Goal: Task Accomplishment & Management: Use online tool/utility

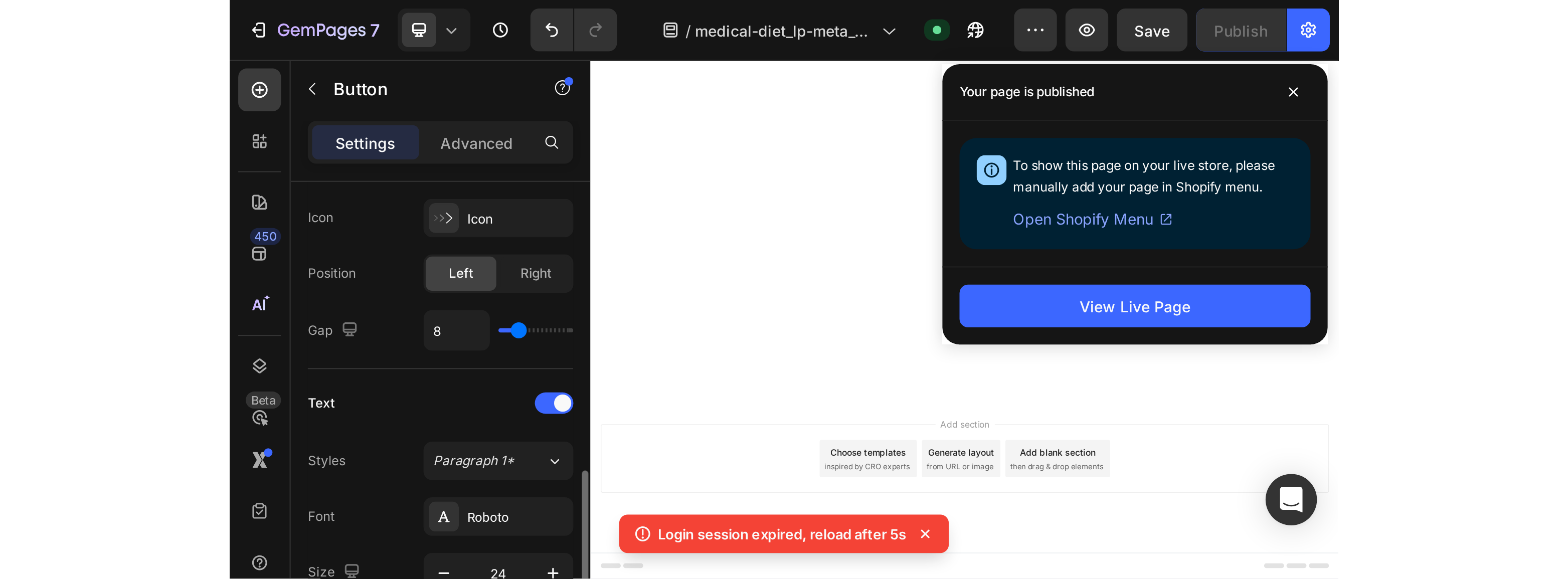
scroll to position [5256, 0]
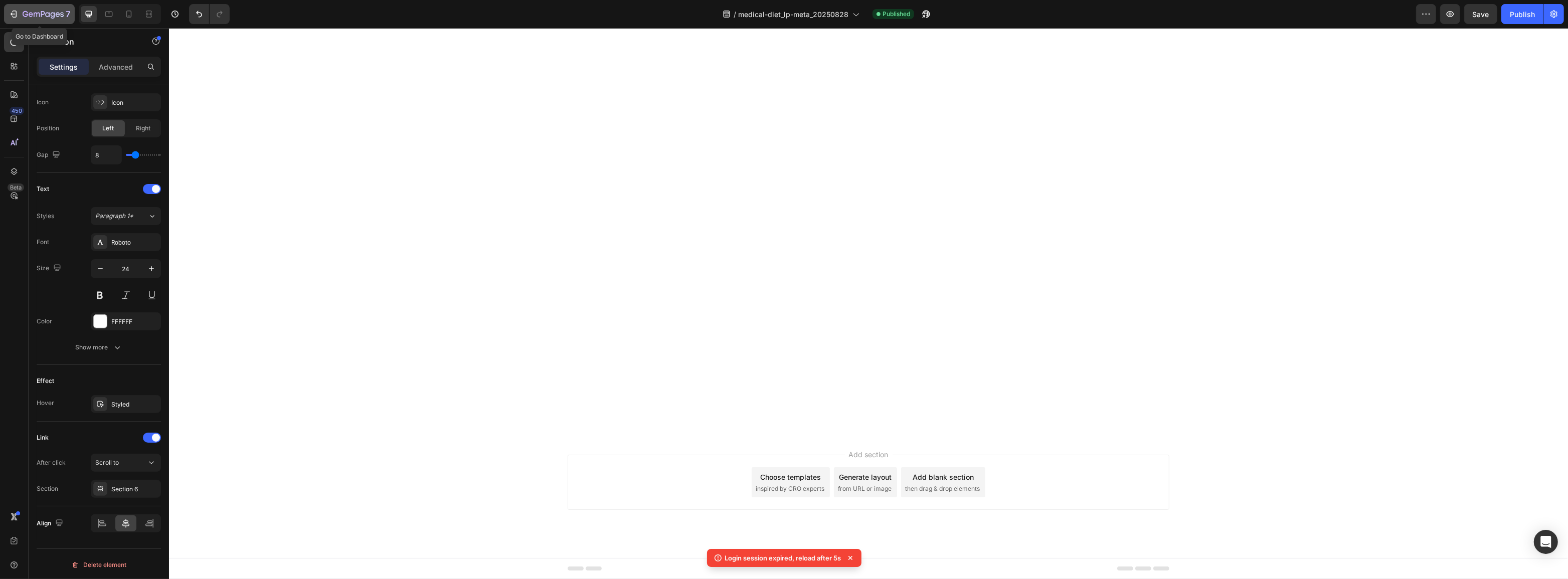
click at [15, 12] on icon "button" at bounding box center [13, 14] width 10 height 10
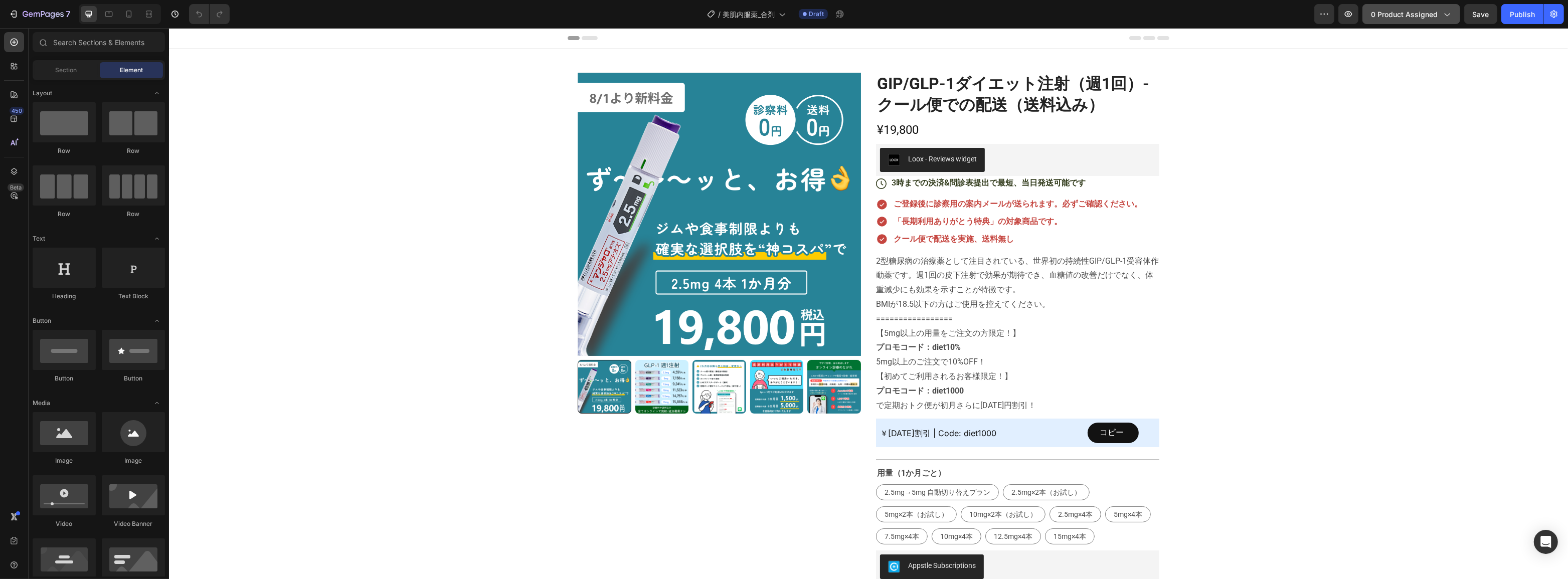
click at [1414, 7] on button "0 product assigned" at bounding box center [1411, 14] width 98 height 20
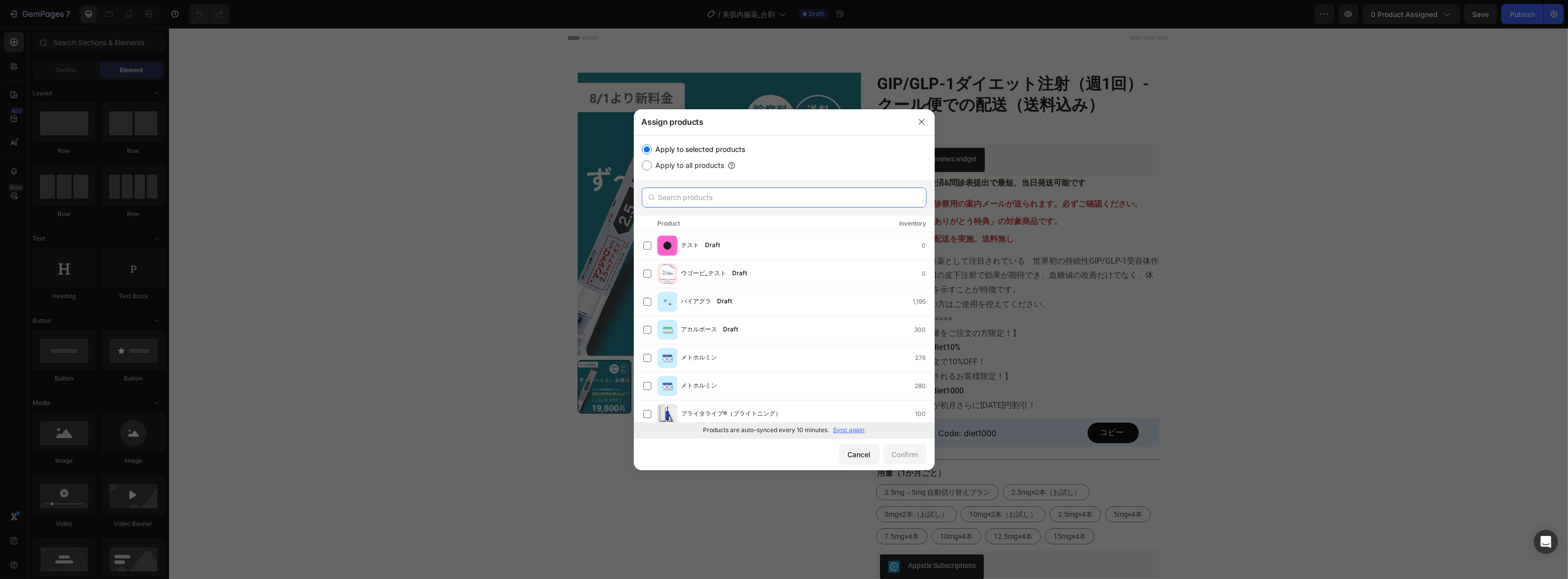
click at [667, 193] on input "text" at bounding box center [784, 197] width 285 height 20
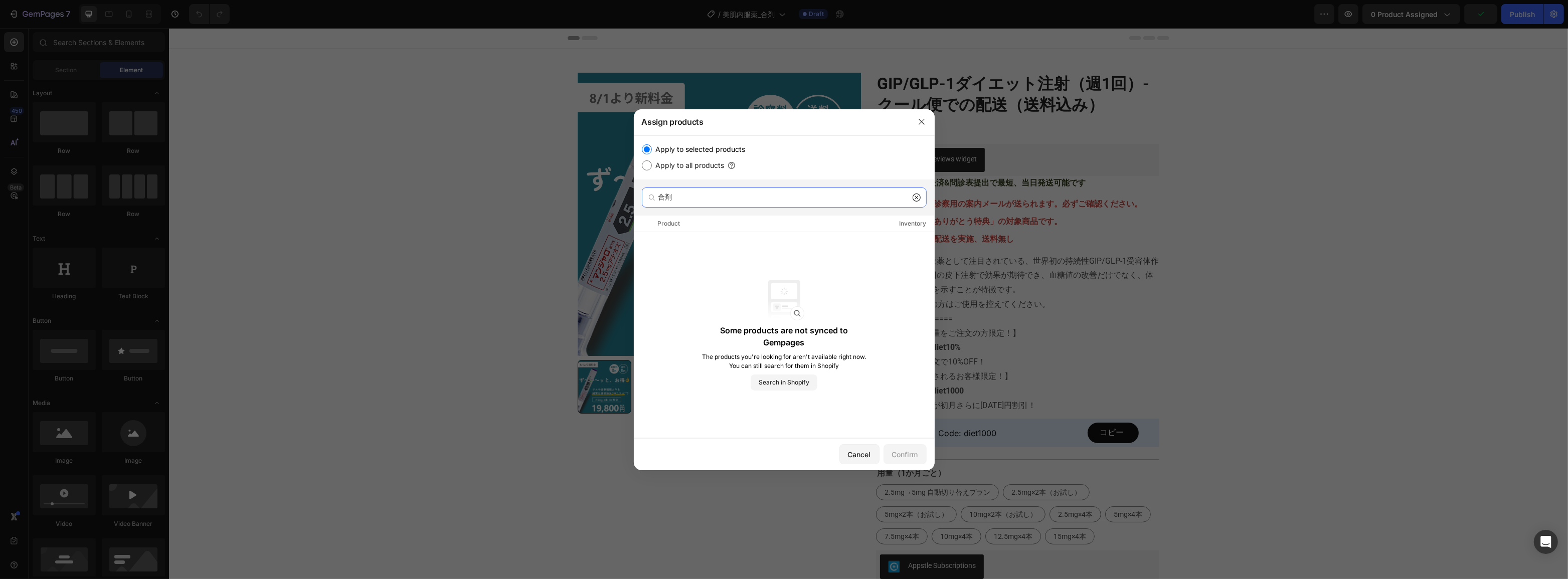
type input "合"
type input "5"
type input "美肌"
click at [772, 267] on div "Load more" at bounding box center [785, 272] width 35 height 10
click at [923, 121] on icon "button" at bounding box center [922, 122] width 8 height 8
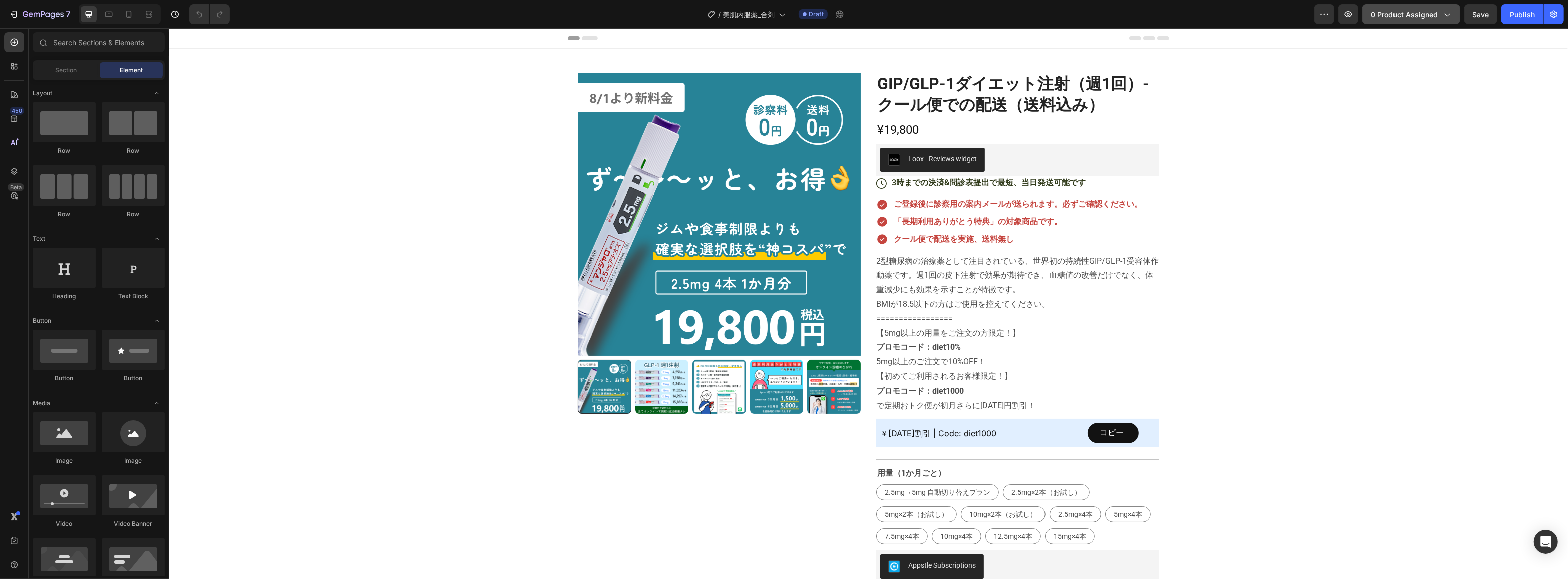
click at [1425, 10] on span "0 product assigned" at bounding box center [1404, 14] width 67 height 10
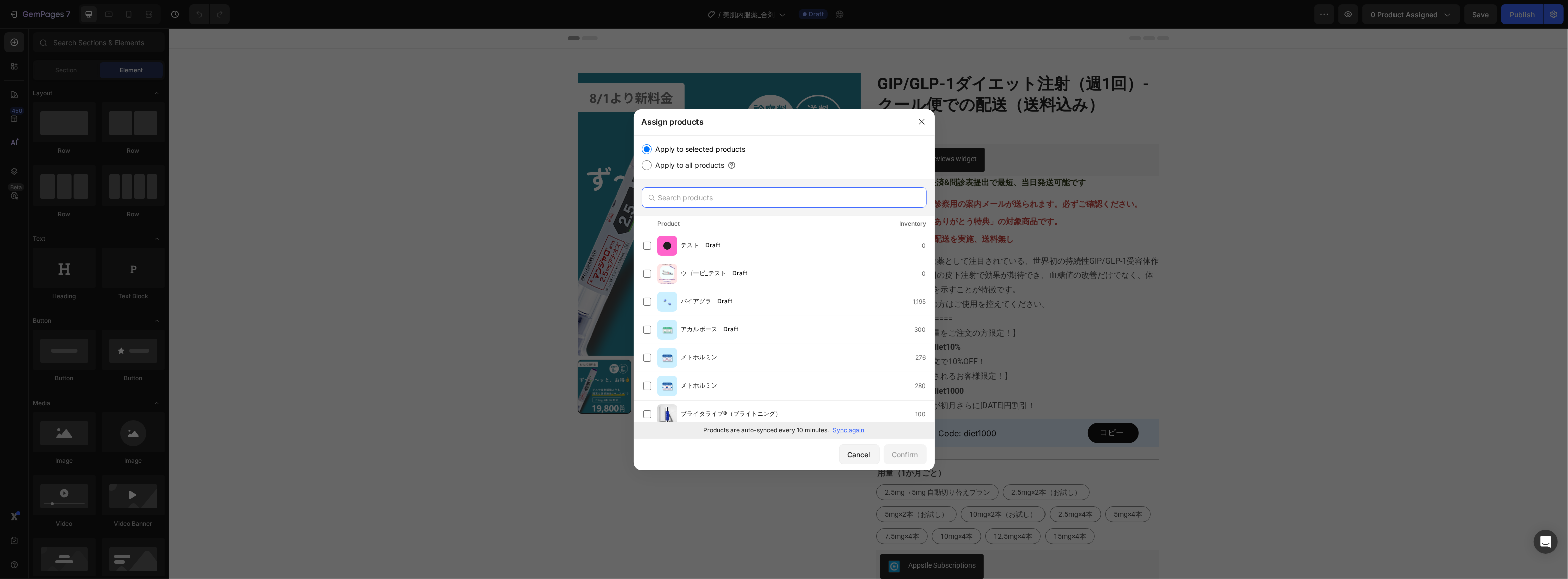
click at [708, 200] on input "text" at bounding box center [784, 197] width 285 height 20
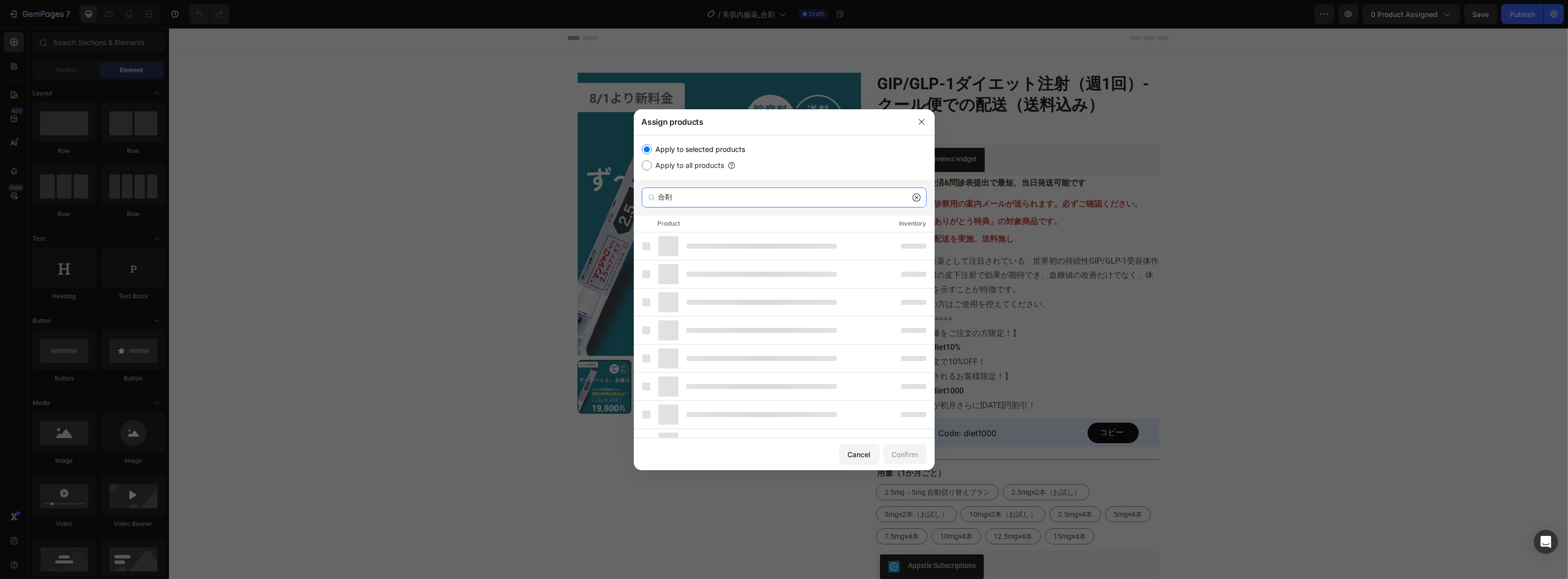
type input "合"
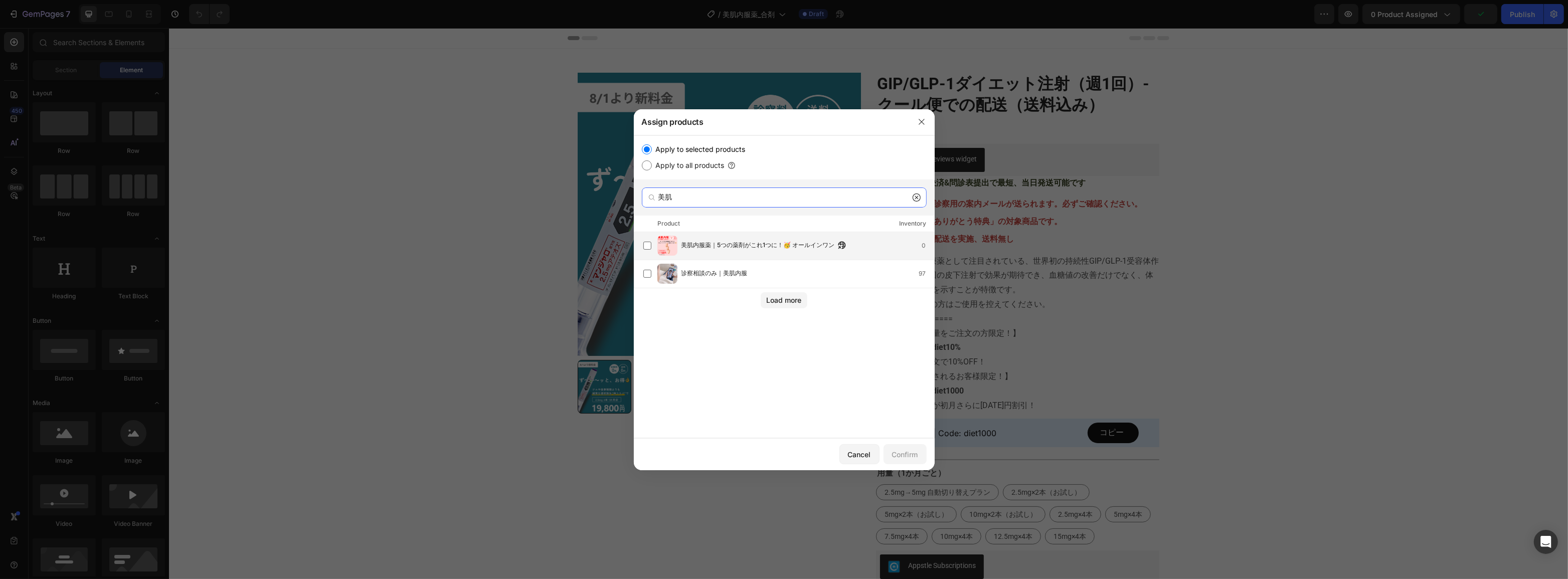
type input "美肌"
click at [727, 244] on span "美肌内服薬｜5つの薬剤がこれ1つに！🥳 オールインワン" at bounding box center [758, 246] width 153 height 11
click at [908, 452] on div "Confirm" at bounding box center [905, 454] width 26 height 10
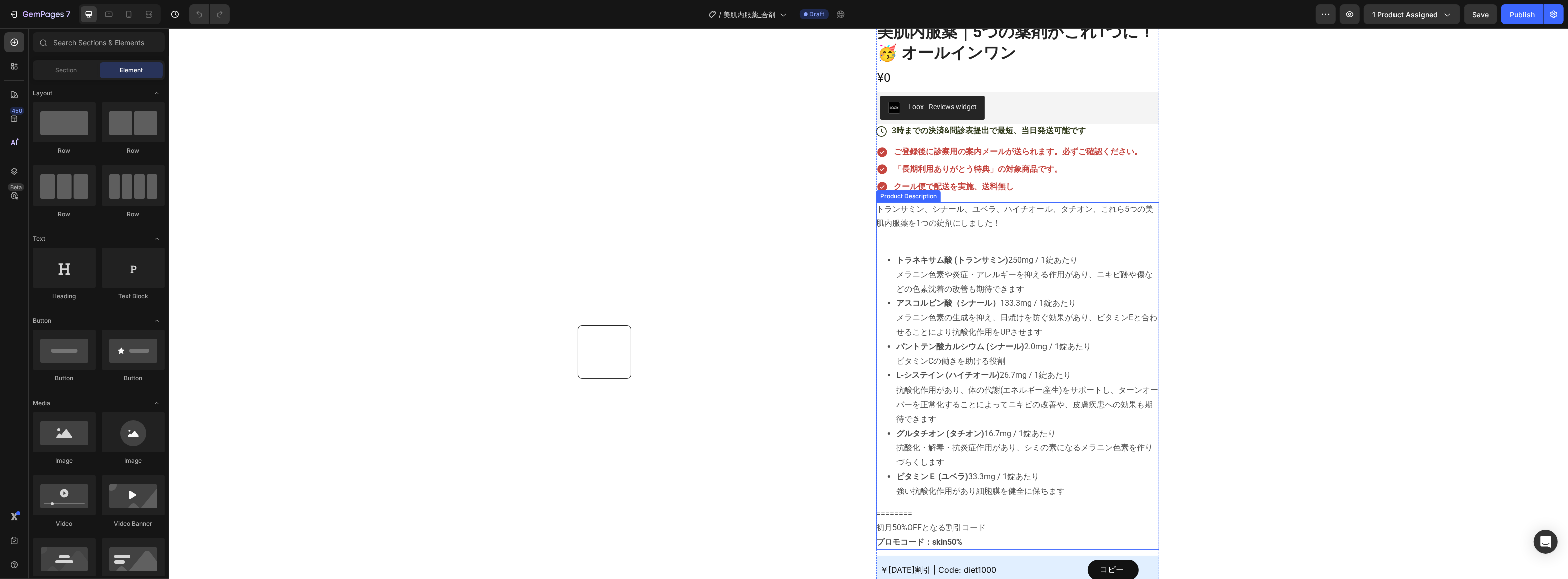
scroll to position [228, 0]
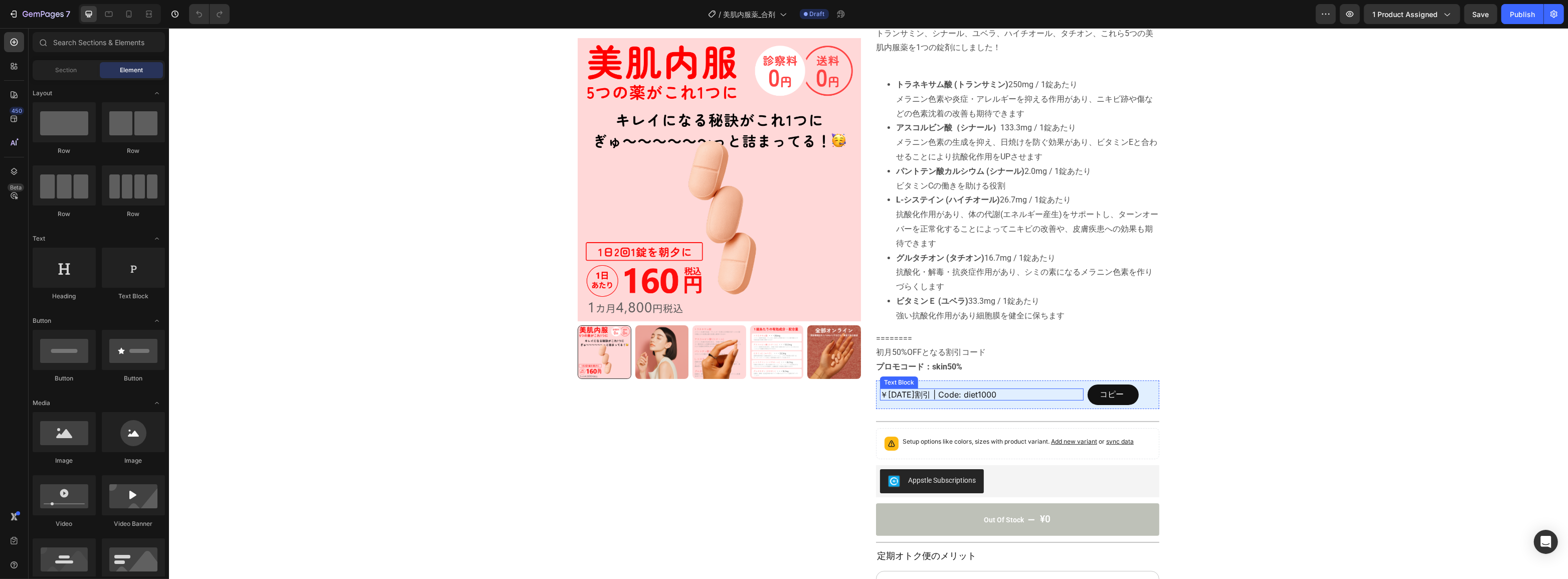
click at [943, 394] on span "￥1000割引 | Code: diet1000" at bounding box center [937, 395] width 116 height 10
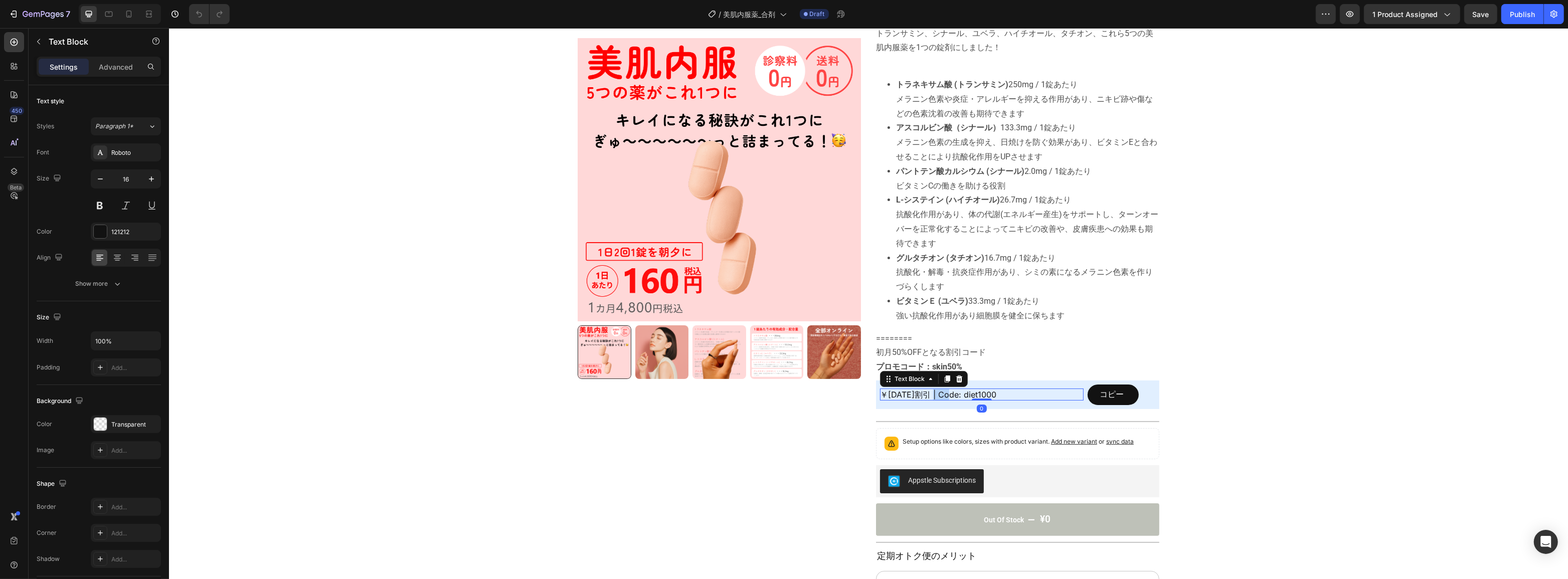
click at [943, 394] on span "￥1000割引 | Code: diet1000" at bounding box center [937, 395] width 116 height 10
click at [813, 412] on div "Product Images" at bounding box center [718, 229] width 283 height 381
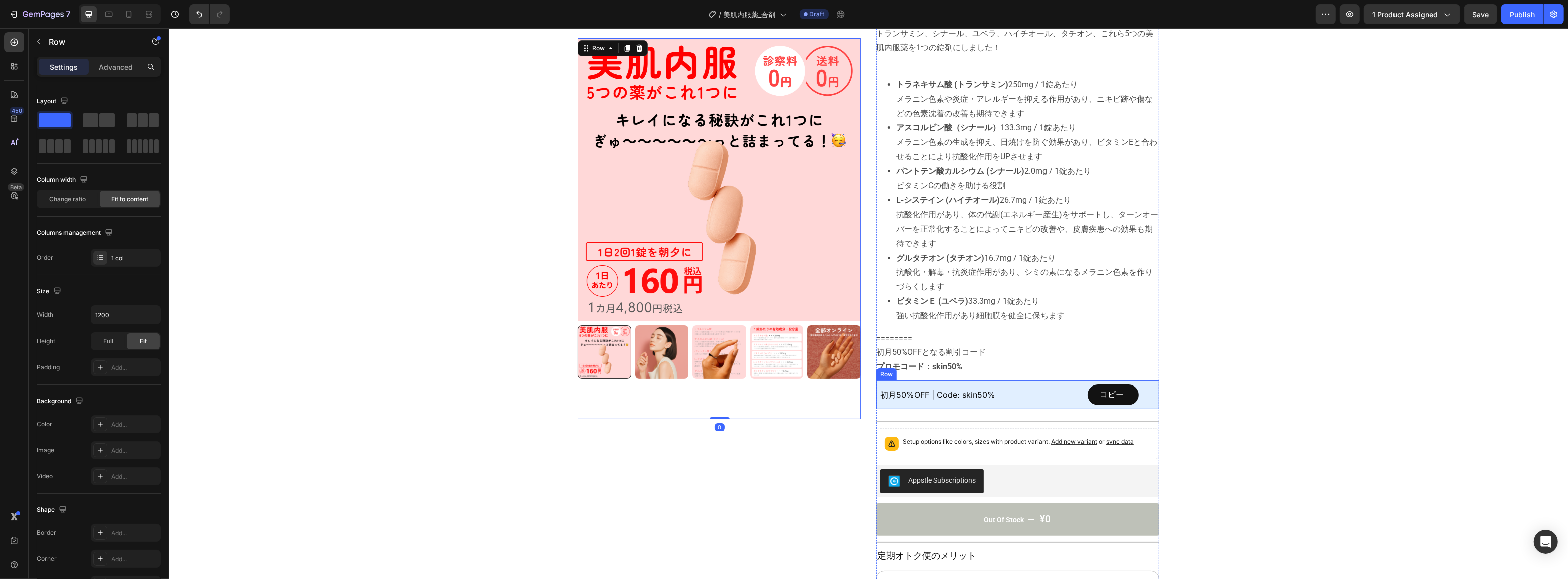
click at [903, 401] on div "初月50%OFF | Code: skin50% Text Block" at bounding box center [981, 395] width 203 height 21
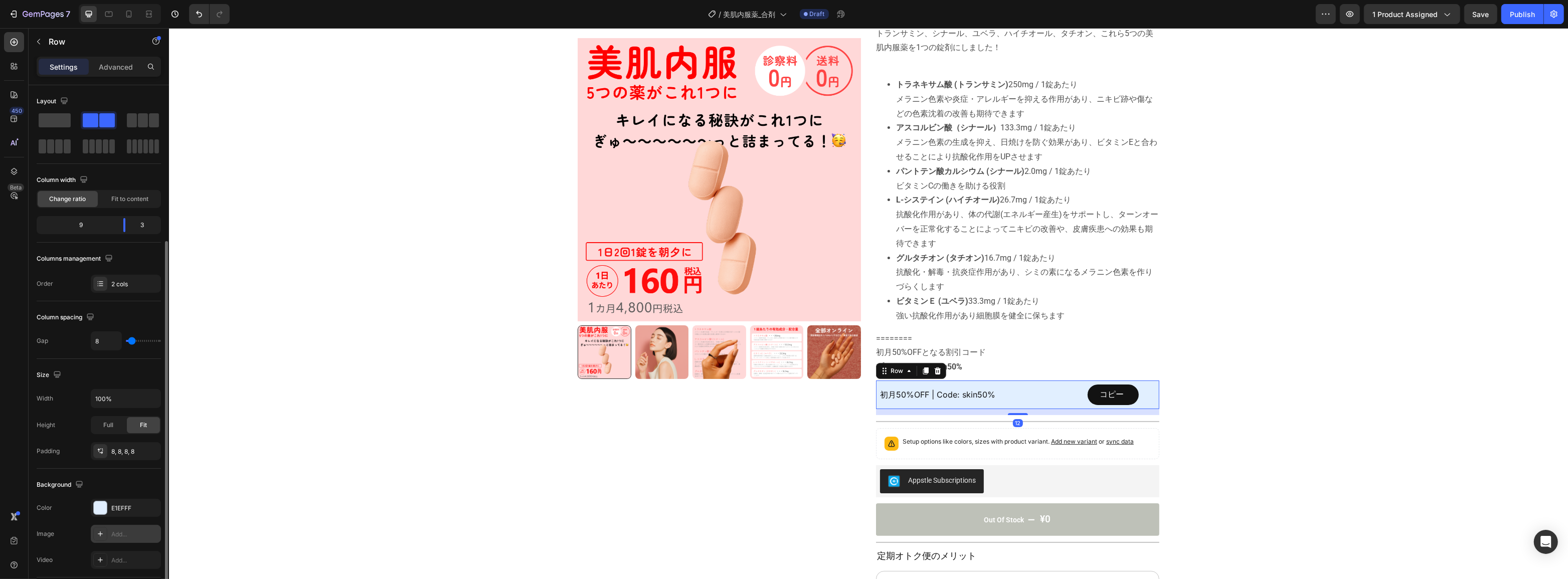
scroll to position [202, 0]
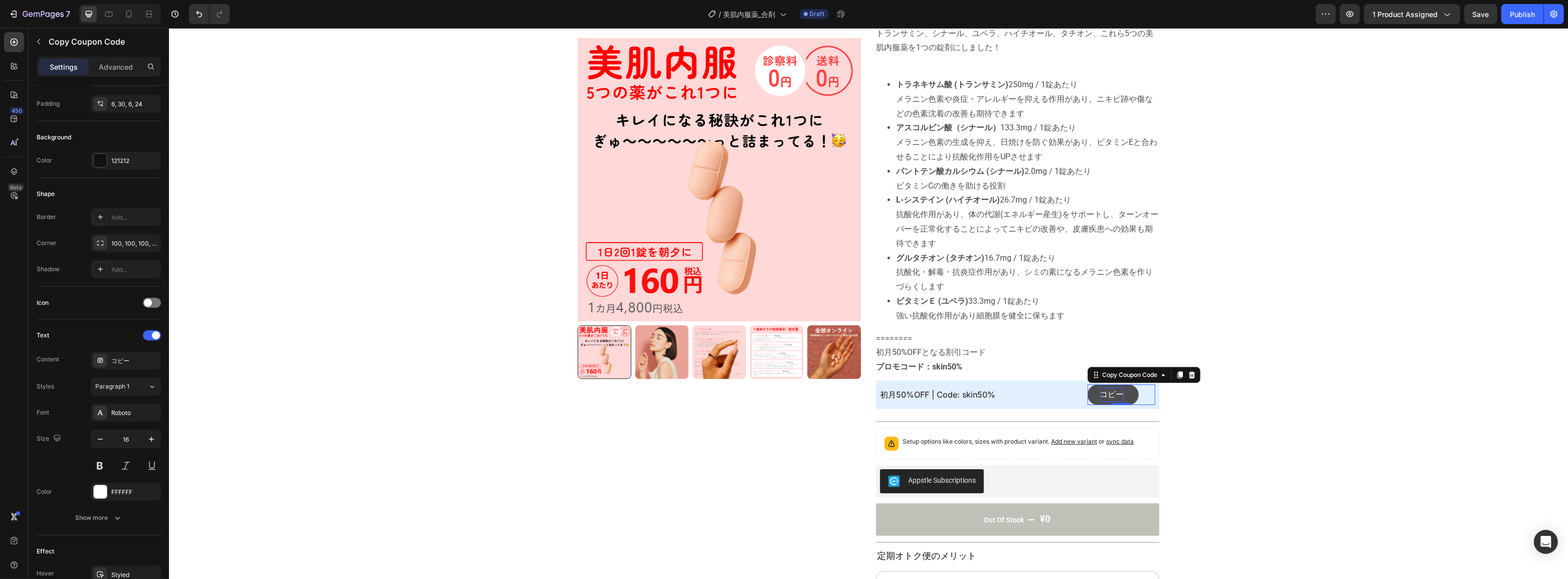
click at [1100, 391] on div "コピー" at bounding box center [1111, 395] width 24 height 15
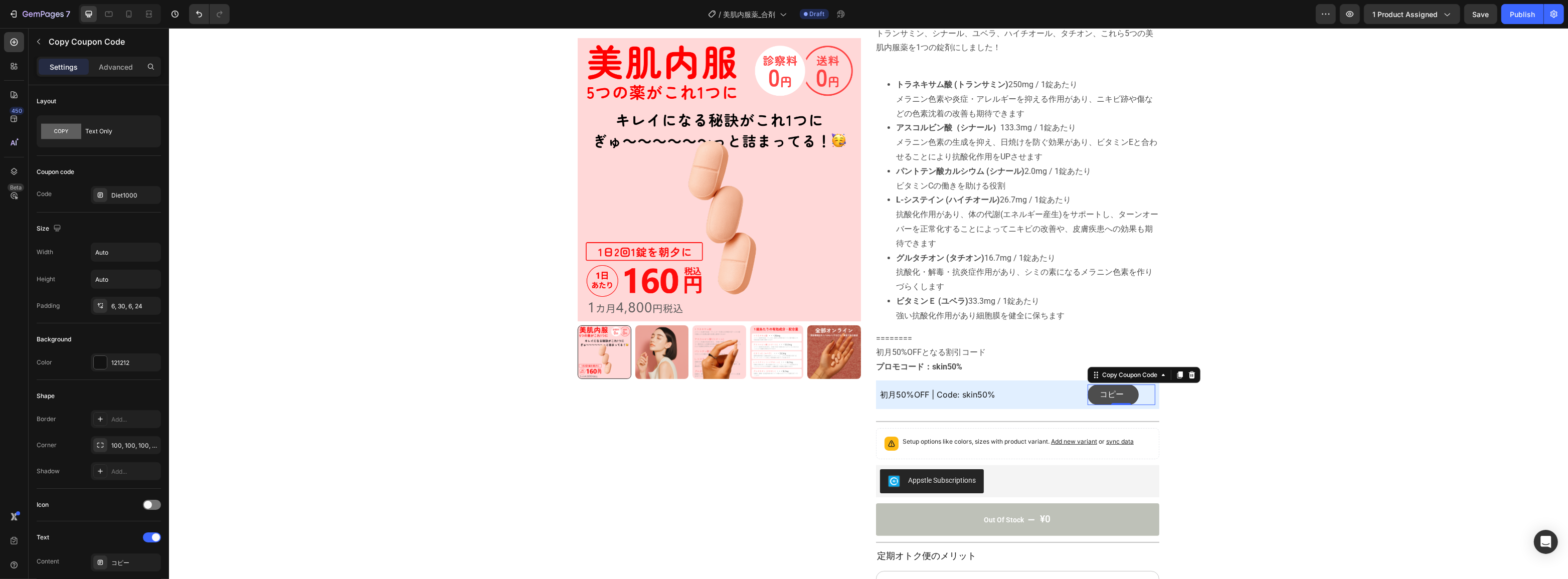
click at [1093, 392] on button "コピー" at bounding box center [1113, 395] width 51 height 21
click at [120, 192] on div "Diet1000" at bounding box center [135, 195] width 47 height 9
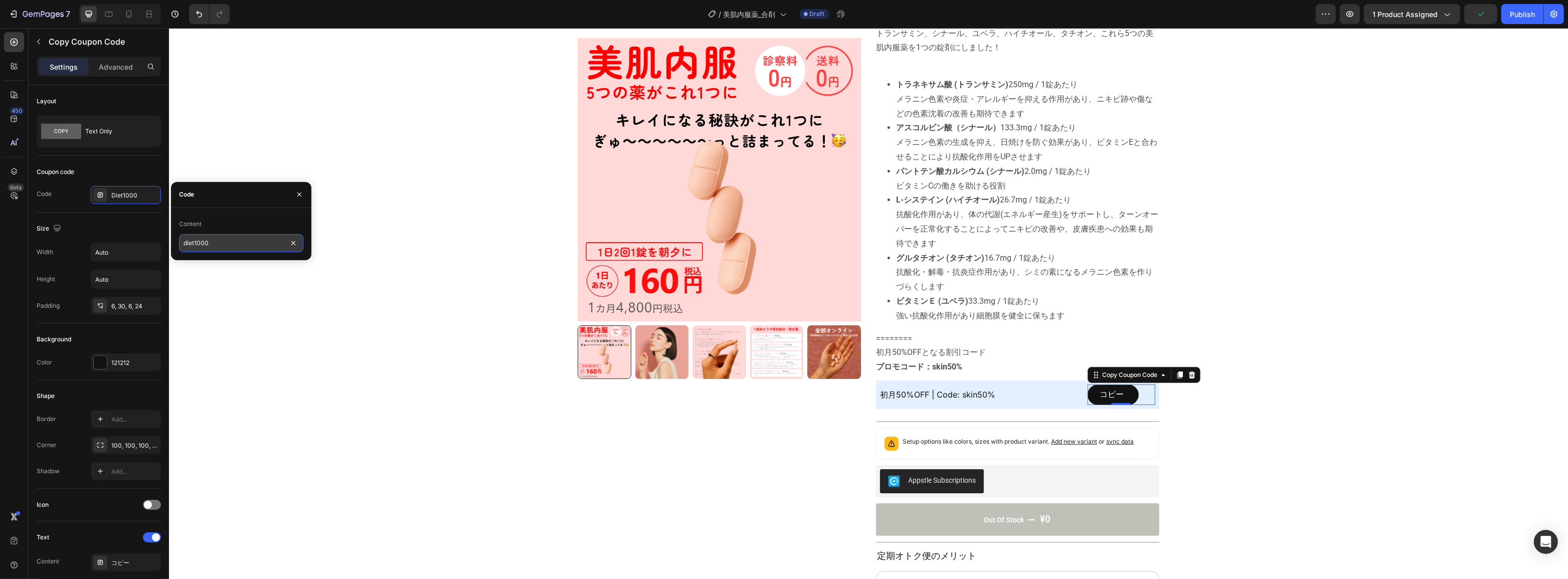
click at [215, 245] on input "diet1000" at bounding box center [241, 244] width 124 height 18
type input "skin50%"
click at [215, 245] on input "skin50%" at bounding box center [241, 244] width 124 height 18
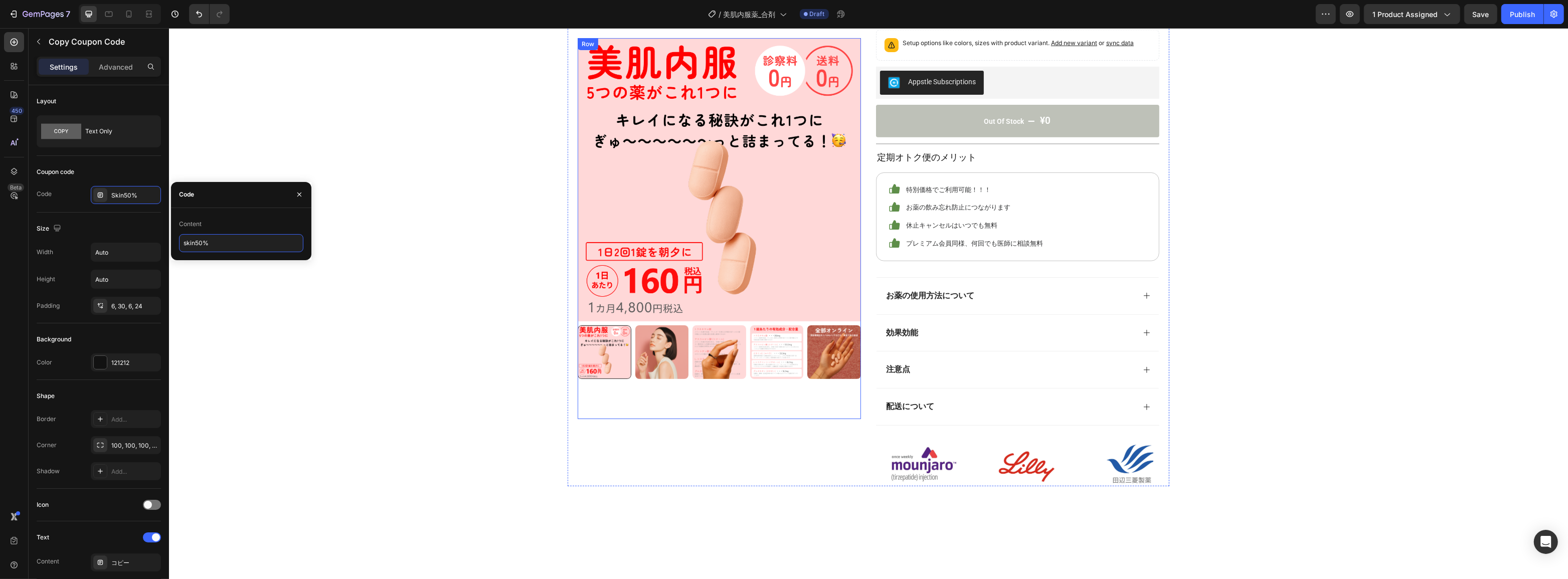
scroll to position [638, 0]
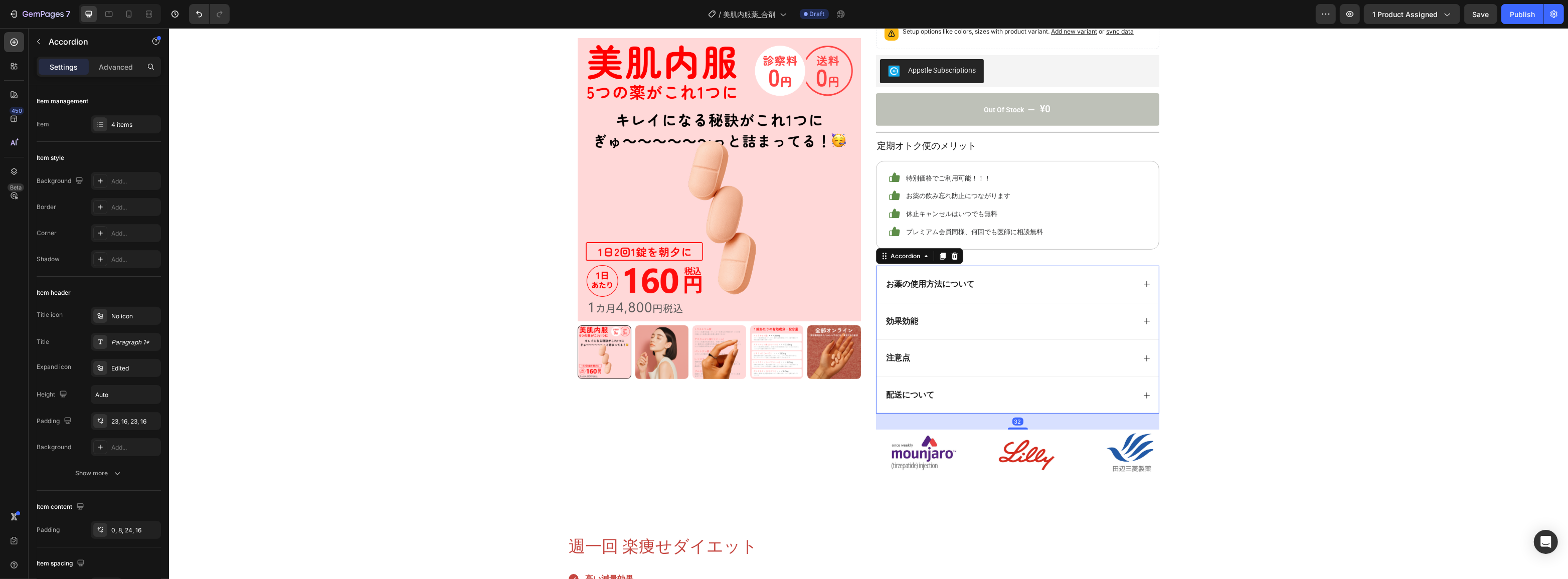
click at [1010, 287] on div "お薬の使用方法について" at bounding box center [1009, 284] width 250 height 13
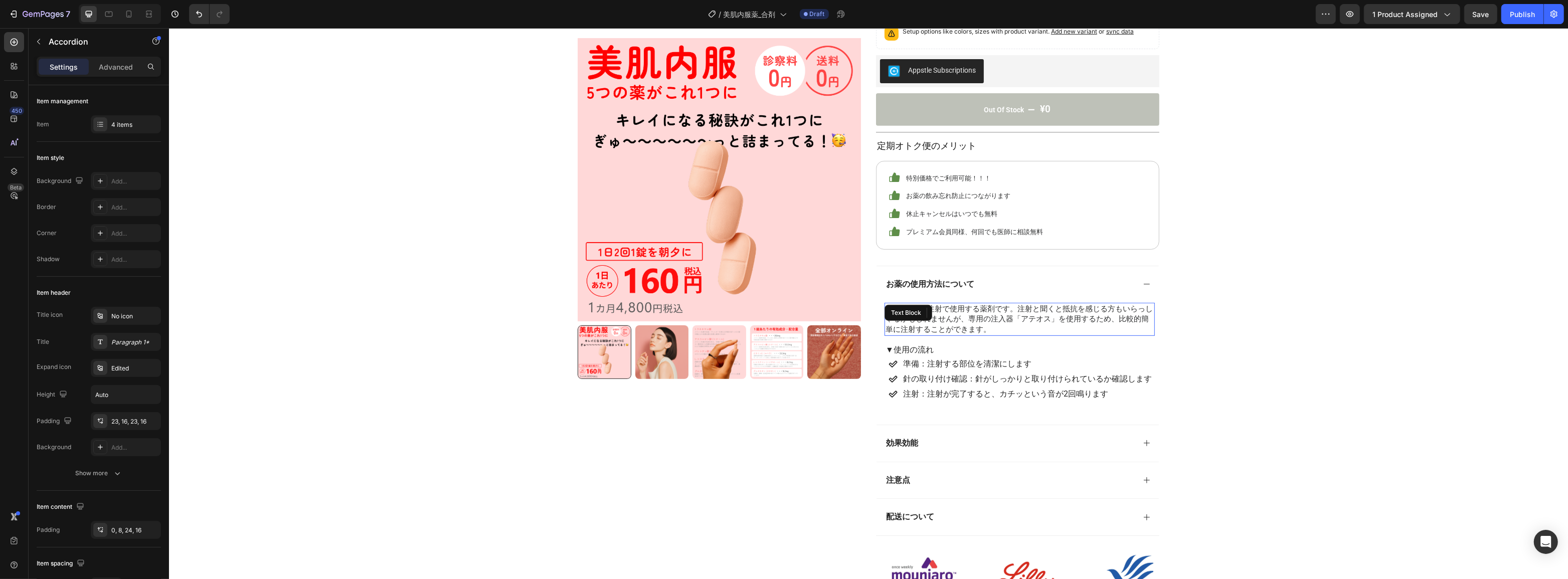
click at [995, 323] on span "週1回の皮下注射で使用する薬剤です。注射と聞くと抵抗を感じる方もいらっしゃるかもしれませんが、専用の注入器「アテオス」を使用するため、比較的簡単に注射すること…" at bounding box center [1018, 319] width 267 height 30
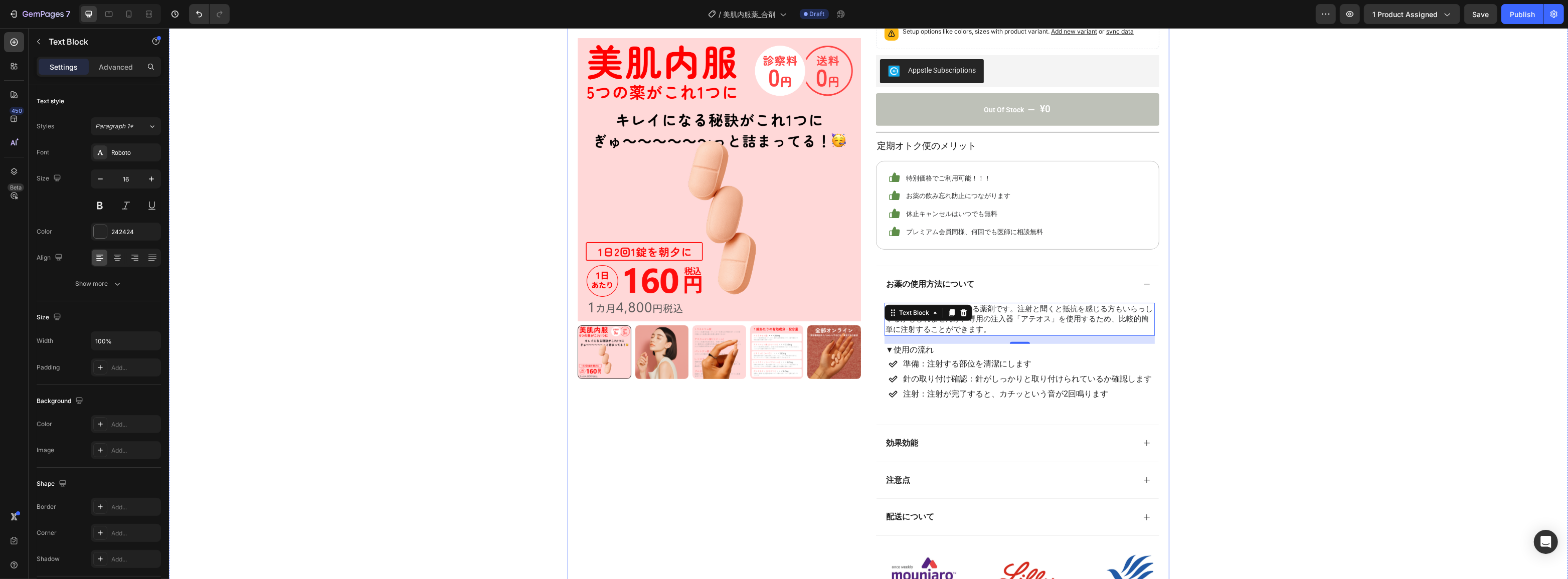
click at [796, 451] on div "Product Images Row" at bounding box center [718, 16] width 283 height 1162
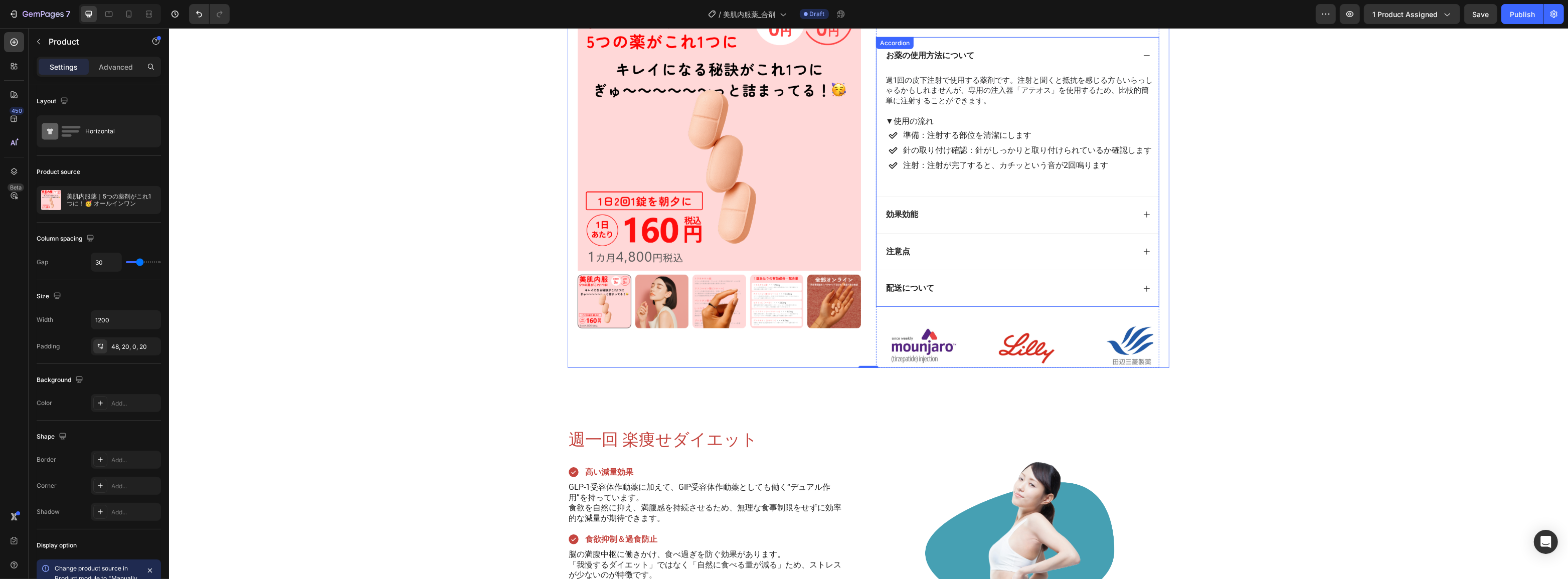
scroll to position [866, 0]
click at [933, 332] on div "Image" at bounding box center [921, 346] width 104 height 44
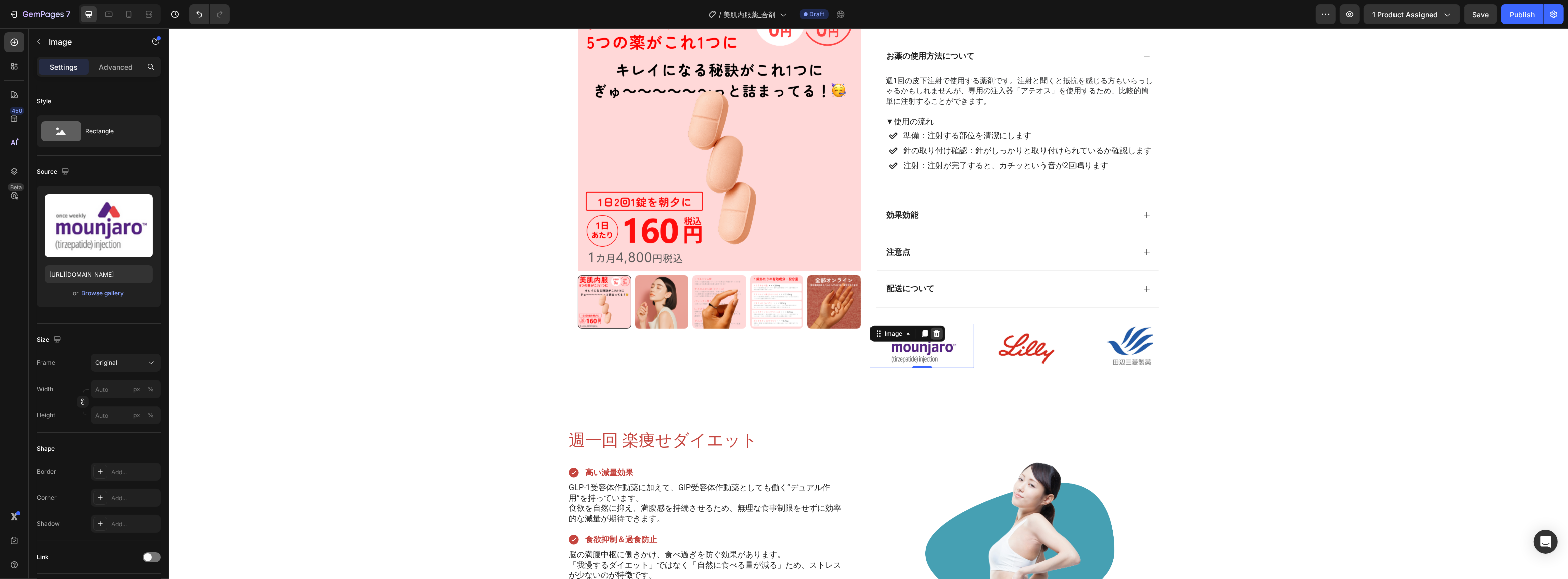
click at [932, 335] on icon at bounding box center [936, 334] width 8 height 8
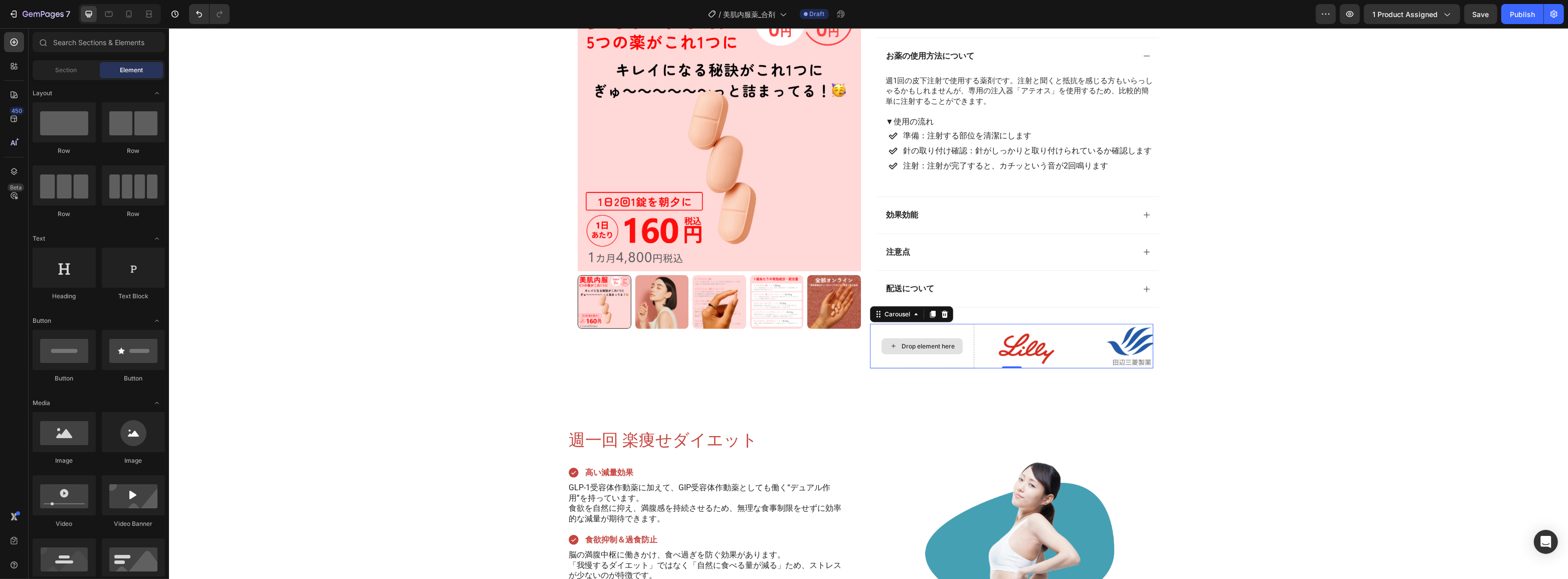
click at [961, 326] on div "Drop element here" at bounding box center [921, 346] width 104 height 44
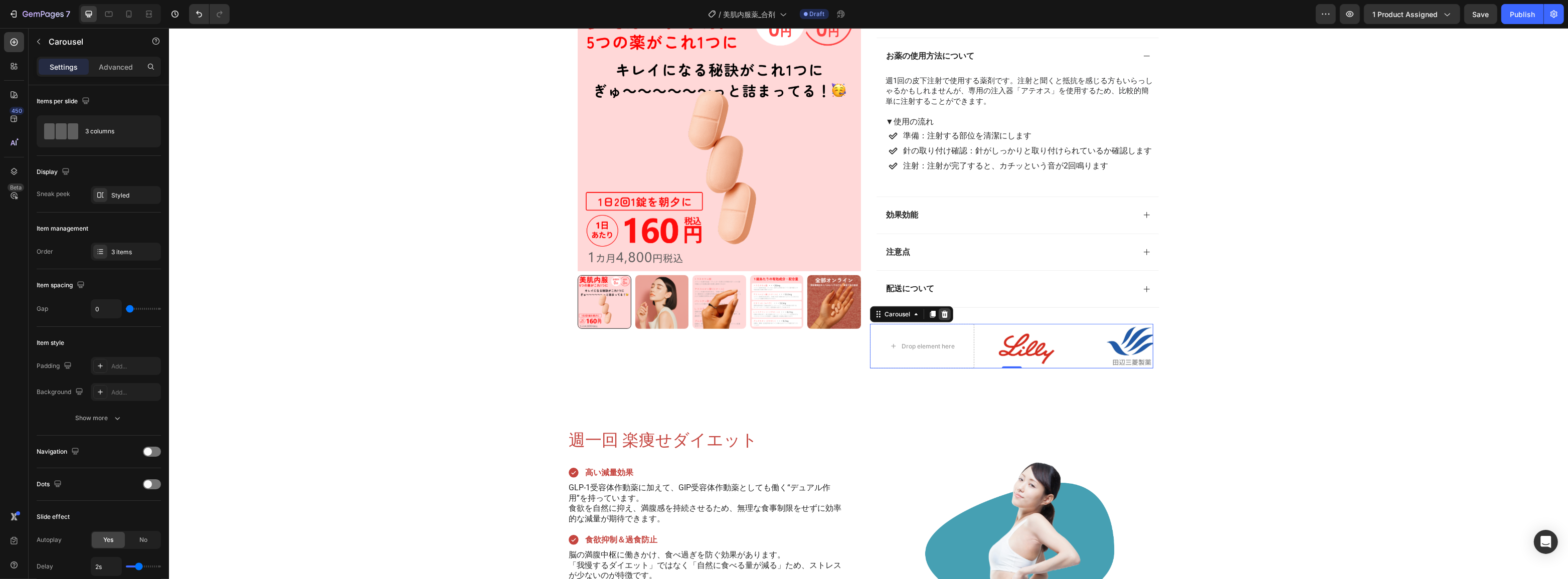
click at [941, 311] on icon at bounding box center [944, 315] width 7 height 7
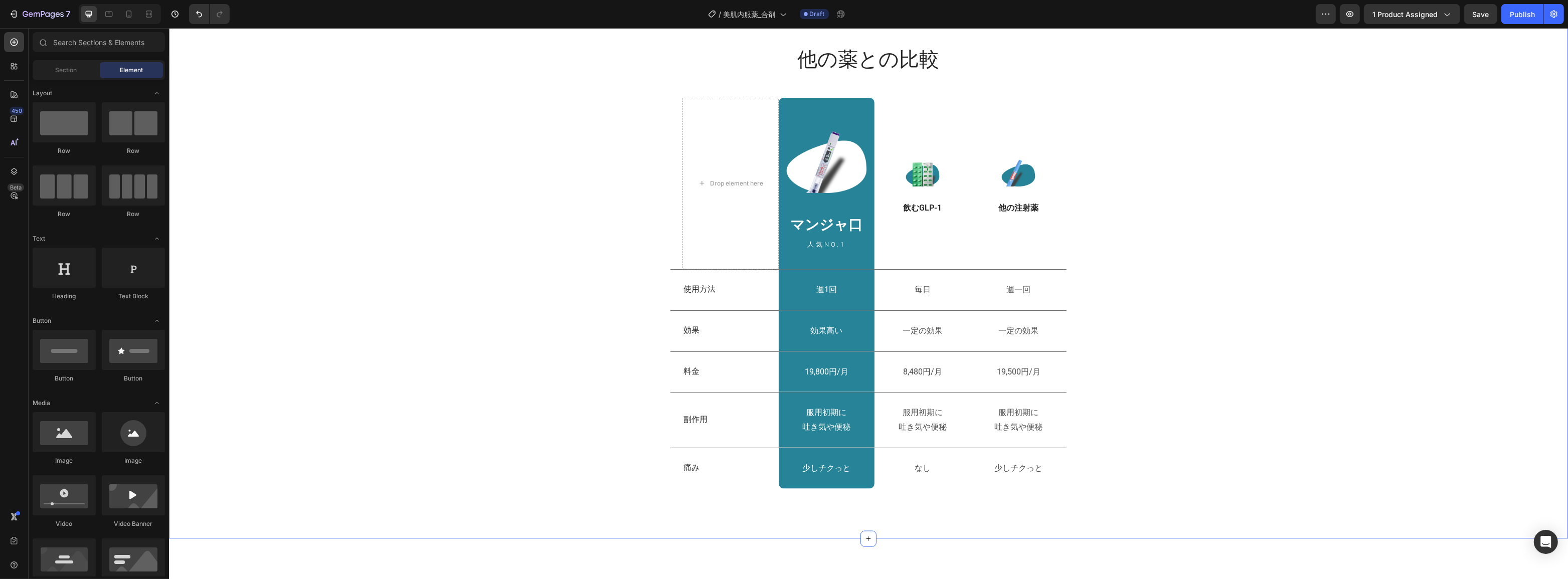
scroll to position [2006, 0]
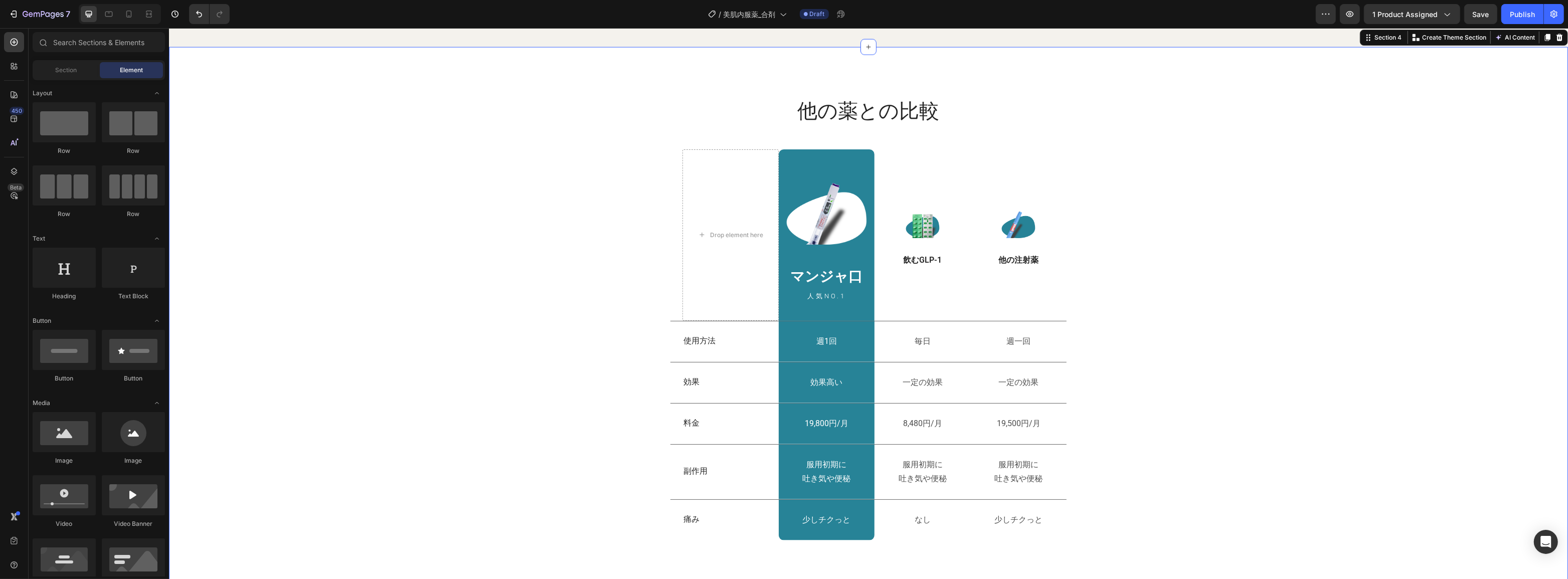
click at [516, 343] on div "他の薬との比較 Heading Row Drop element here Image マンジャ口 Heading 人気NO.1 Text Block Row…" at bounding box center [868, 319] width 1399 height 443
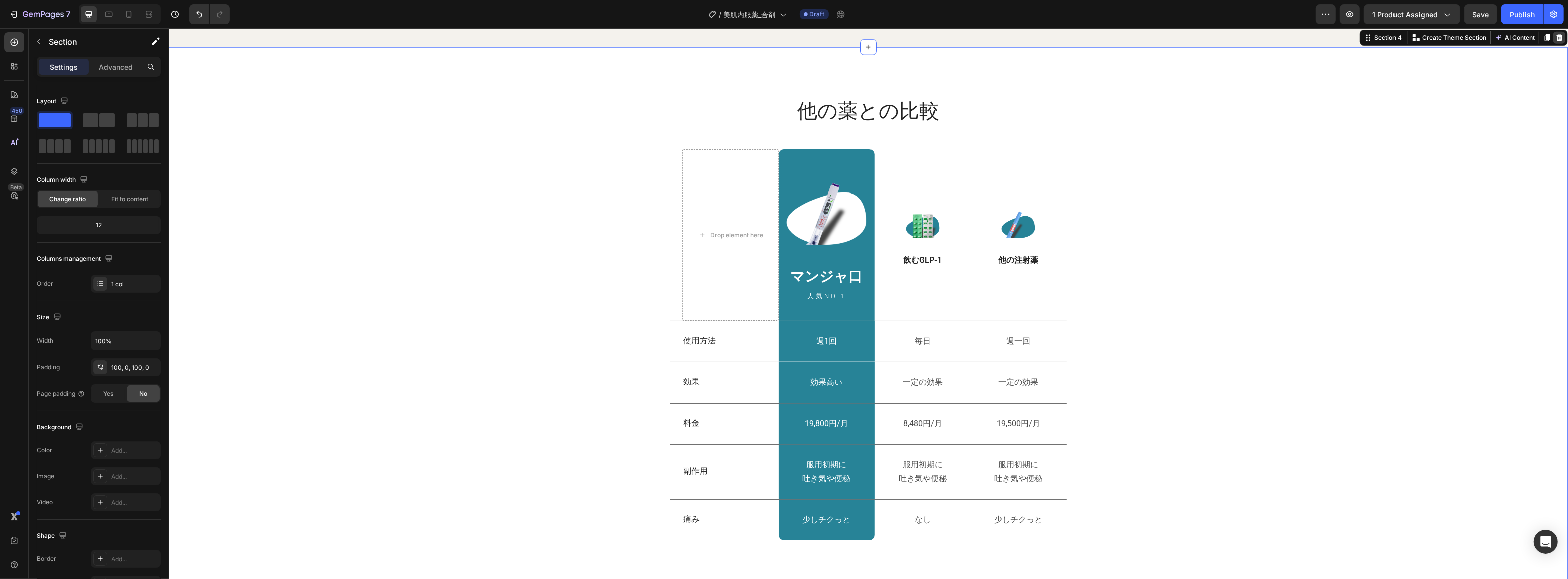
click at [1556, 41] on icon at bounding box center [1559, 38] width 7 height 7
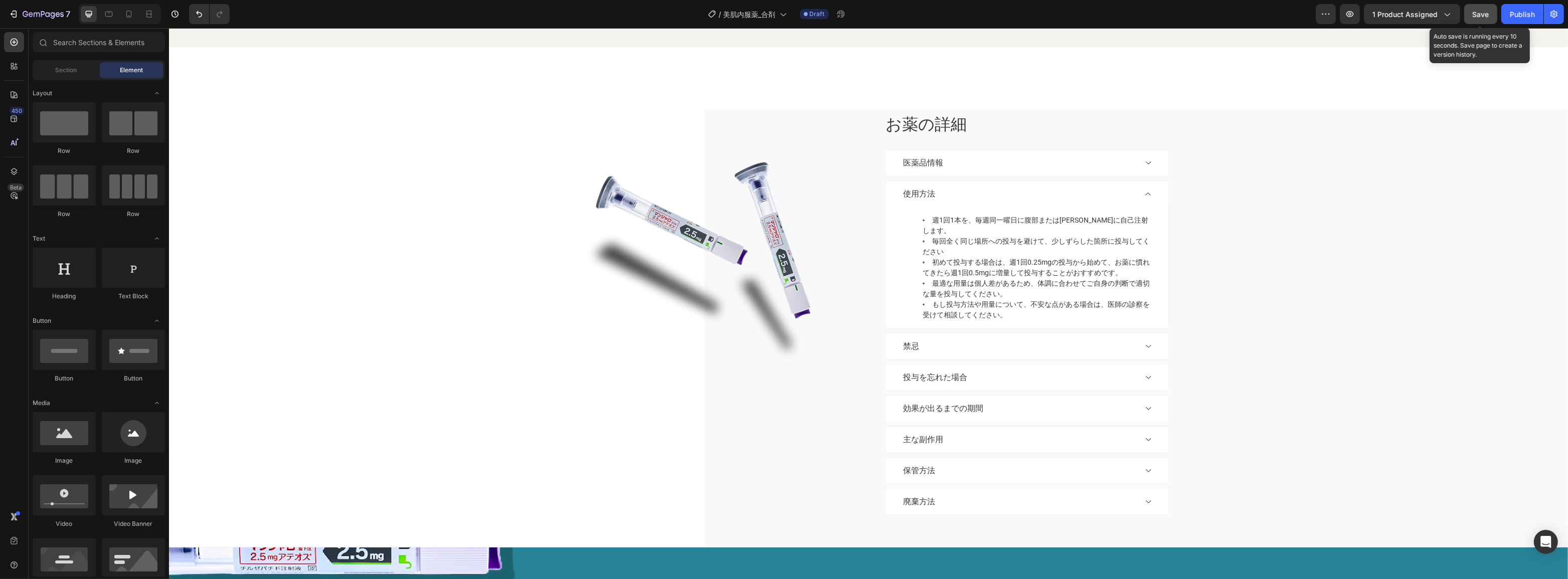
click at [1488, 13] on span "Save" at bounding box center [1480, 14] width 16 height 9
click at [1482, 13] on span "Save" at bounding box center [1480, 14] width 16 height 9
click at [1482, 13] on icon "button" at bounding box center [1481, 14] width 5 height 4
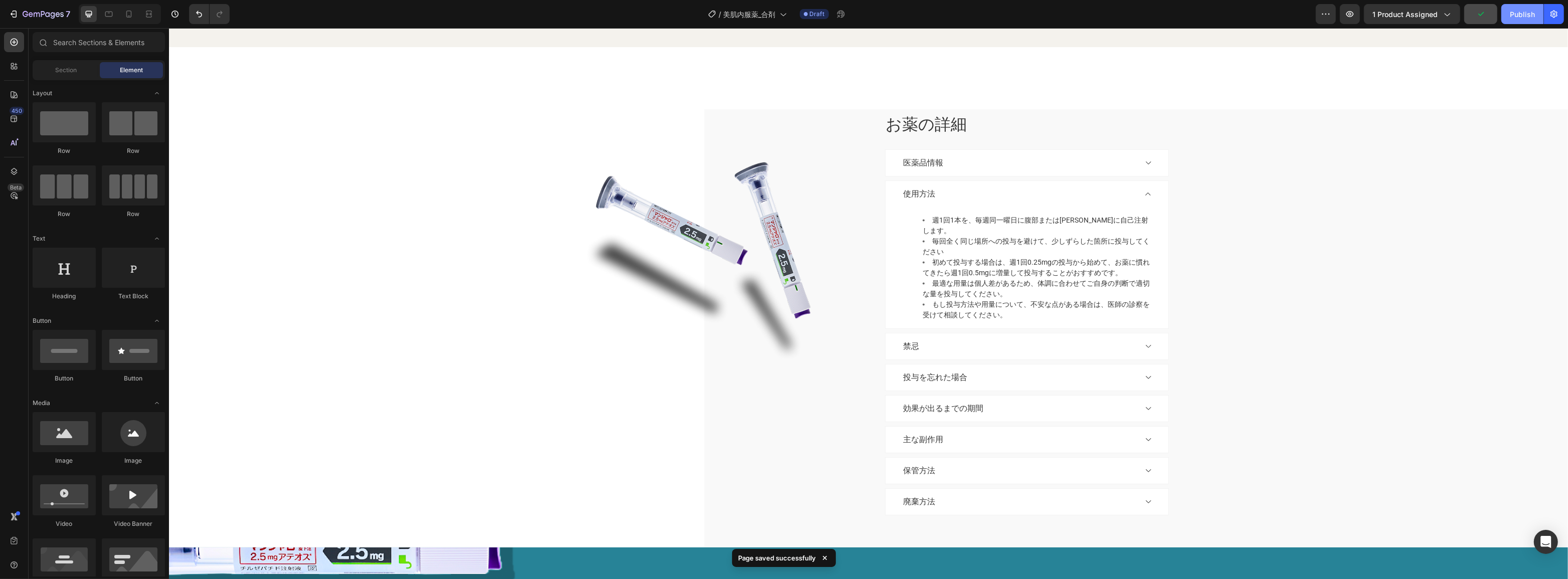
click at [1528, 13] on div "Publish" at bounding box center [1522, 14] width 25 height 10
click at [1407, 24] on button "1 product assigned" at bounding box center [1412, 14] width 96 height 20
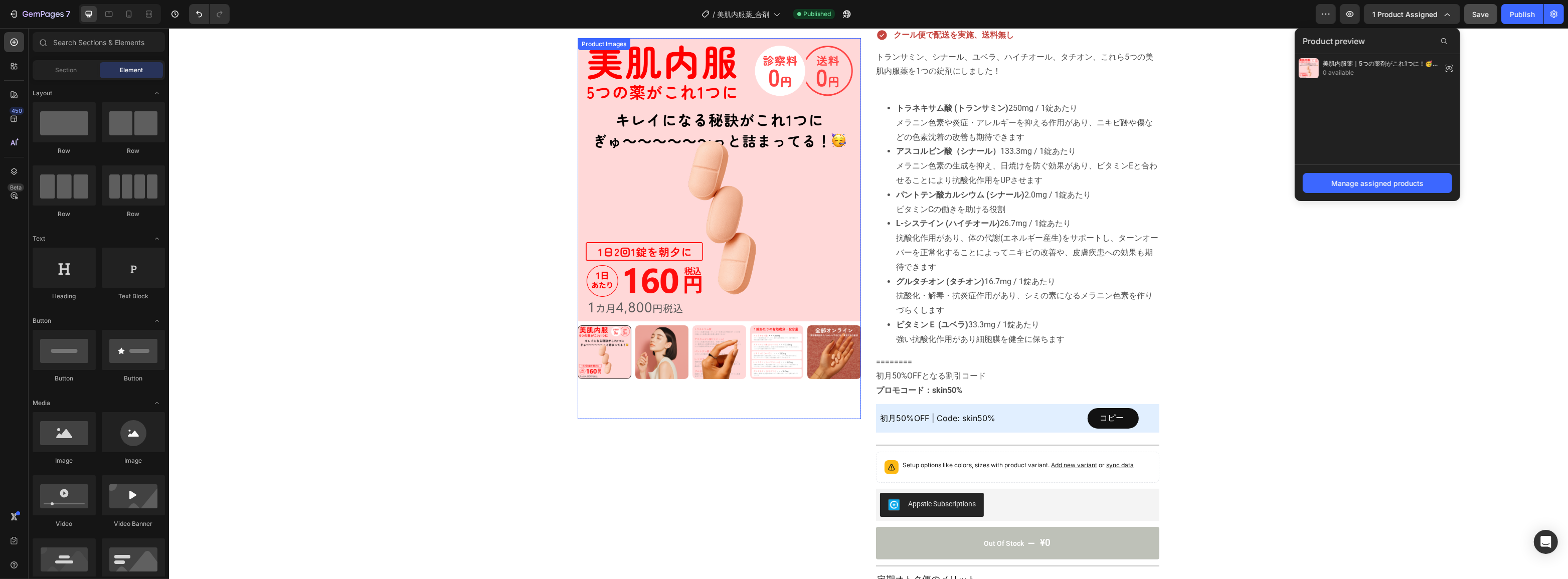
scroll to position [136, 0]
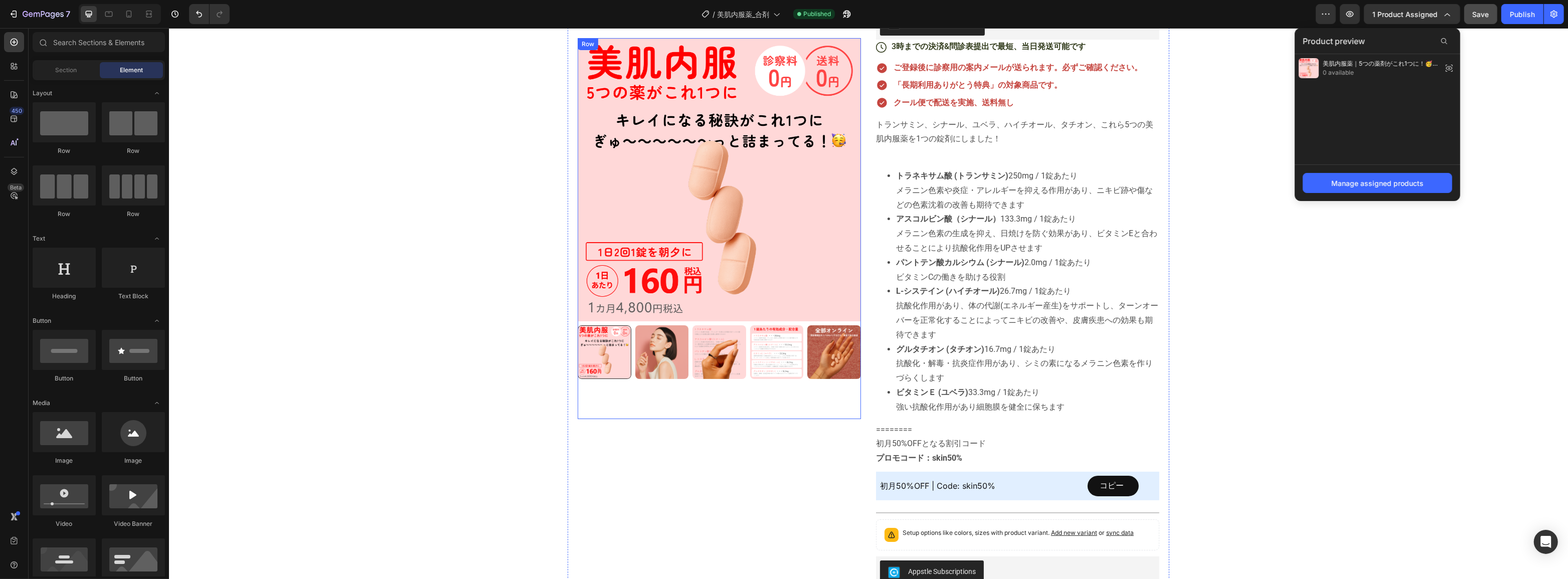
click at [601, 398] on div "Product Images" at bounding box center [718, 229] width 283 height 381
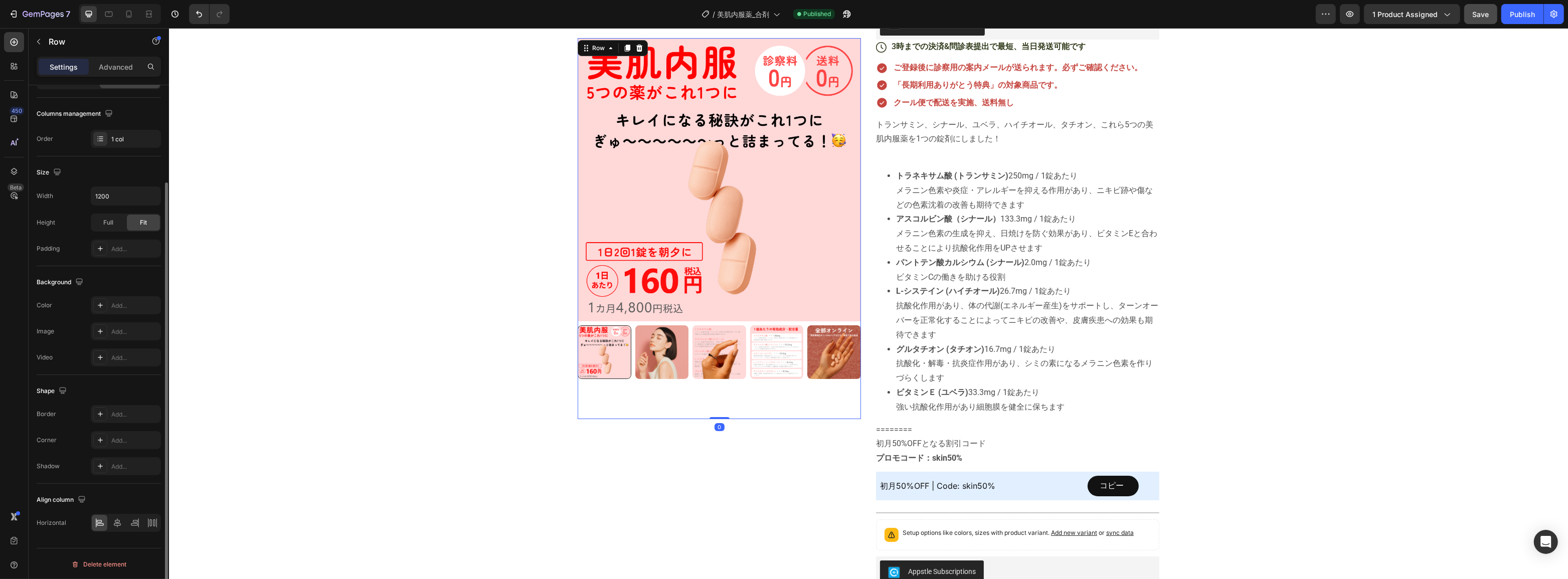
scroll to position [0, 0]
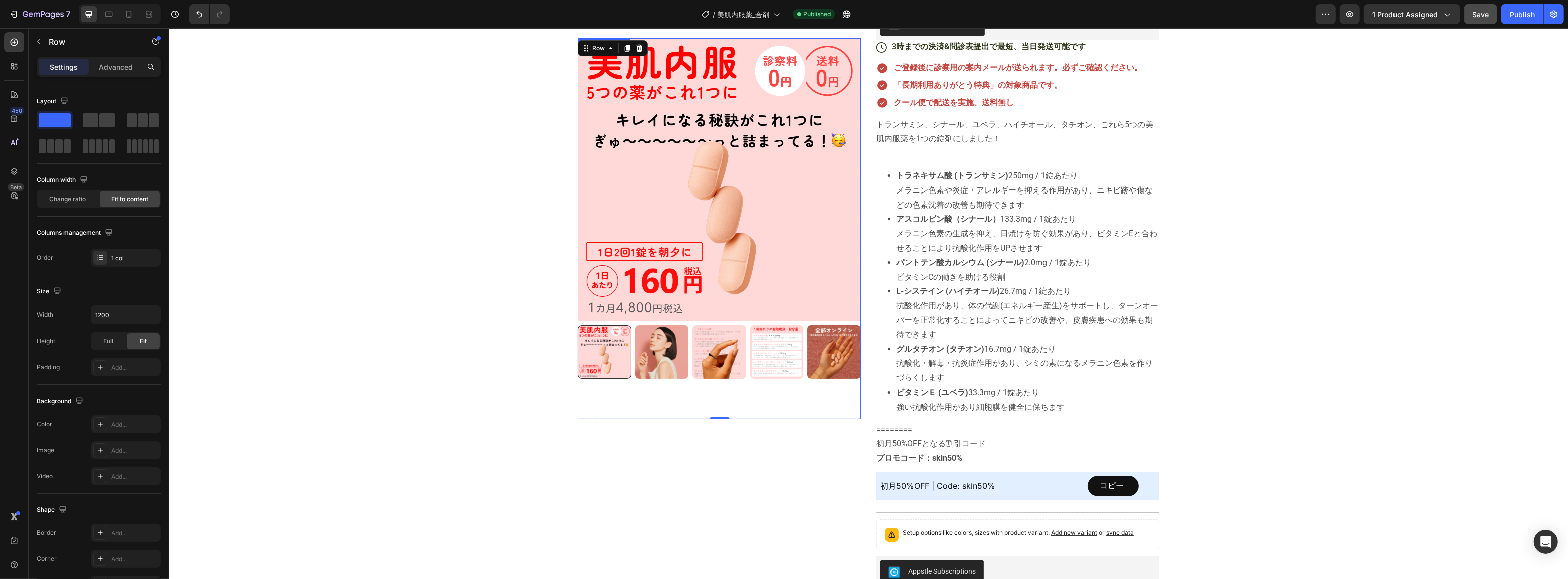
click at [645, 209] on img at bounding box center [718, 180] width 283 height 283
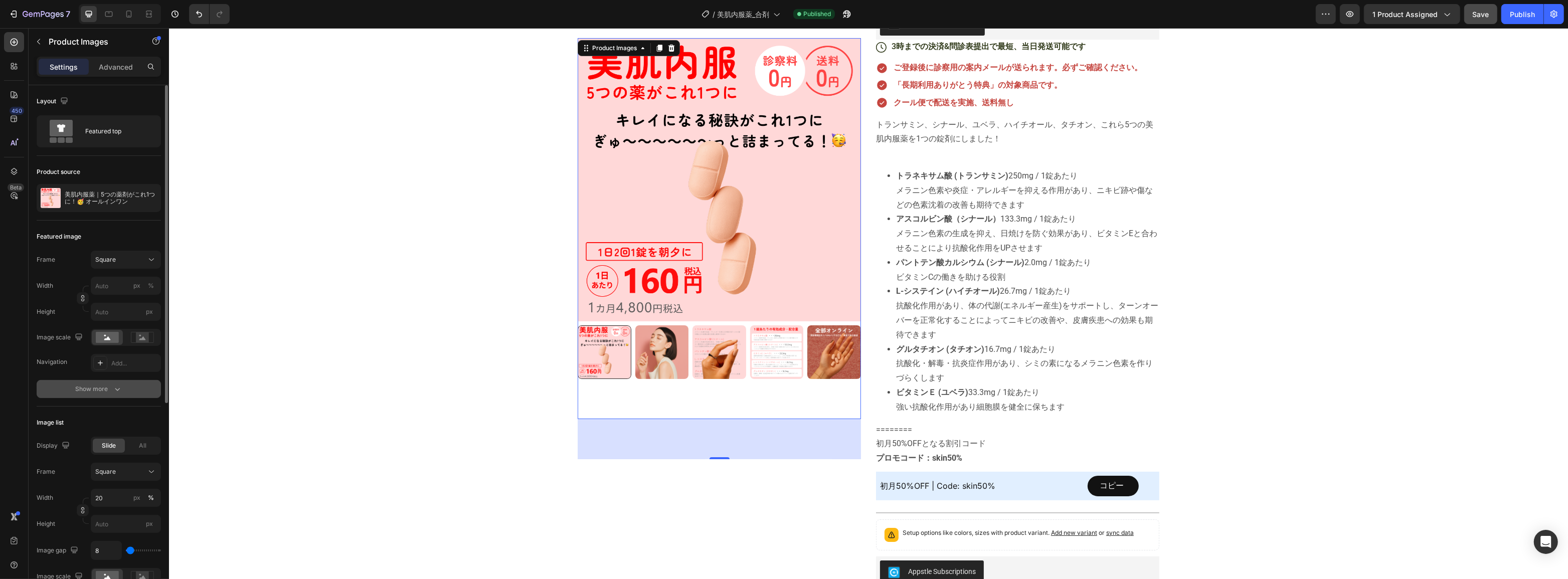
click at [85, 393] on div "Show more" at bounding box center [99, 389] width 47 height 10
click at [108, 542] on span "Yes" at bounding box center [108, 547] width 10 height 9
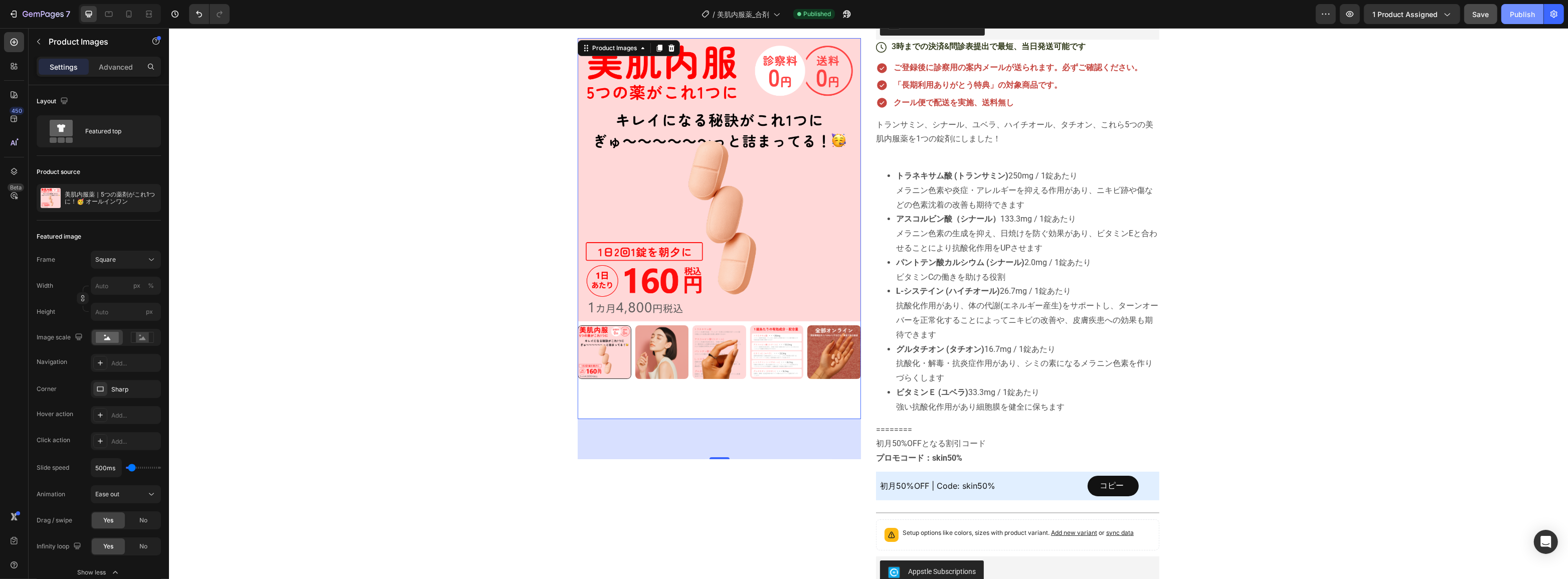
click at [1523, 14] on div "Publish" at bounding box center [1522, 14] width 25 height 10
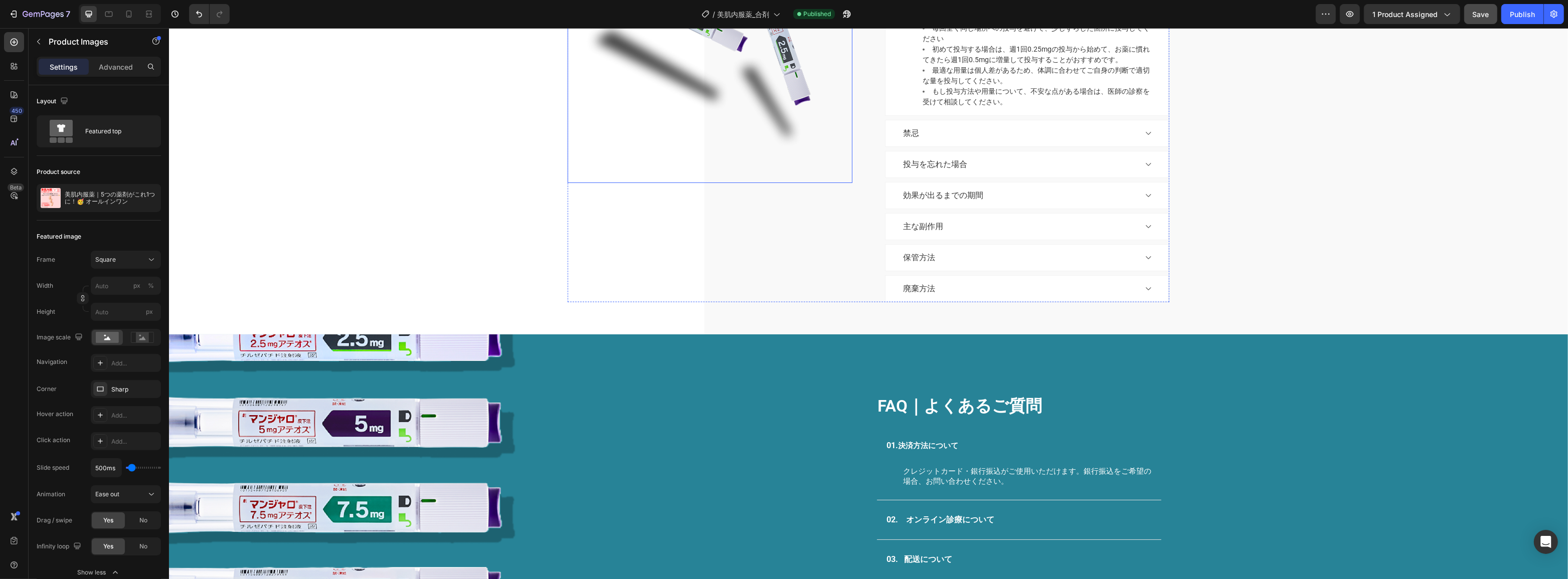
scroll to position [1915, 0]
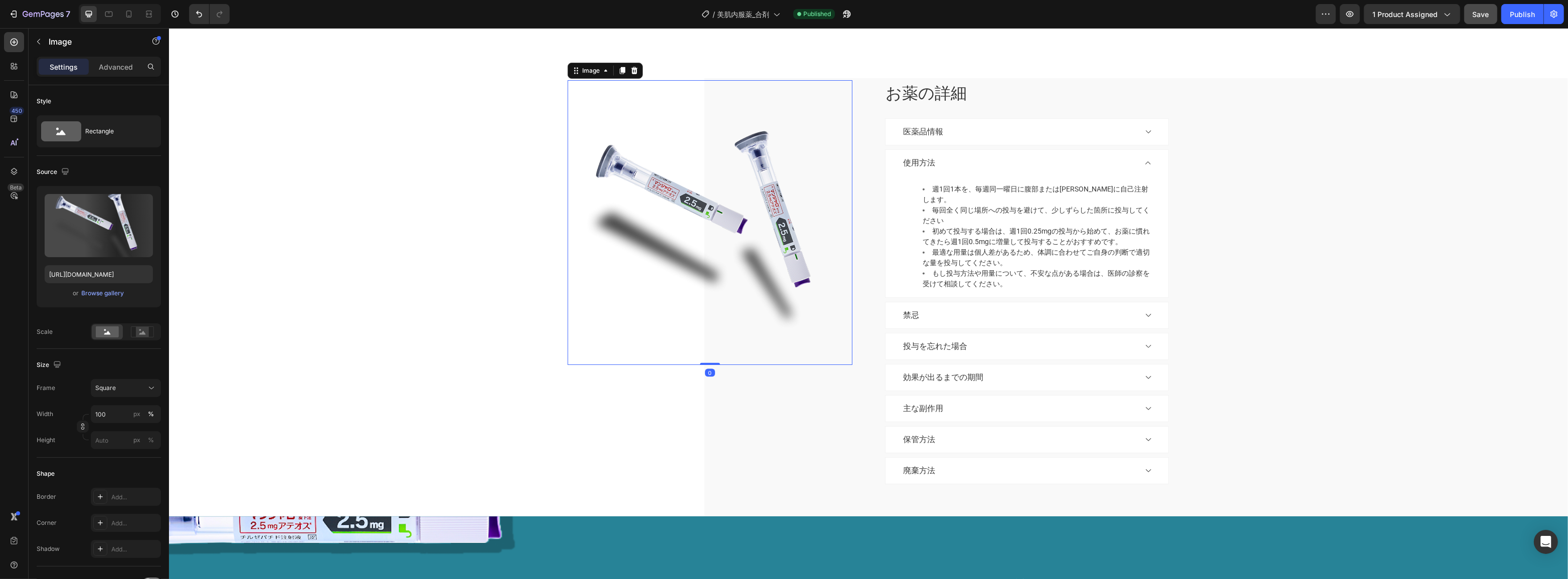
click at [656, 206] on img at bounding box center [710, 223] width 285 height 285
click at [138, 205] on icon "button" at bounding box center [143, 204] width 10 height 10
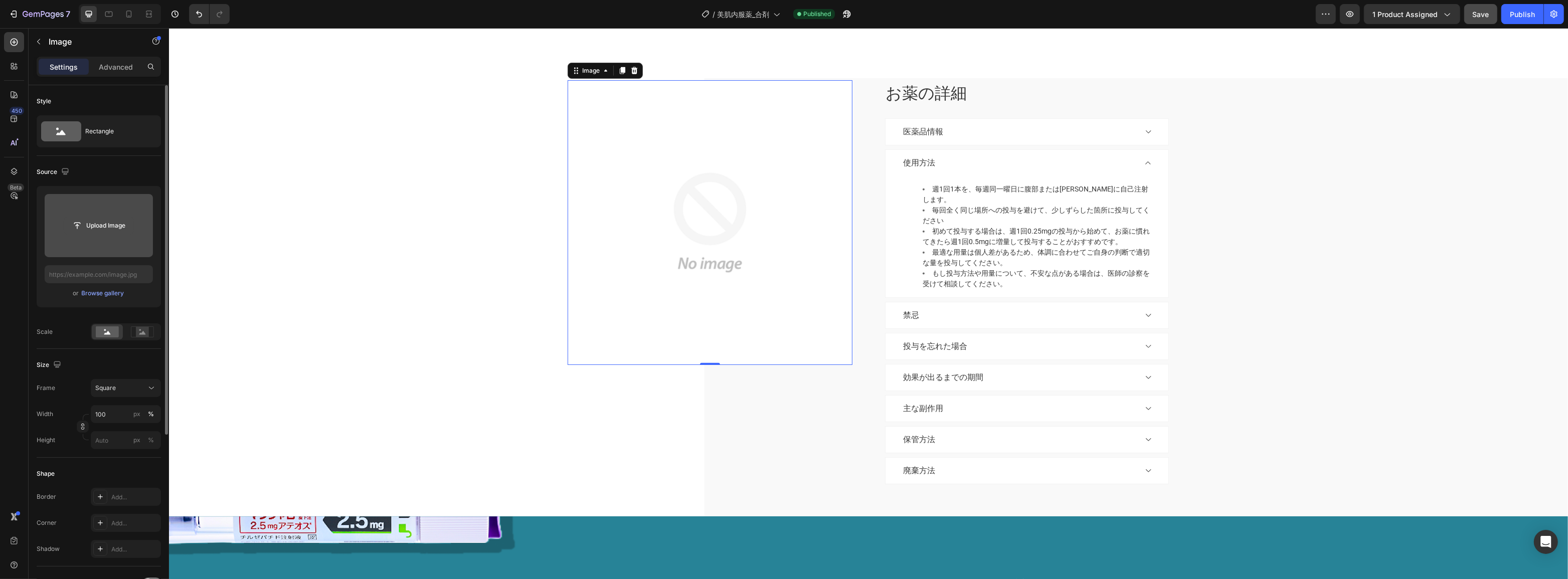
click at [96, 232] on input "file" at bounding box center [99, 226] width 69 height 17
type input "https://cdn.shopify.com/s/files/1/0685/8810/9993/files/gempages_579575509243921…"
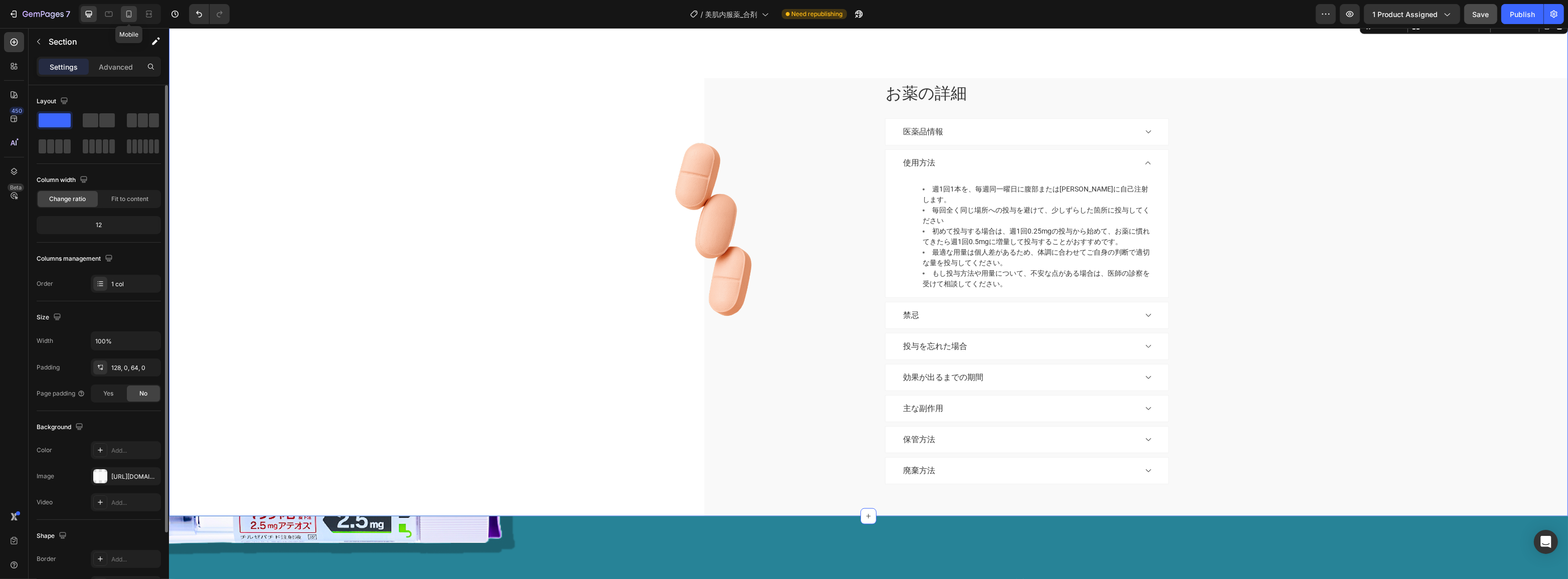
click at [125, 13] on icon at bounding box center [128, 14] width 10 height 10
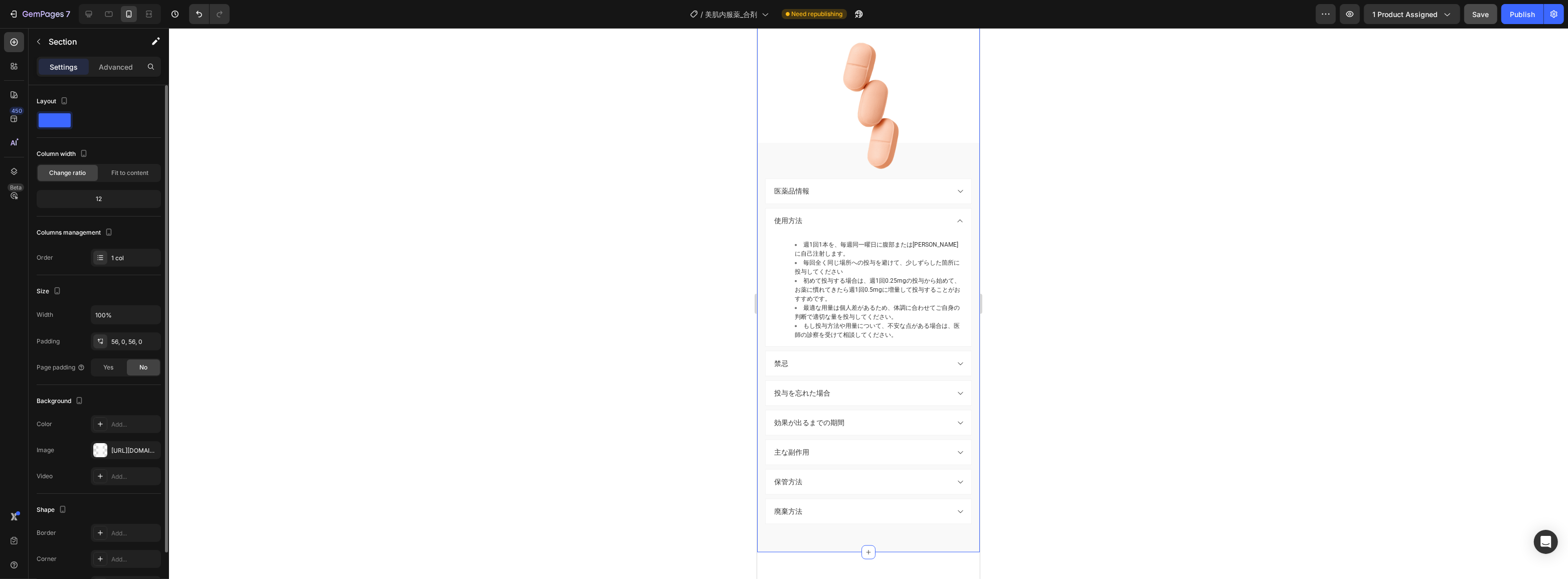
scroll to position [1969, 0]
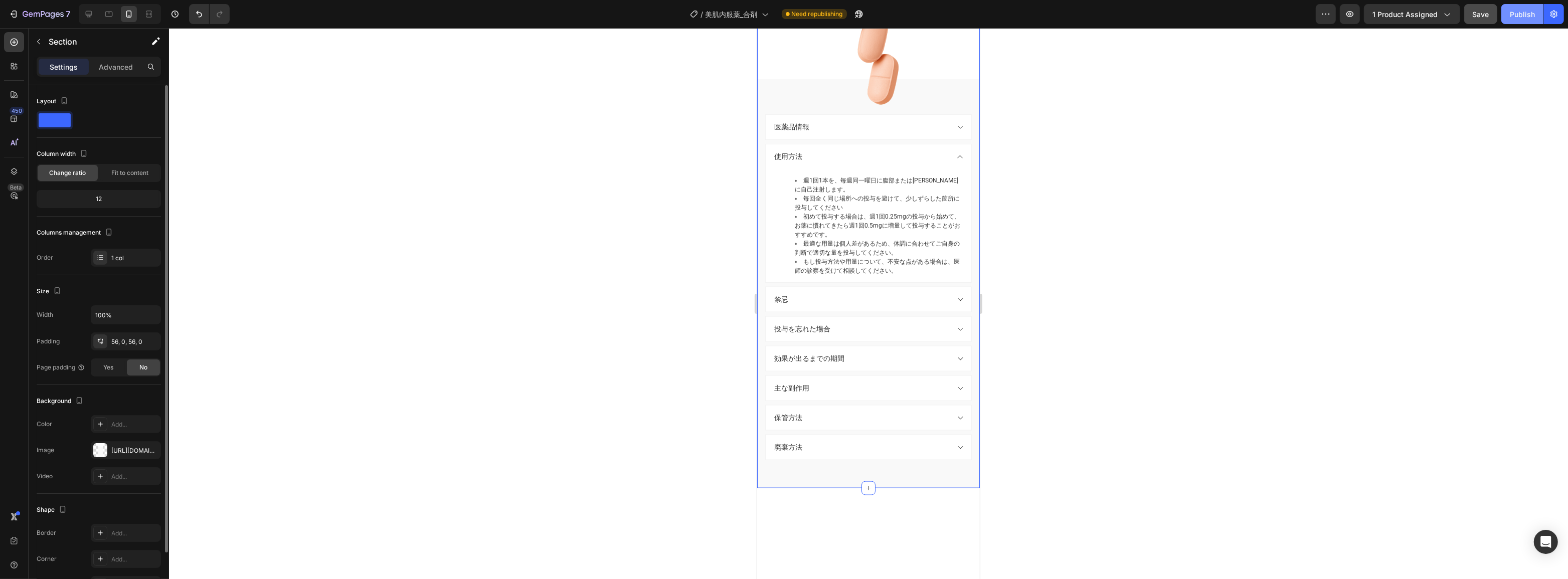
click at [1531, 18] on div "Publish" at bounding box center [1522, 14] width 25 height 10
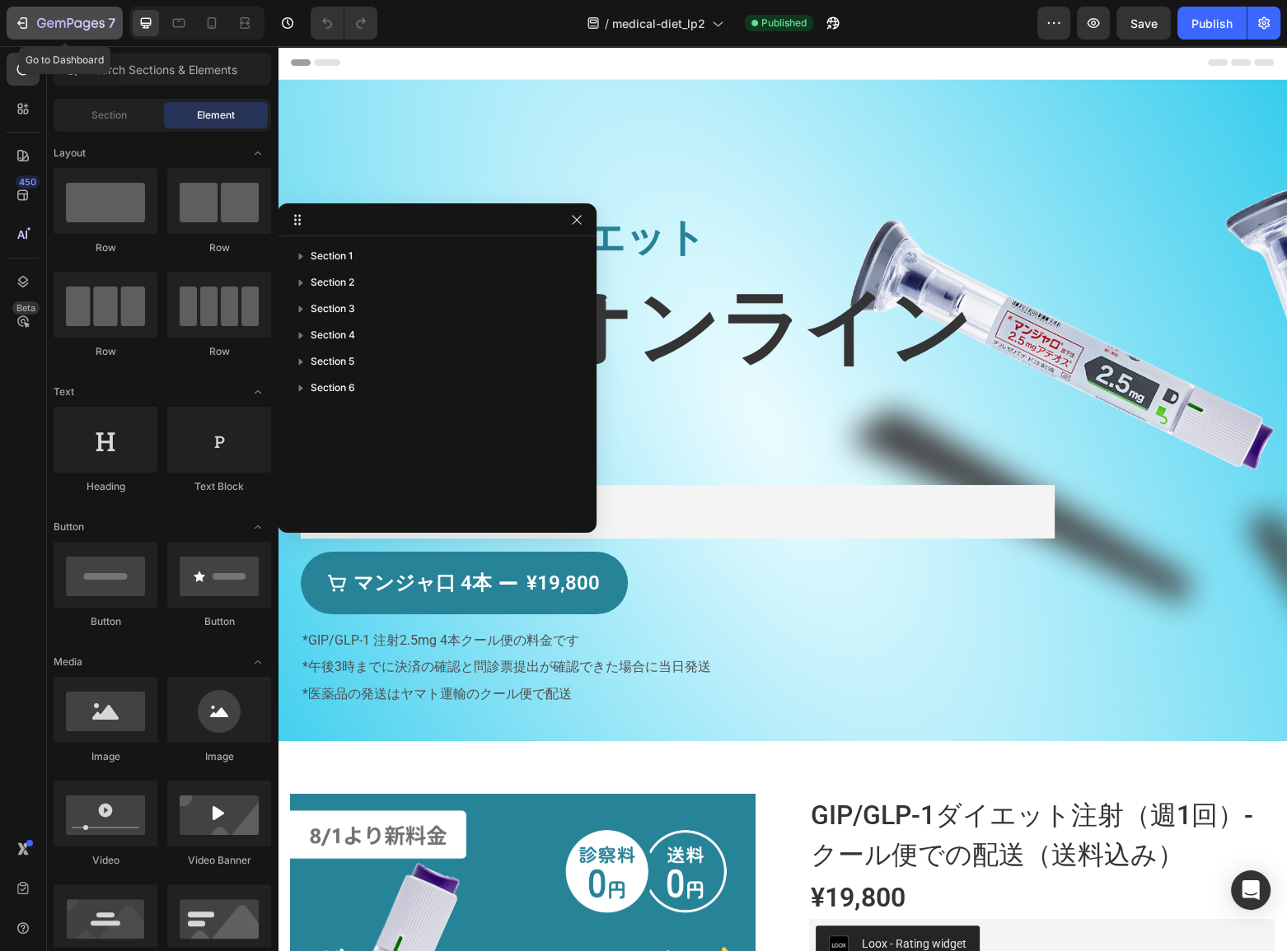
click at [91, 21] on icon "button" at bounding box center [71, 24] width 68 height 14
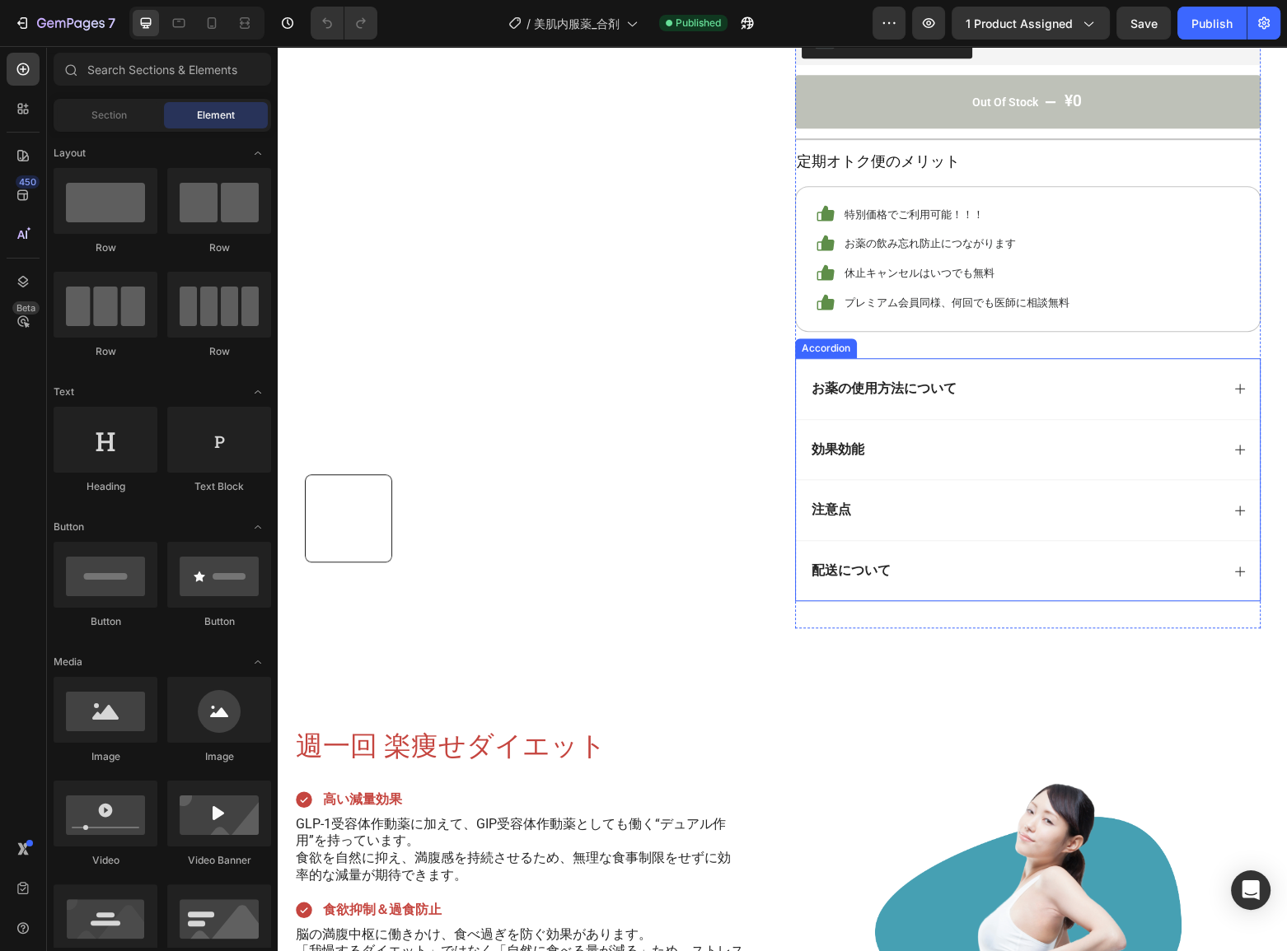
scroll to position [1123, 0]
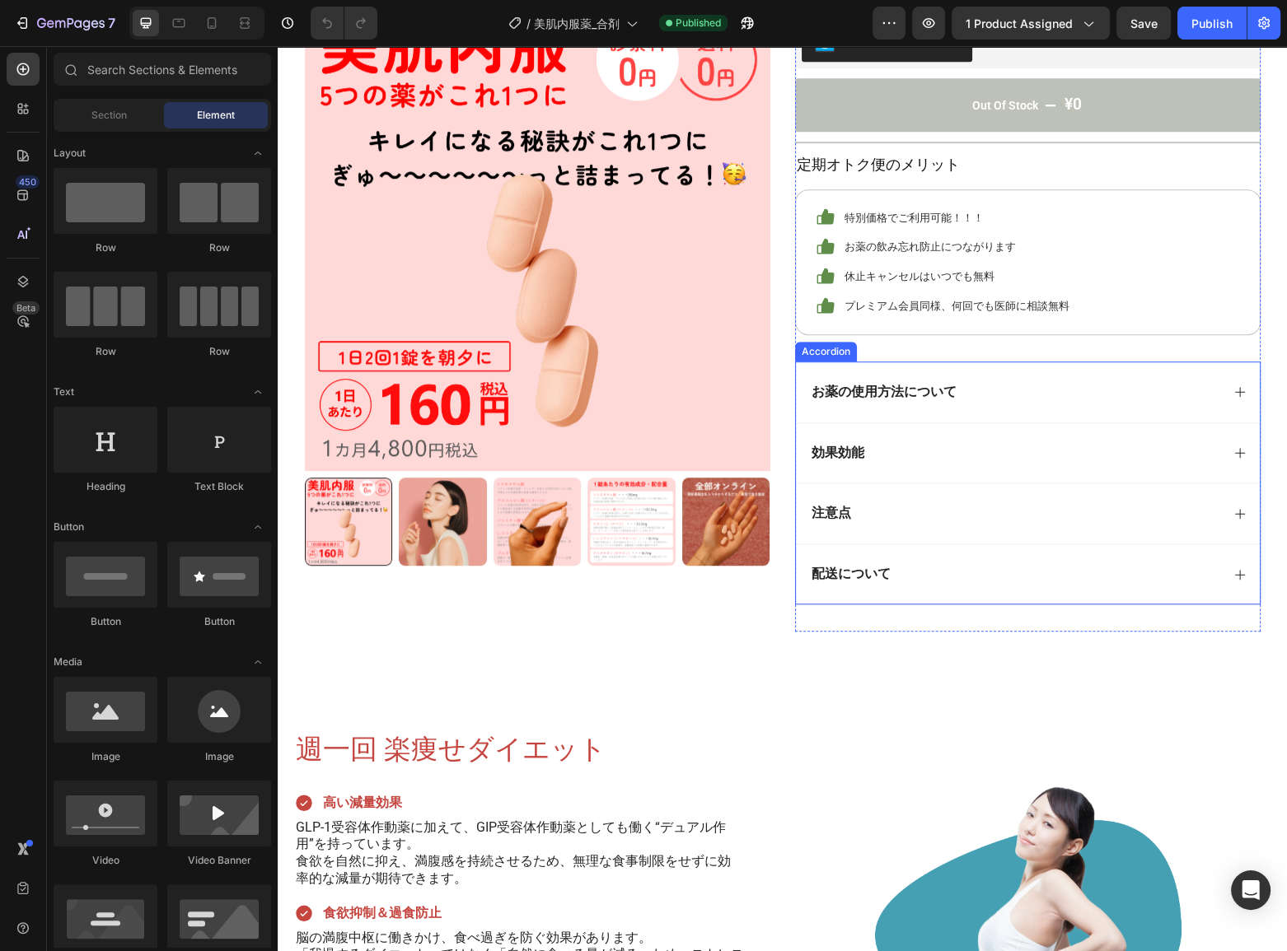
click at [998, 388] on div "お薬の使用方法について" at bounding box center [1014, 392] width 411 height 22
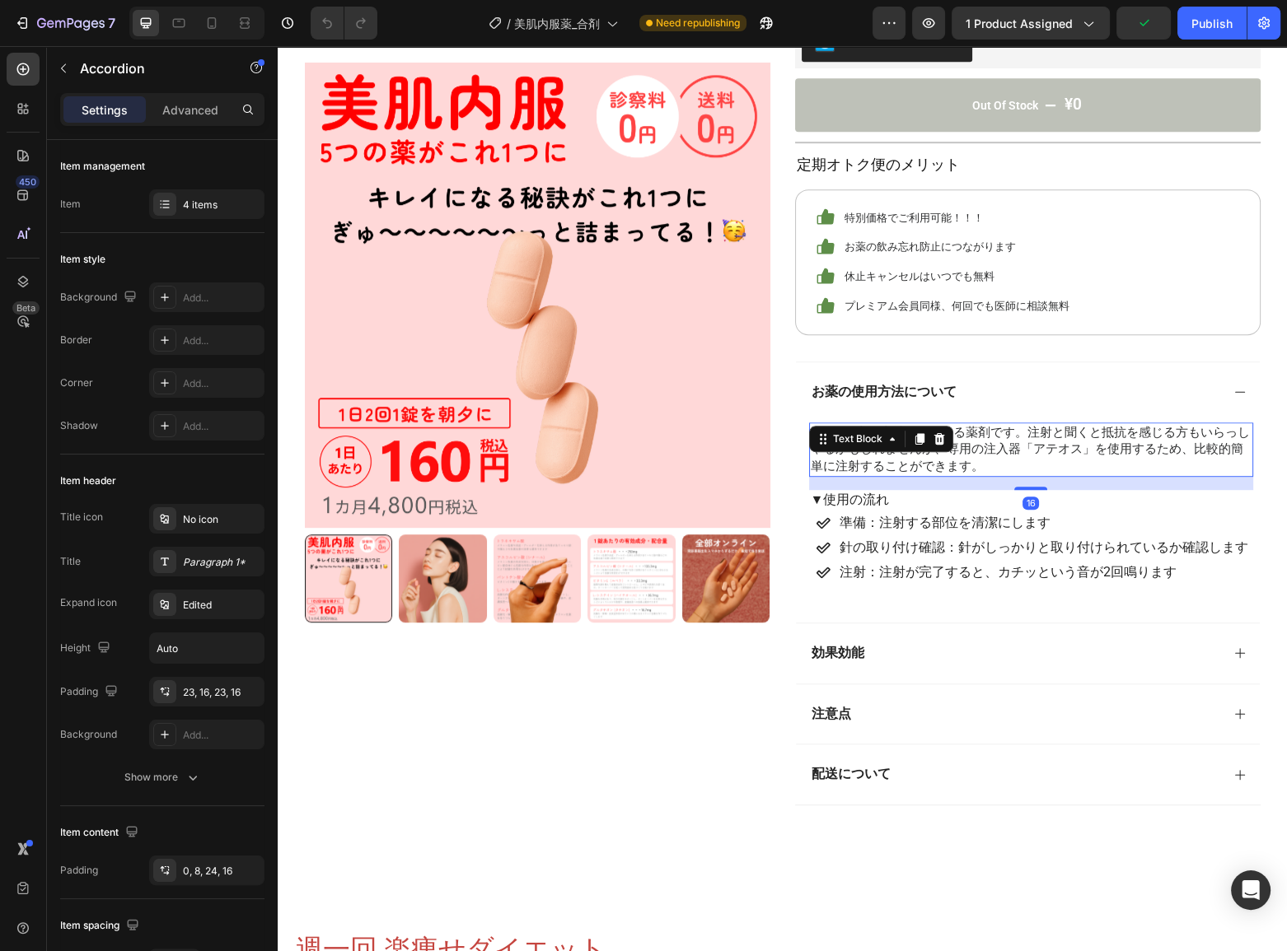
click at [985, 444] on span "週1回の皮下注射で使用する薬剤です。注射と聞くと抵抗を感じる方もいらっしゃるかもしれませんが、専用の注入器「アテオス」を使用するため、比較的簡単に注射すること…" at bounding box center [1030, 449] width 439 height 49
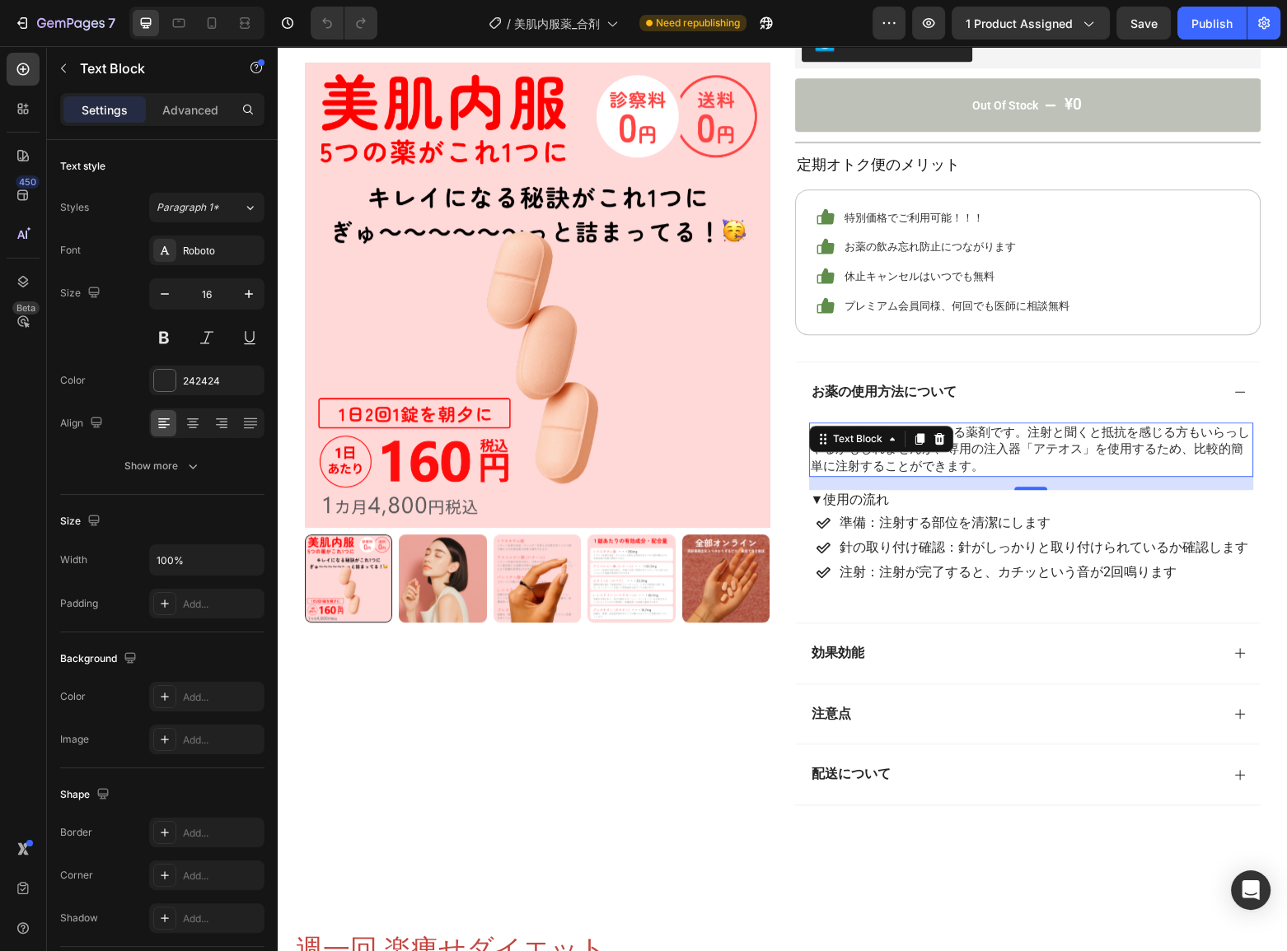
click at [956, 445] on span "週1回の皮下注射で使用する薬剤です。注射と聞くと抵抗を感じる方もいらっしゃるかもしれませんが、専用の注入器「アテオス」を使用するため、比較的簡単に注射すること…" at bounding box center [1030, 449] width 439 height 49
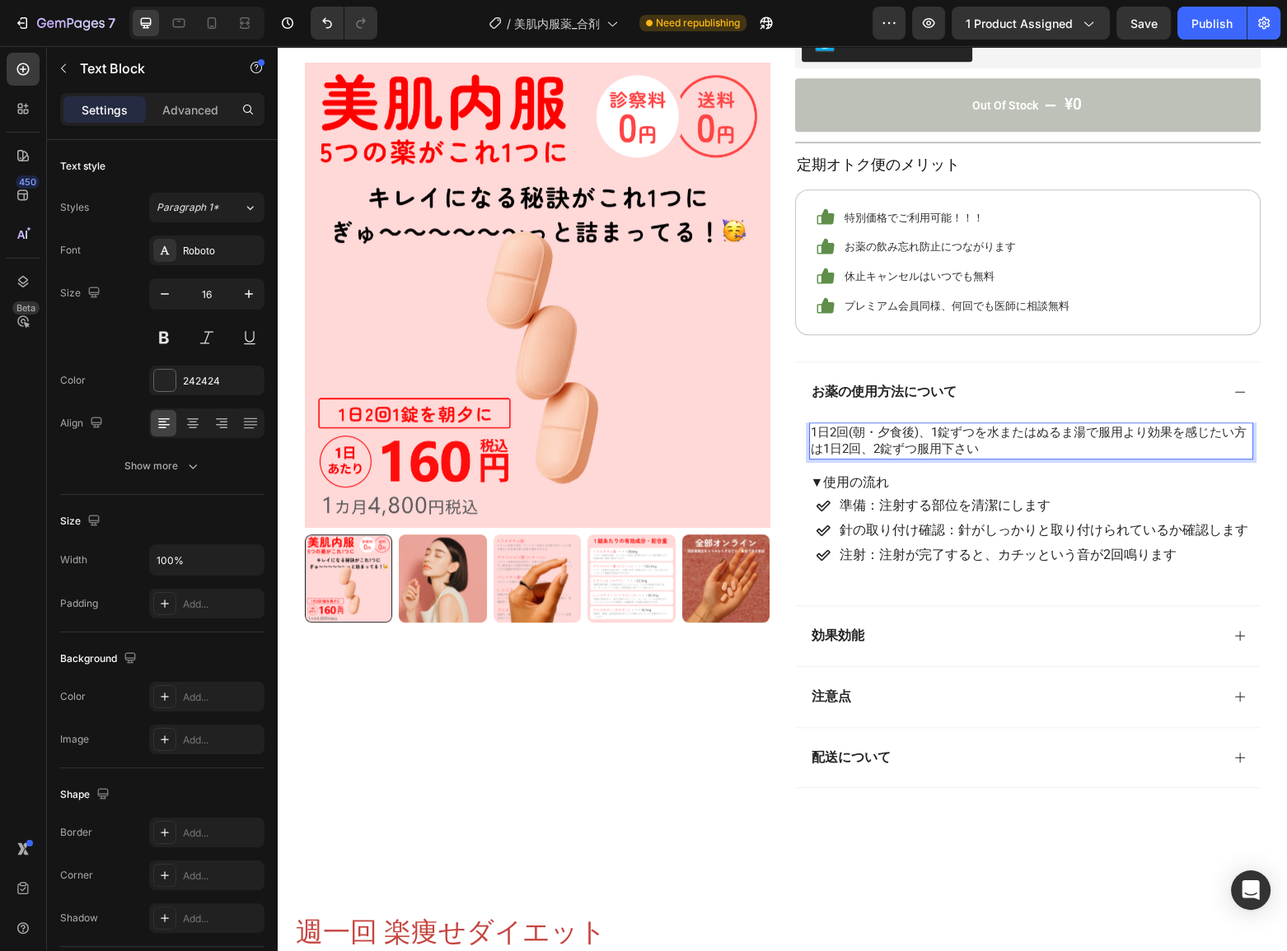
click at [1121, 430] on span "1日2回(朝・夕食後)、1錠ずつを水またはぬるま湯で服用より効果を感じたい方は1日2回、2錠ずつ服用下さい" at bounding box center [1029, 441] width 436 height 32
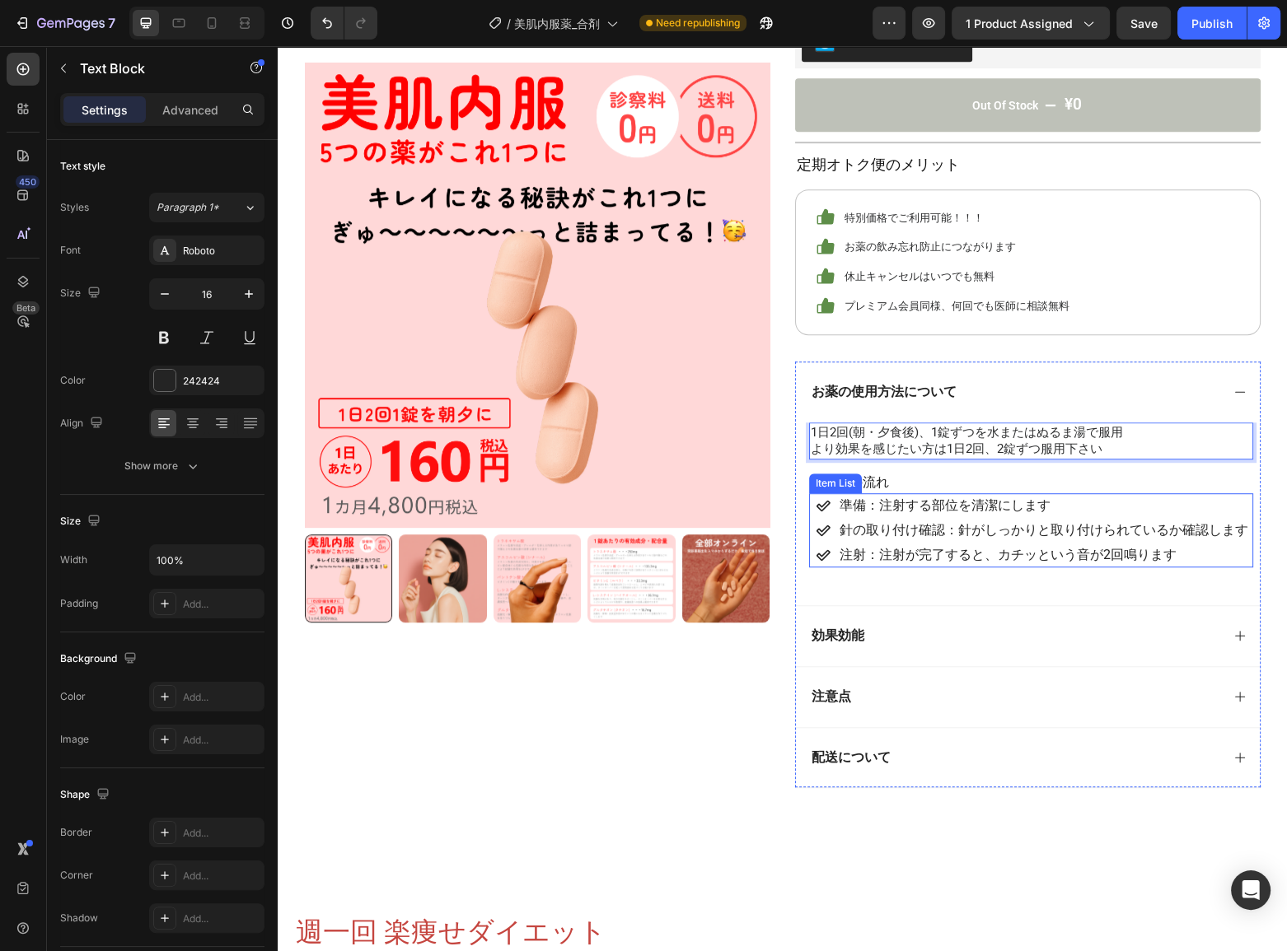
click at [826, 528] on div "針の取り付け確認：針がしっかりと取り付けられているか確認します" at bounding box center [1033, 530] width 435 height 25
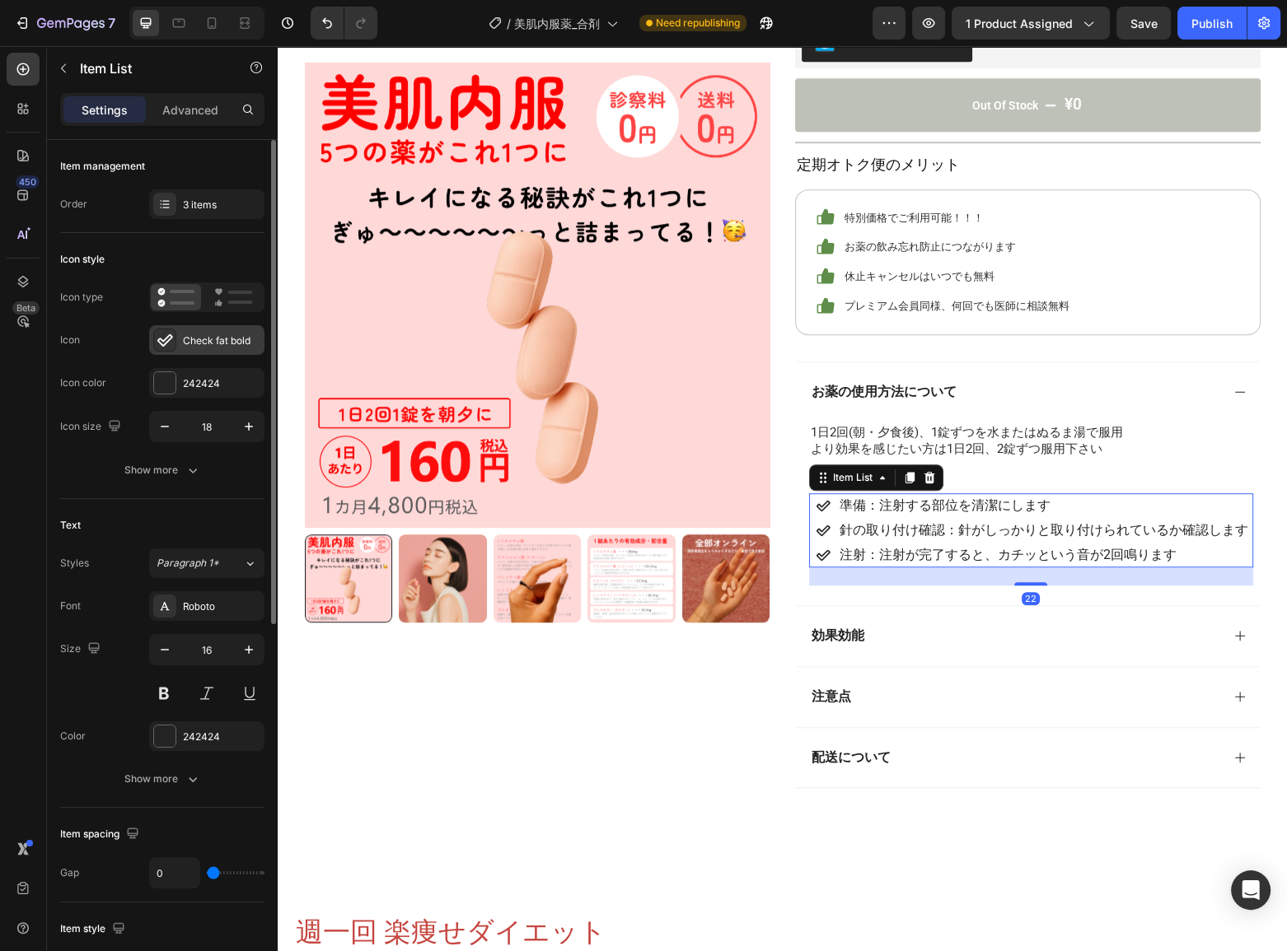
click at [174, 332] on div at bounding box center [164, 340] width 23 height 23
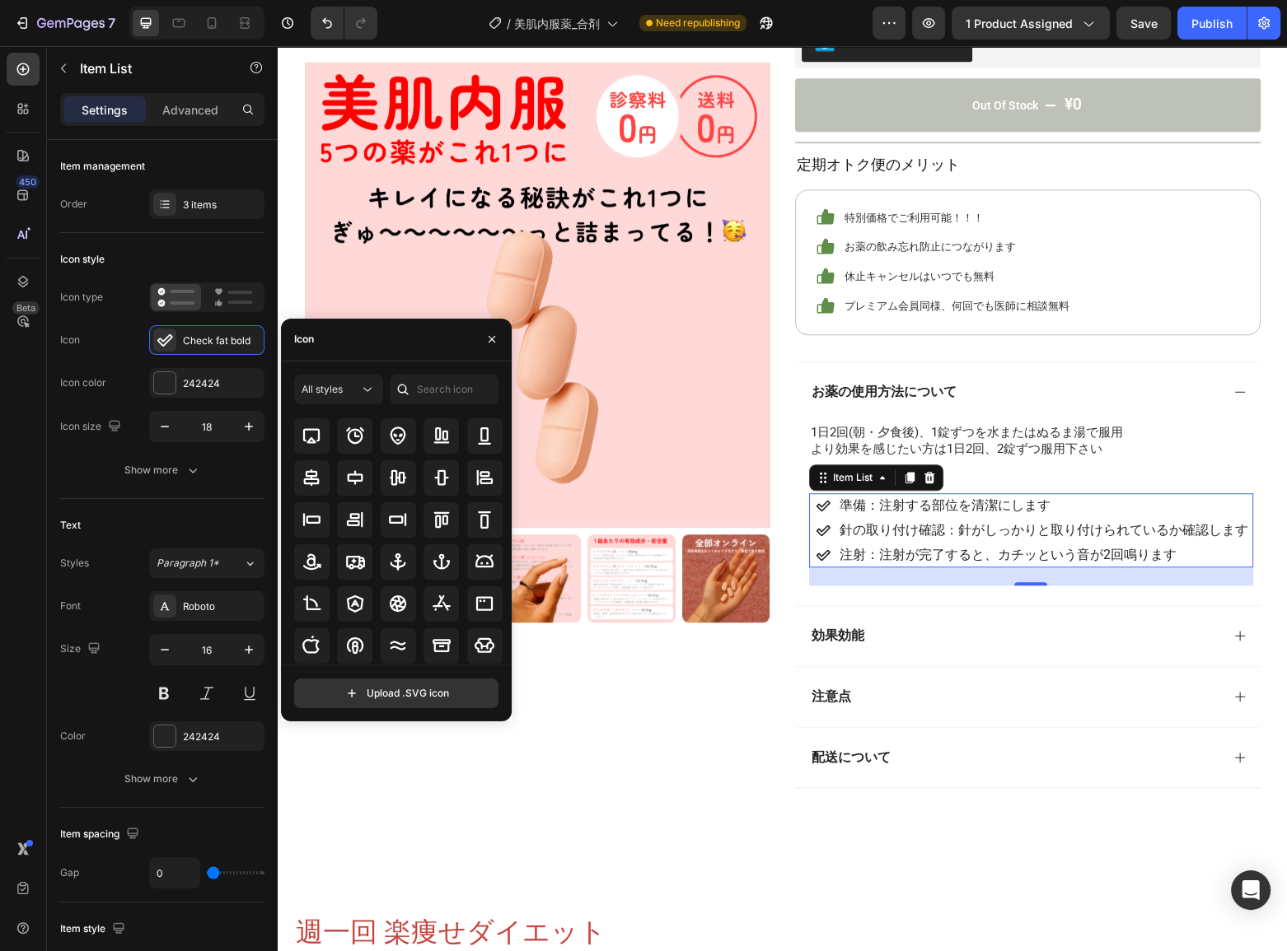
scroll to position [0, 0]
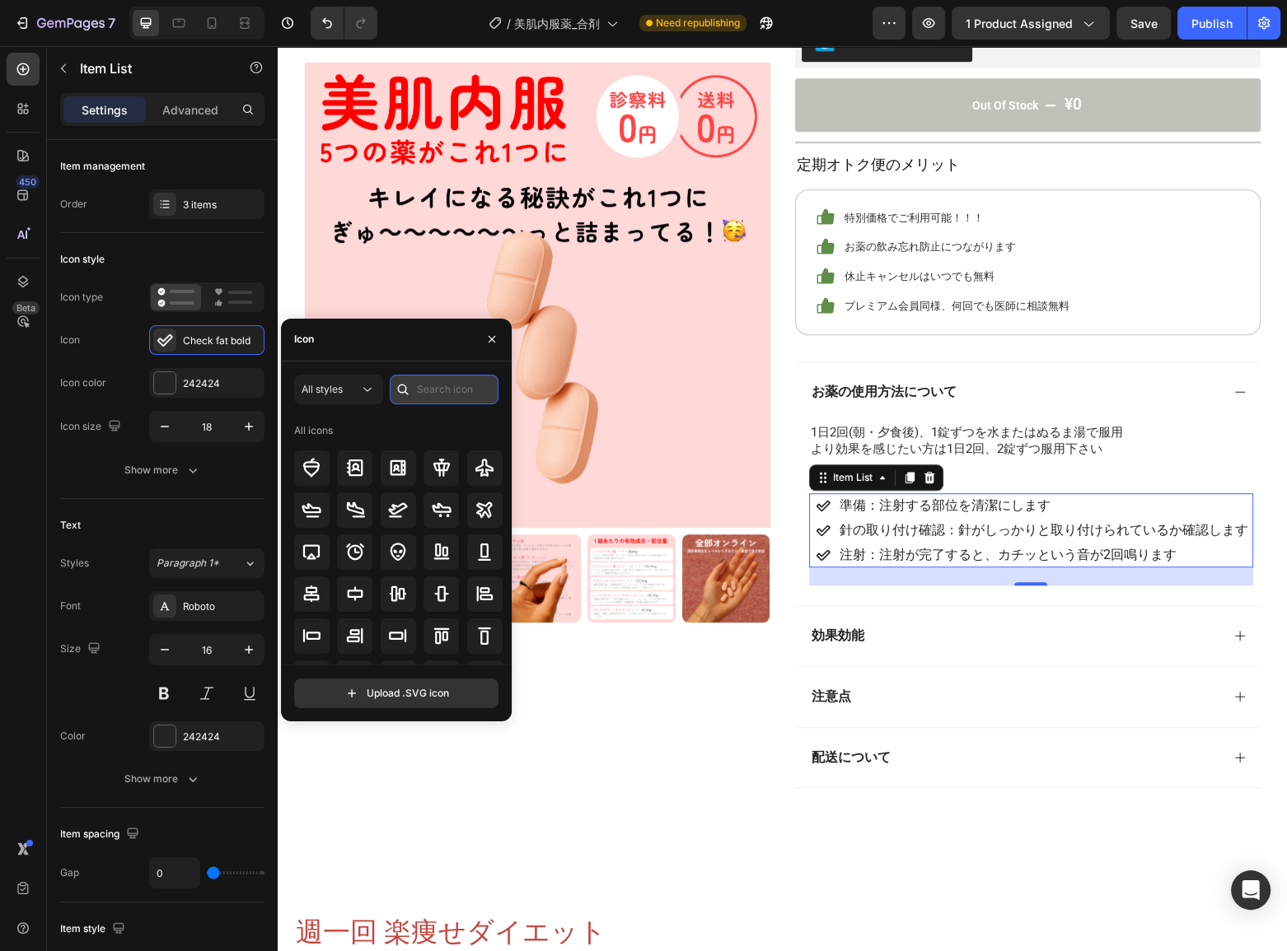
click at [422, 395] on input "text" at bounding box center [444, 390] width 109 height 30
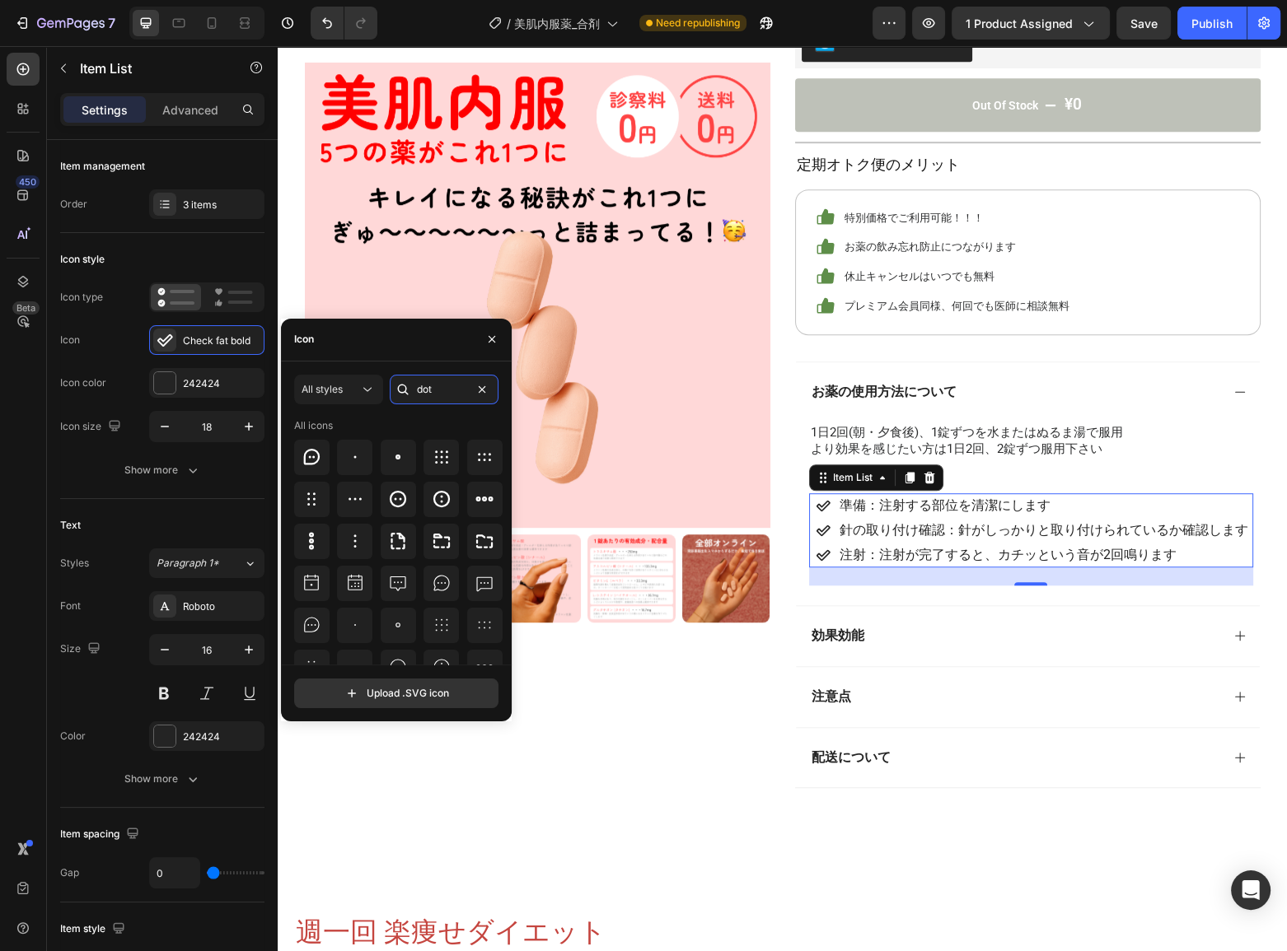
scroll to position [5, 0]
type input "dot"
click at [390, 501] on icon at bounding box center [398, 499] width 20 height 20
click at [493, 341] on icon "button" at bounding box center [491, 339] width 13 height 13
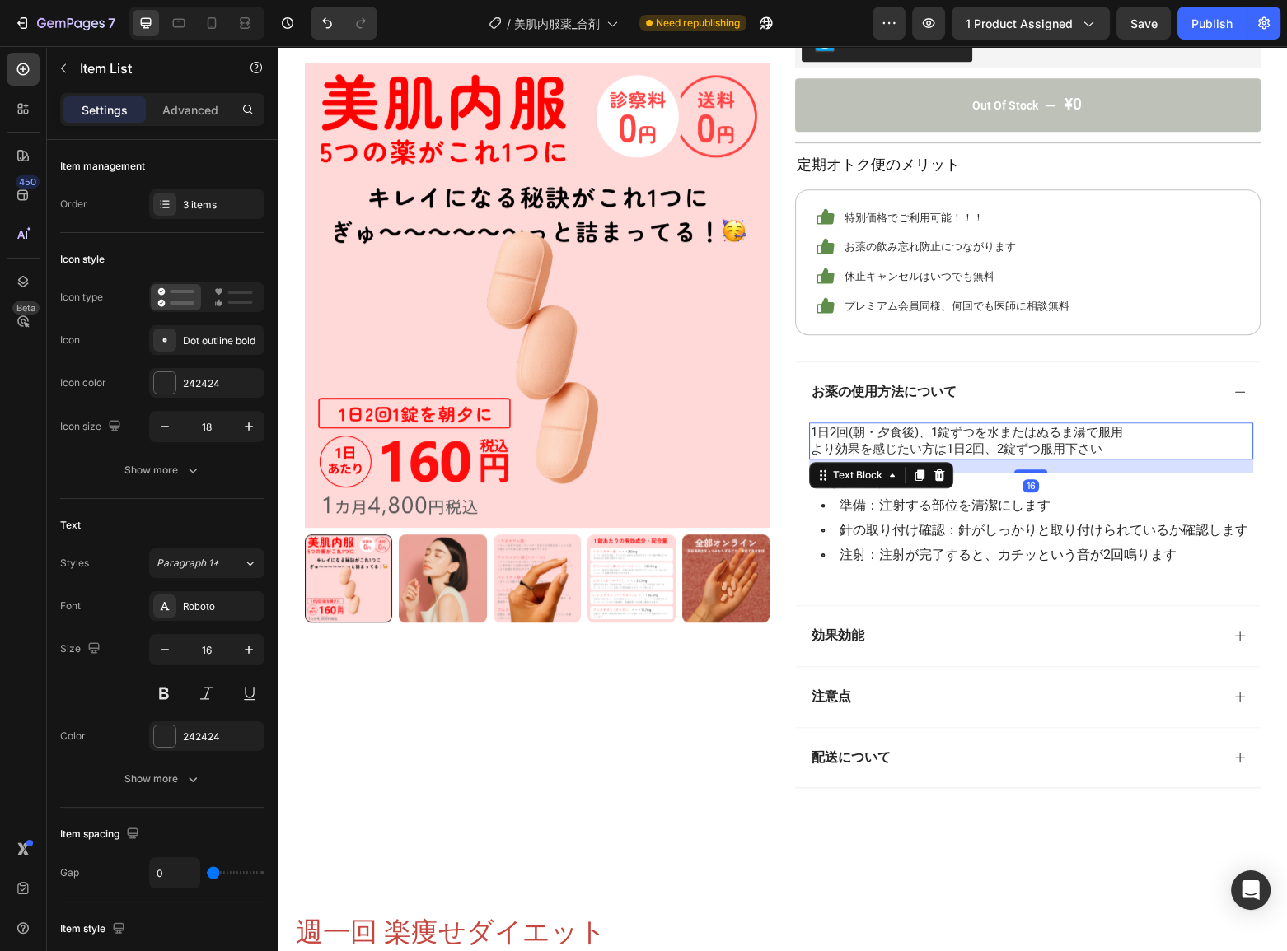
click at [925, 428] on span "1日2回(朝・夕食後)、1錠ずつを水またはぬるま湯で服用" at bounding box center [967, 432] width 312 height 15
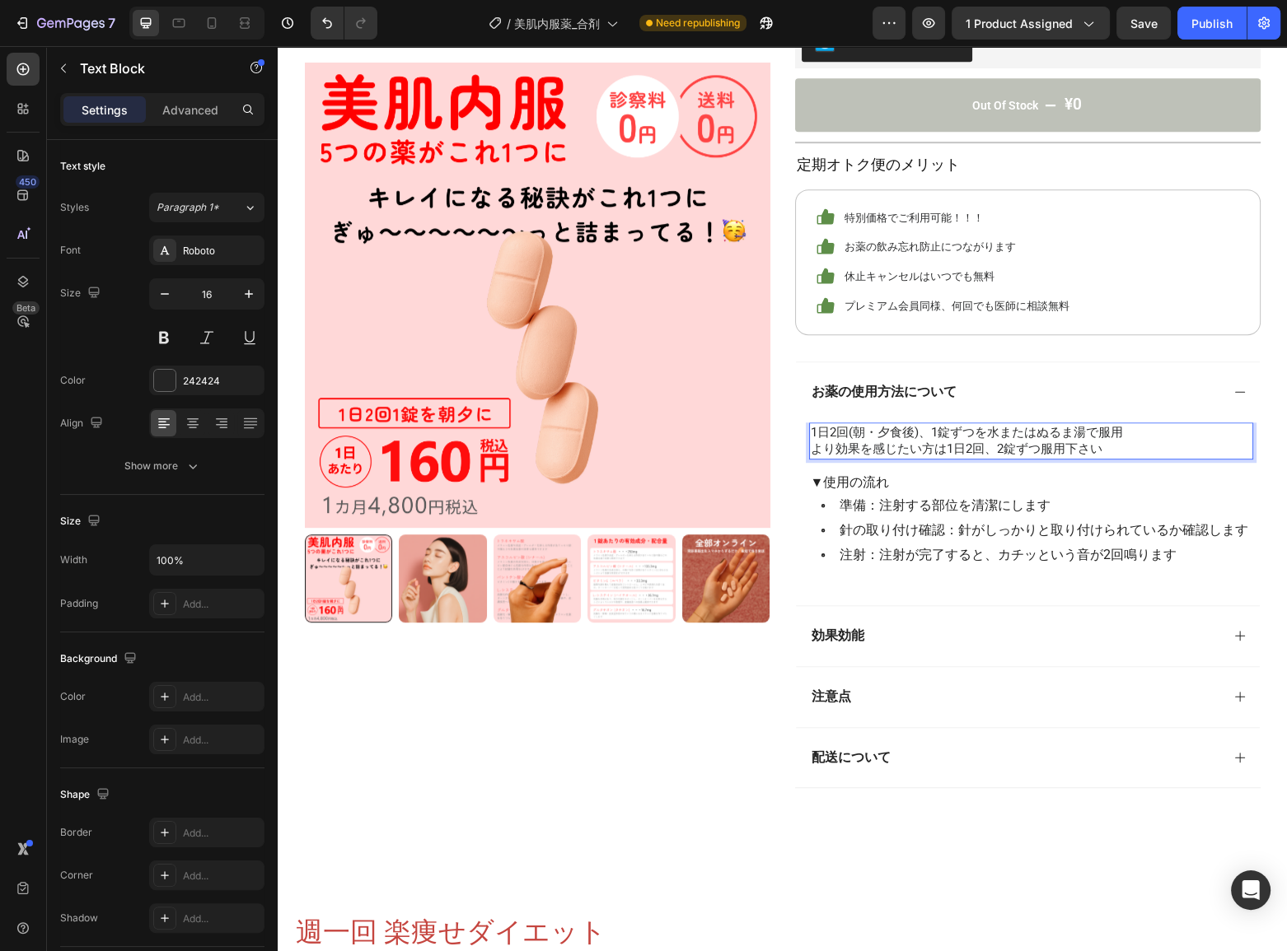
click at [931, 428] on span "1日2回(朝・夕食後)、1錠ずつを水またはぬるま湯で服用" at bounding box center [967, 432] width 312 height 15
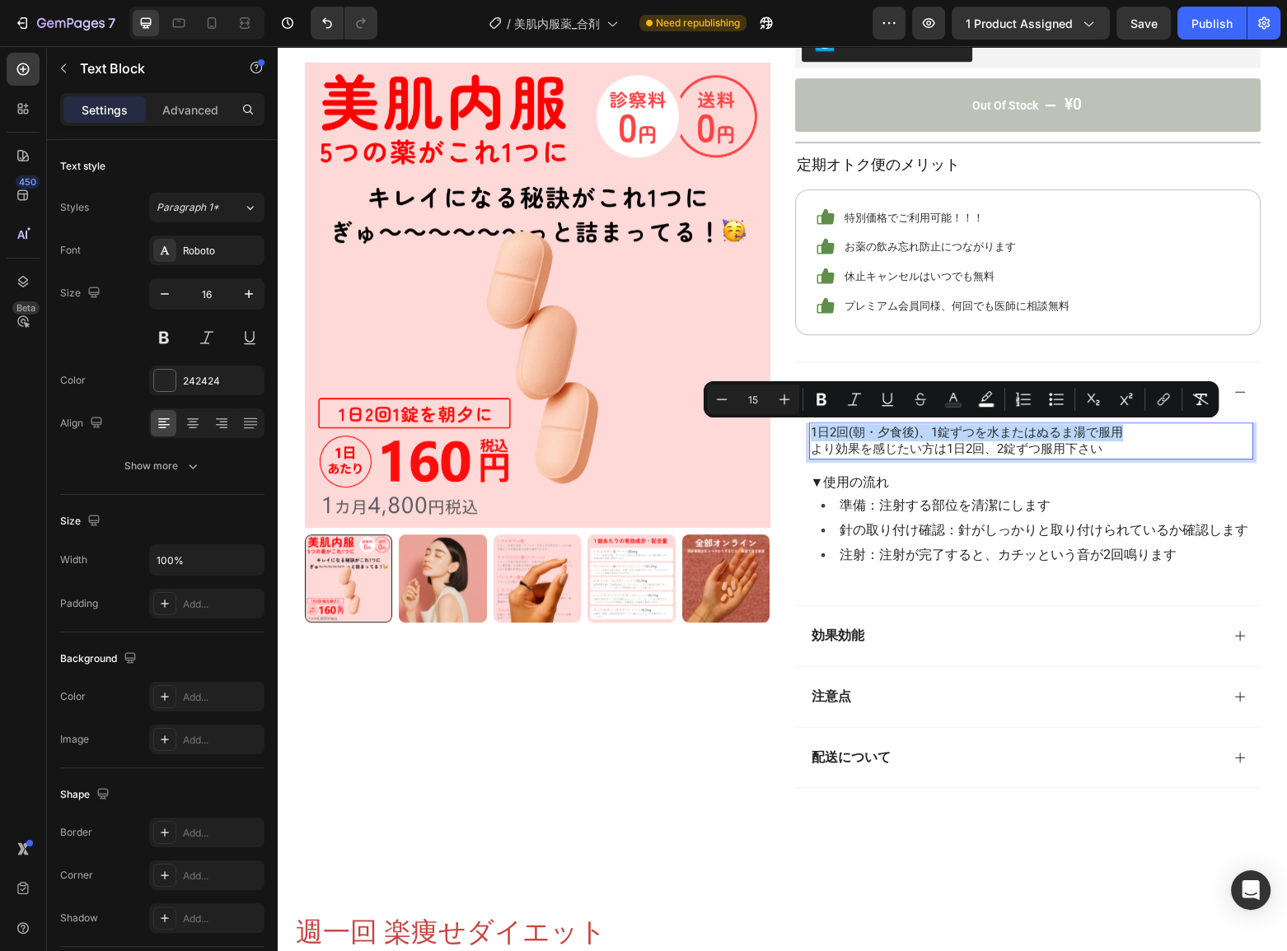
drag, startPoint x: 1130, startPoint y: 435, endPoint x: 803, endPoint y: 426, distance: 327.2
click at [809, 426] on div "1日2回(朝・夕食後)、1錠ずつを水またはぬるま湯で服用 より効果を感じたい方は1日2回、2錠ずつ服用下さい" at bounding box center [1031, 442] width 444 height 38
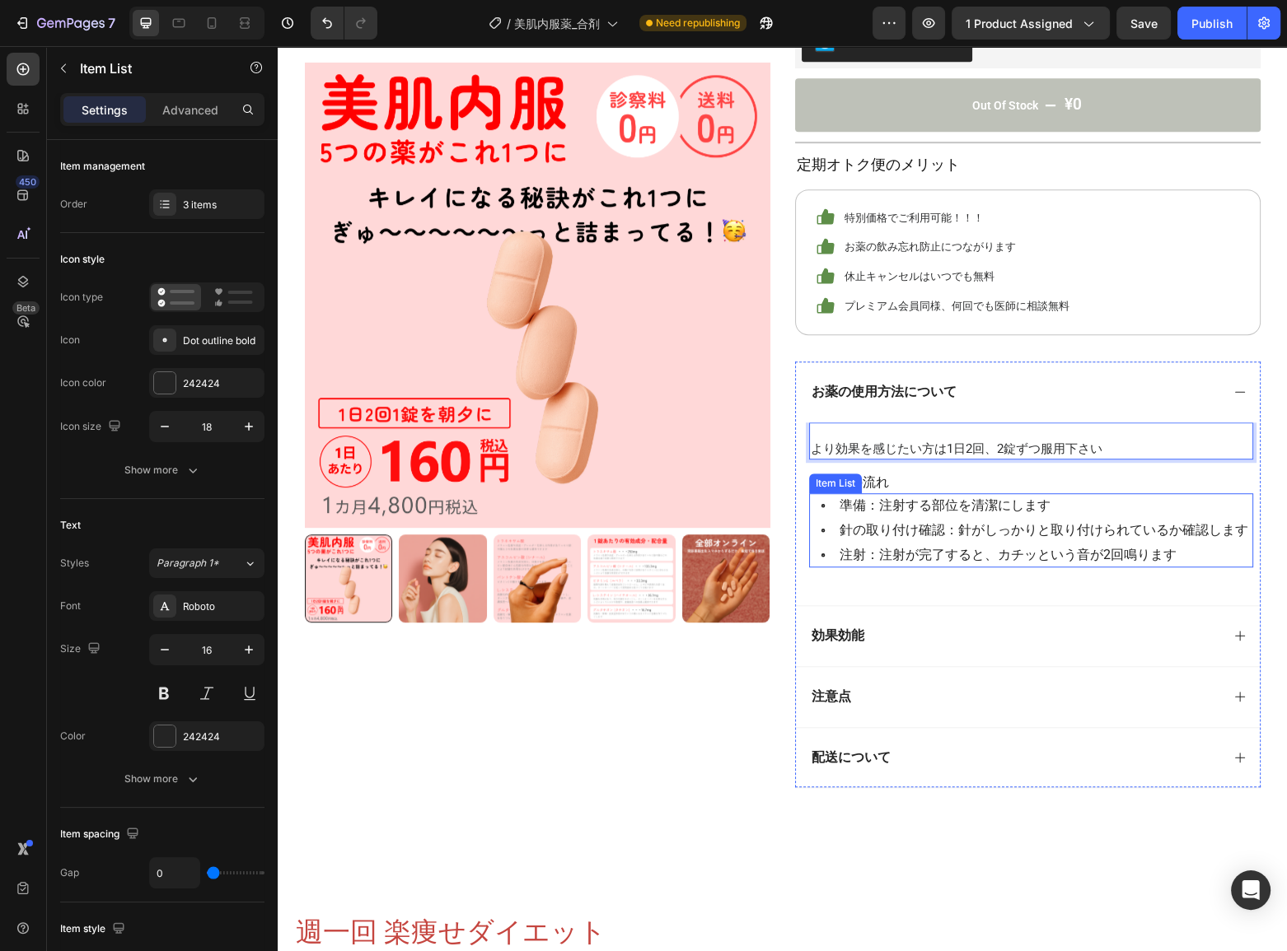
click at [878, 511] on p "準備：注射する部位を清潔にします" at bounding box center [1043, 506] width 409 height 20
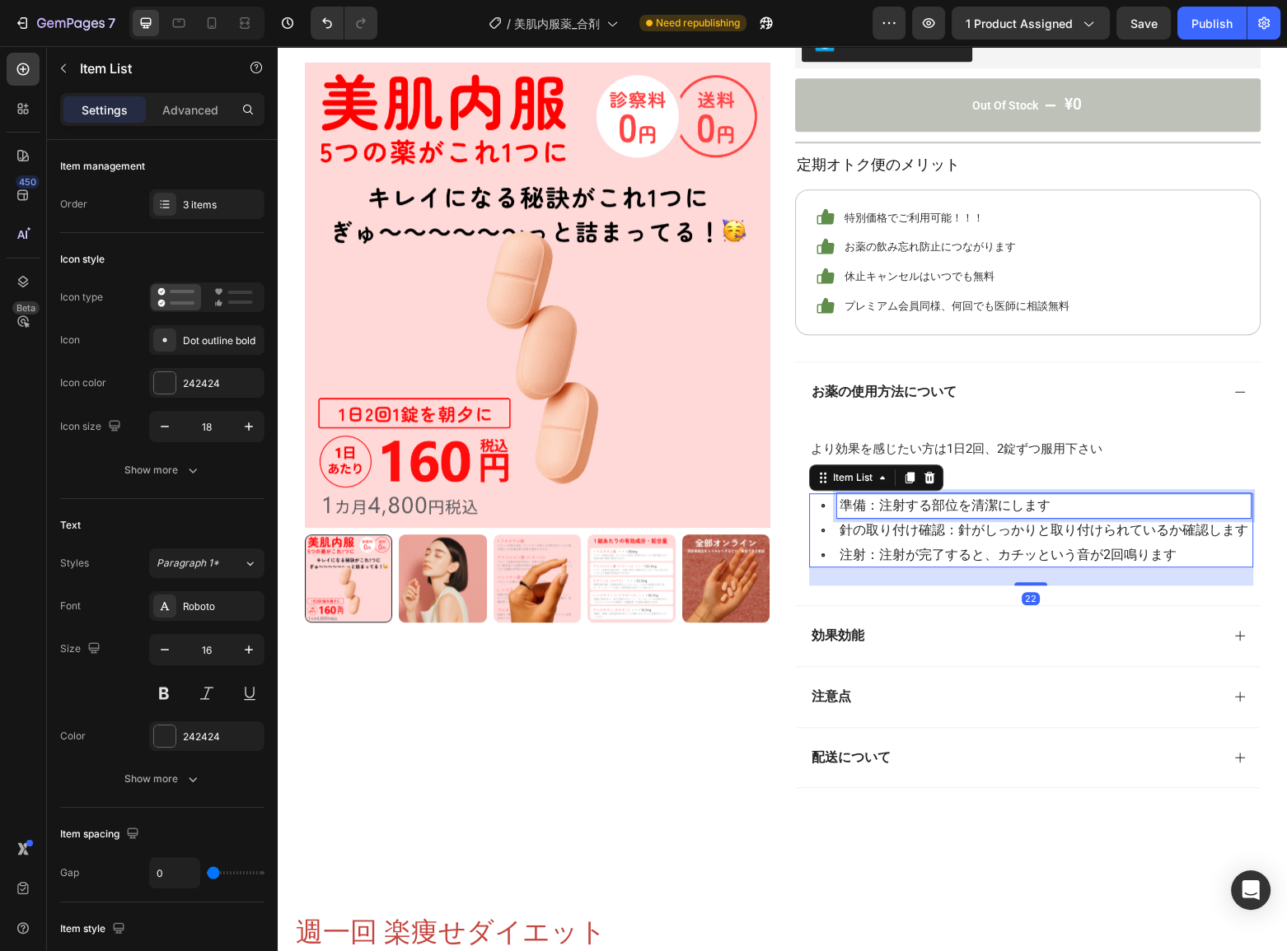
click at [878, 511] on p "準備：注射する部位を清潔にします" at bounding box center [1043, 506] width 409 height 20
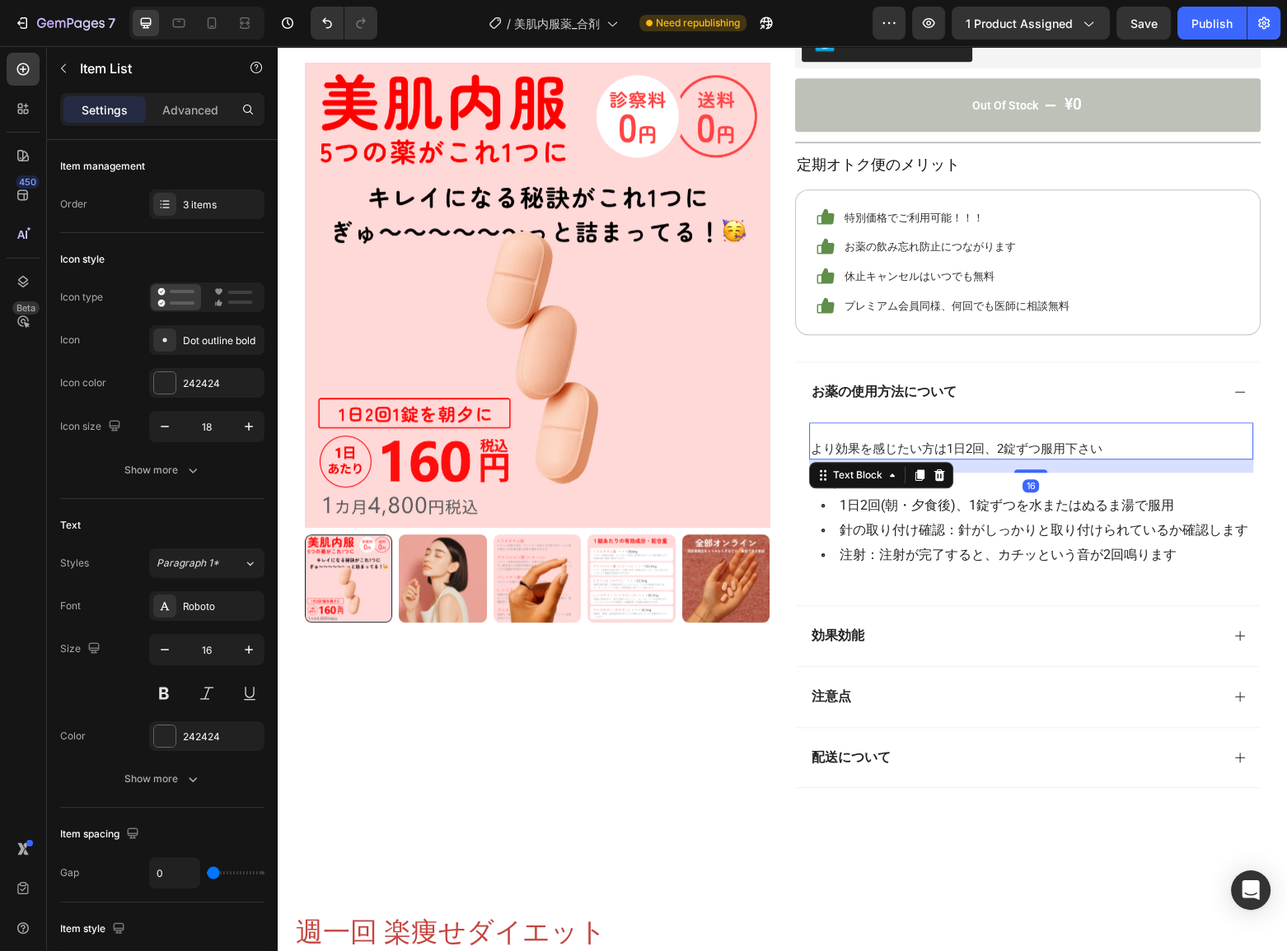
click at [871, 447] on span "より効果を感じたい方は1日2回、2錠ずつ服用下さい" at bounding box center [957, 449] width 292 height 15
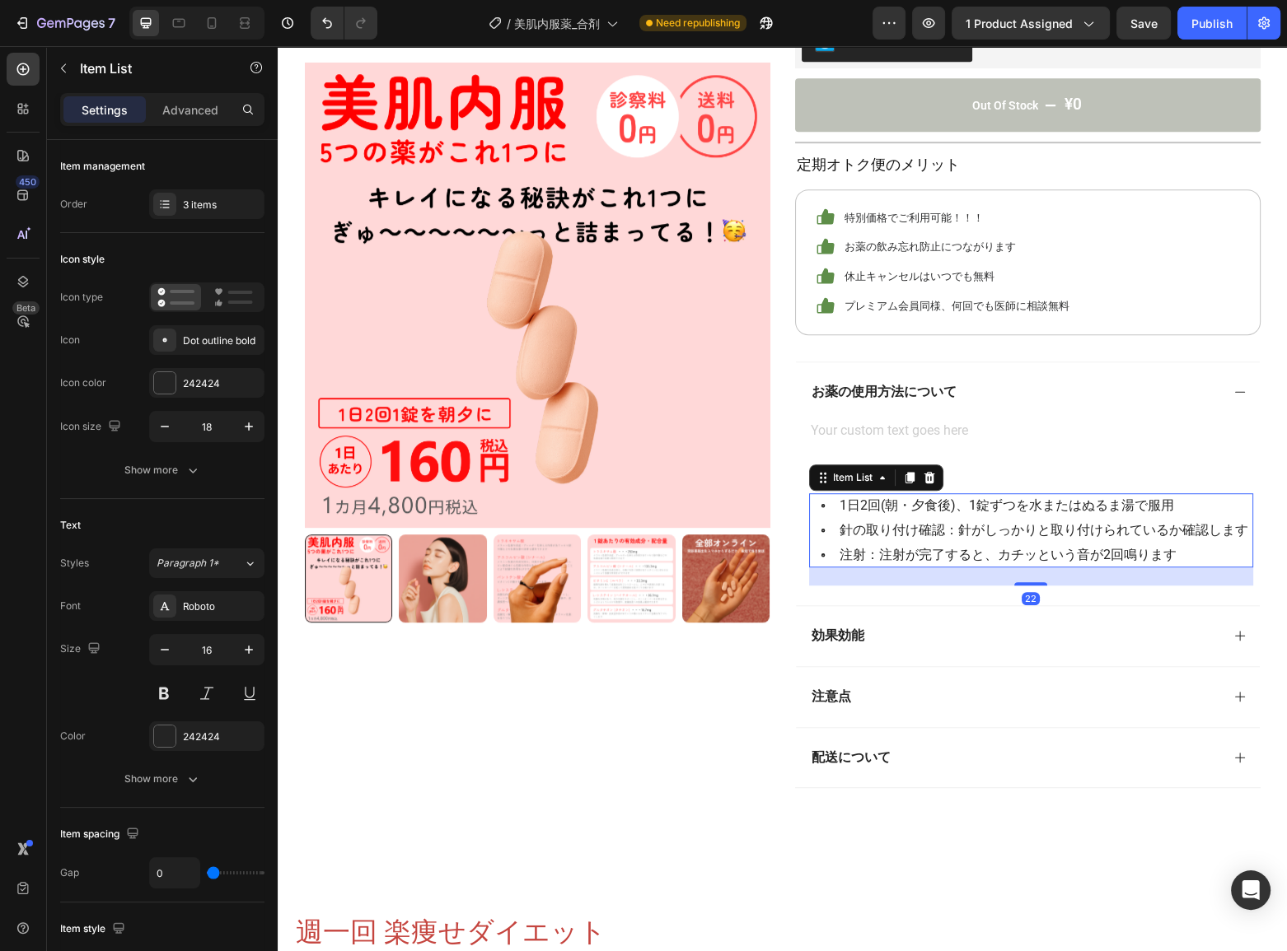
click at [866, 531] on p "針の取り付け確認：針がしっかりと取り付けられているか確認します" at bounding box center [1043, 531] width 409 height 20
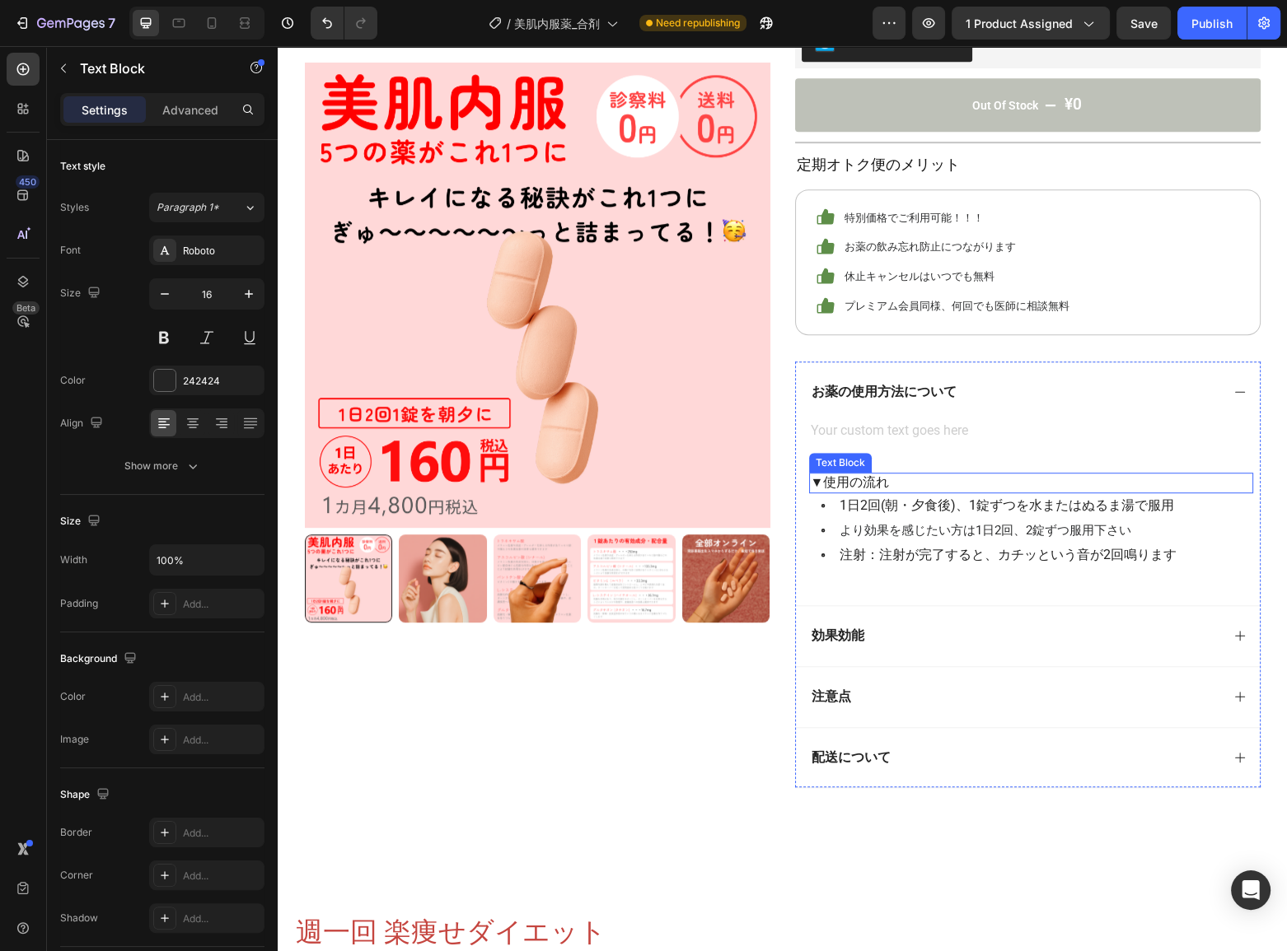
click at [866, 480] on p "▼使用の流れ" at bounding box center [1031, 483] width 441 height 17
click at [939, 505] on icon at bounding box center [939, 509] width 13 height 13
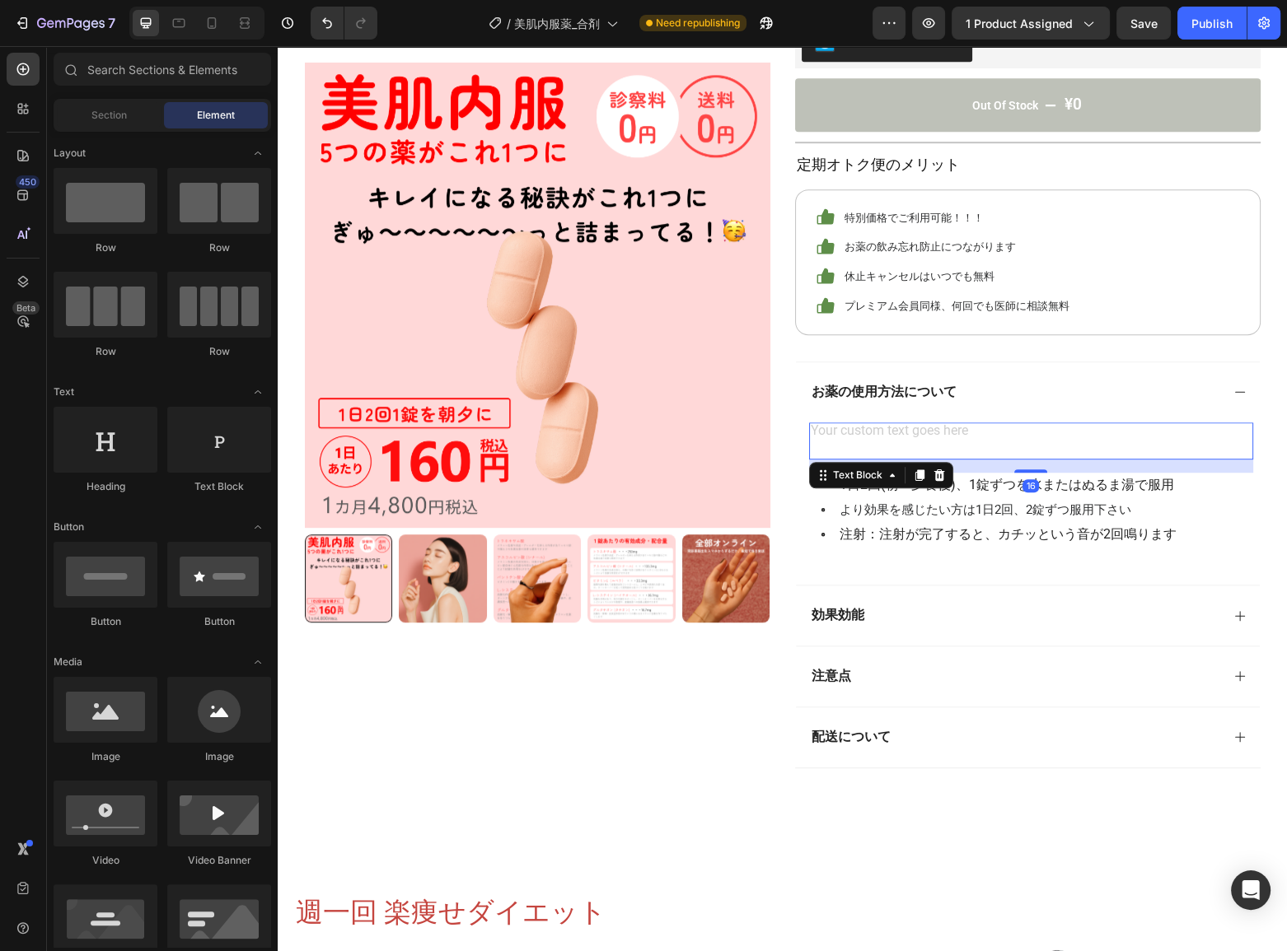
click at [896, 430] on div "Rich Text Editor. Editing area: main" at bounding box center [1031, 442] width 444 height 38
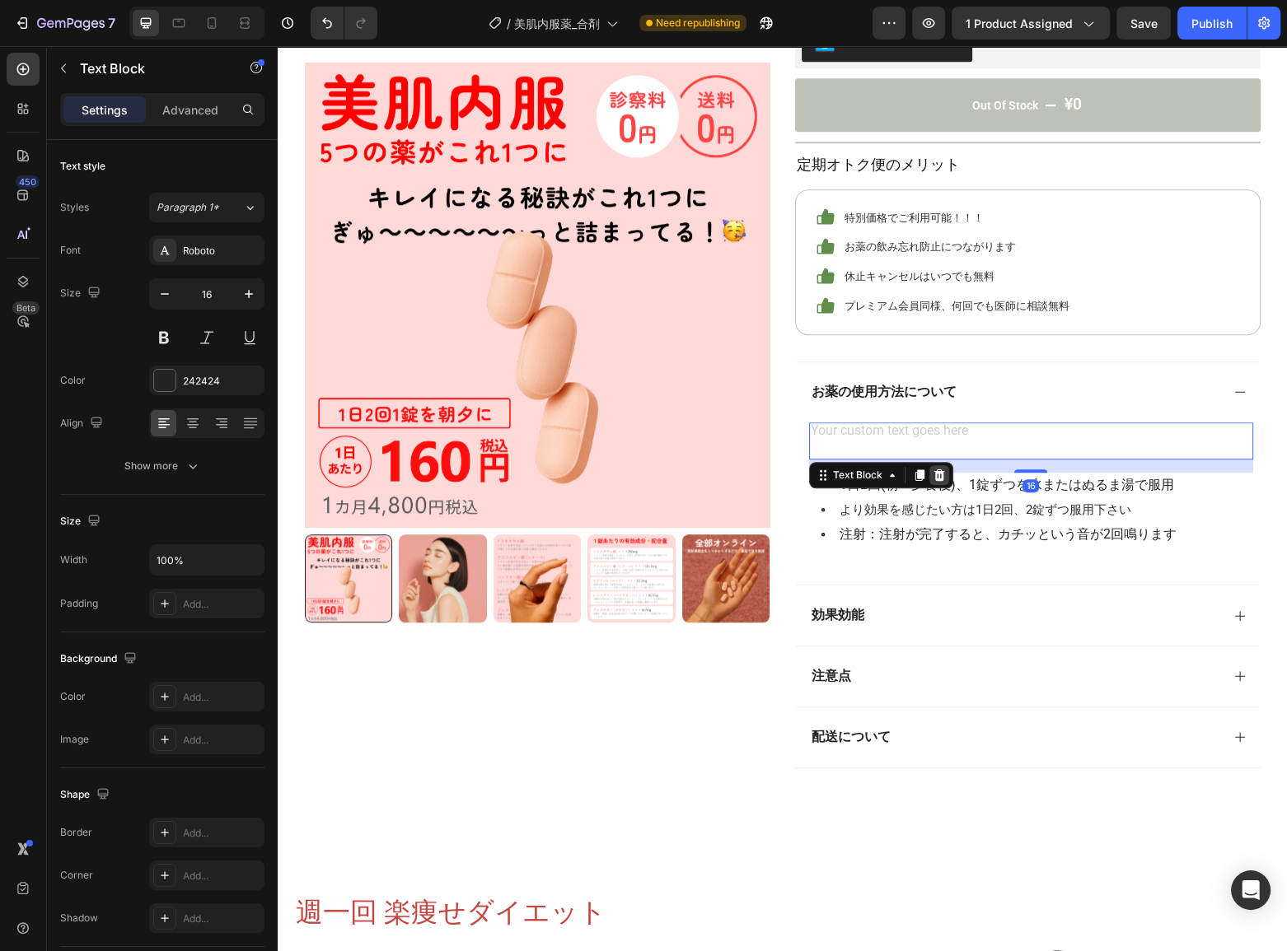
click at [938, 477] on icon at bounding box center [939, 475] width 13 height 13
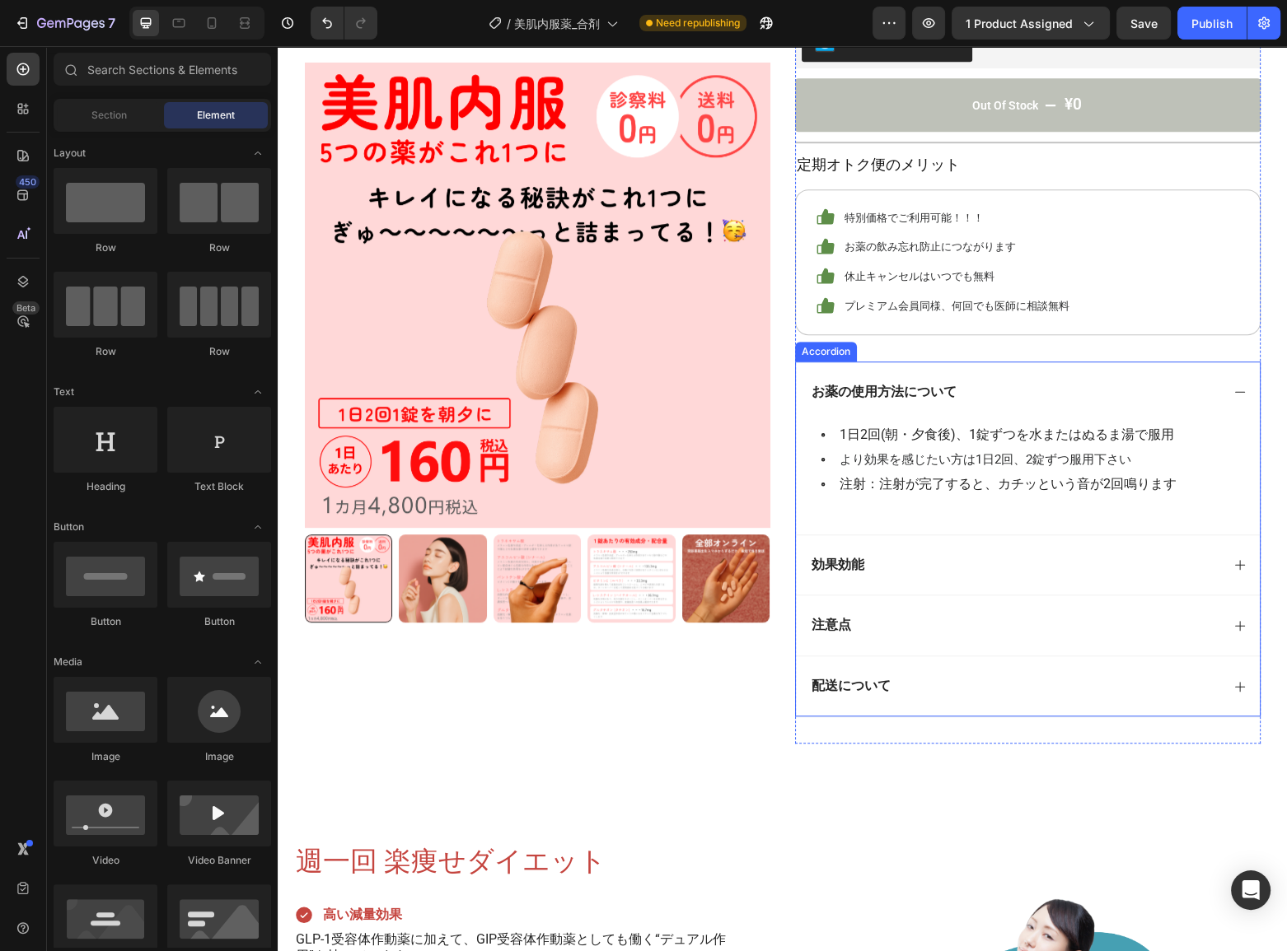
click at [899, 568] on div "効果効能" at bounding box center [1014, 565] width 411 height 22
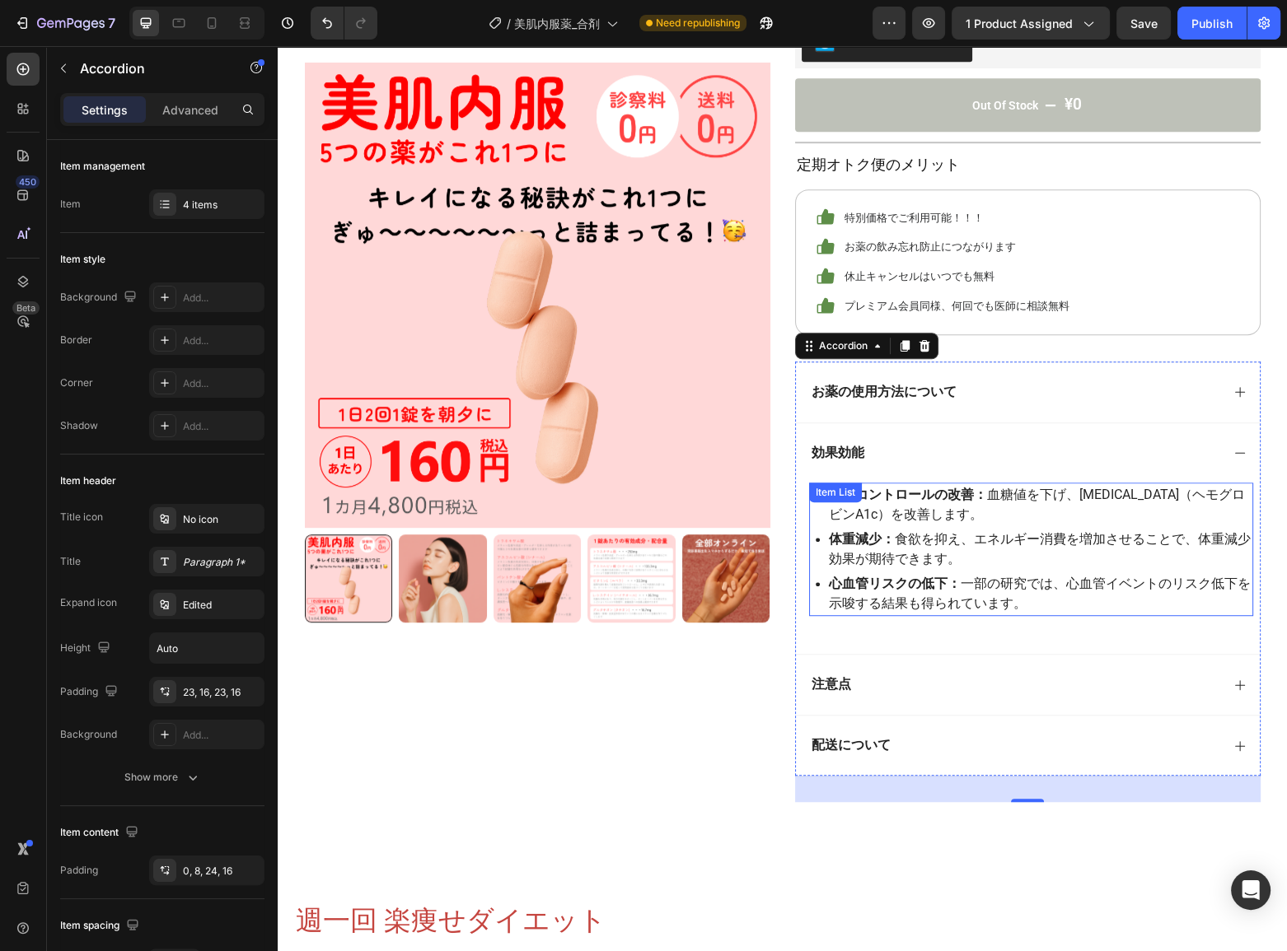
click at [863, 508] on div "血糖コントロールの改善： 血糖値を下げ、[MEDICAL_DATA]（ヘモグロビンA1c）を改善します。 体重減少： 食欲を抑え、エネルギー消費を増加させるこ…" at bounding box center [1031, 549] width 444 height 133
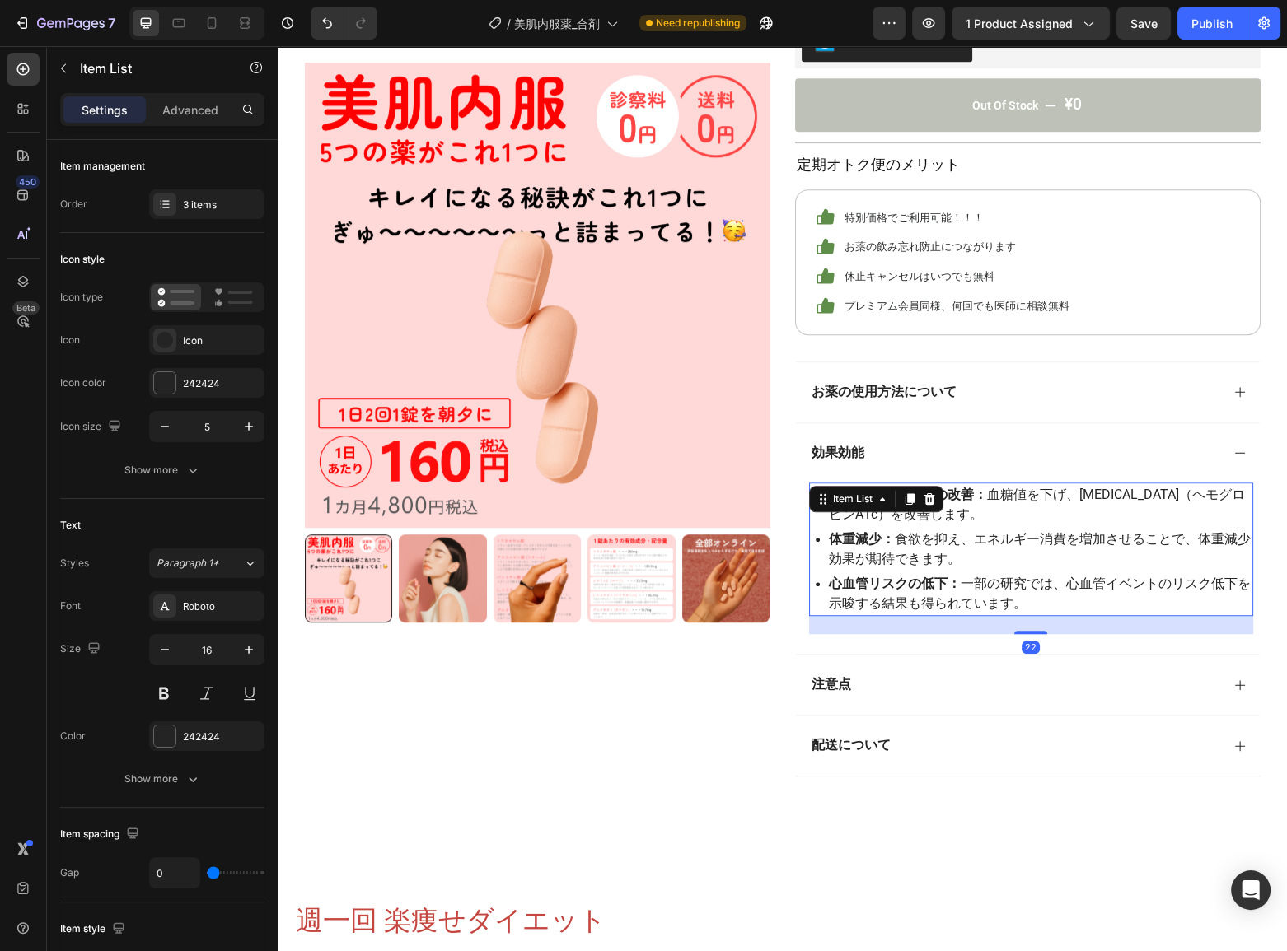
click at [986, 500] on p "血糖コントロールの改善： 血糖値を下げ、[MEDICAL_DATA]（ヘモグロビンA1c）を改善します。" at bounding box center [1040, 505] width 422 height 40
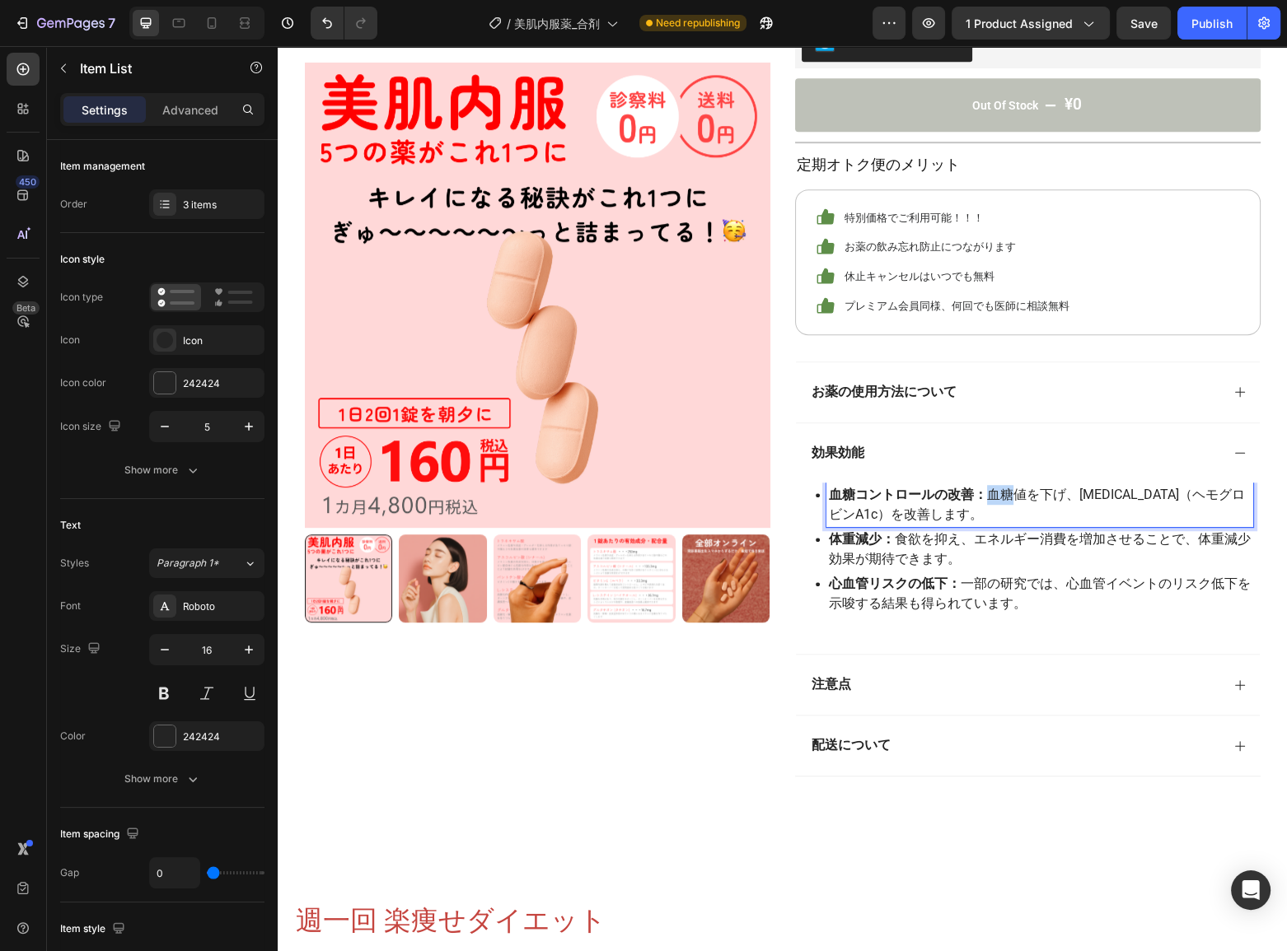
click at [986, 500] on p "血糖コントロールの改善： 血糖値を下げ、[MEDICAL_DATA]（ヘモグロビンA1c）を改善します。" at bounding box center [1040, 505] width 422 height 40
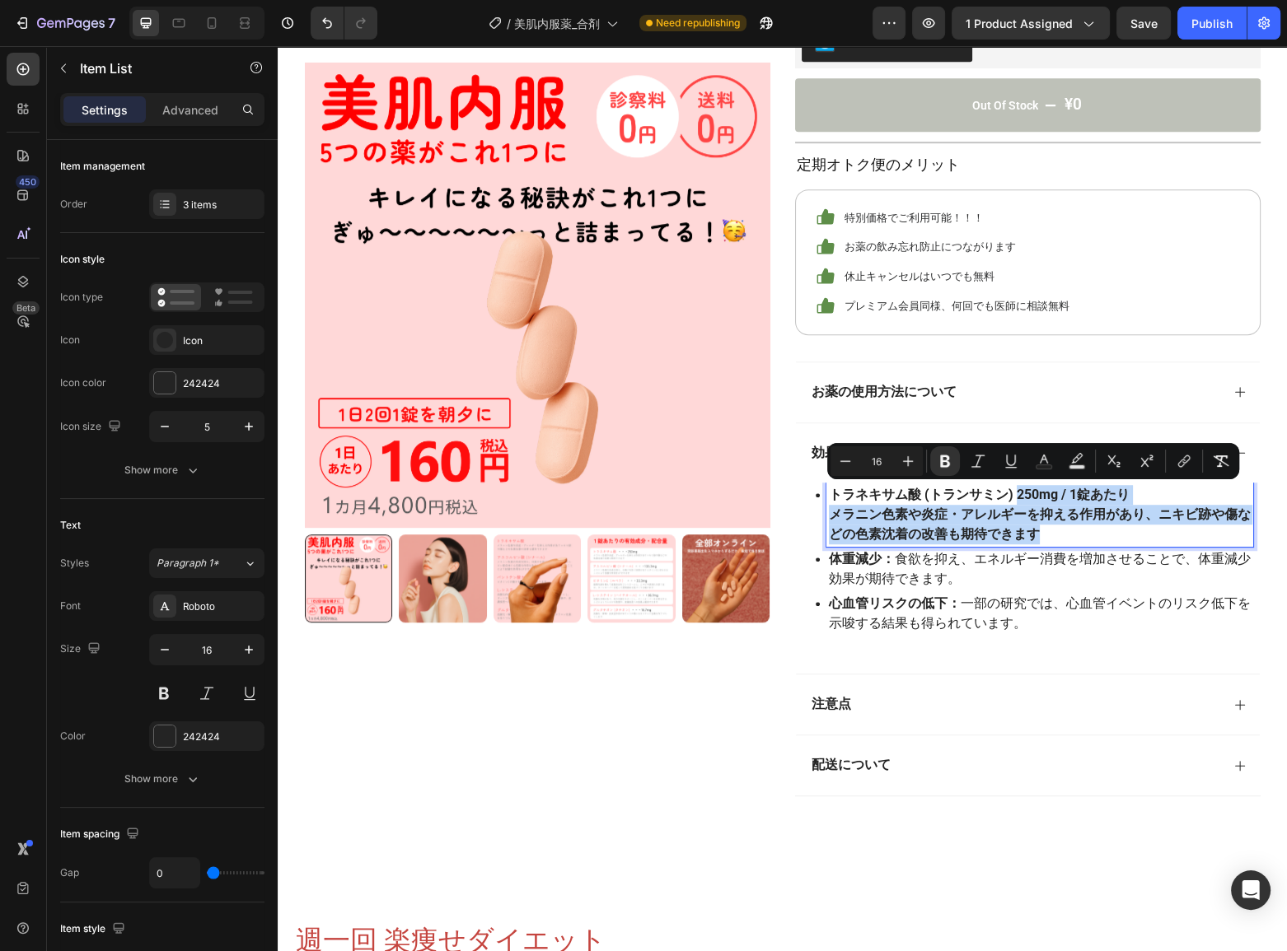
drag, startPoint x: 1041, startPoint y: 534, endPoint x: 1010, endPoint y: 498, distance: 47.3
click at [1010, 498] on p "トラネキサム酸 (トランサミン) 250mg / 1錠あたり メラニン色素や炎症・アレルギーを抑える作用があり、ニキビ跡や傷などの色素沈着の改善も期待できます" at bounding box center [1040, 514] width 422 height 59
click at [1041, 530] on p "トラネキサム酸 (トランサミン) 250mg / 1錠あたり メラニン色素や炎症・アレルギーを抑える作用があり、ニキビ跡や傷などの色素沈着の改善も期待できます" at bounding box center [1040, 514] width 422 height 59
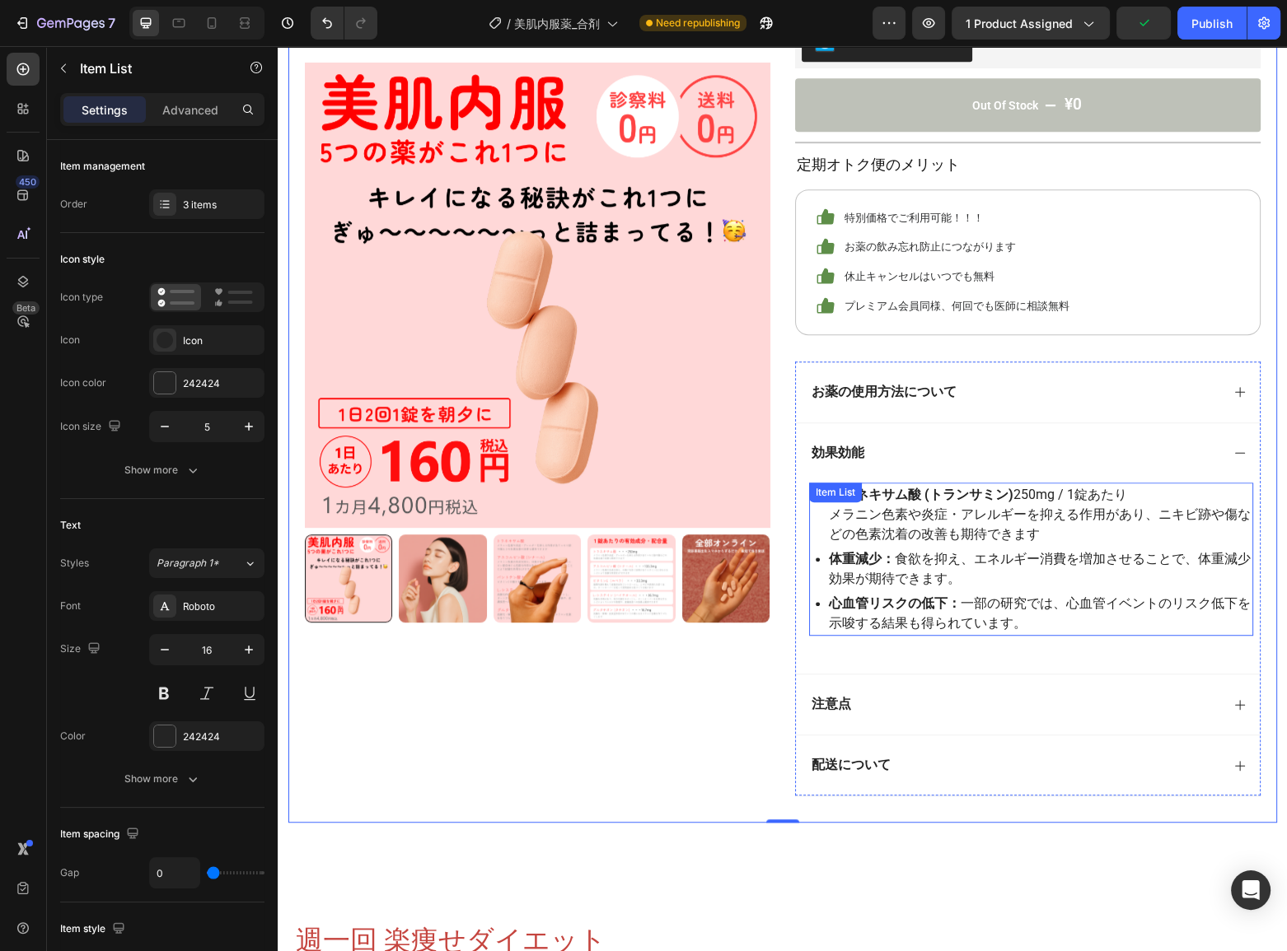
click at [853, 560] on strong "体重減少：" at bounding box center [862, 559] width 66 height 16
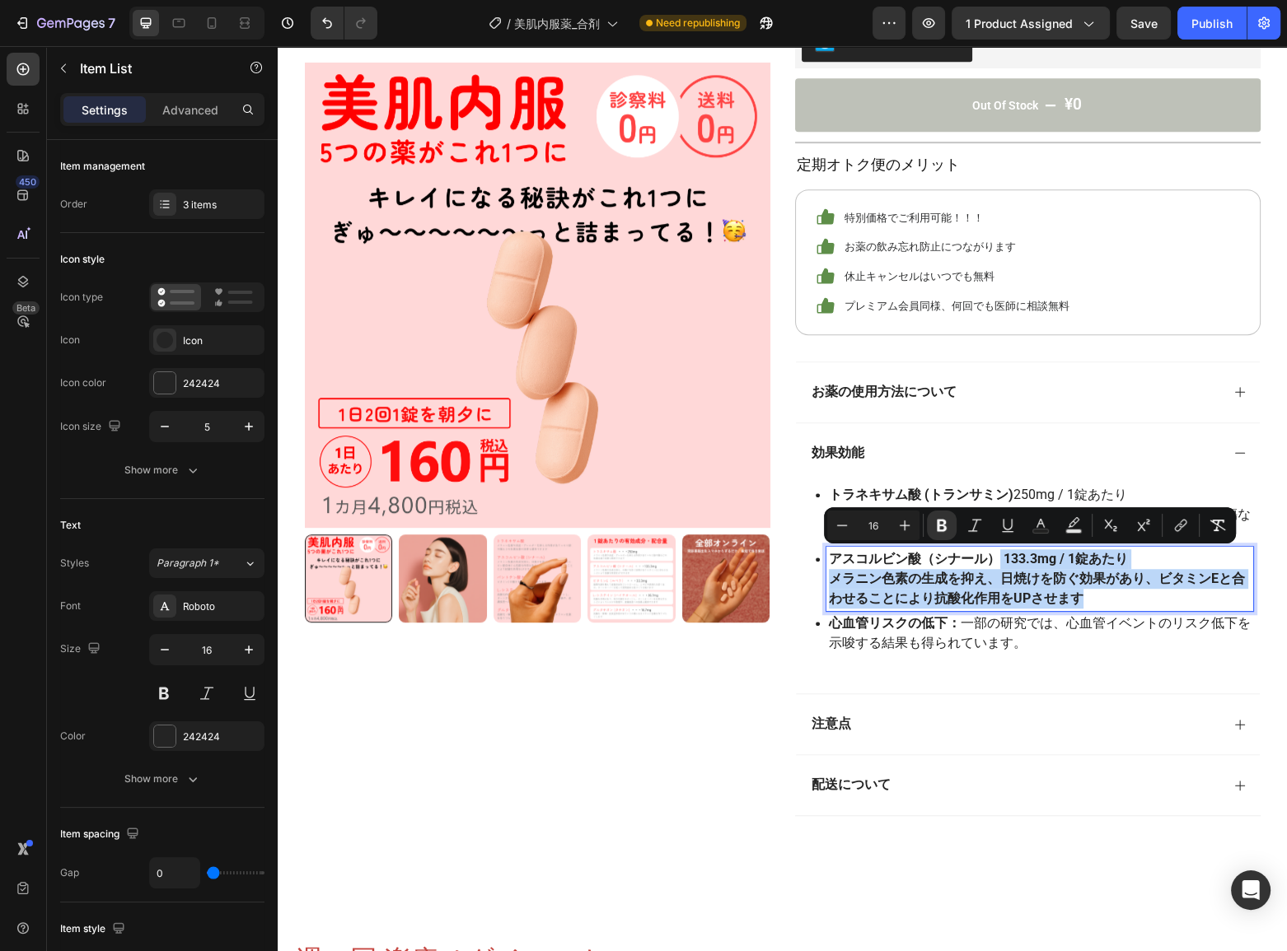
drag, startPoint x: 993, startPoint y: 557, endPoint x: 1090, endPoint y: 594, distance: 103.3
click at [1090, 594] on p "アスコルビン酸（シナール） 133.3mg / 1錠あたり メラニン色素の生成を抑え、日焼けを防ぐ効果があり、ビタミンEと合わせることにより抗酸化作用をUPさ…" at bounding box center [1040, 578] width 422 height 59
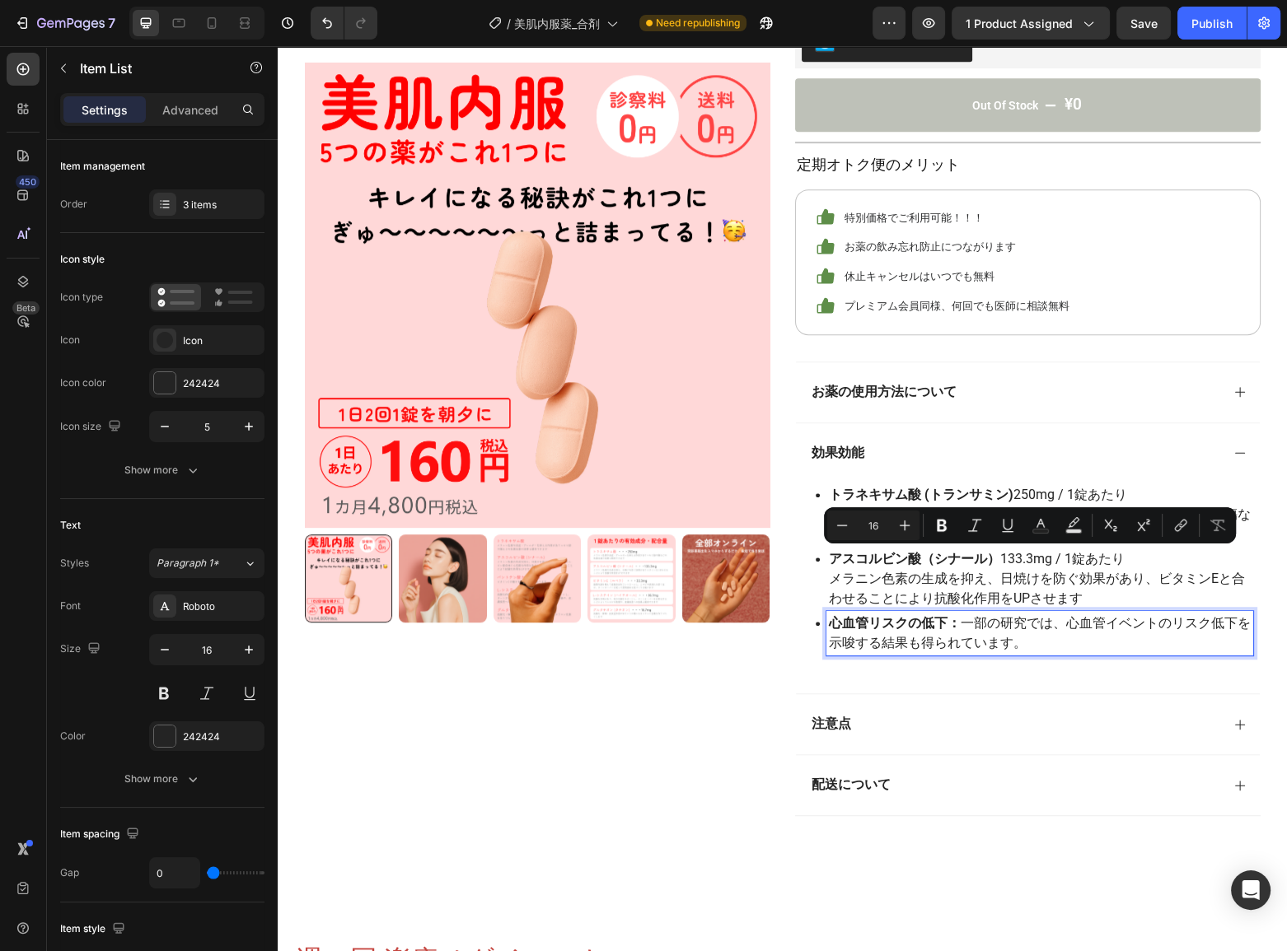
click at [928, 638] on p "心血管リスクの低下： 一部の研究では、心血管イベントのリスク低下を示唆する結果も得られています。" at bounding box center [1040, 634] width 422 height 40
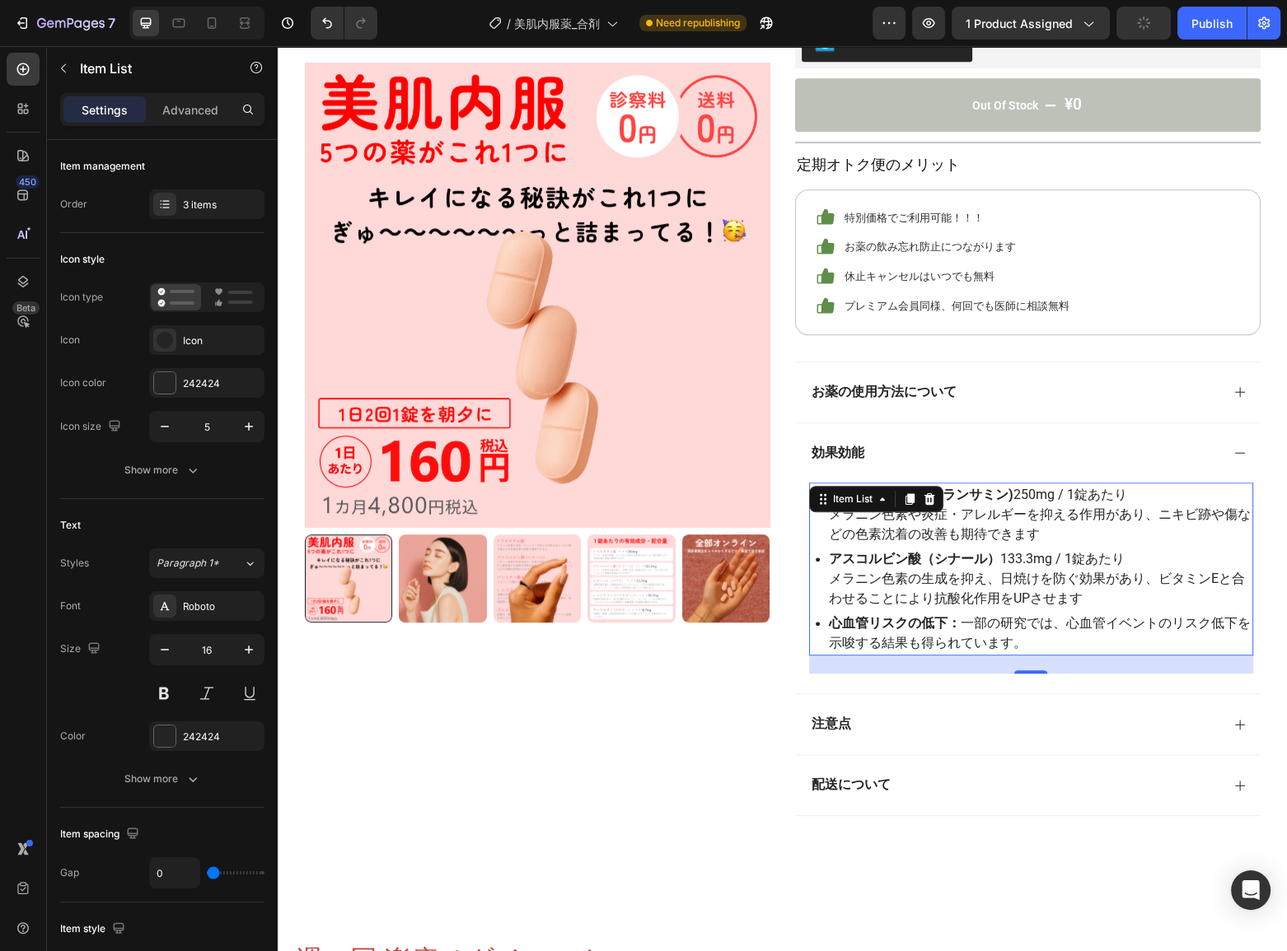
click at [853, 620] on strong "心血管リスクの低下：" at bounding box center [895, 623] width 132 height 16
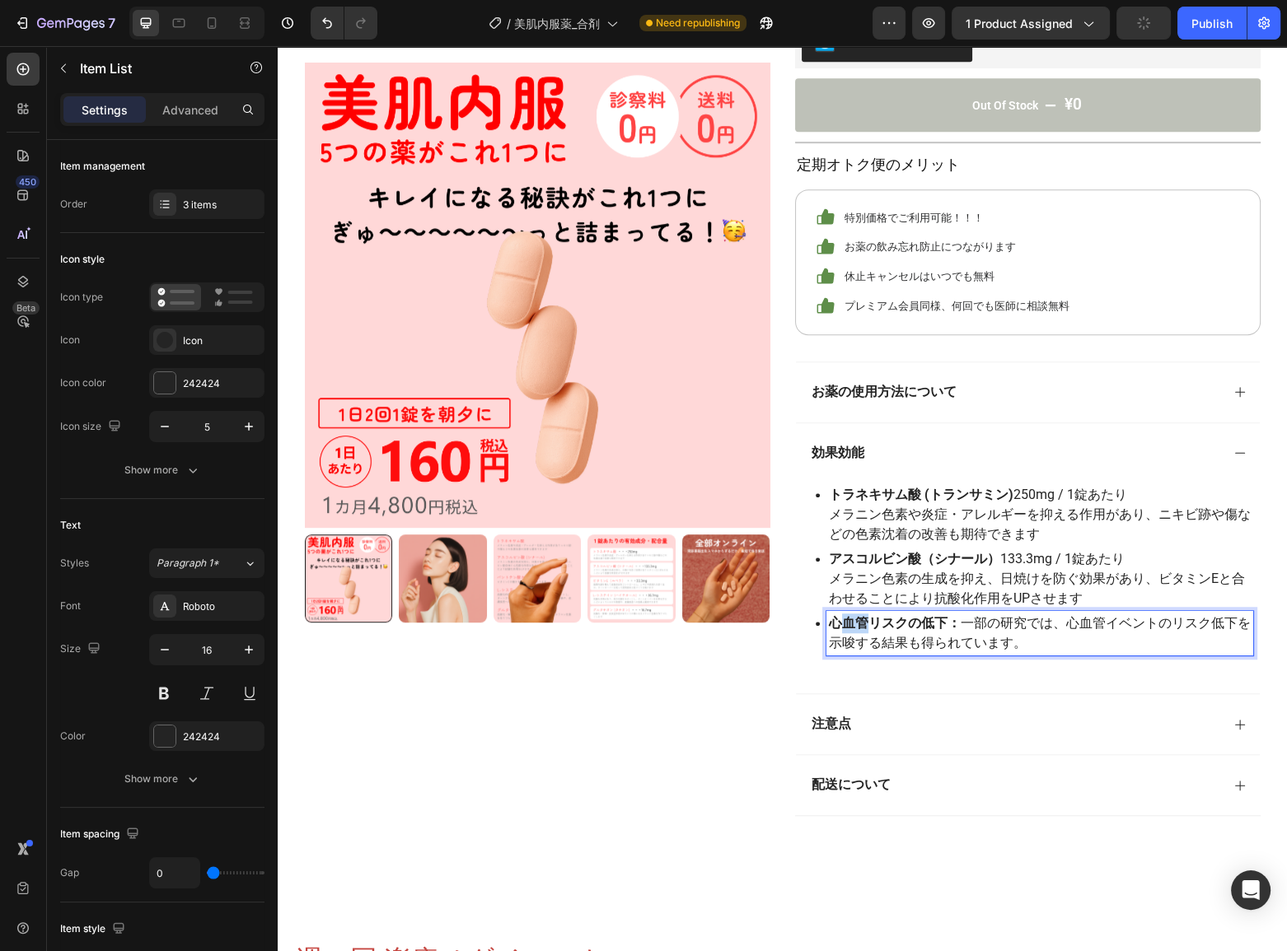
click at [853, 620] on strong "心血管リスクの低下：" at bounding box center [895, 623] width 132 height 16
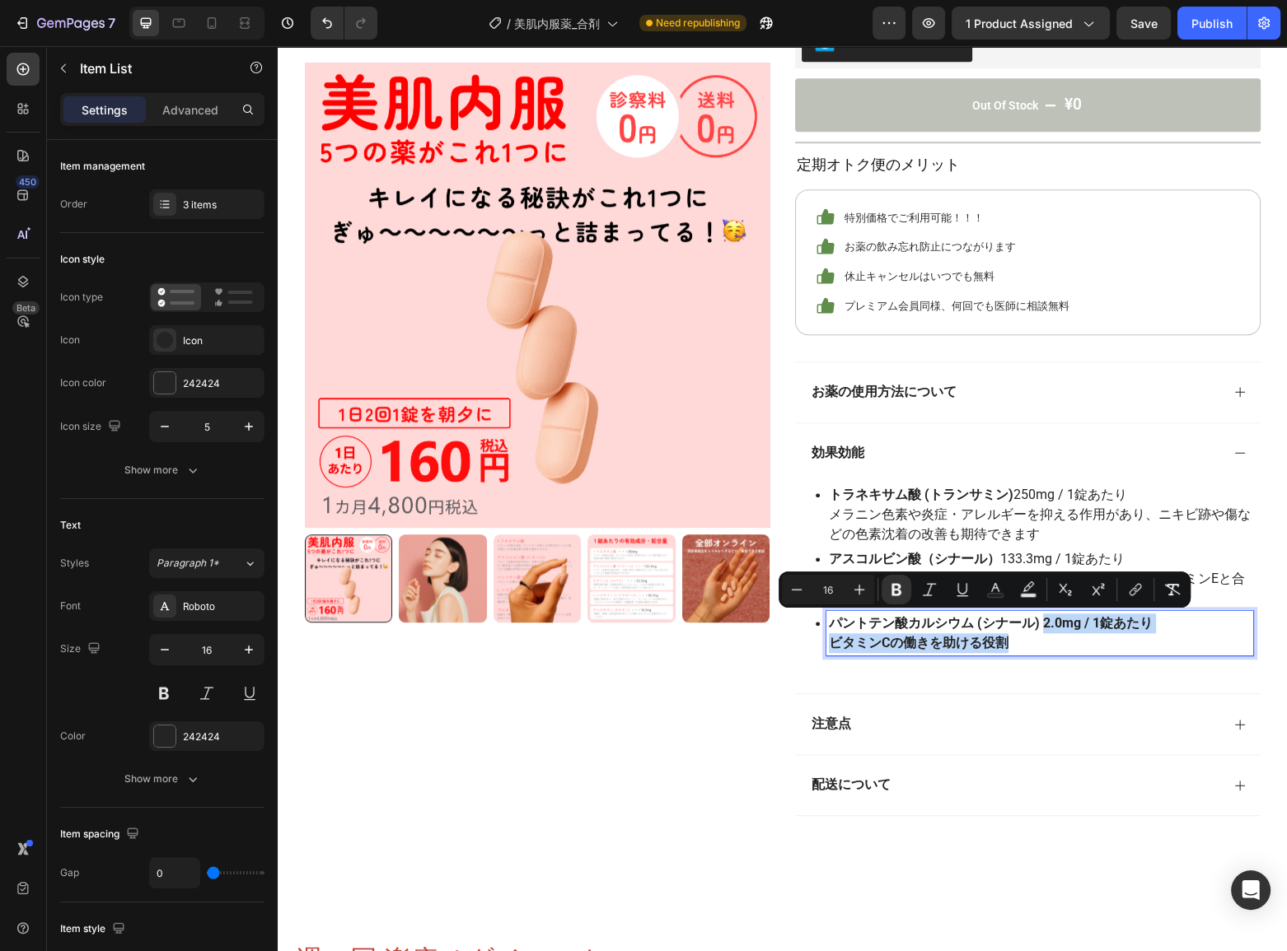
drag, startPoint x: 1015, startPoint y: 638, endPoint x: 1039, endPoint y: 618, distance: 31.5
click at [1039, 618] on p "パントテン酸カルシウム (シナール) 2.0mg / 1錠あたり ビタミンCの働きを助ける役割" at bounding box center [1040, 634] width 422 height 40
click at [1040, 638] on p "パントテン酸カルシウム (シナール) 2.0mg / 1錠あたり ビタミンCの働きを助ける役割" at bounding box center [1040, 634] width 422 height 40
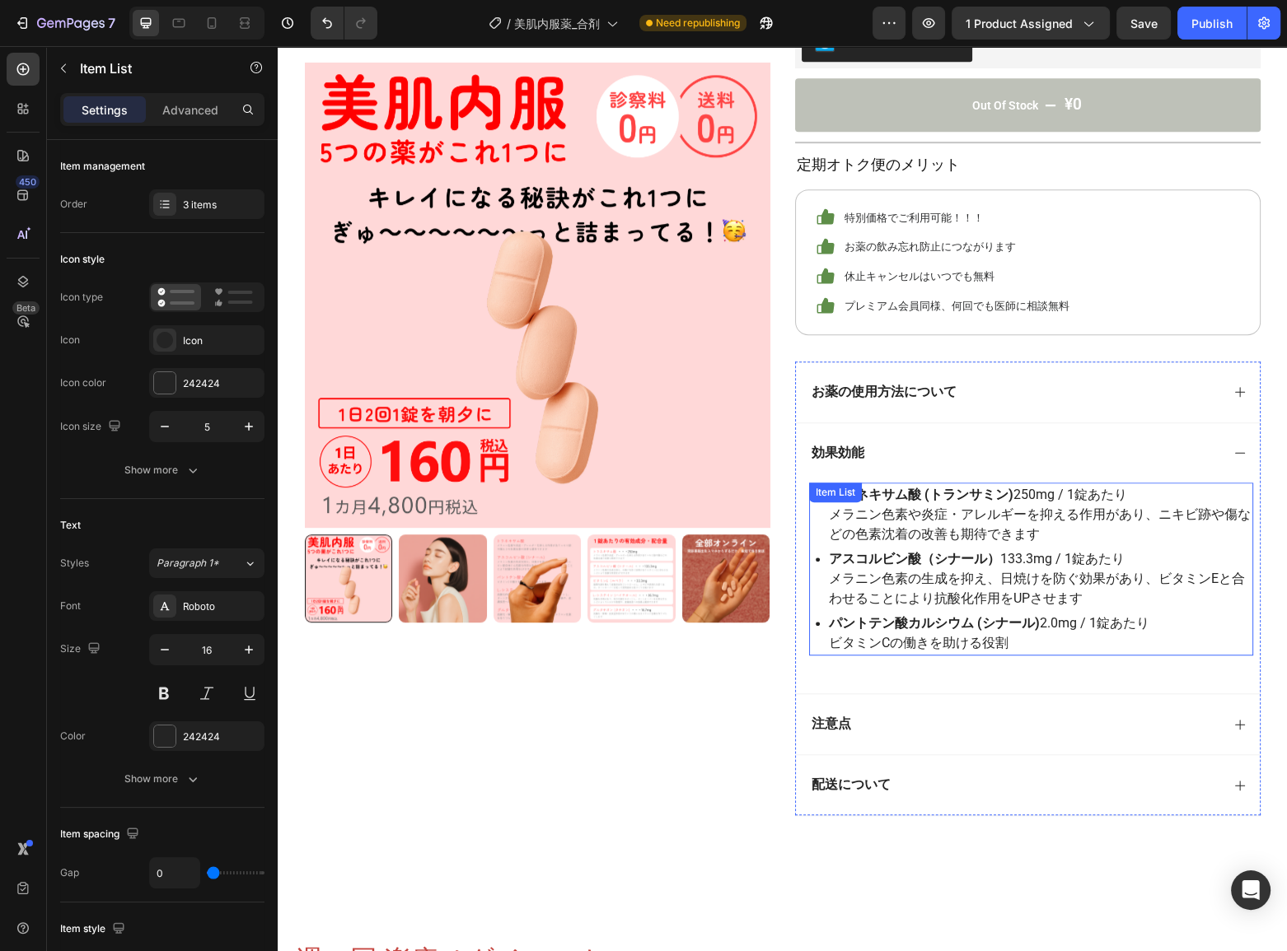
click at [816, 594] on div "アスコルビン酸（シナール） 133.3mg / 1錠あたり メラニン色素の生成を抑え、日焼けを防ぐ効果があり、ビタミンEと合わせることにより抗酸化作用をUPさ…" at bounding box center [1034, 579] width 437 height 64
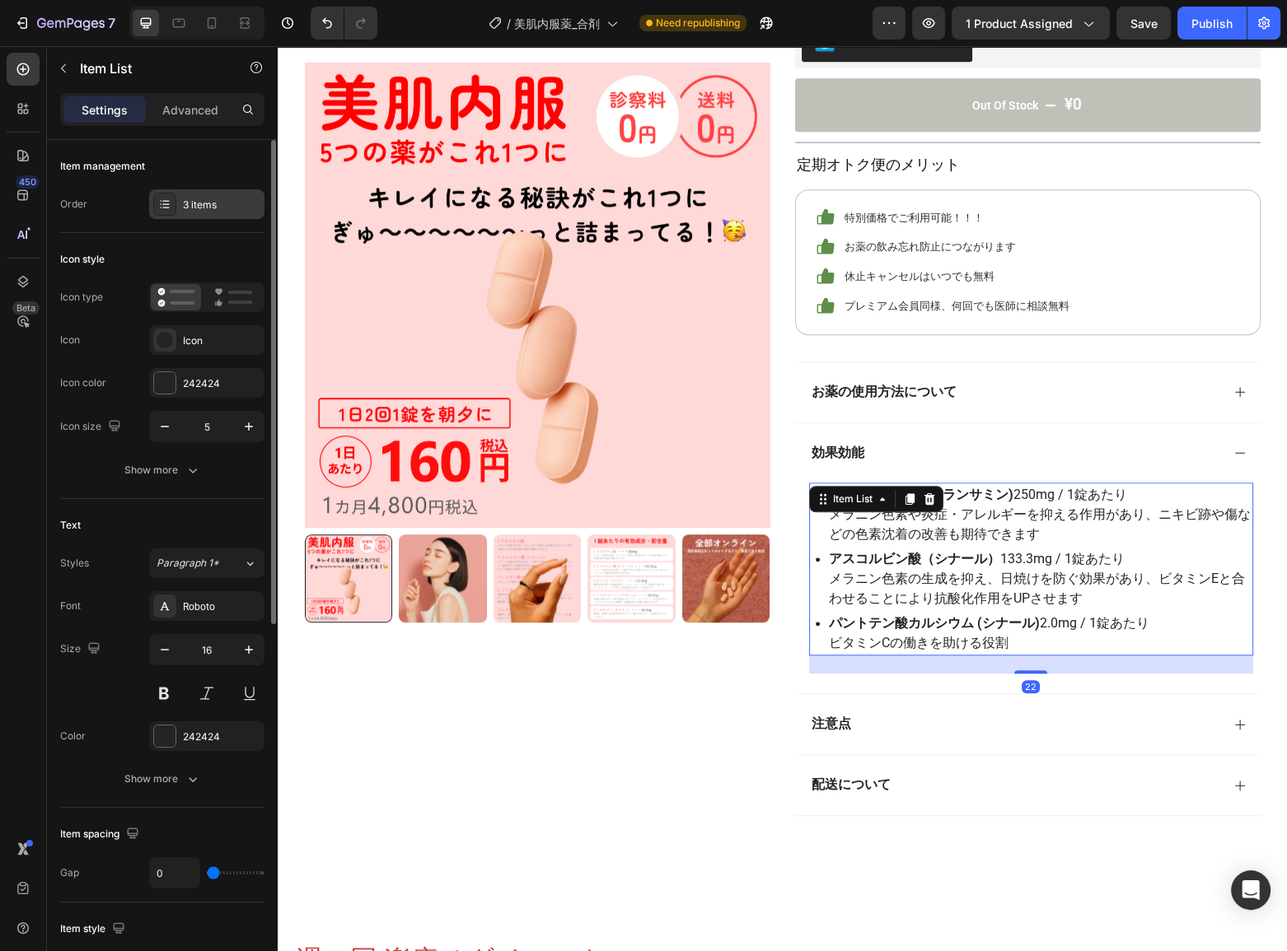
click at [180, 205] on div "3 items" at bounding box center [206, 204] width 115 height 30
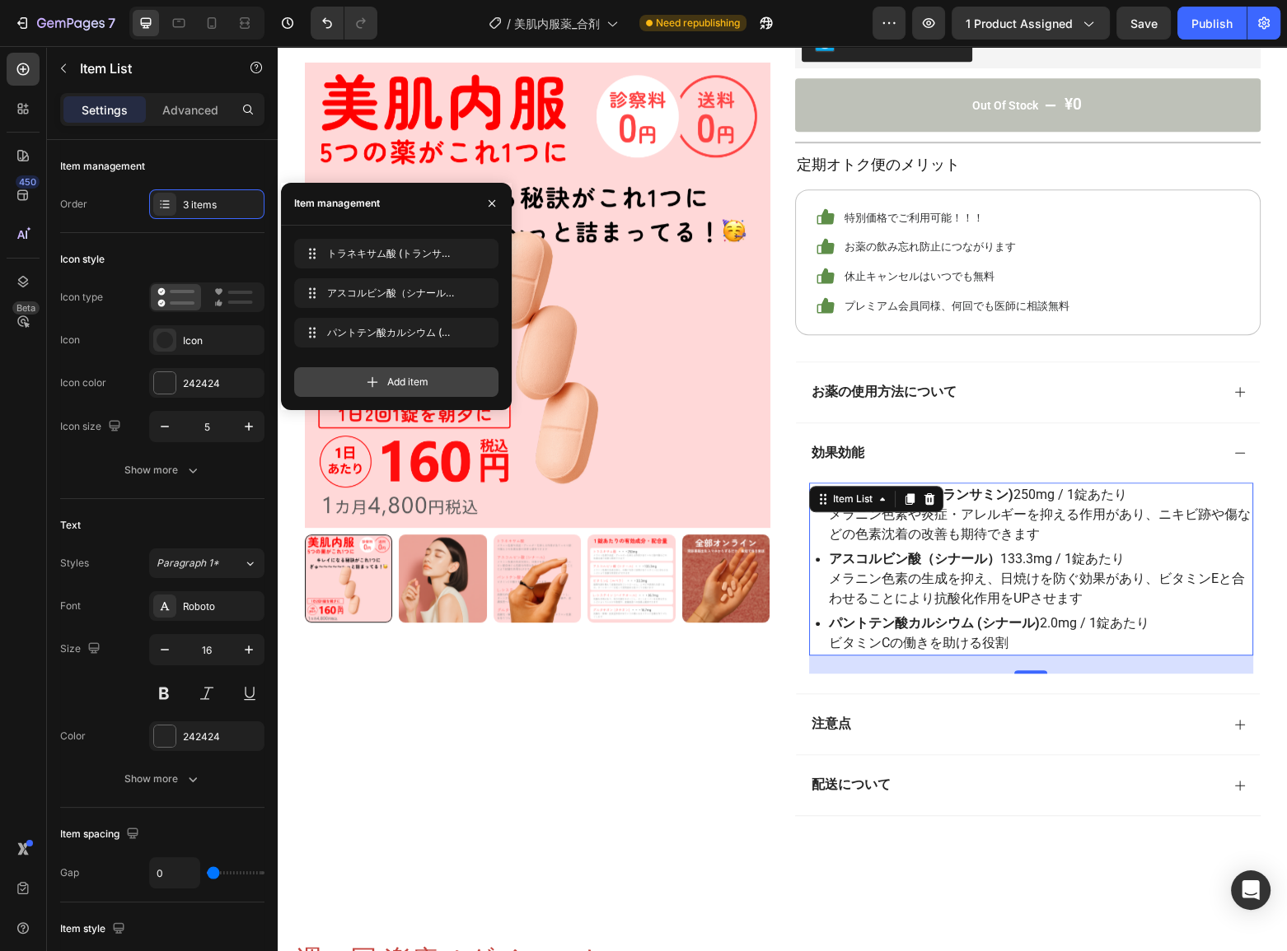
click at [353, 379] on div "Add item" at bounding box center [396, 382] width 204 height 30
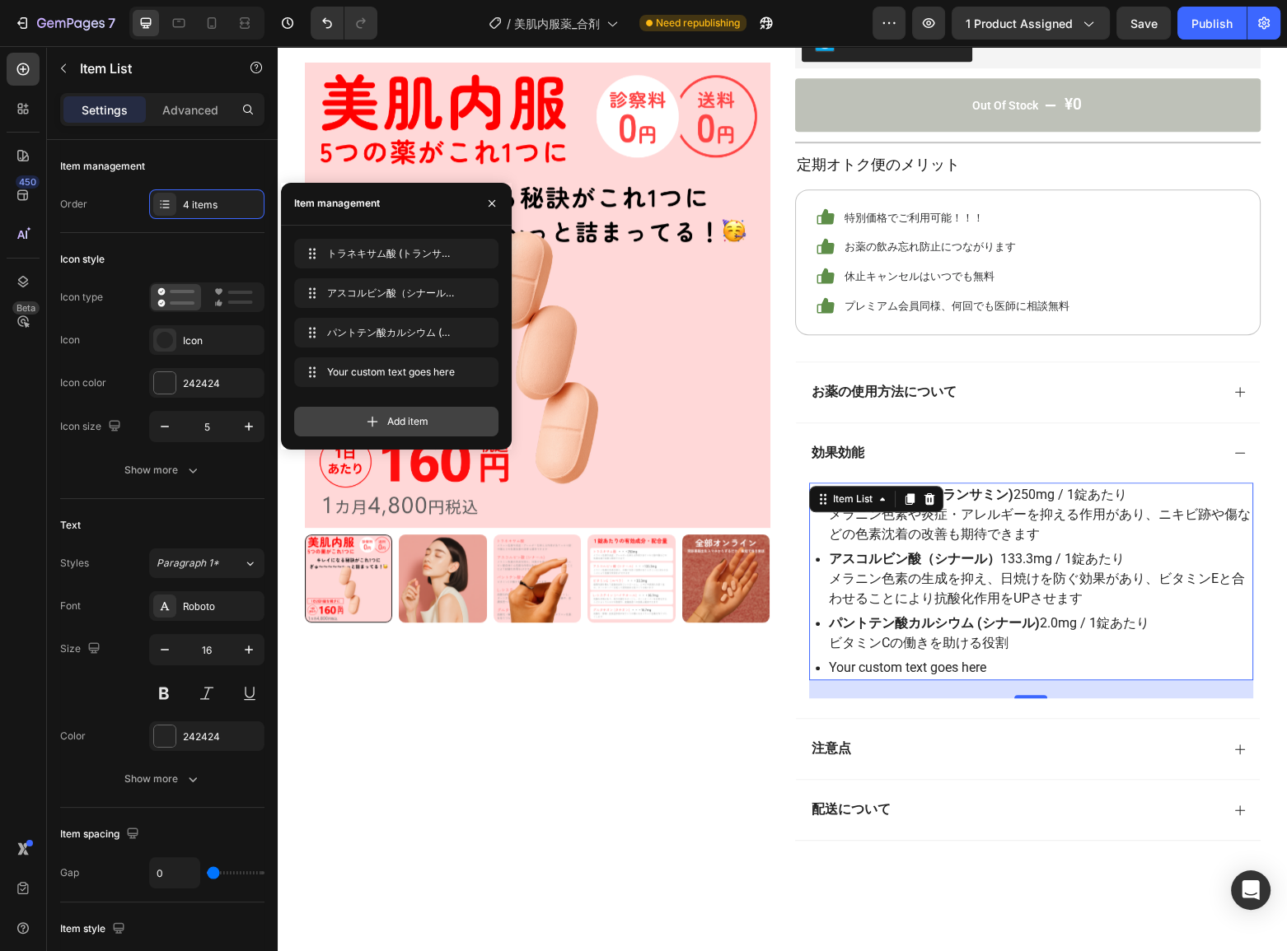
click at [366, 421] on icon at bounding box center [372, 422] width 16 height 16
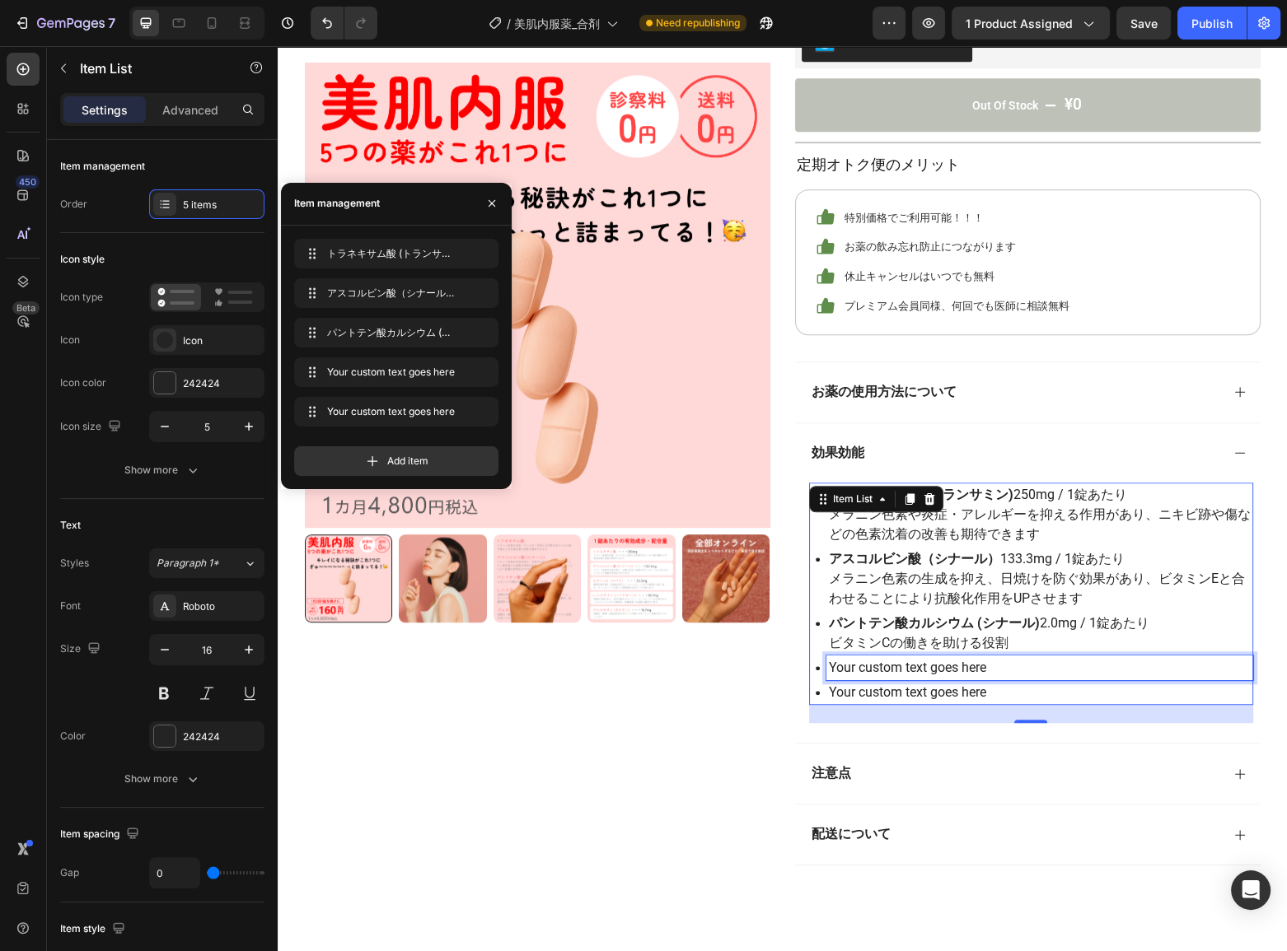
click at [849, 668] on div "Your custom text goes here" at bounding box center [1039, 668] width 427 height 25
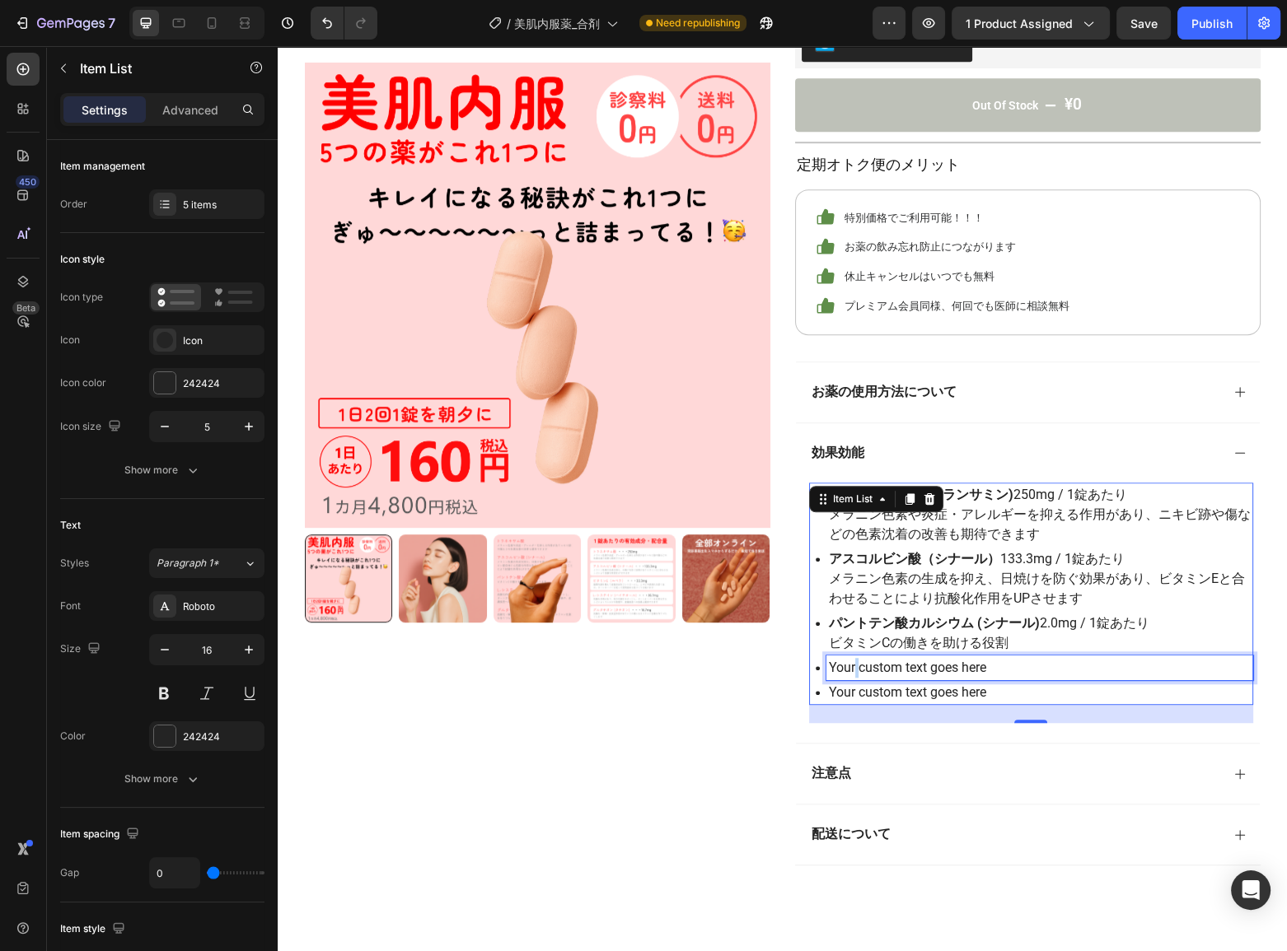
click at [849, 668] on p "Your custom text goes here" at bounding box center [1040, 668] width 422 height 20
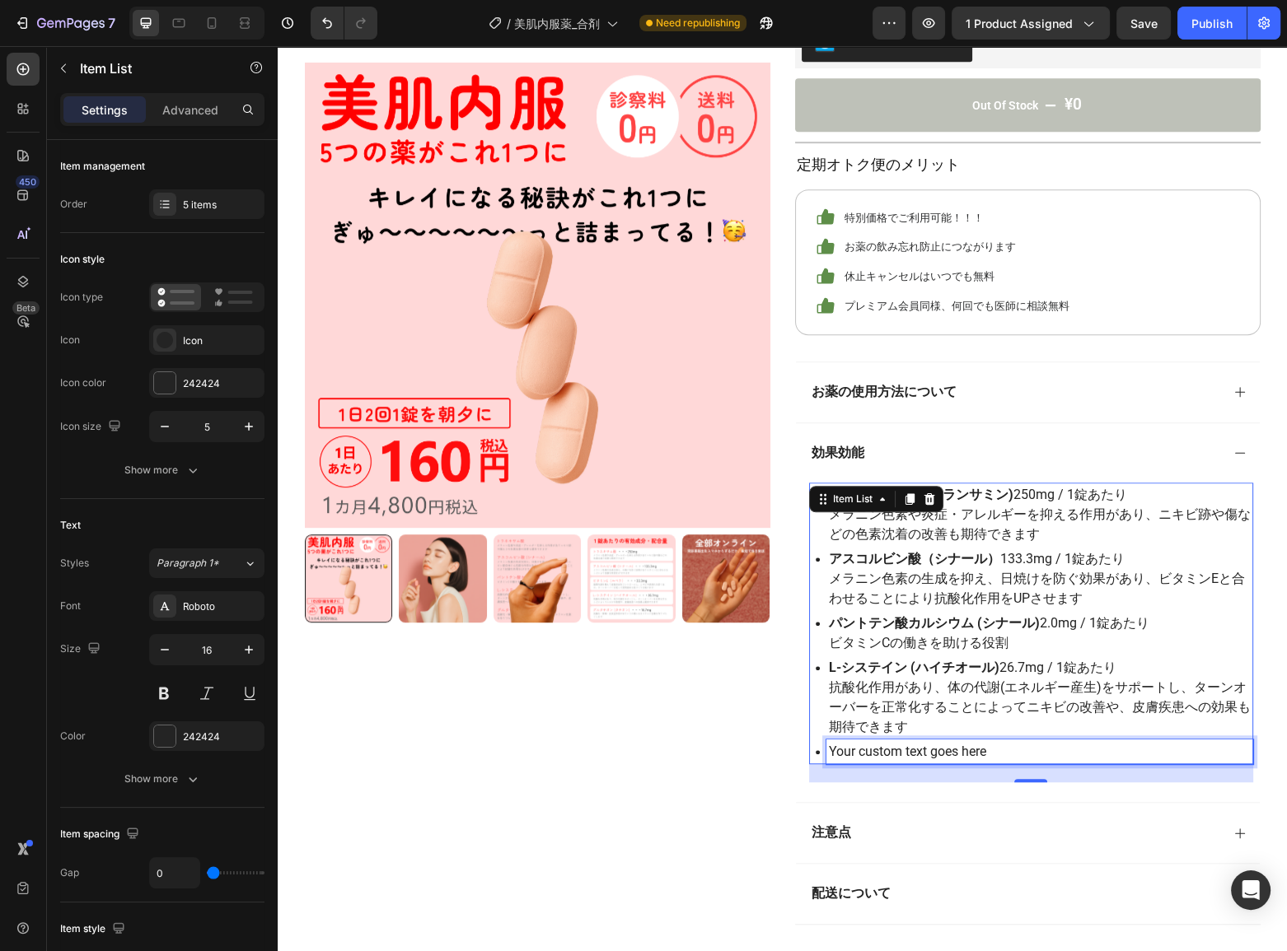
click at [867, 748] on p "Your custom text goes here" at bounding box center [1040, 752] width 422 height 20
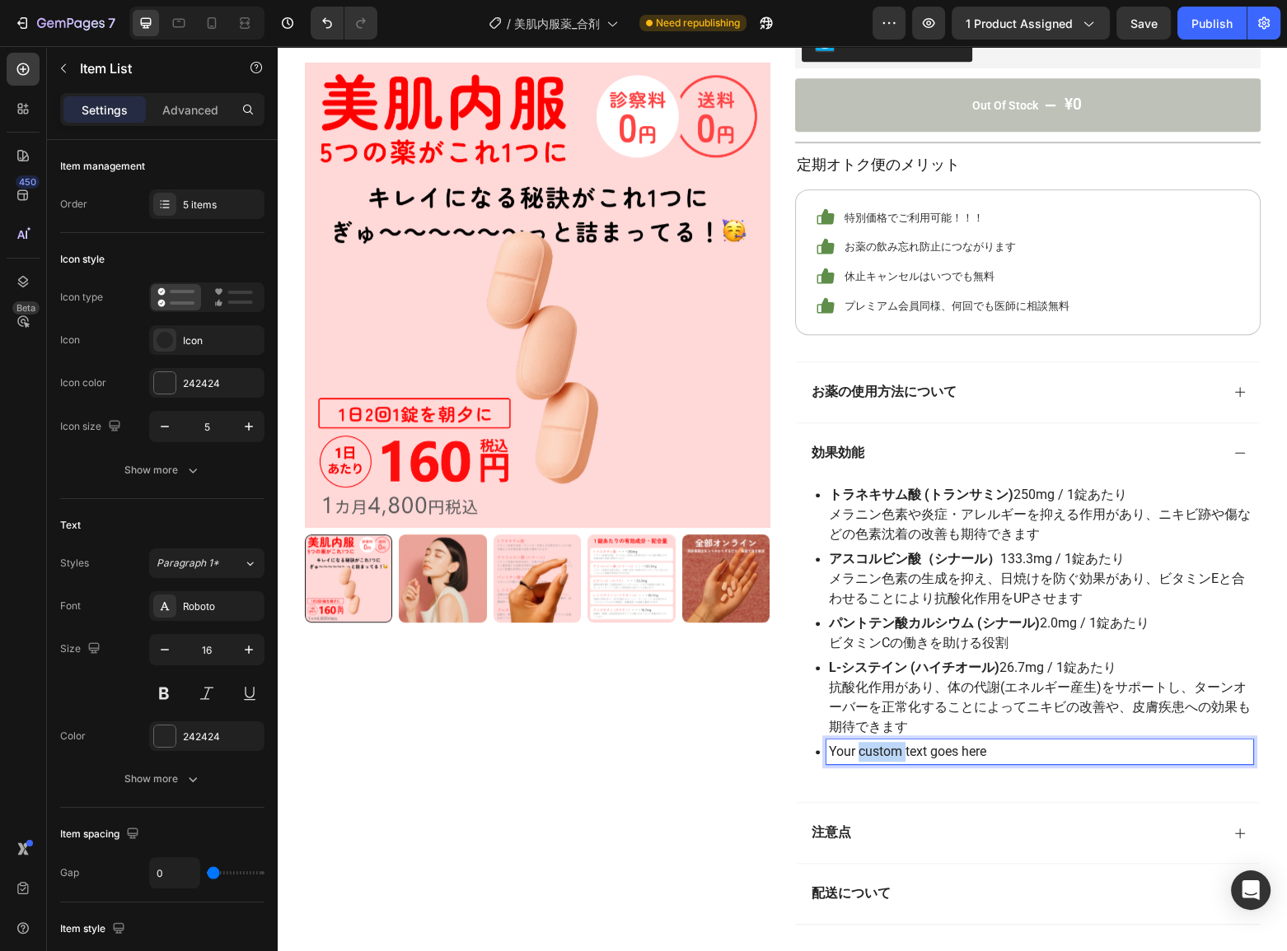
click at [867, 748] on p "Your custom text goes here" at bounding box center [1040, 752] width 422 height 20
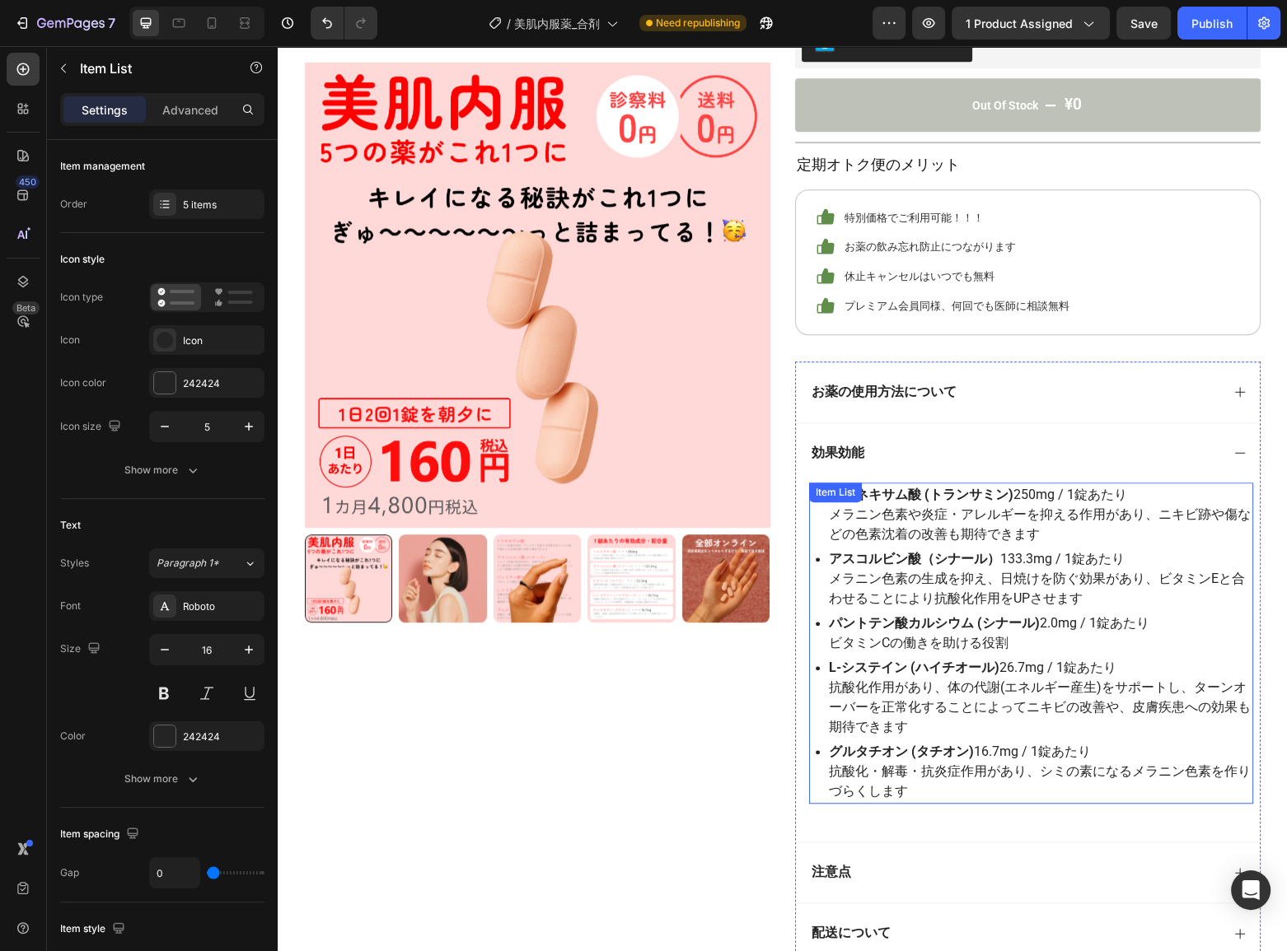
click at [816, 722] on div "L-システイン (ハイチオール) 26.7mg / 1錠あたり 抗酸化作用があり、体の代謝(エネルギー産生)をサポートし、ターンオーバーを正常化することによっ…" at bounding box center [1034, 698] width 437 height 84
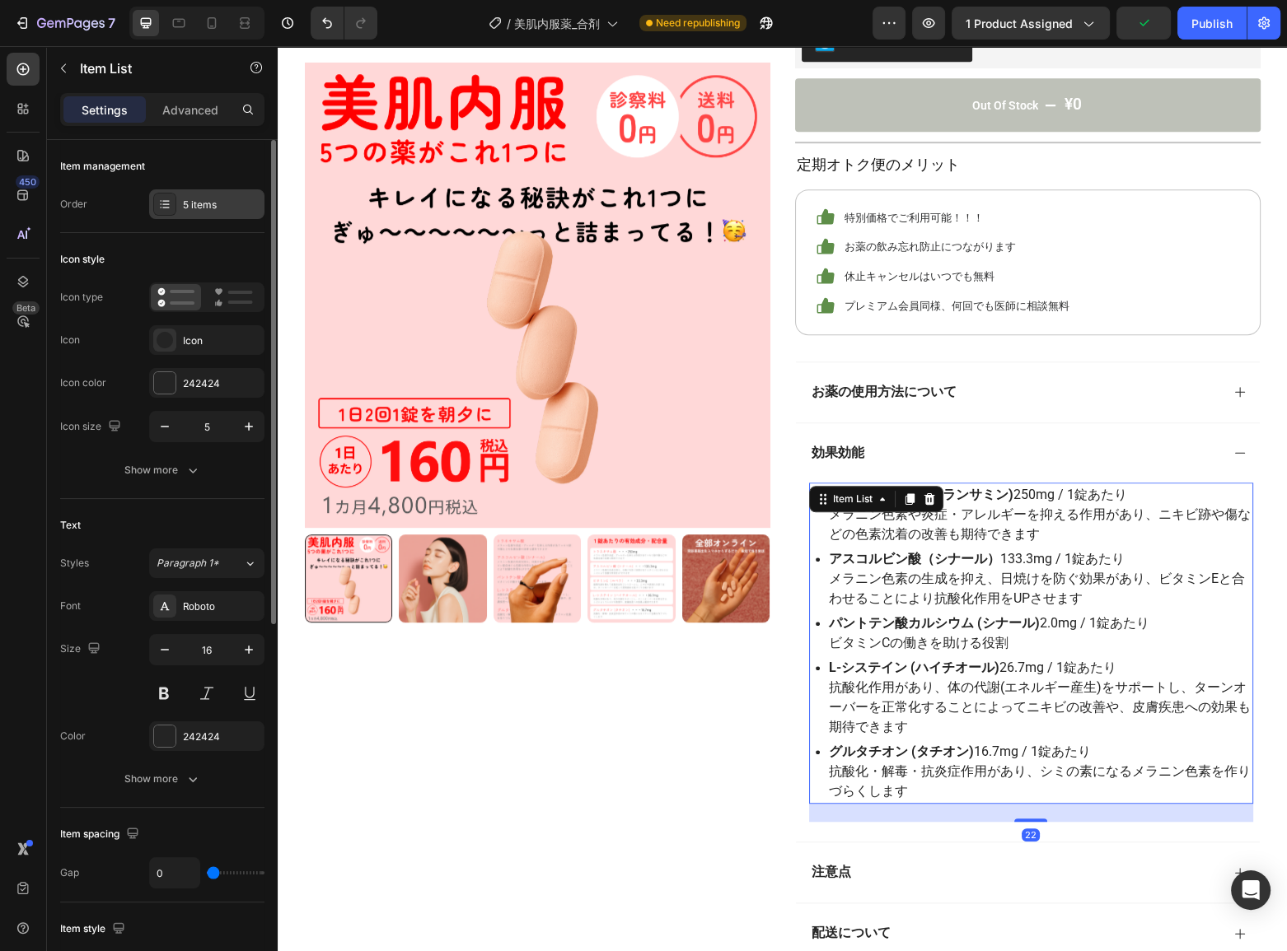
click at [180, 203] on div "5 items" at bounding box center [206, 204] width 115 height 30
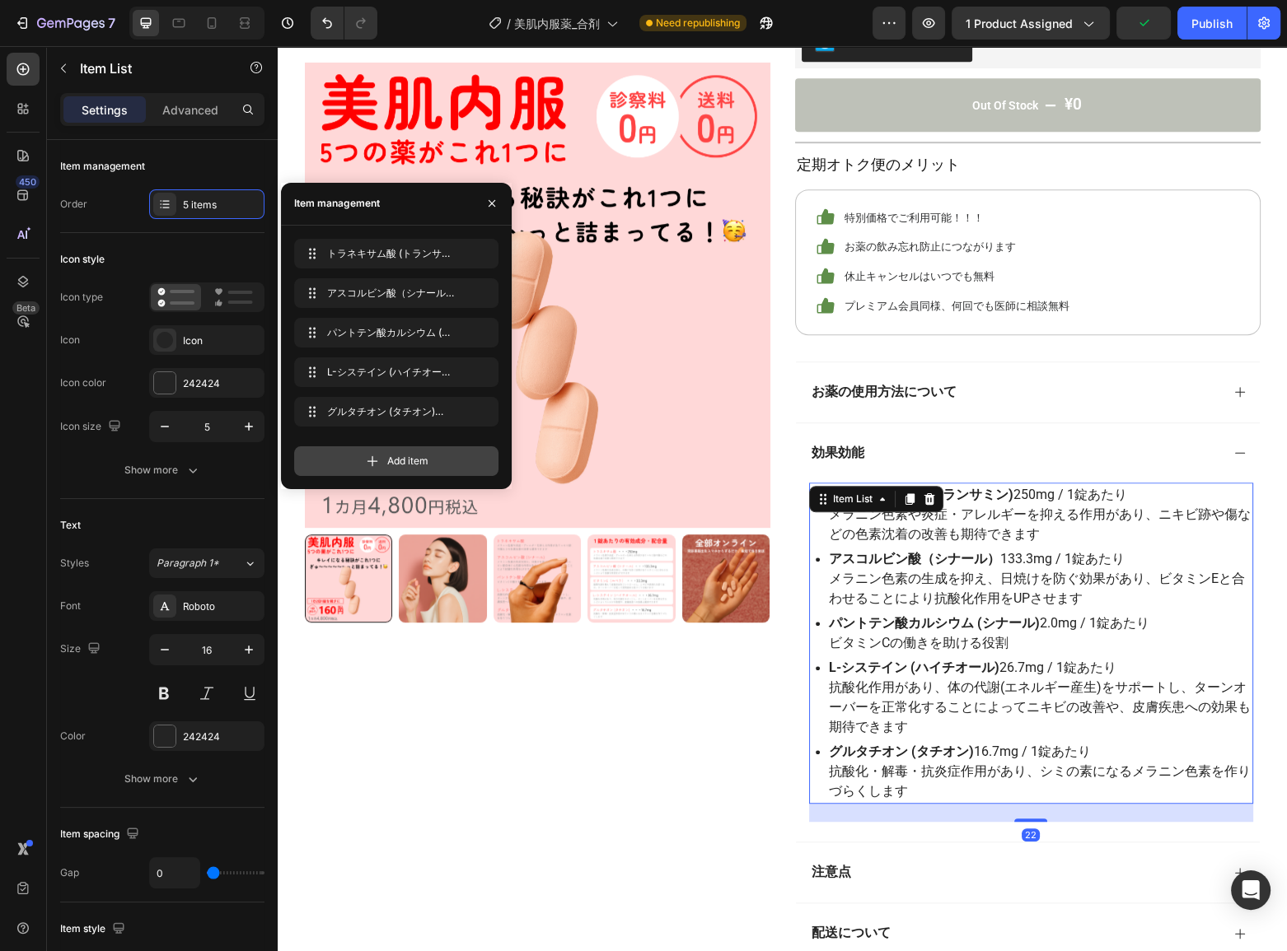
click at [348, 447] on div "Add item" at bounding box center [396, 461] width 204 height 30
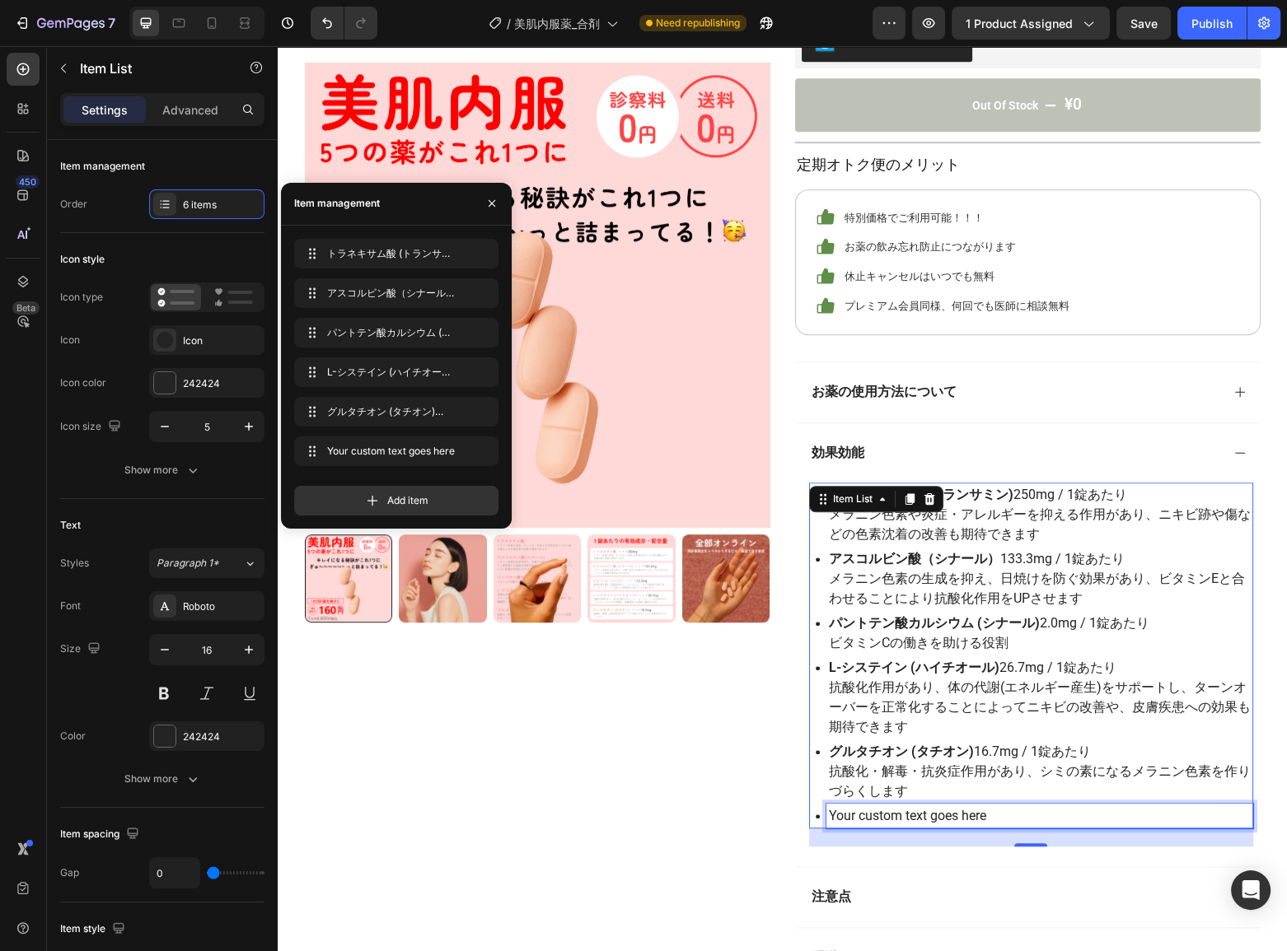
click at [896, 811] on div "Your custom text goes here" at bounding box center [1039, 816] width 427 height 25
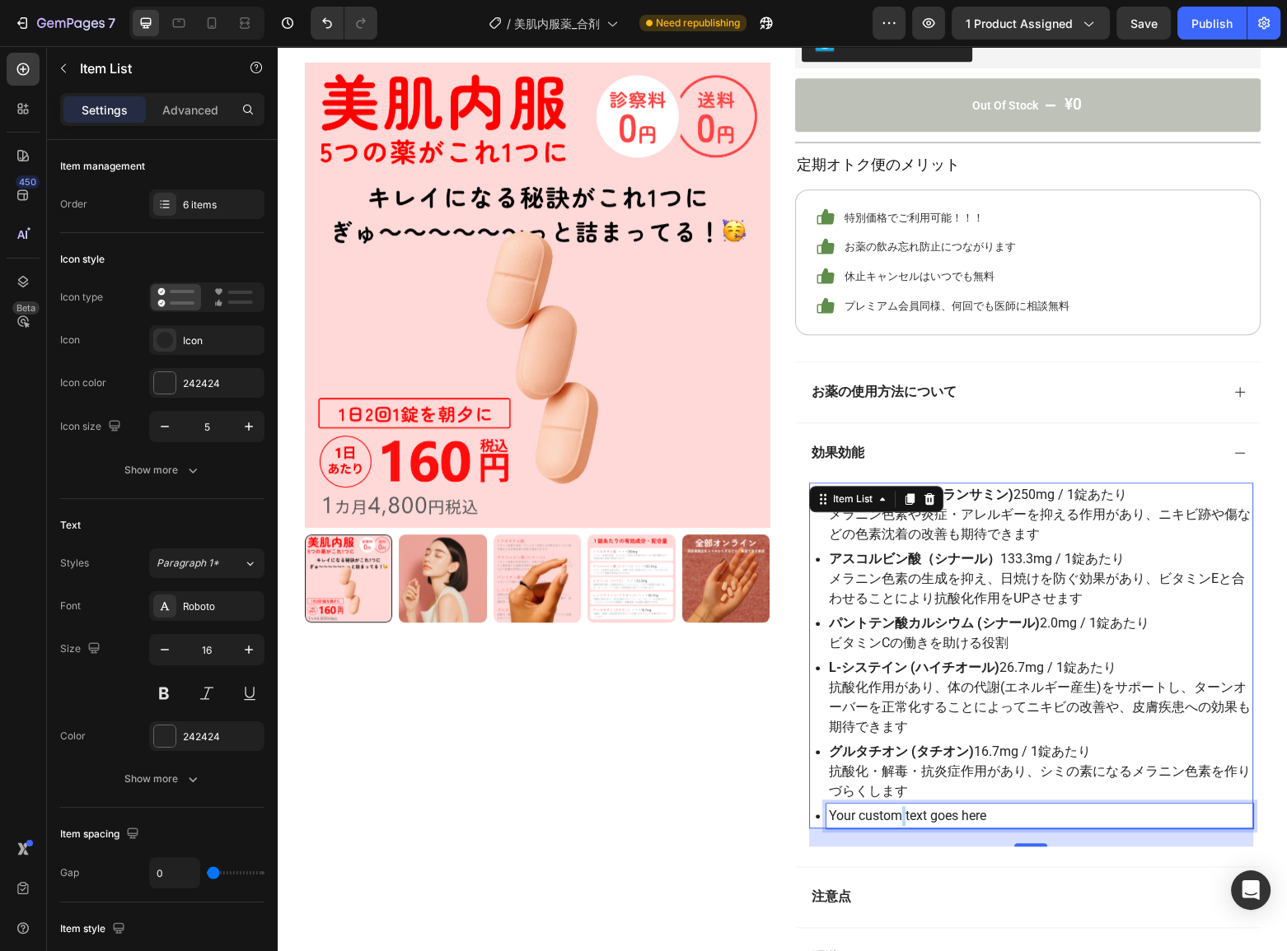
click at [896, 811] on p "Your custom text goes here" at bounding box center [1040, 816] width 422 height 20
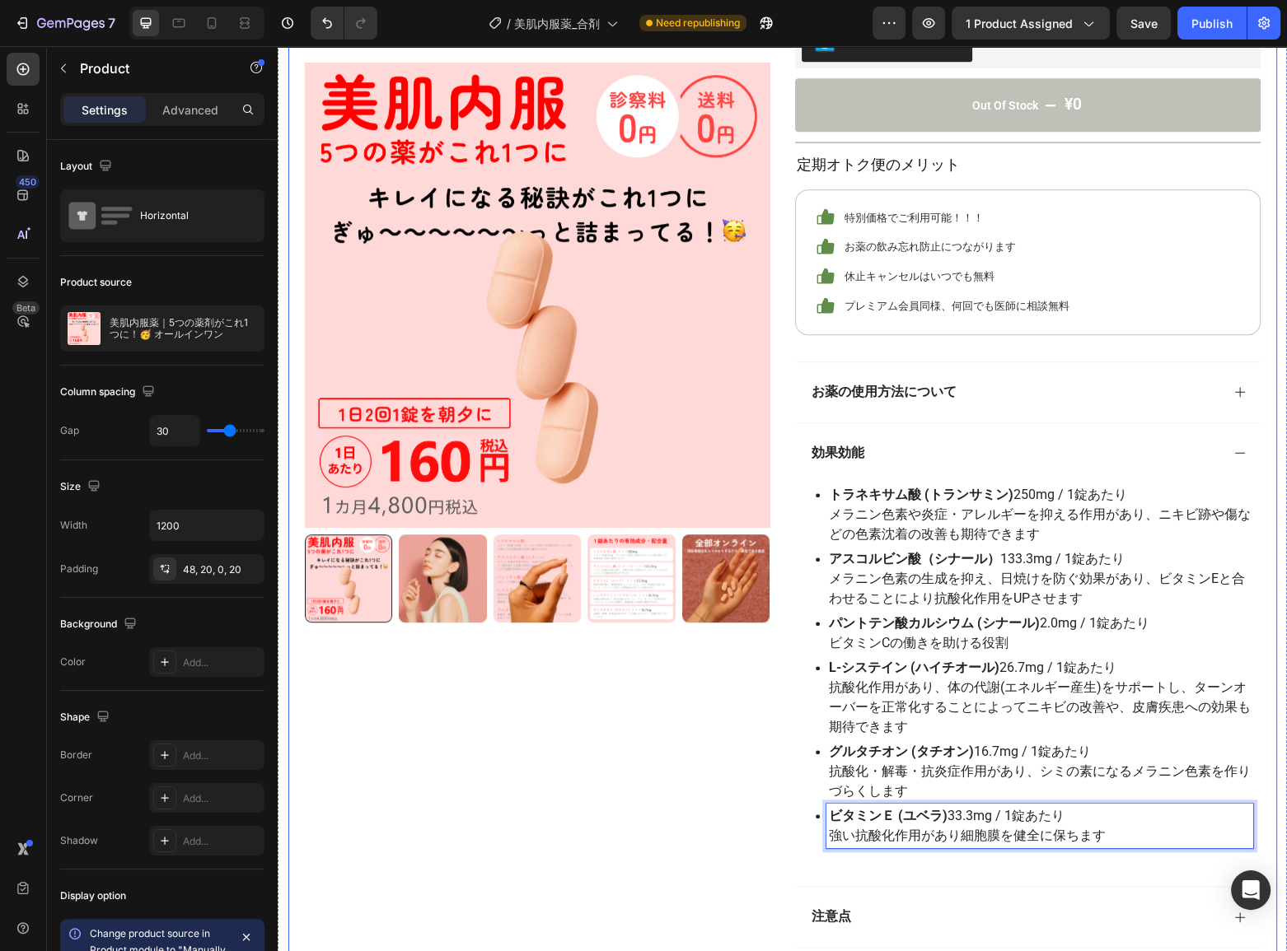
click at [753, 759] on div "Product Images Row" at bounding box center [537, 16] width 465 height 2039
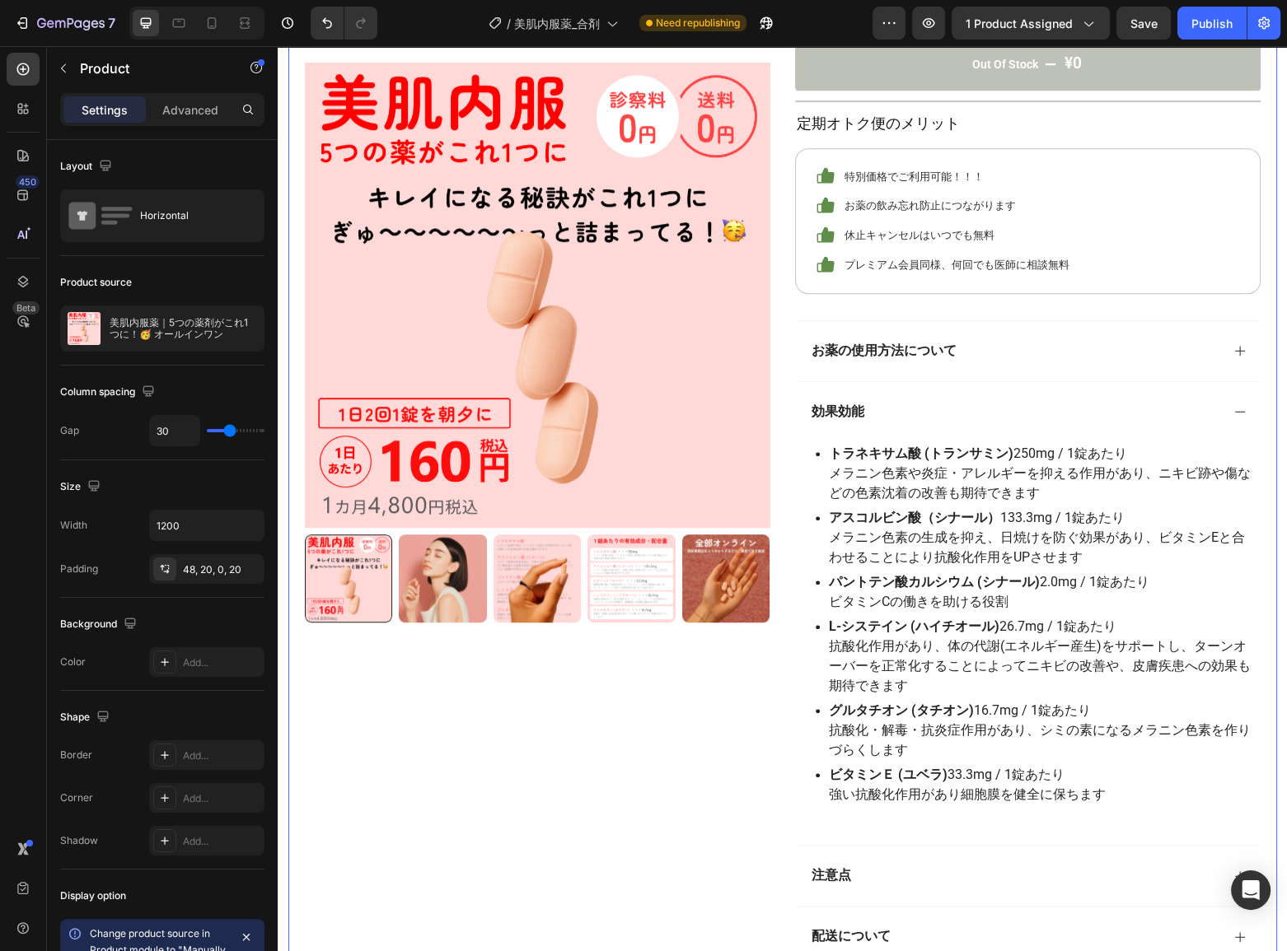
scroll to position [1348, 0]
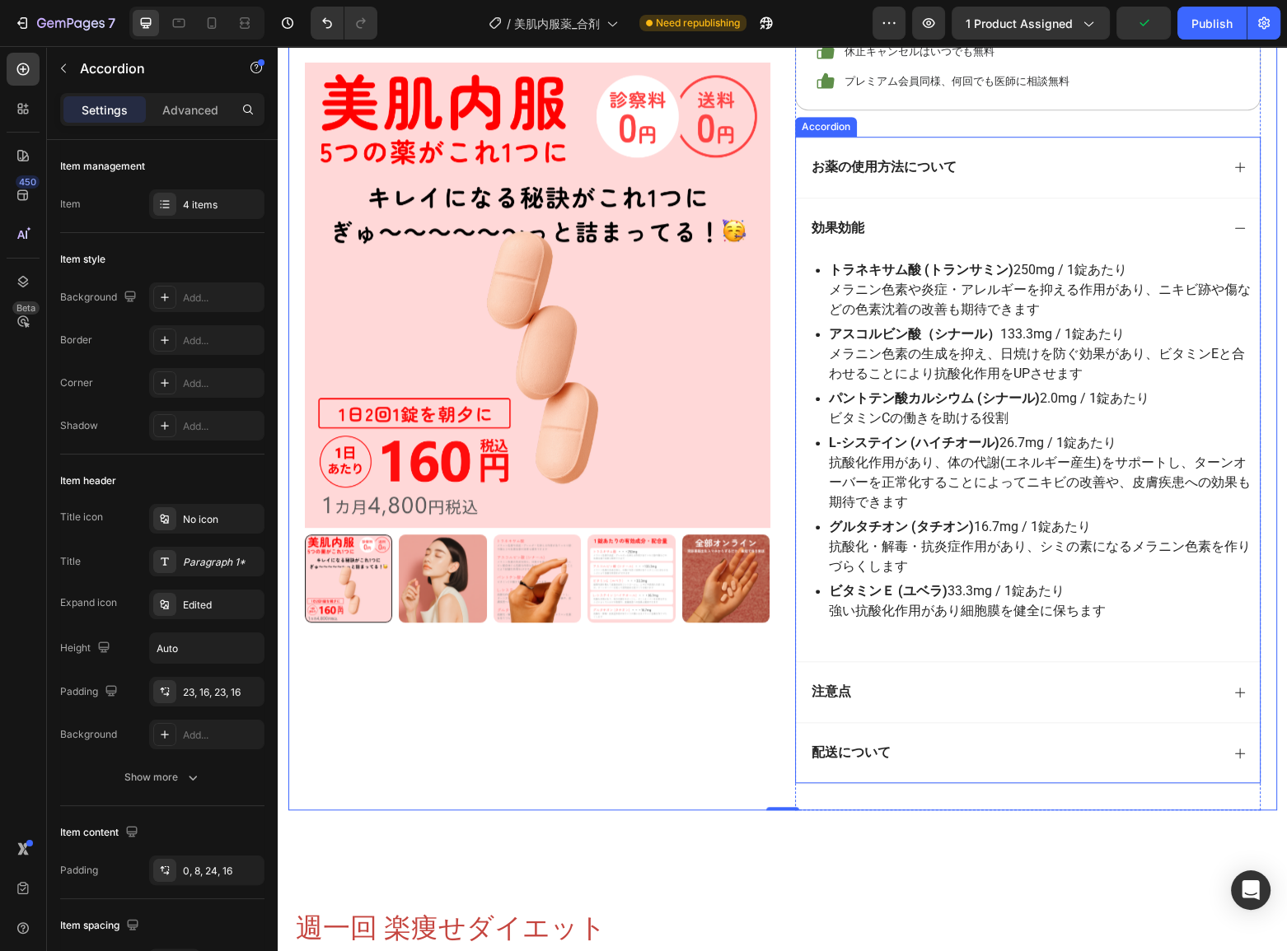
click at [877, 694] on div "注意点" at bounding box center [1014, 692] width 411 height 22
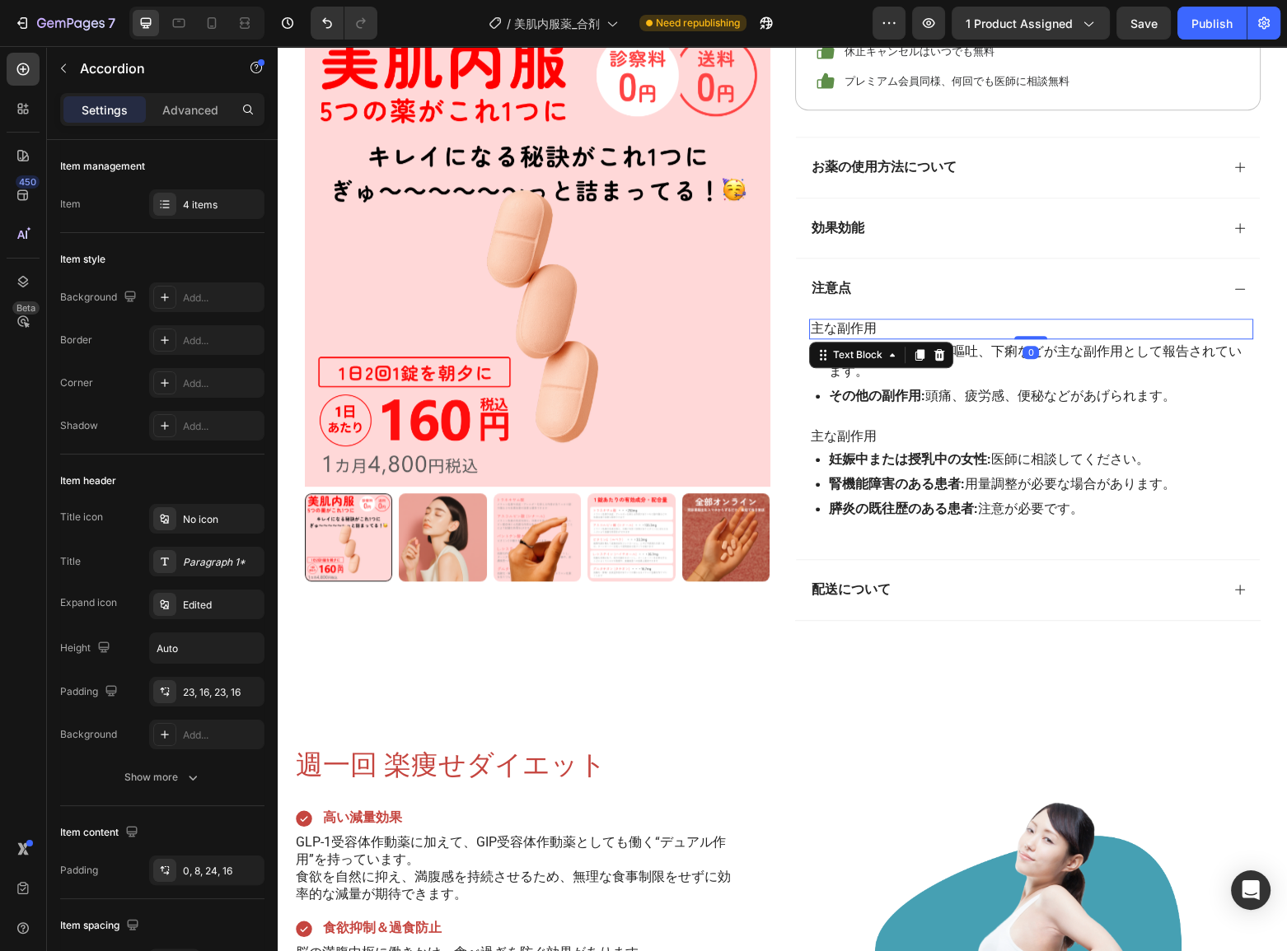
click at [873, 326] on p "主な副作用" at bounding box center [1031, 328] width 441 height 17
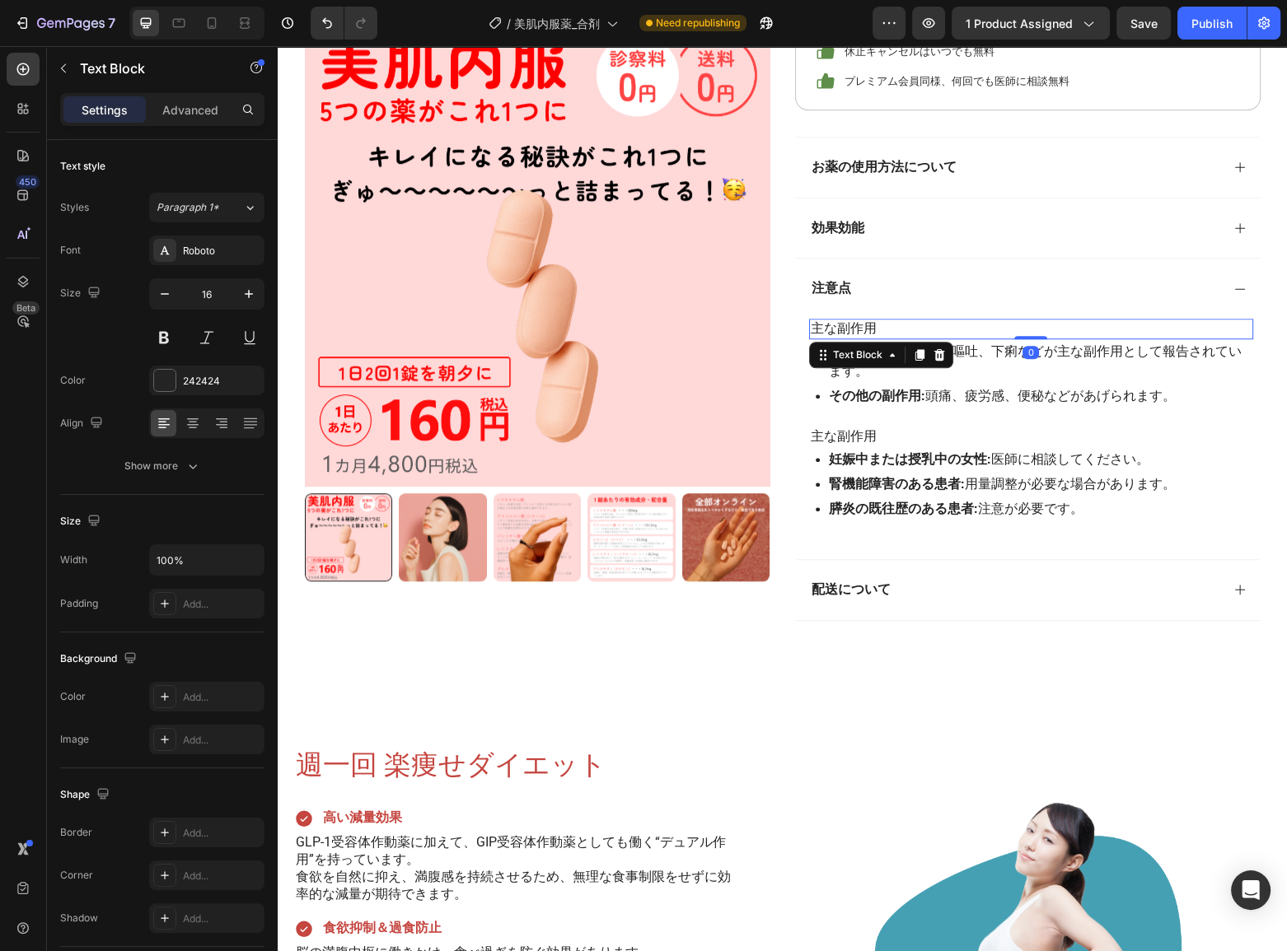
click at [873, 326] on p "主な副作用" at bounding box center [1031, 328] width 441 height 17
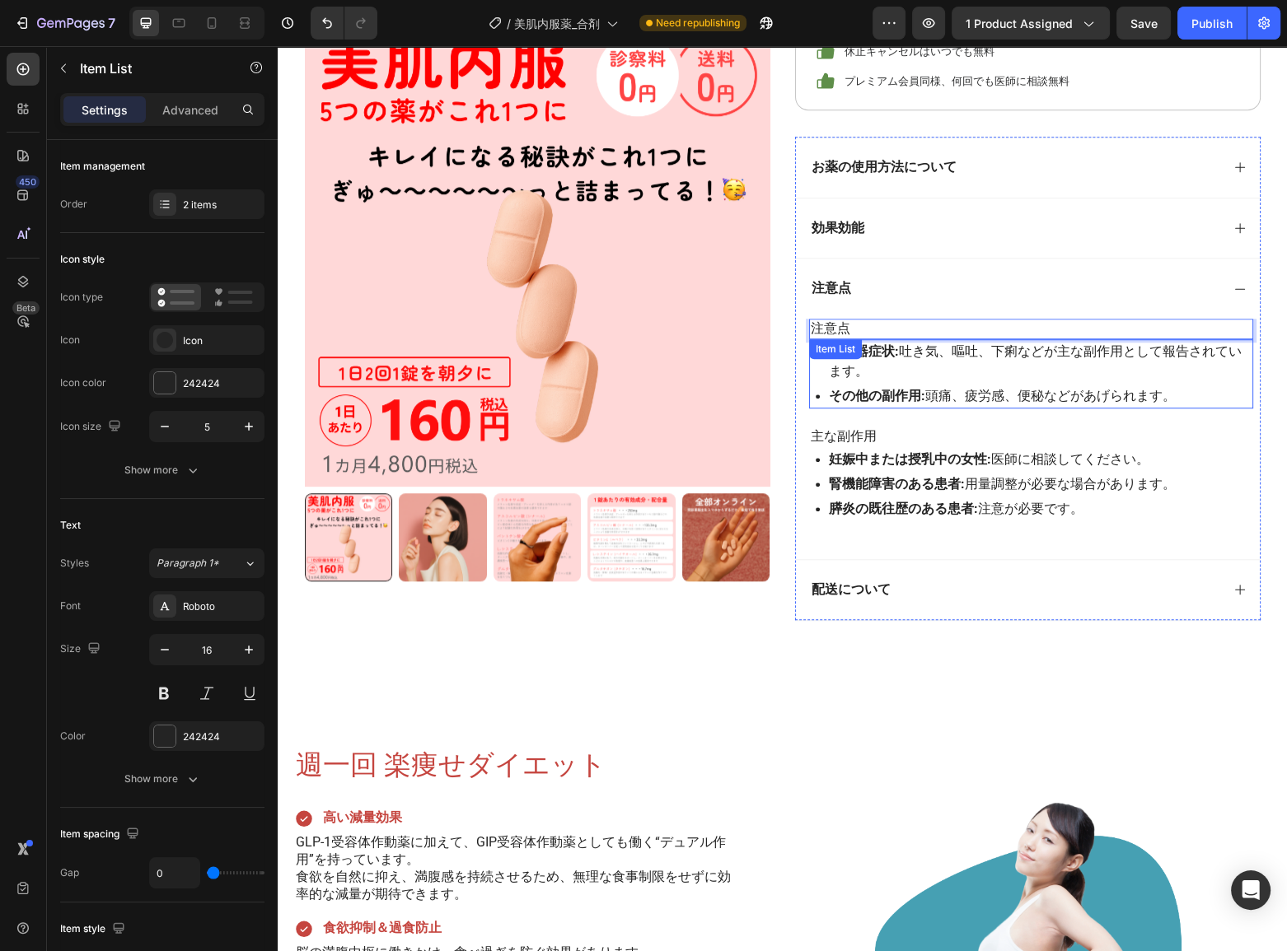
click at [850, 368] on div "消化器症状: 吐き気、嘔吐、下痢などが主な副作用として報告されています。 その他の副作用: 頭痛、疲労感、便秘などがあげられます。 Item List" at bounding box center [1031, 373] width 444 height 69
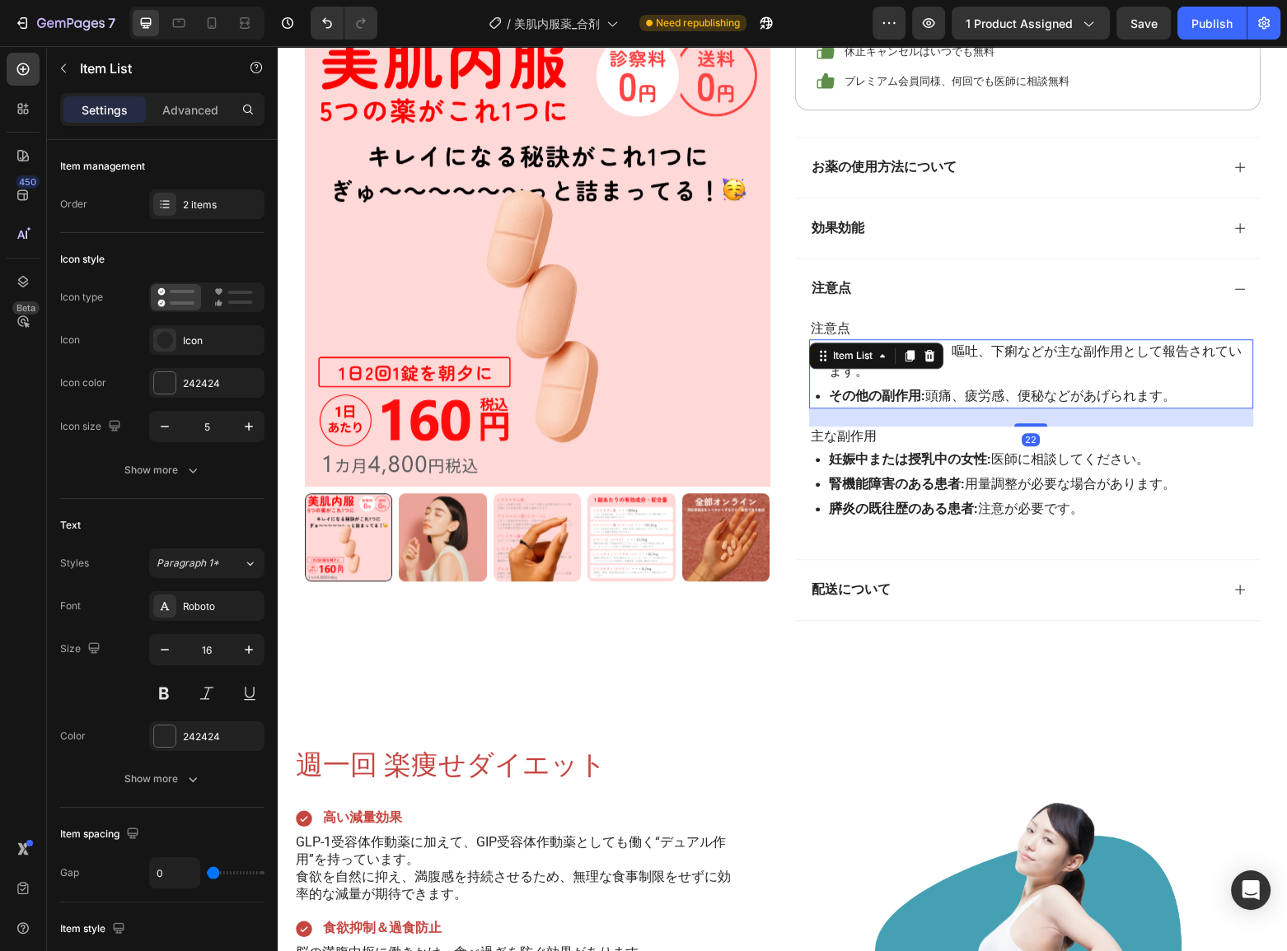
click at [889, 395] on strong "その他の副作用:" at bounding box center [877, 396] width 96 height 16
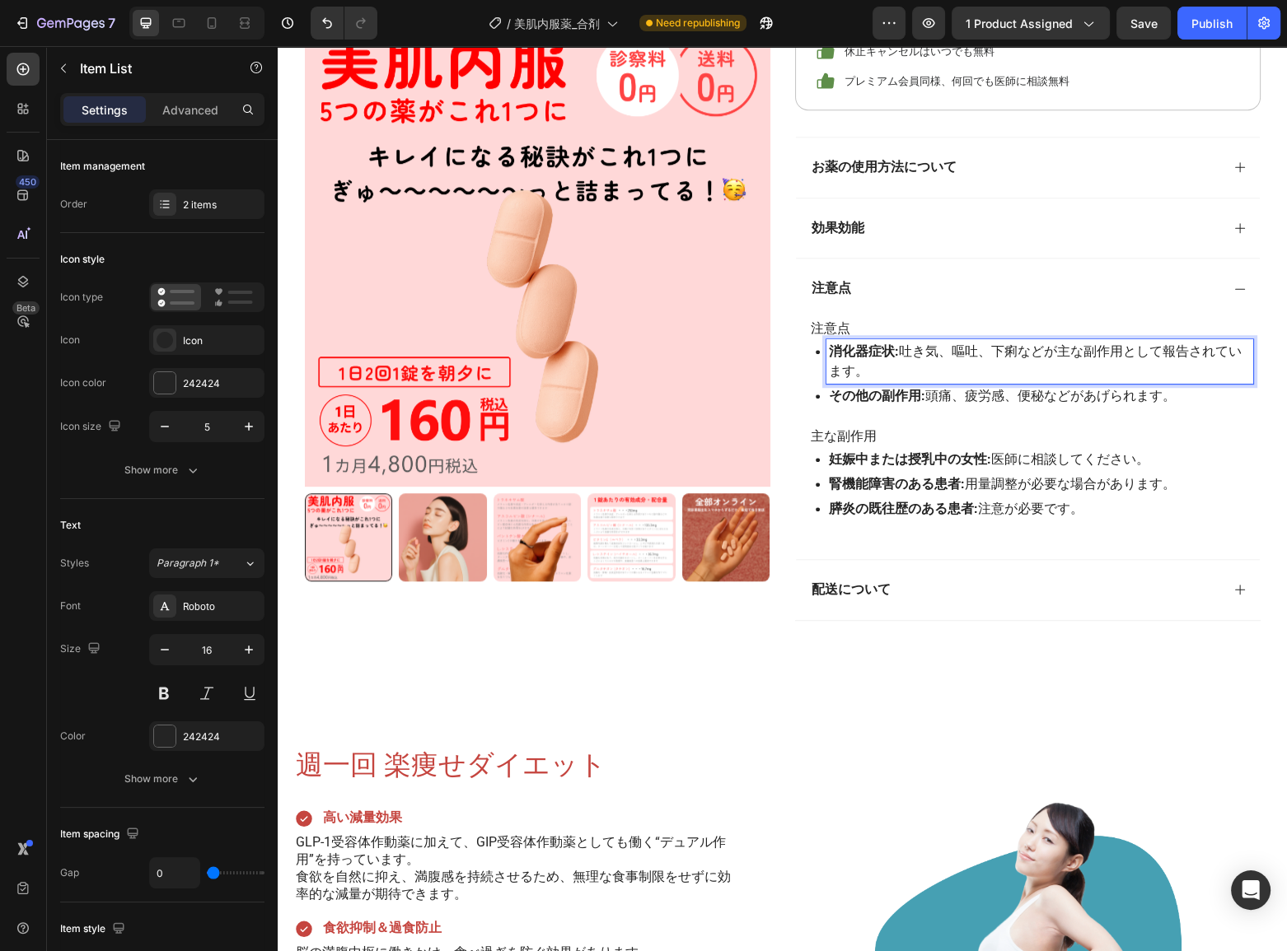
click at [970, 357] on p "消化器症状: 吐き気、嘔吐、下痢などが主な副作用として報告されています。" at bounding box center [1040, 362] width 422 height 40
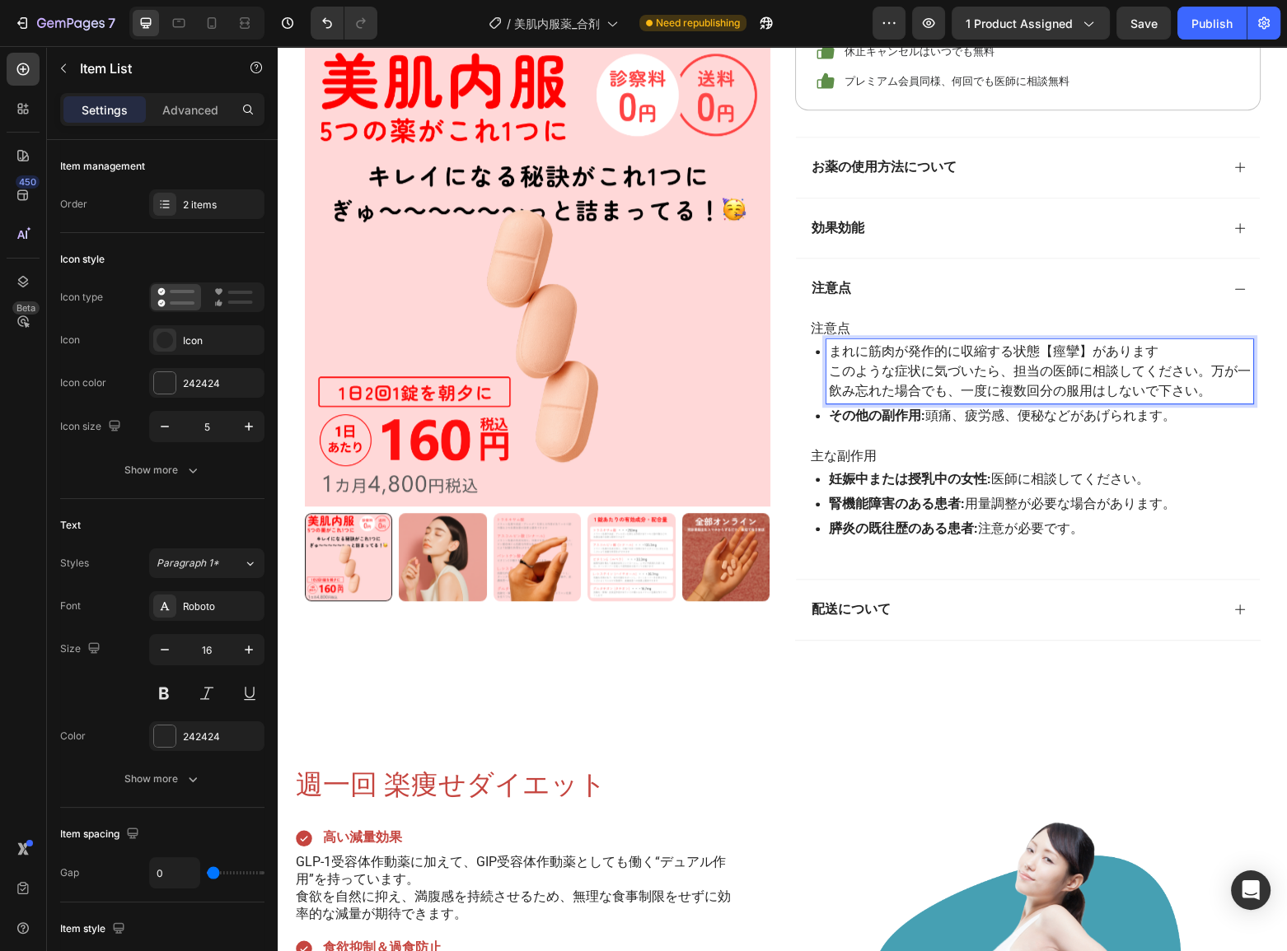
click at [829, 371] on p "このような症状に気づいたら、担当の医師に相談してください。万が一飲み忘れた場合でも、一度に複数回分の服用はしないで下さい。" at bounding box center [1040, 382] width 422 height 40
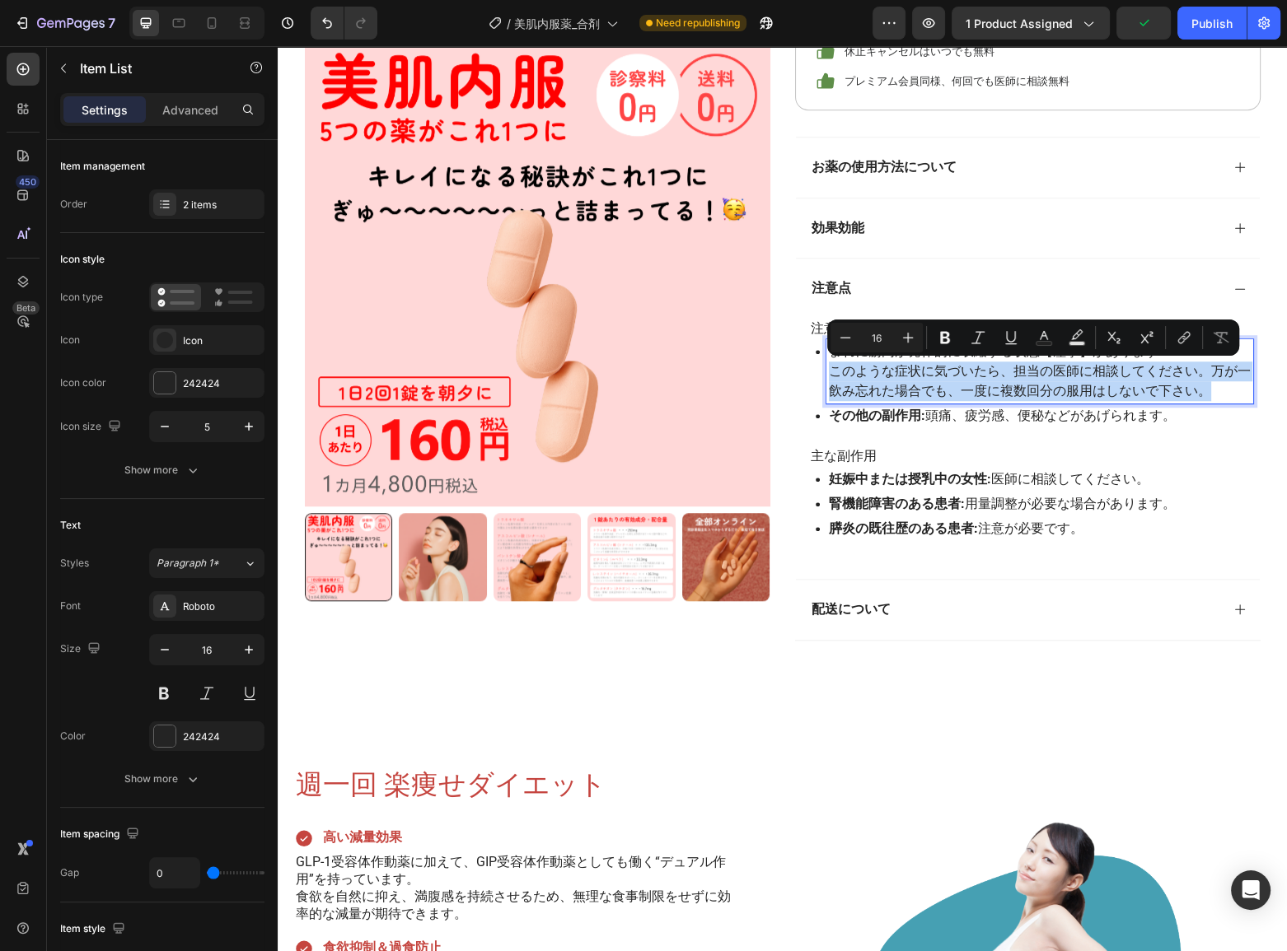
drag, startPoint x: 828, startPoint y: 371, endPoint x: 1205, endPoint y: 395, distance: 378.1
click at [1205, 395] on p "このような症状に気づいたら、担当の医師に相談してください。万が一飲み忘れた場合でも、一度に複数回分の服用はしないで下さい。" at bounding box center [1040, 382] width 422 height 40
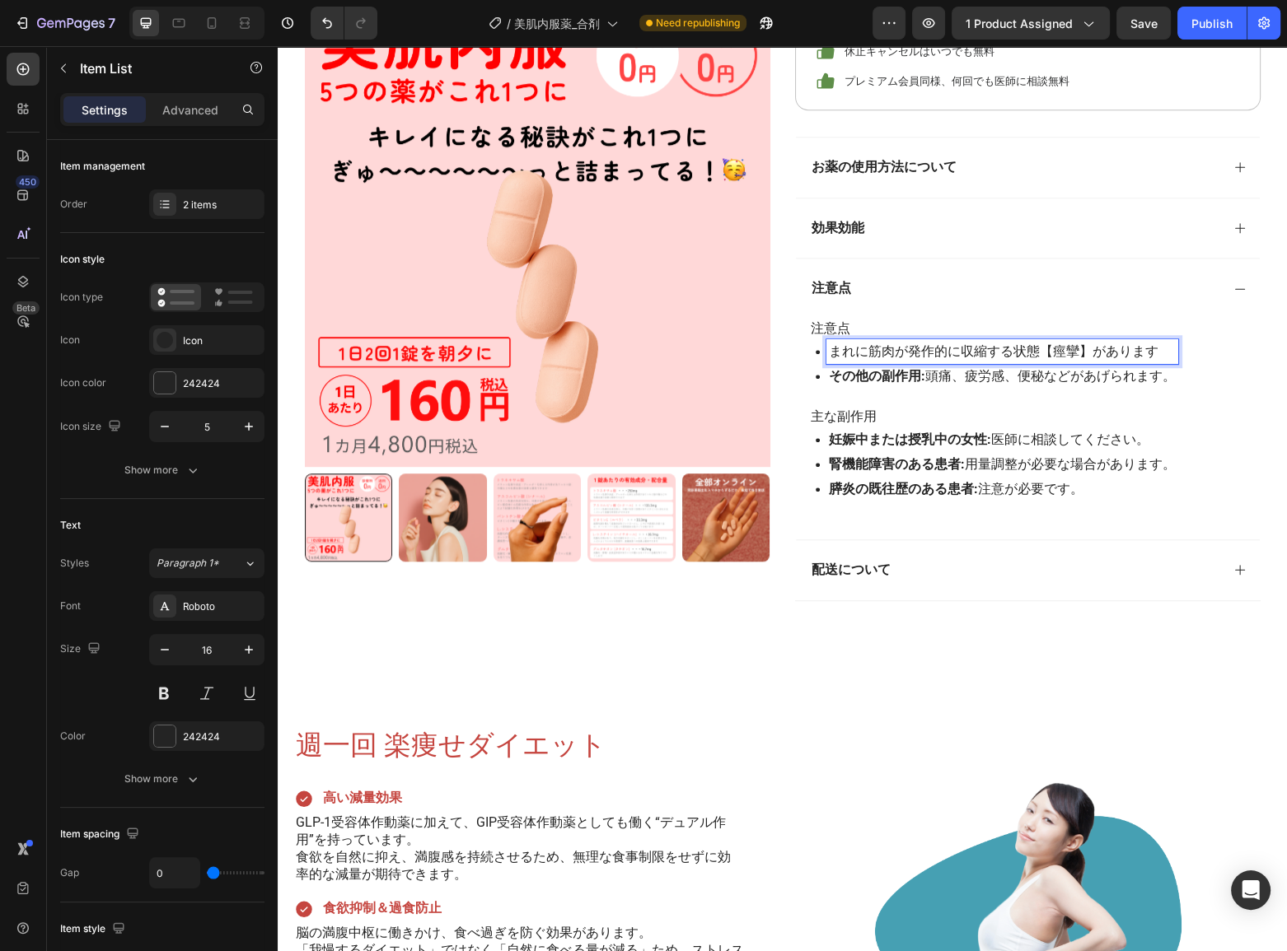
click at [967, 371] on p "その他の副作用: 頭痛、疲労感、便秘などがあげられます。" at bounding box center [1002, 377] width 347 height 20
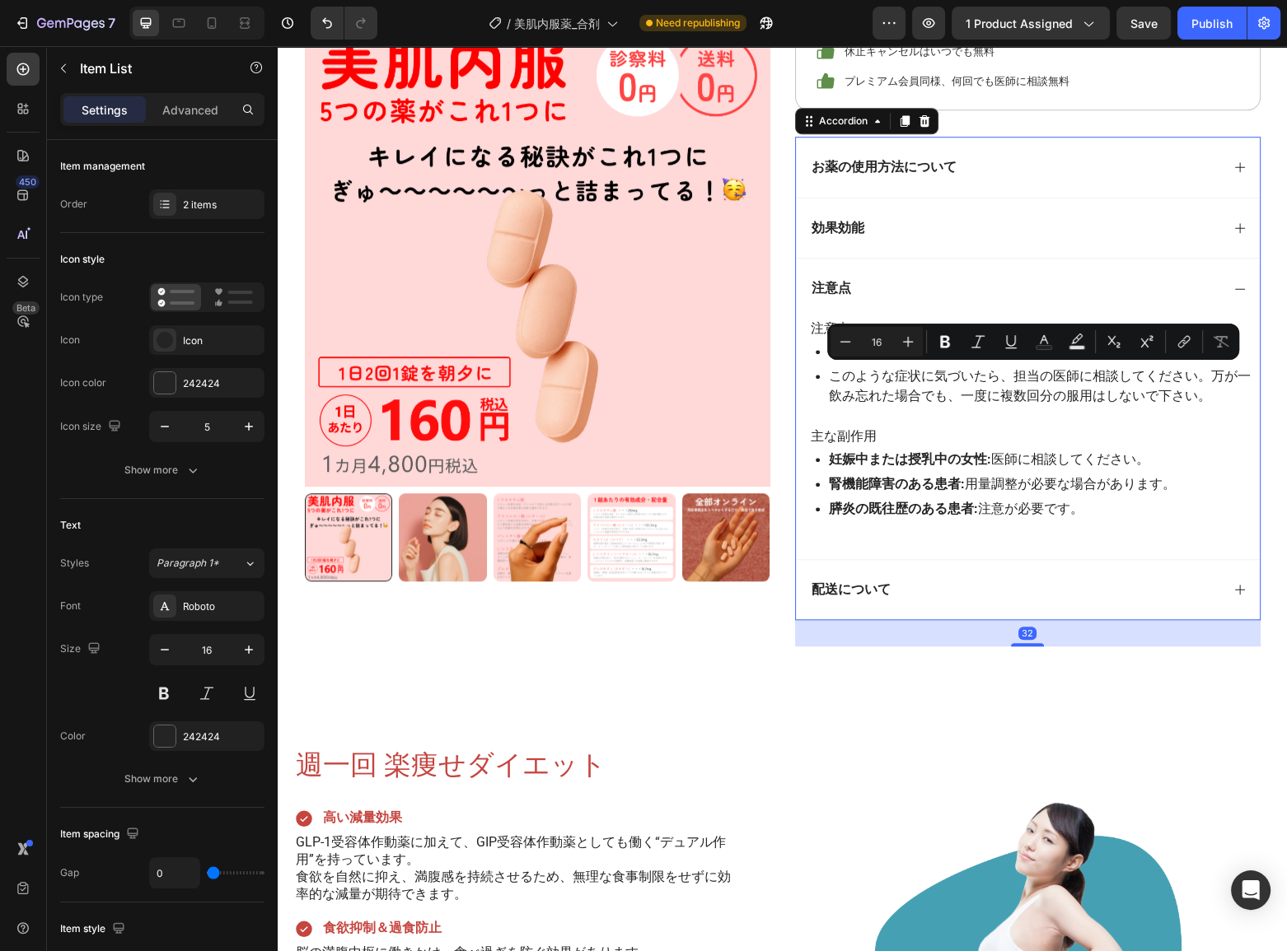
drag, startPoint x: 930, startPoint y: 409, endPoint x: 923, endPoint y: 418, distance: 11.7
click at [930, 409] on div "注意点 Text Block まれに筋肉が発作的に収縮する状態【痙攣】があります このような症状に気づいたら、担当の医師に相談してください。万が一飲み忘れた場…" at bounding box center [1031, 429] width 444 height 221
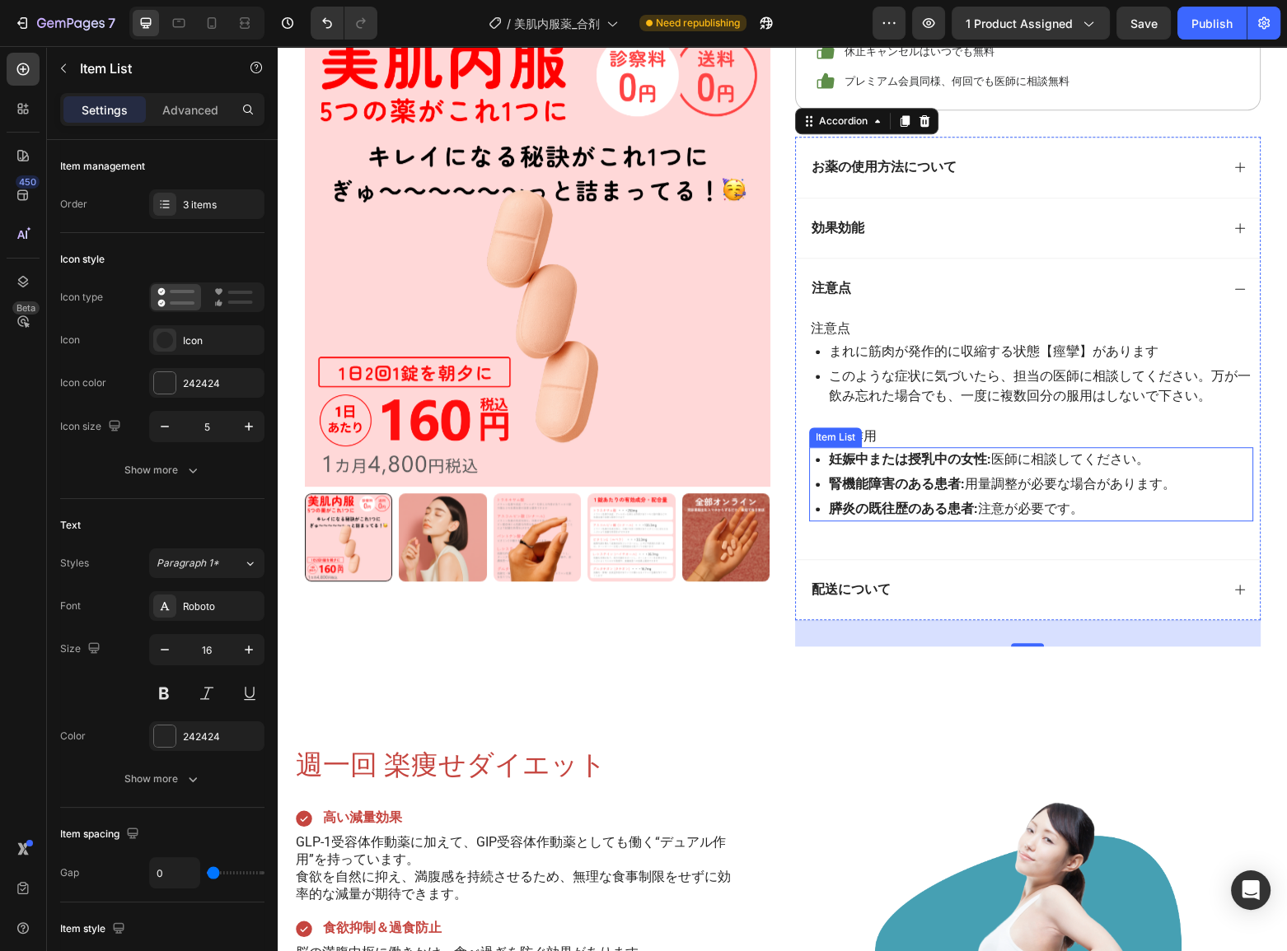
click at [884, 452] on strong "妊娠中または授乳中の女性:" at bounding box center [910, 459] width 162 height 16
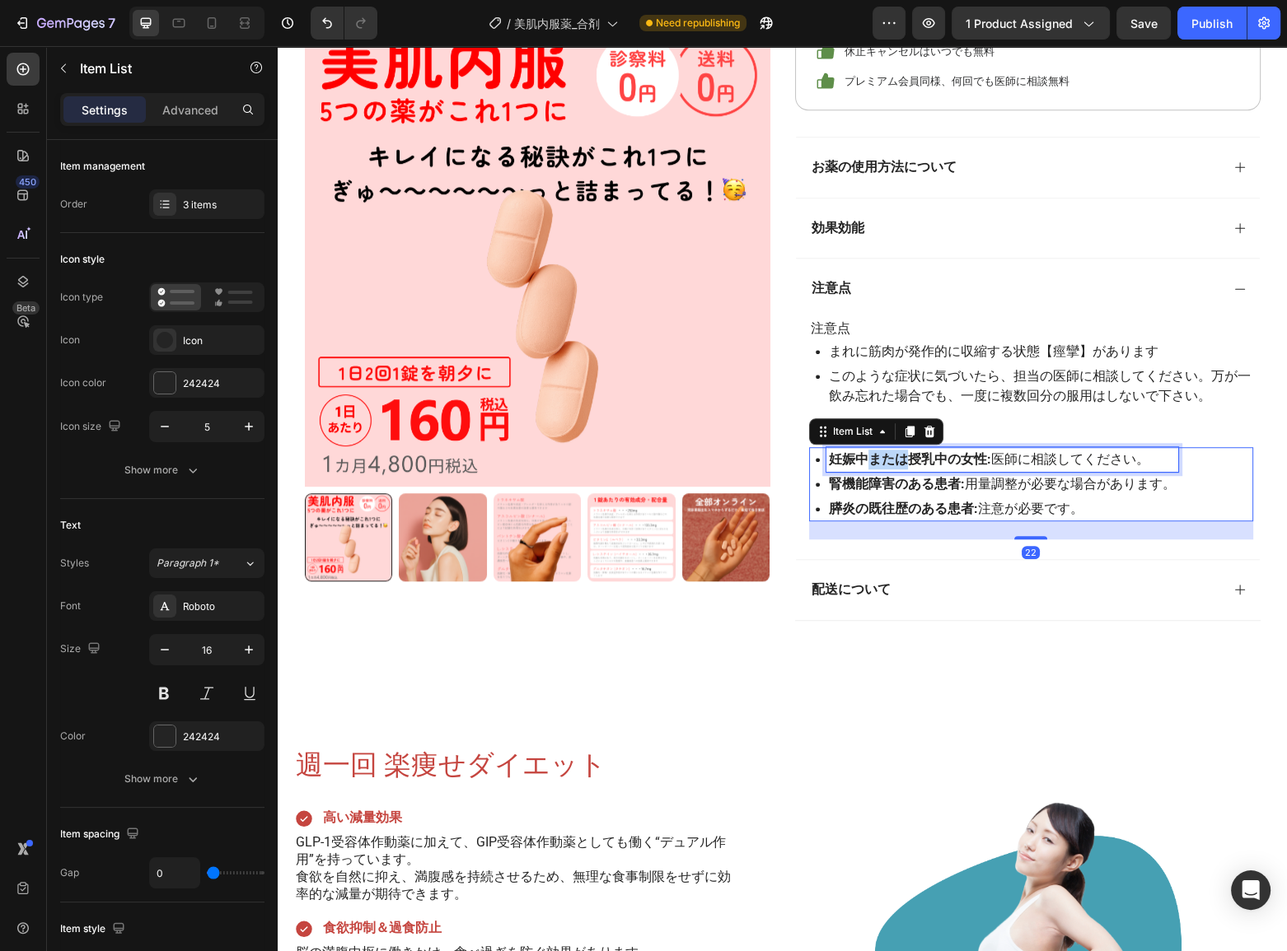
click at [884, 452] on strong "妊娠中または授乳中の女性:" at bounding box center [910, 459] width 162 height 16
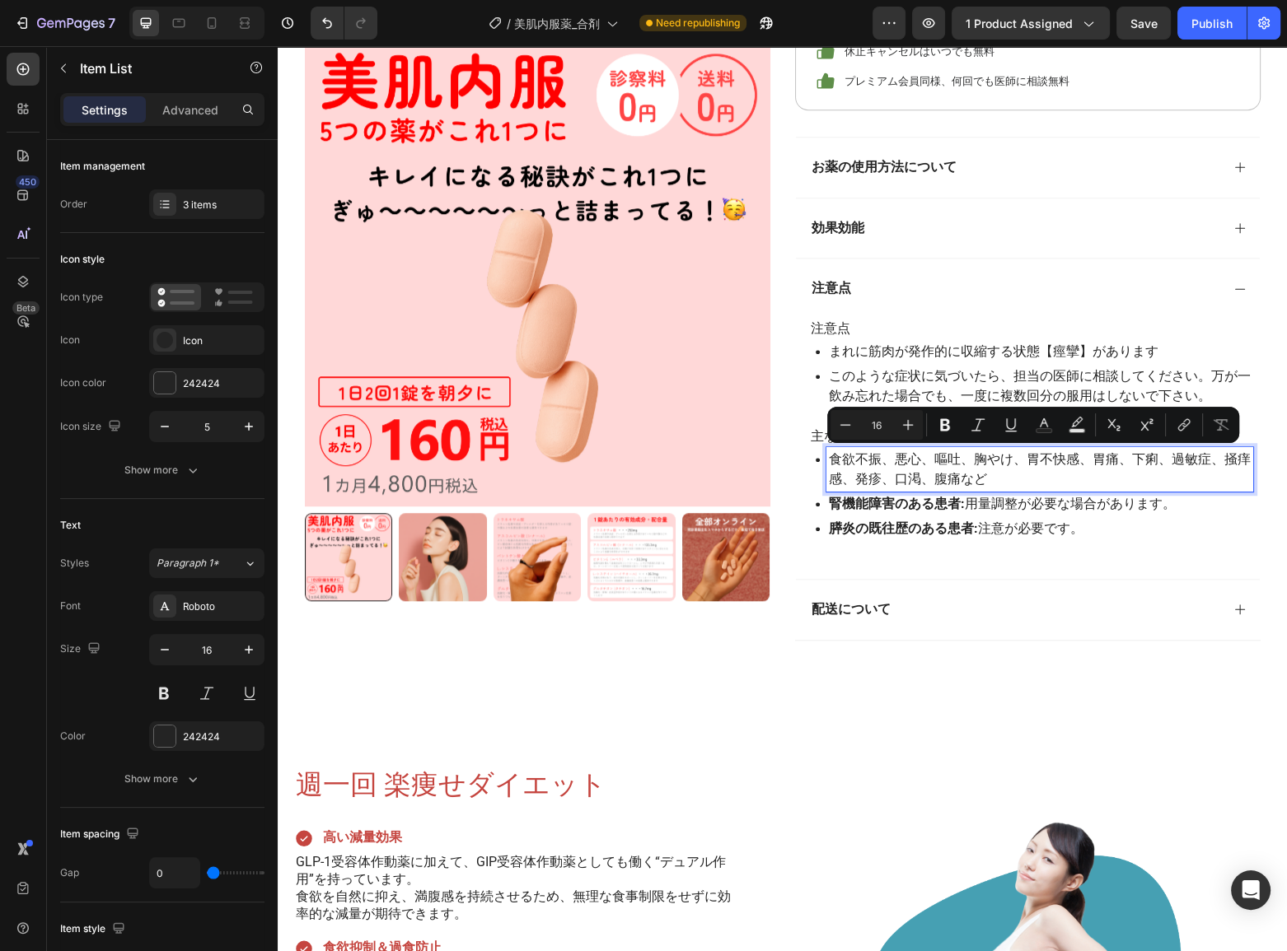
click at [931, 508] on strong "腎機能障害のある患者:" at bounding box center [897, 504] width 136 height 16
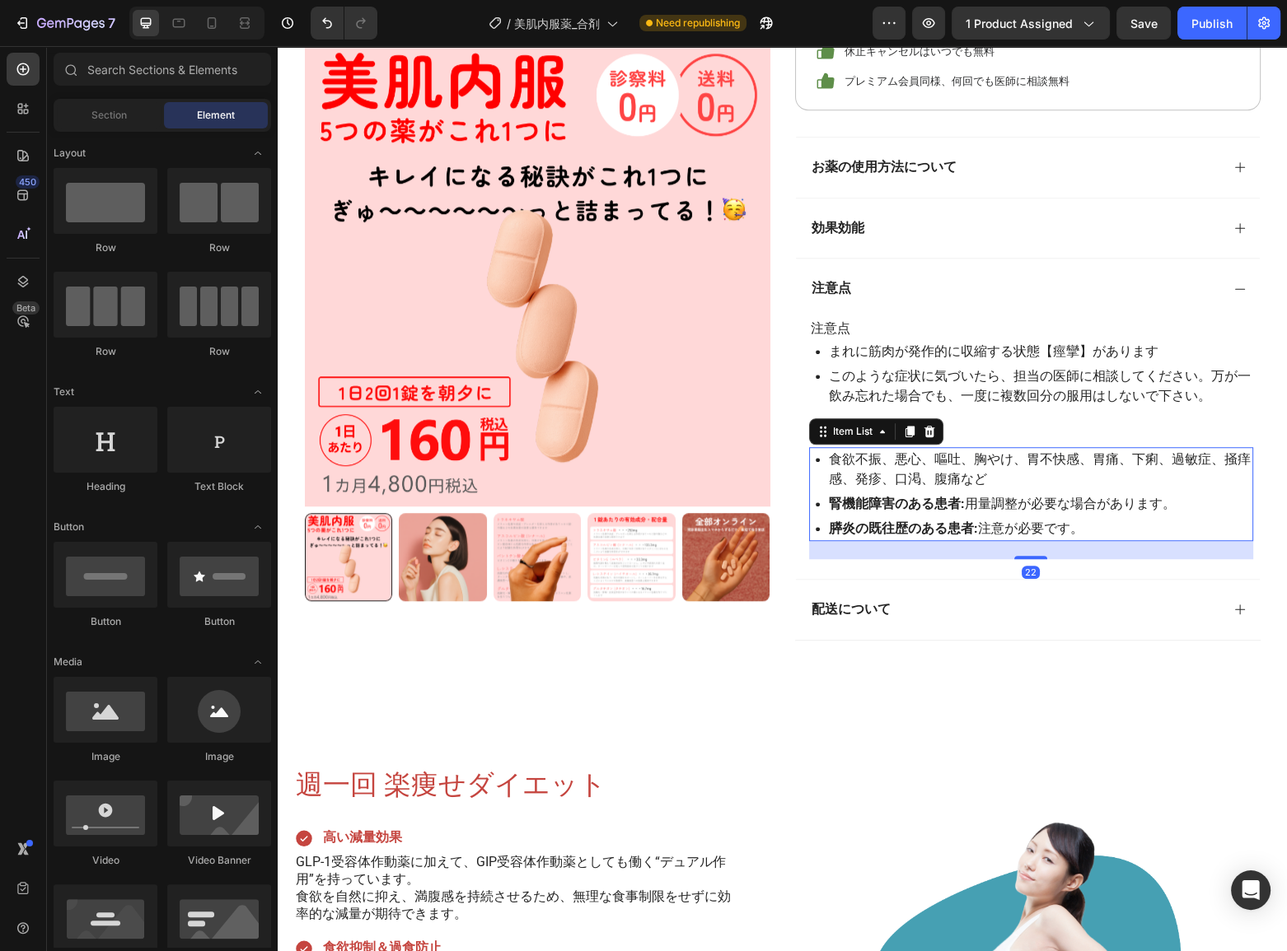
click at [939, 522] on strong "膵炎の既往歴のある患者:" at bounding box center [903, 529] width 149 height 16
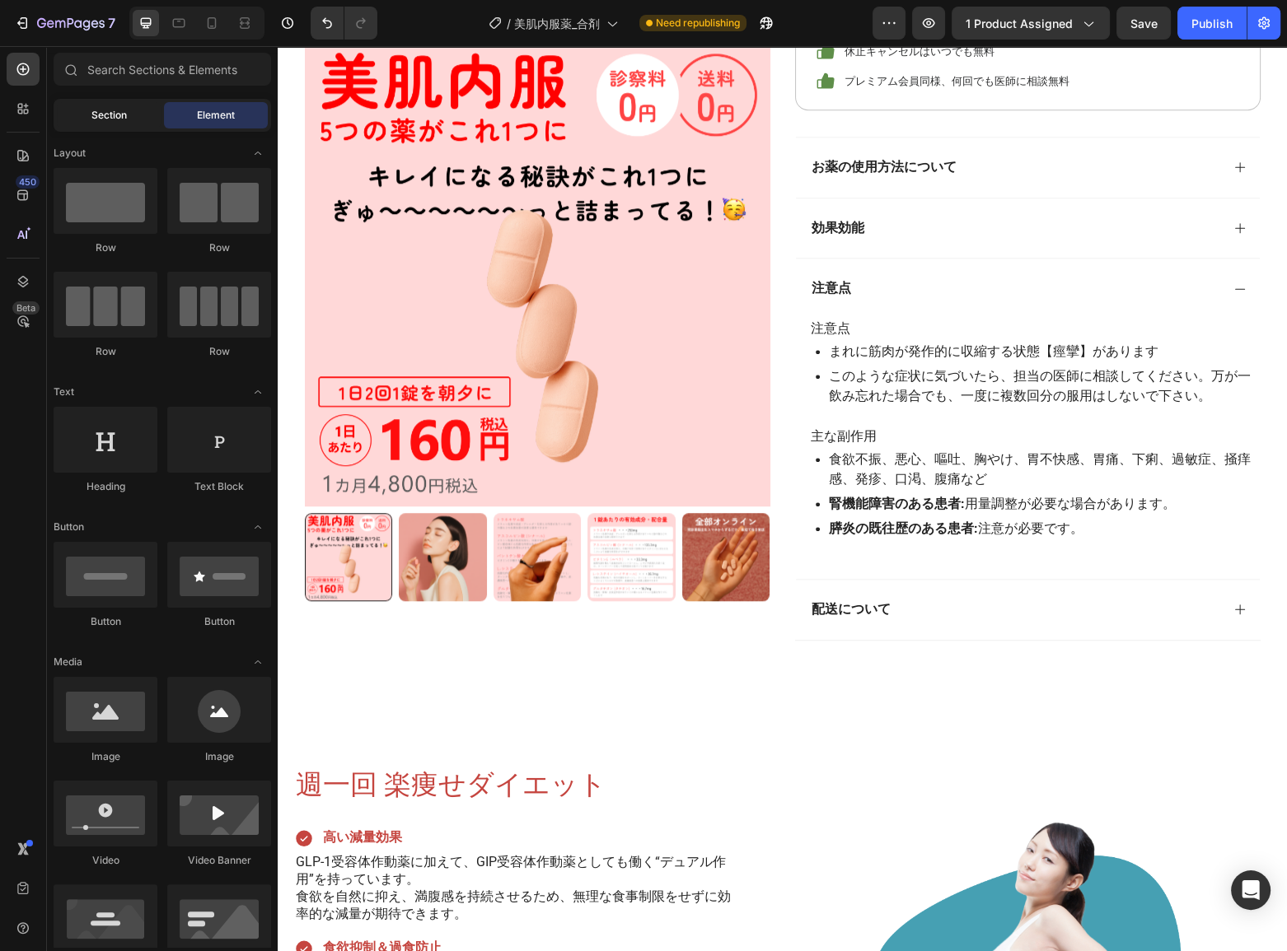
click at [124, 109] on span "Section" at bounding box center [108, 115] width 35 height 15
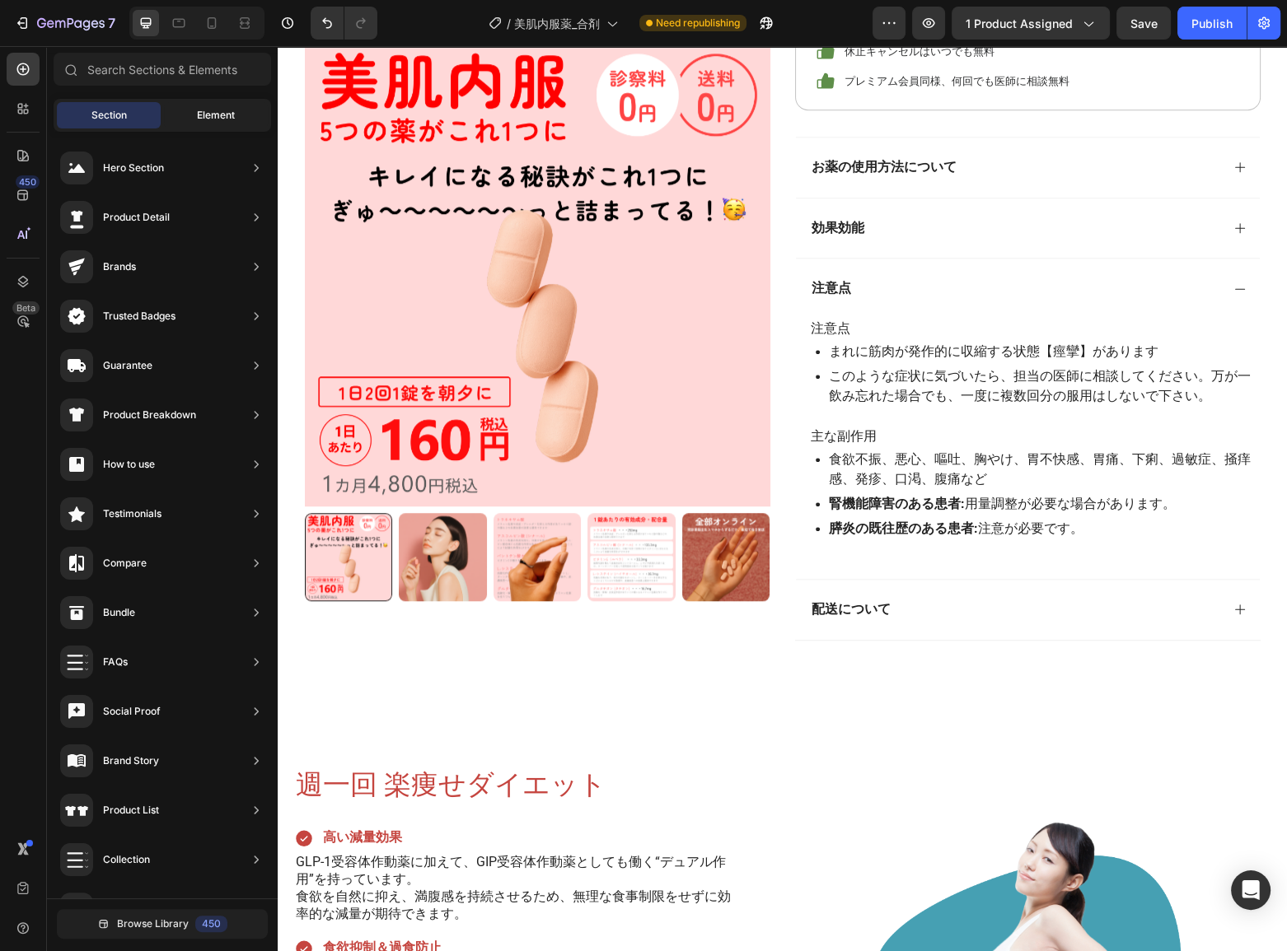
drag, startPoint x: 220, startPoint y: 100, endPoint x: 225, endPoint y: 112, distance: 13.3
click at [219, 100] on div "Section Element" at bounding box center [162, 115] width 217 height 33
drag, startPoint x: 225, startPoint y: 113, endPoint x: 236, endPoint y: 118, distance: 12.5
click at [225, 112] on span "Element" at bounding box center [216, 115] width 38 height 15
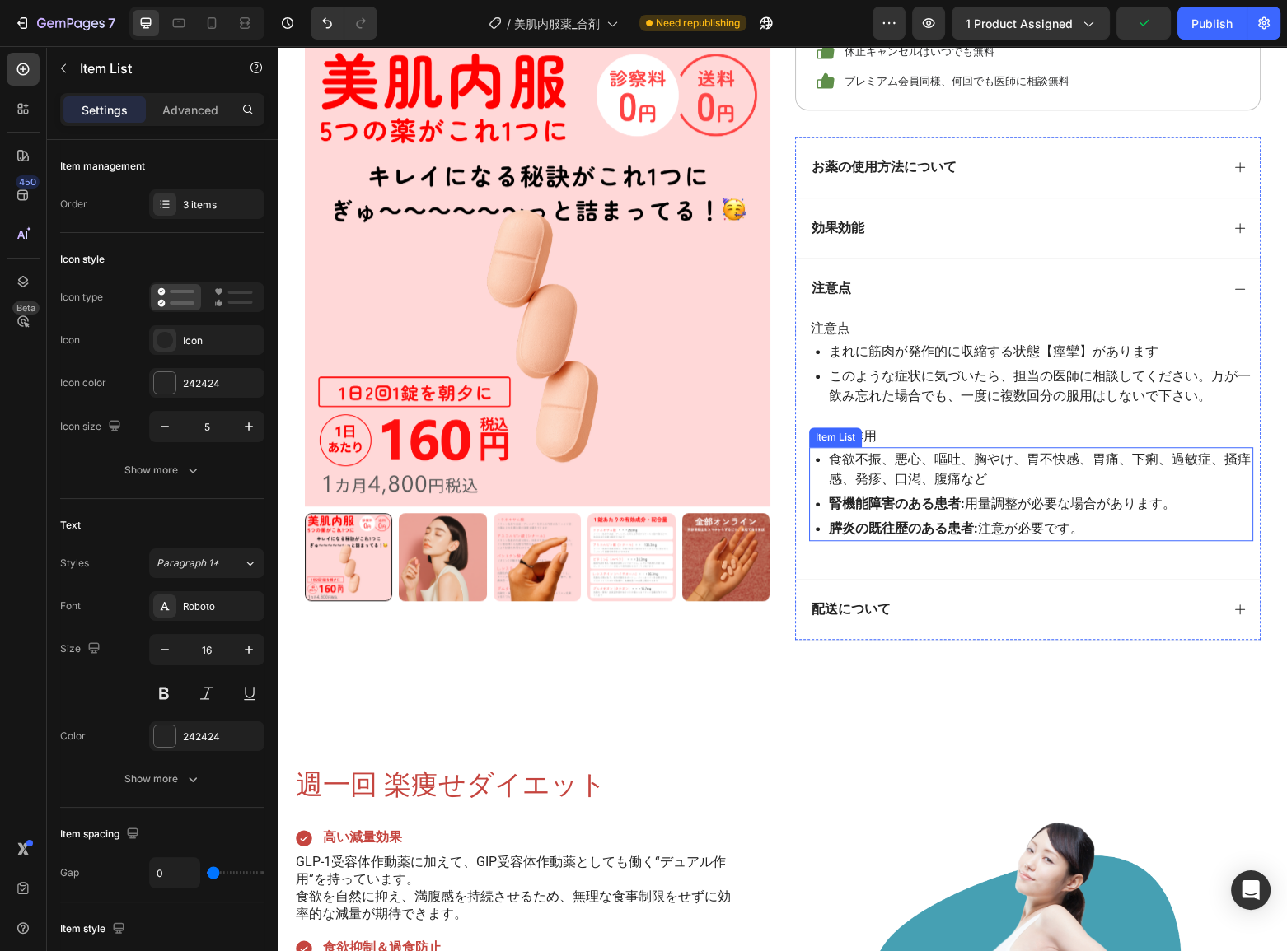
click at [910, 481] on p "食欲不振、悪心、嘔吐、胸やけ、胃不快感、胃痛、下痢、過敏症、掻痒感、発疹、口渇、腹痛など" at bounding box center [1040, 470] width 422 height 40
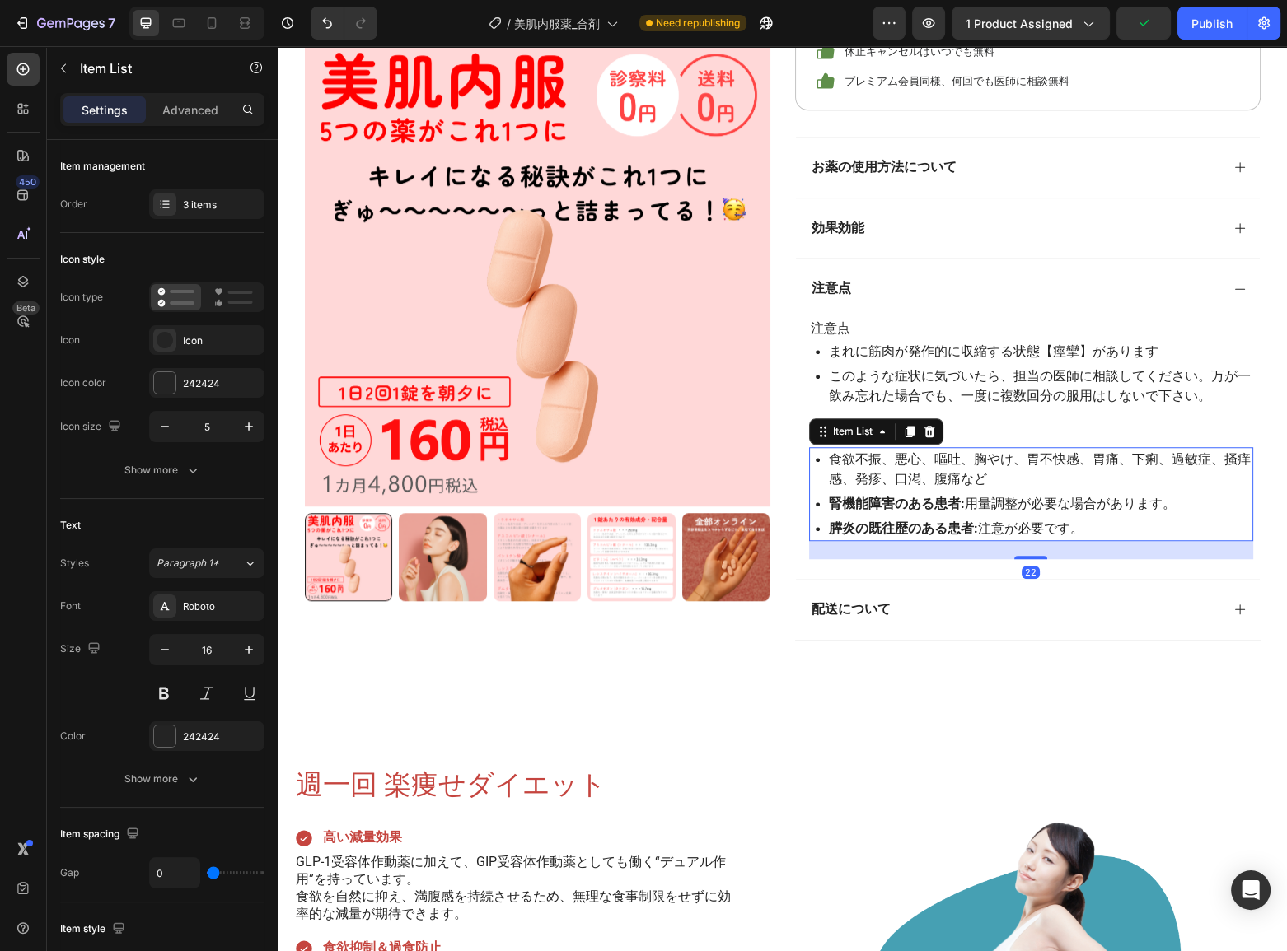
click at [809, 475] on div "食欲不振、悪心、嘔吐、胸やけ、胃不快感、胃痛、下痢、過敏症、掻痒感、発疹、口渇、腹痛など 腎機能障害のある患者: 用量調整が必要な場合があります。 膵炎の既往…" at bounding box center [1031, 494] width 444 height 94
click at [217, 199] on div "3 items" at bounding box center [221, 205] width 77 height 15
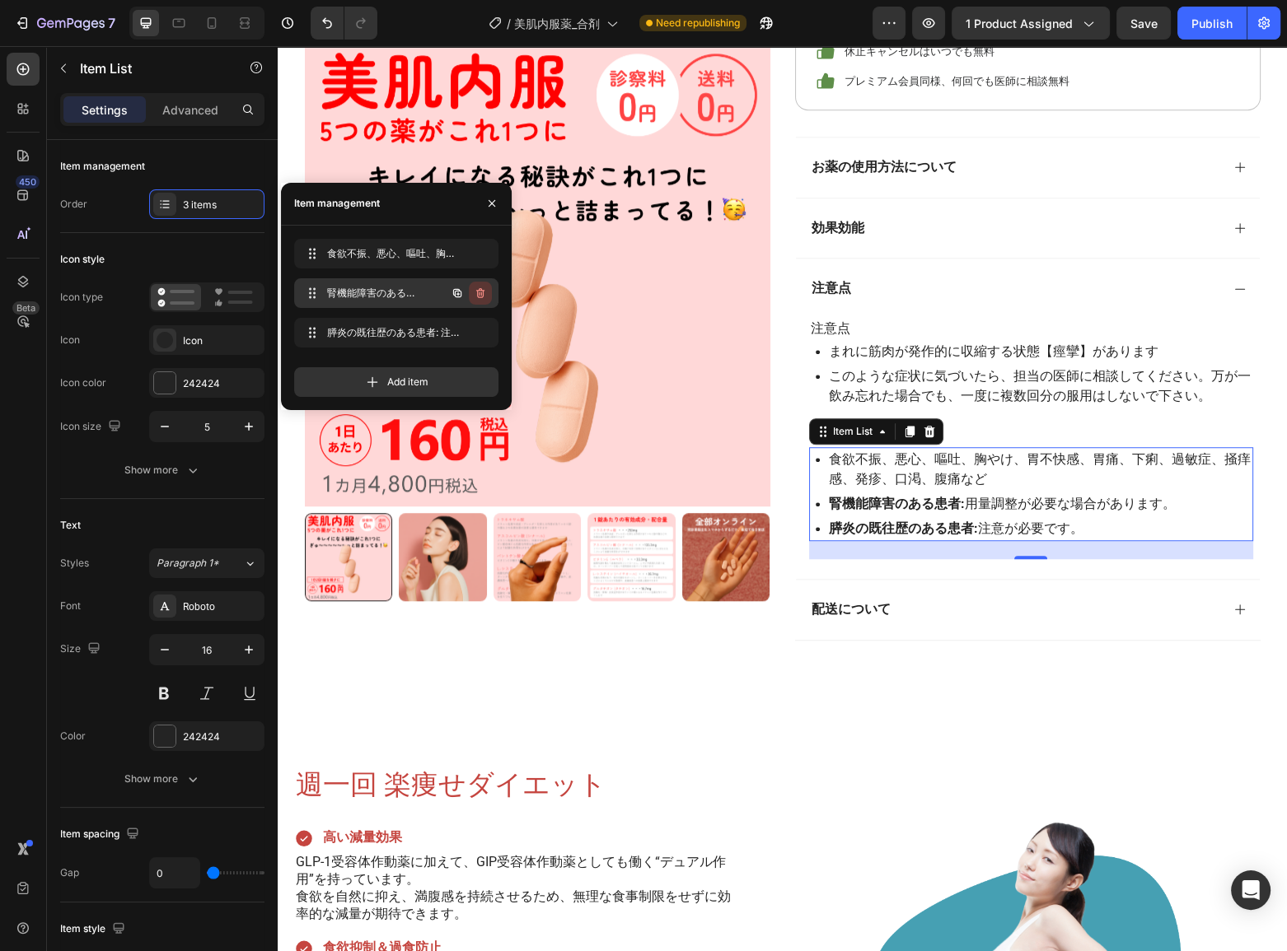
click at [477, 296] on icon "button" at bounding box center [480, 293] width 13 height 13
click at [476, 295] on div "Delete" at bounding box center [469, 293] width 30 height 15
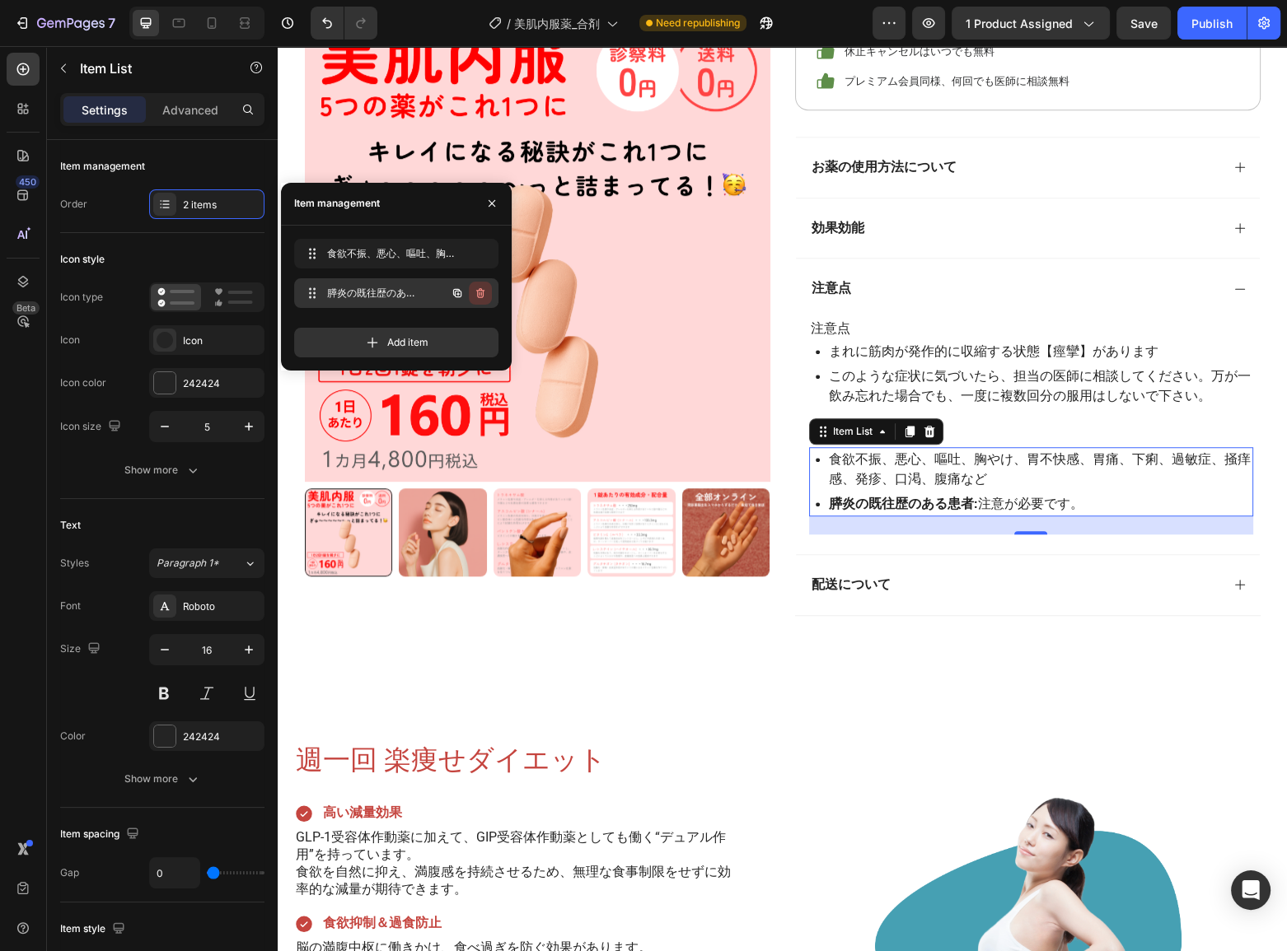
click at [479, 297] on icon "button" at bounding box center [480, 293] width 13 height 13
click at [479, 297] on div "Delete" at bounding box center [469, 293] width 30 height 15
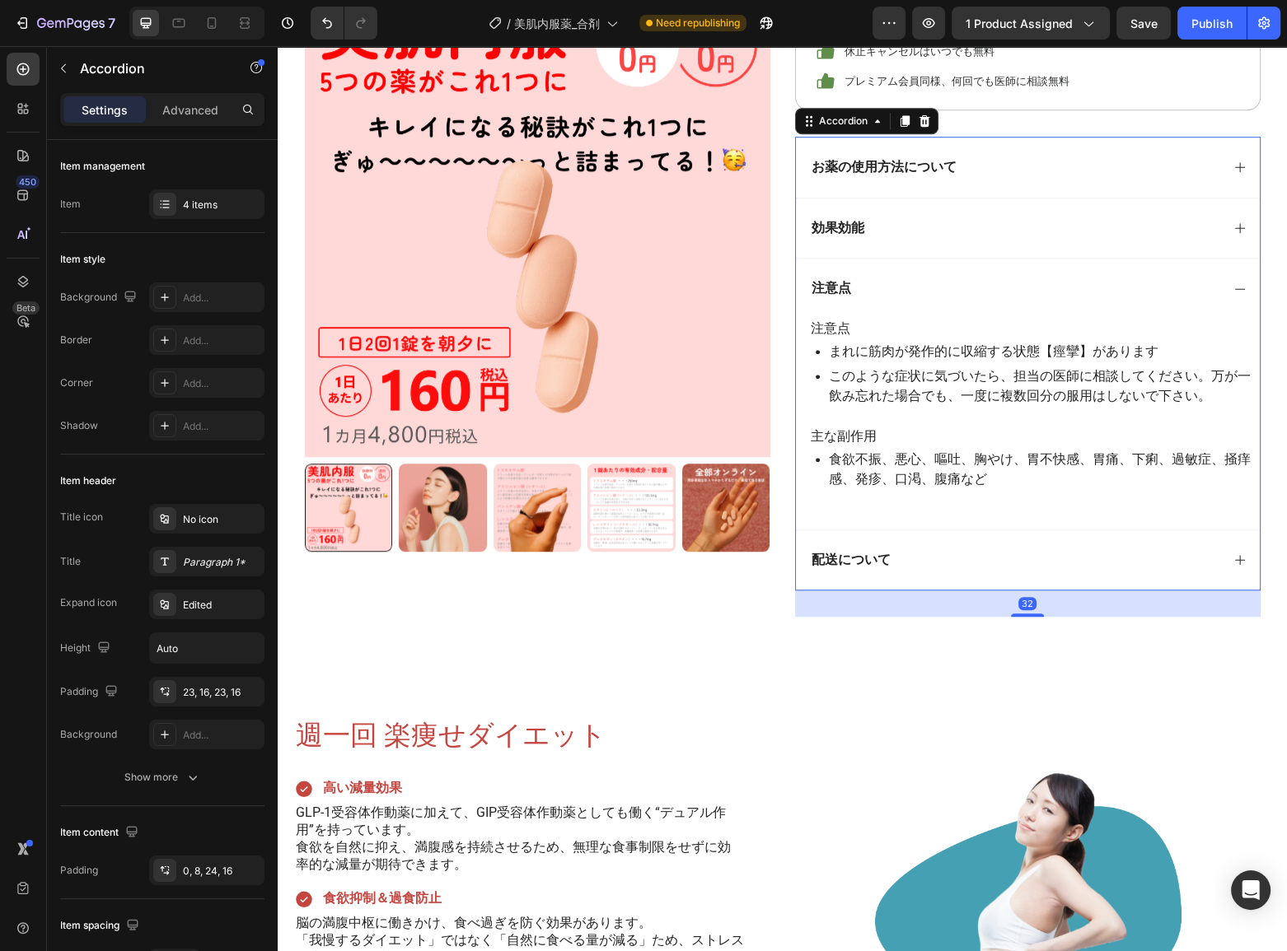
click at [859, 544] on div "配送について" at bounding box center [1028, 560] width 464 height 61
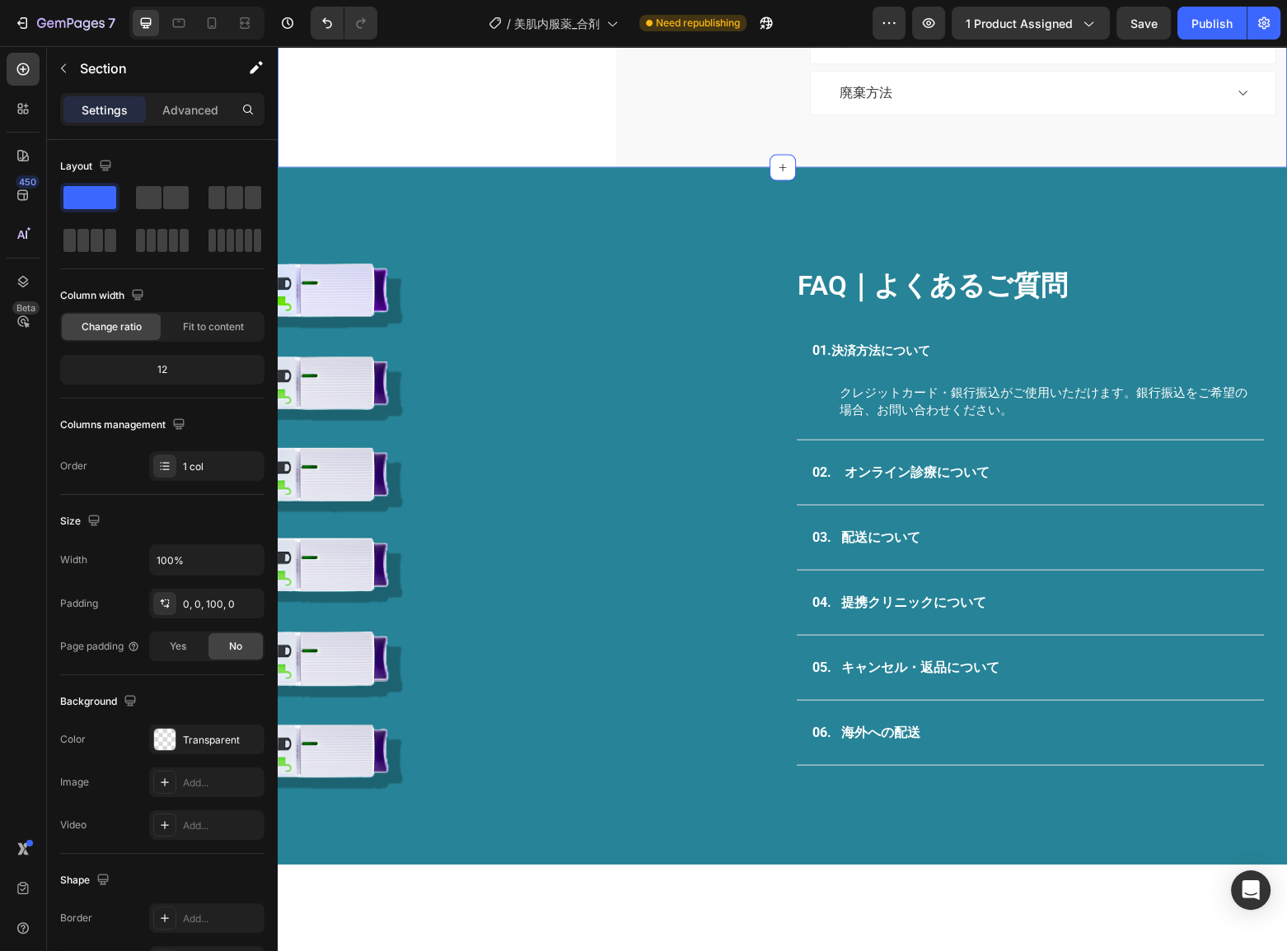
scroll to position [4119, 0]
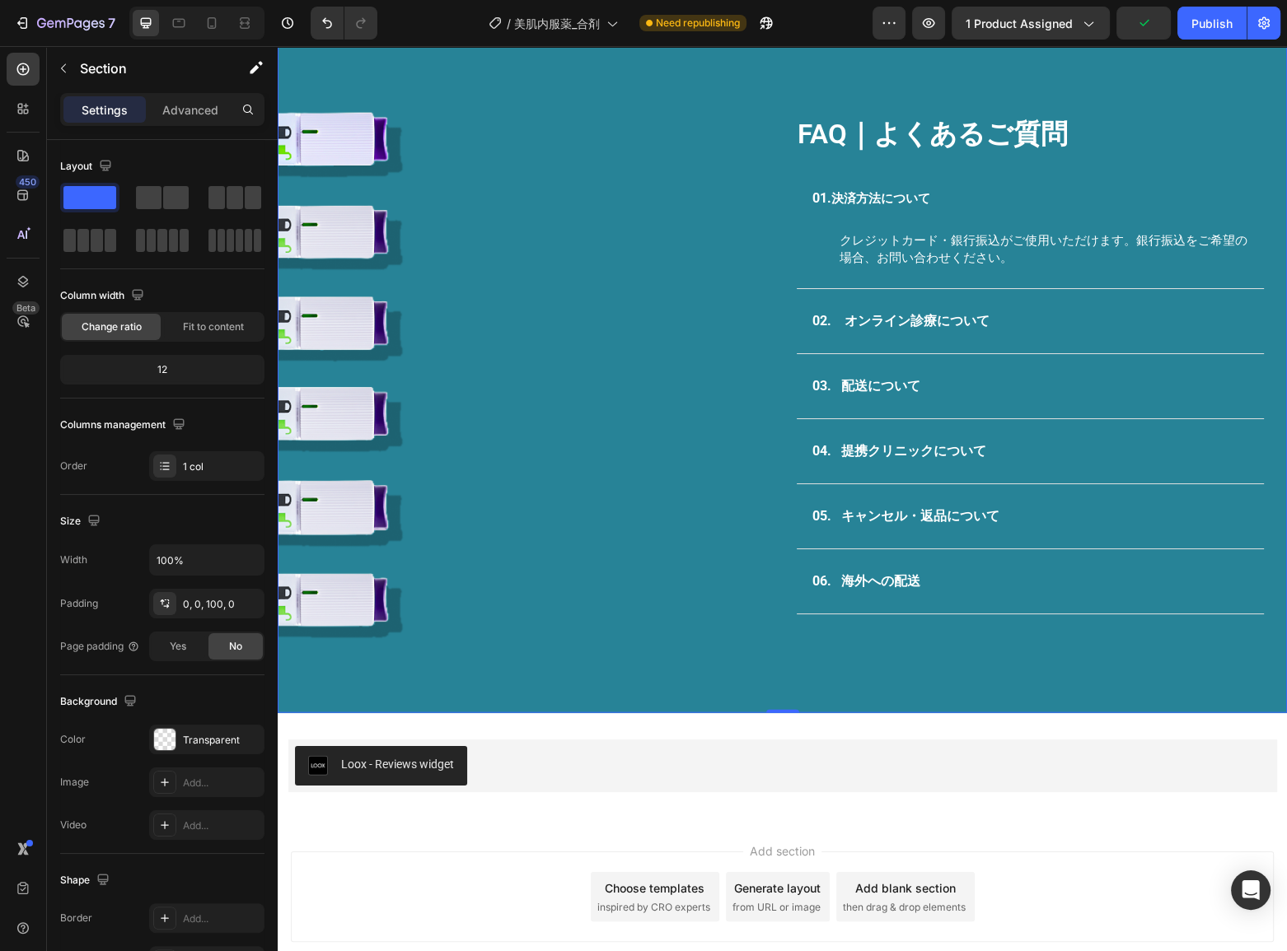
click at [391, 475] on div "Image" at bounding box center [535, 365] width 469 height 500
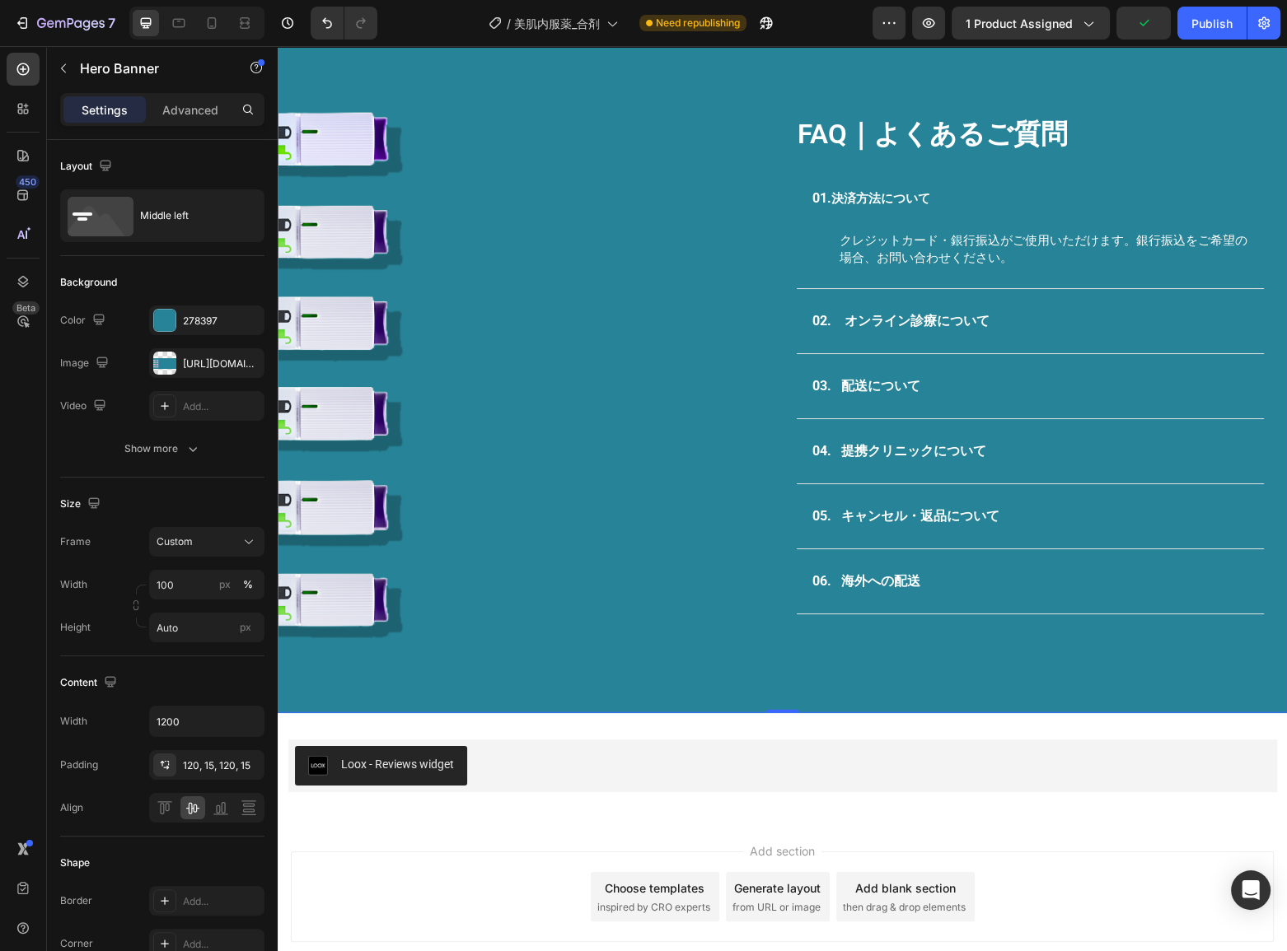
click at [350, 460] on div "Image" at bounding box center [535, 365] width 469 height 500
click at [157, 362] on div at bounding box center [164, 363] width 23 height 23
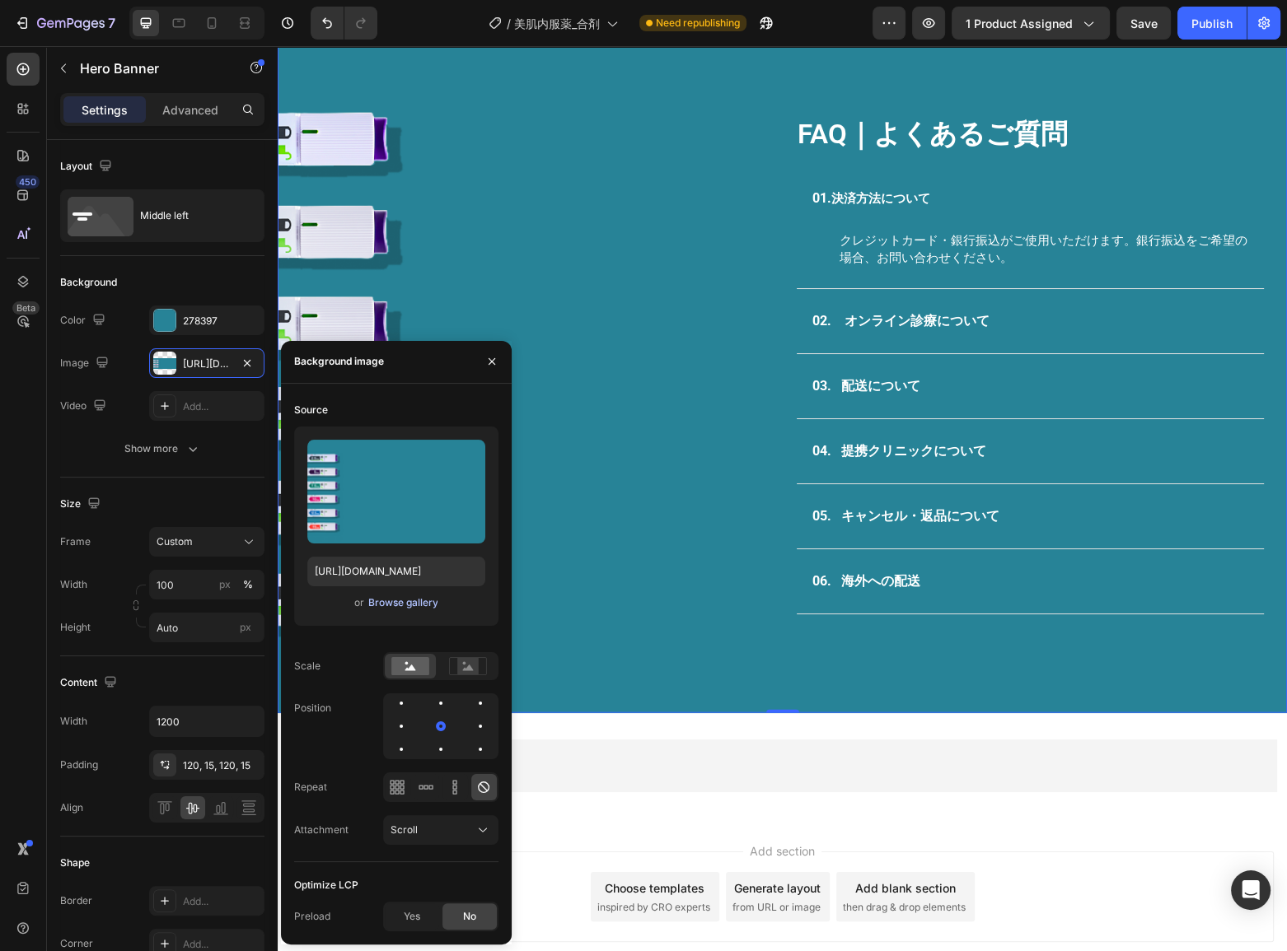
click at [400, 608] on div "Browse gallery" at bounding box center [402, 603] width 70 height 15
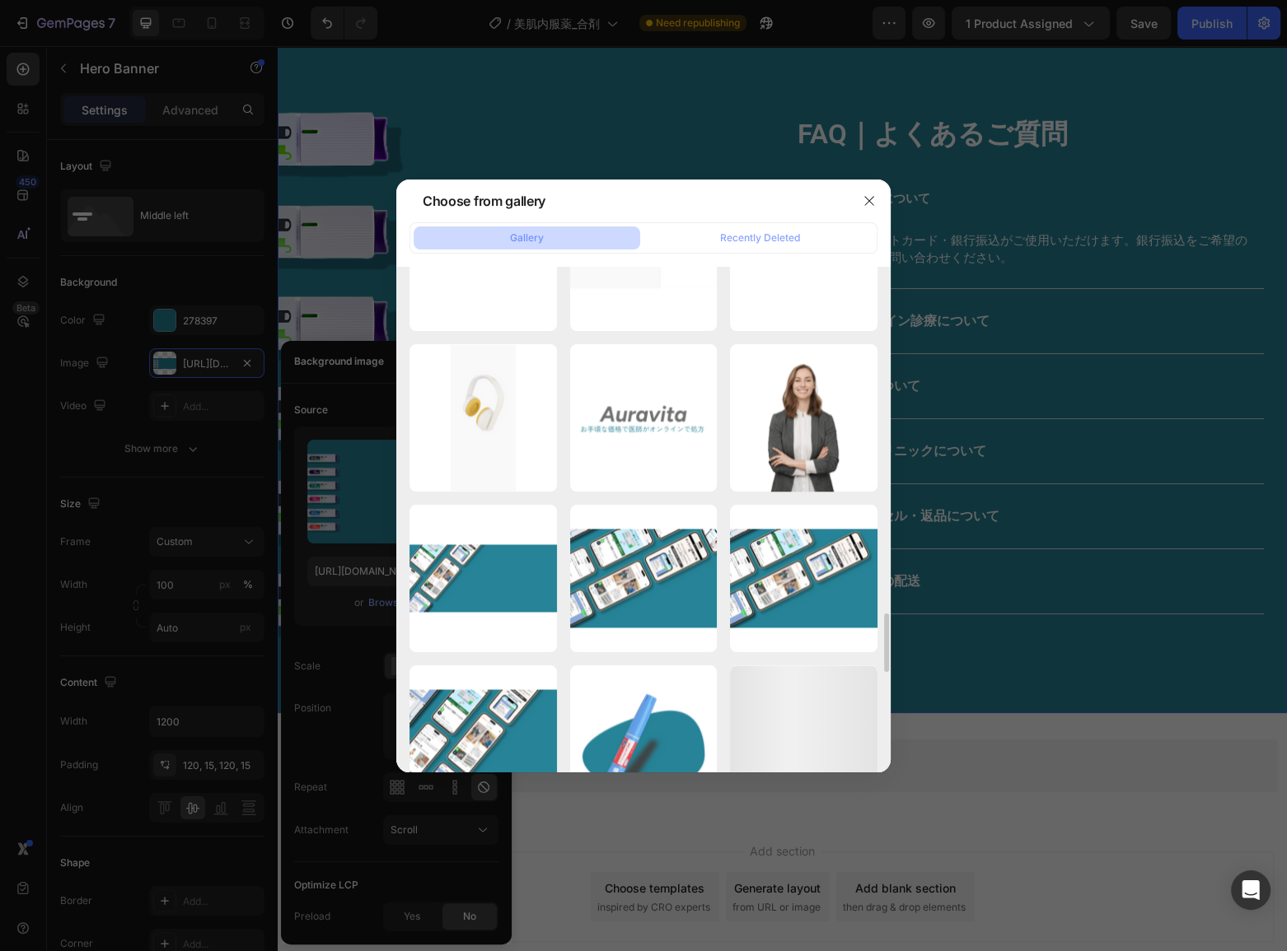
scroll to position [3207, 0]
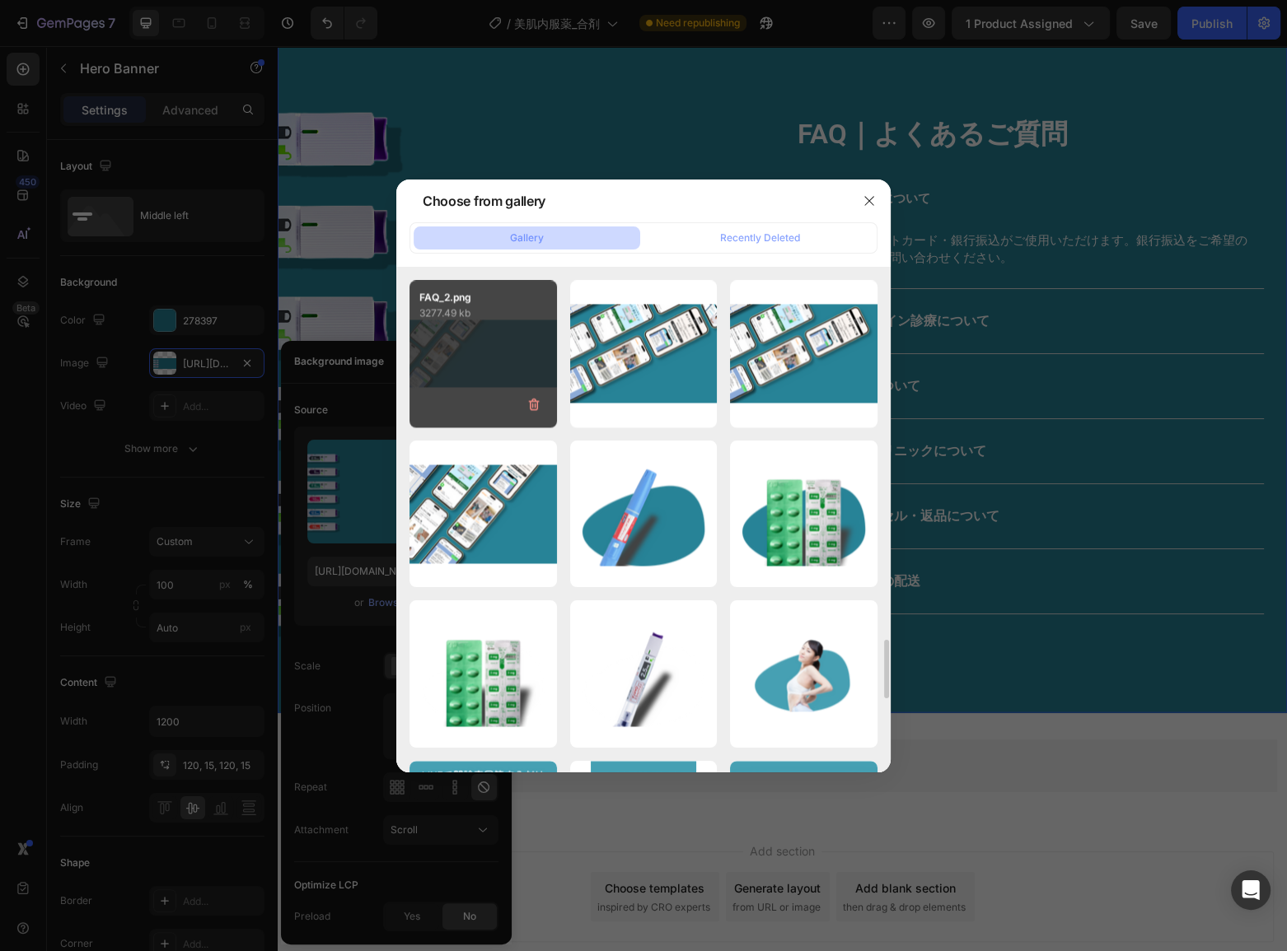
click at [471, 390] on div "FAQ_2.png 3277.49 kb" at bounding box center [482, 353] width 147 height 147
type input "[URL][DOMAIN_NAME]"
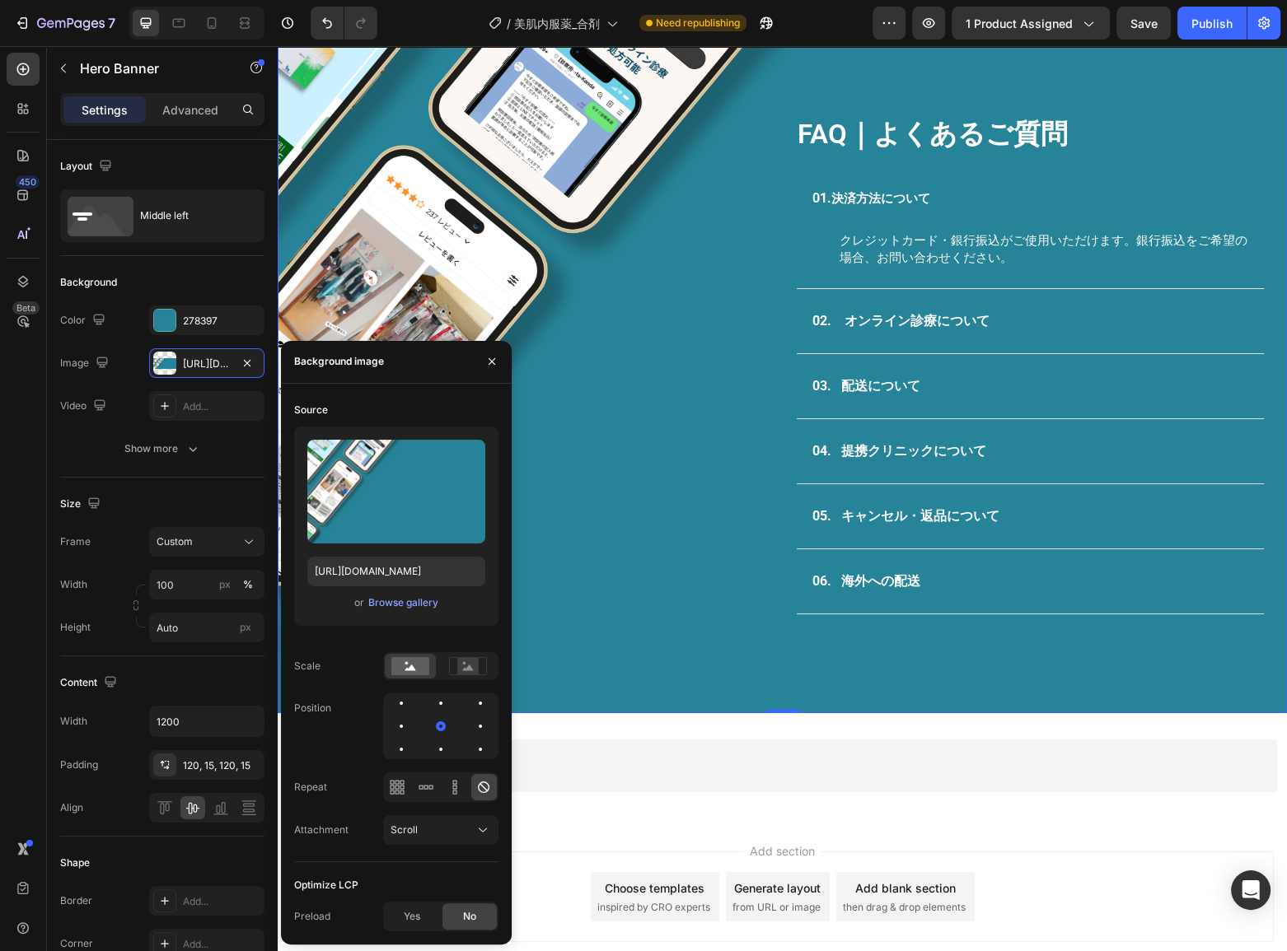
click at [596, 502] on div "Image" at bounding box center [535, 365] width 469 height 500
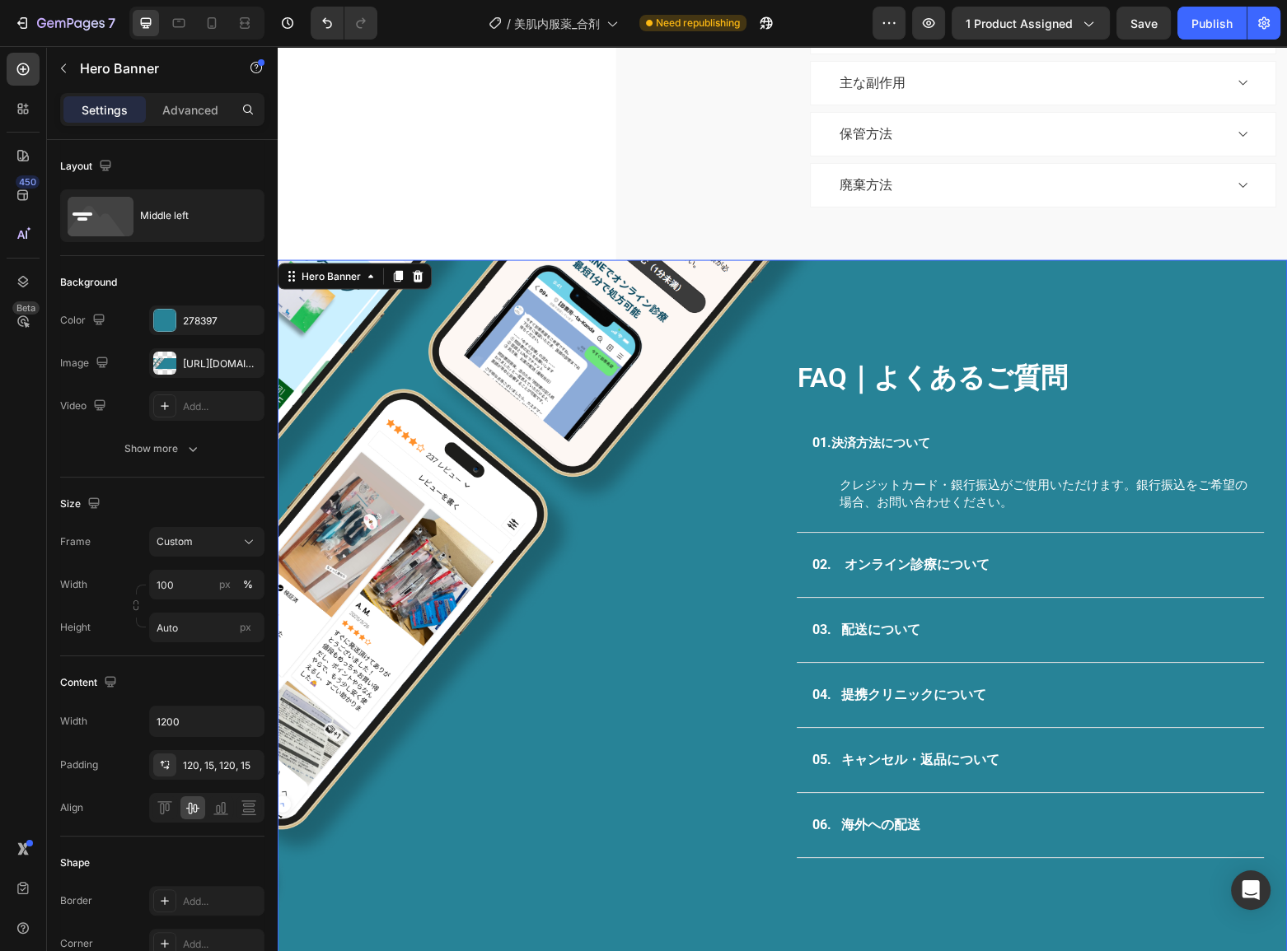
scroll to position [3664, 0]
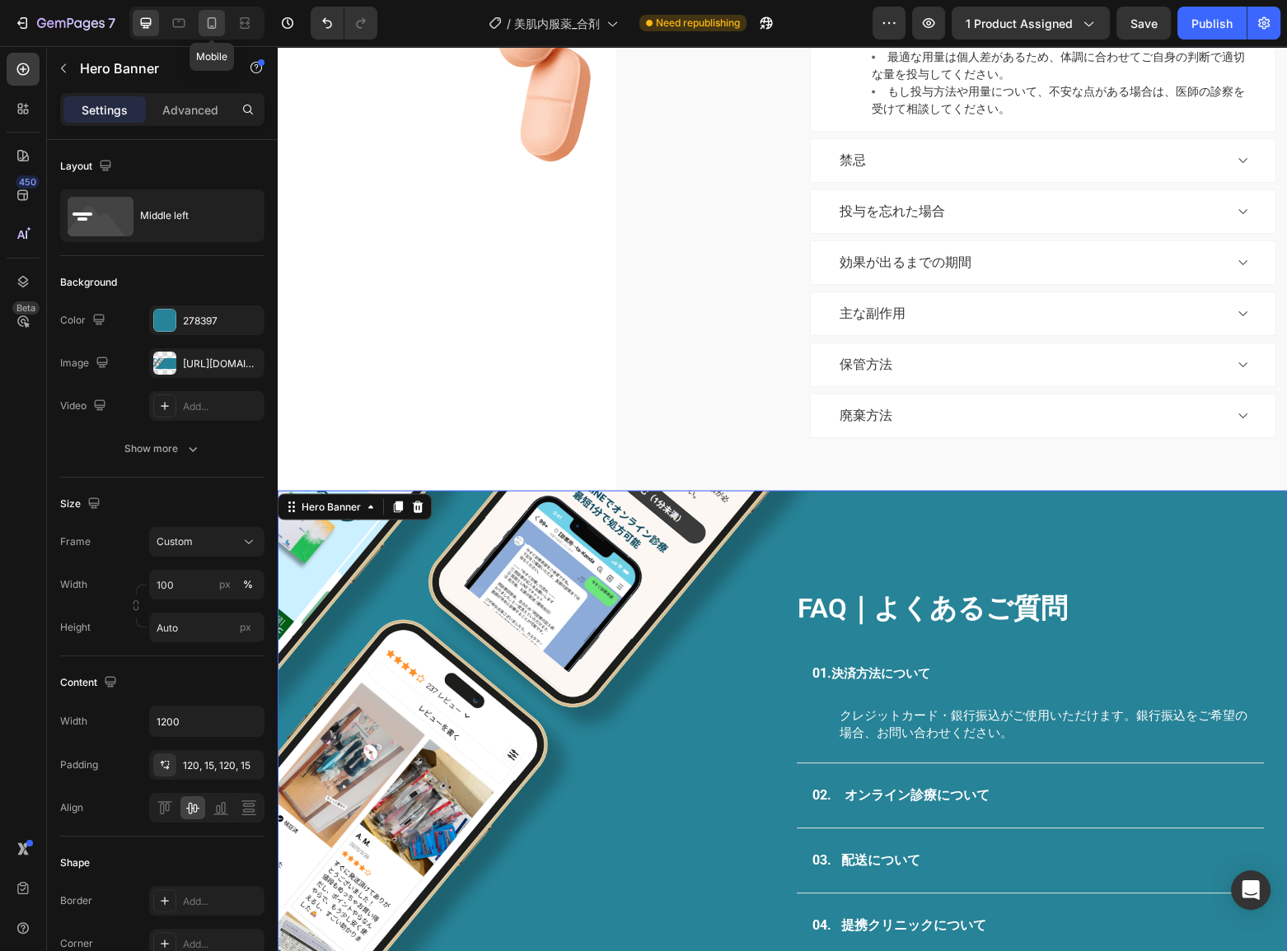
click at [209, 16] on icon at bounding box center [211, 23] width 16 height 16
type input "100%"
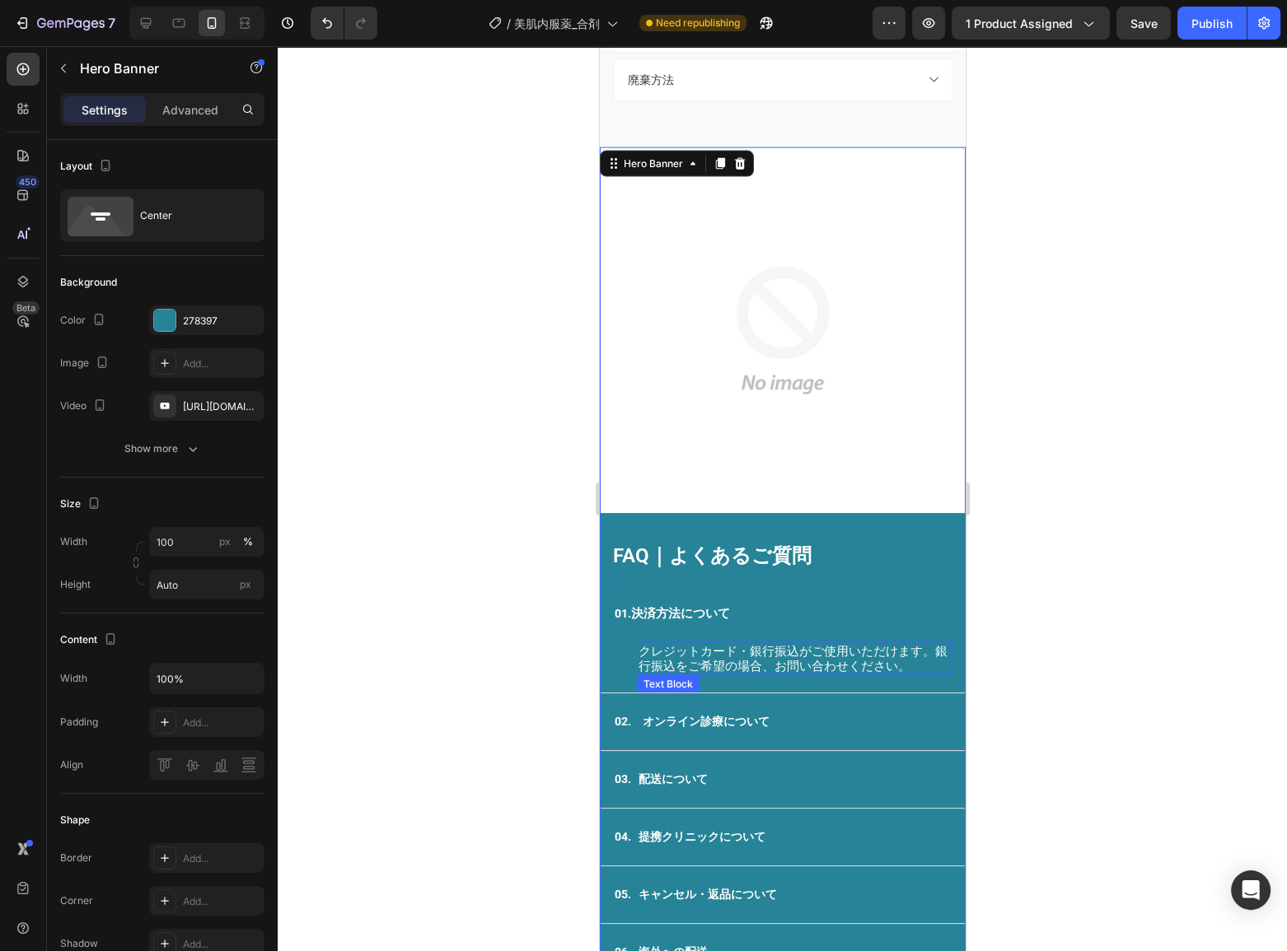
scroll to position [4049, 0]
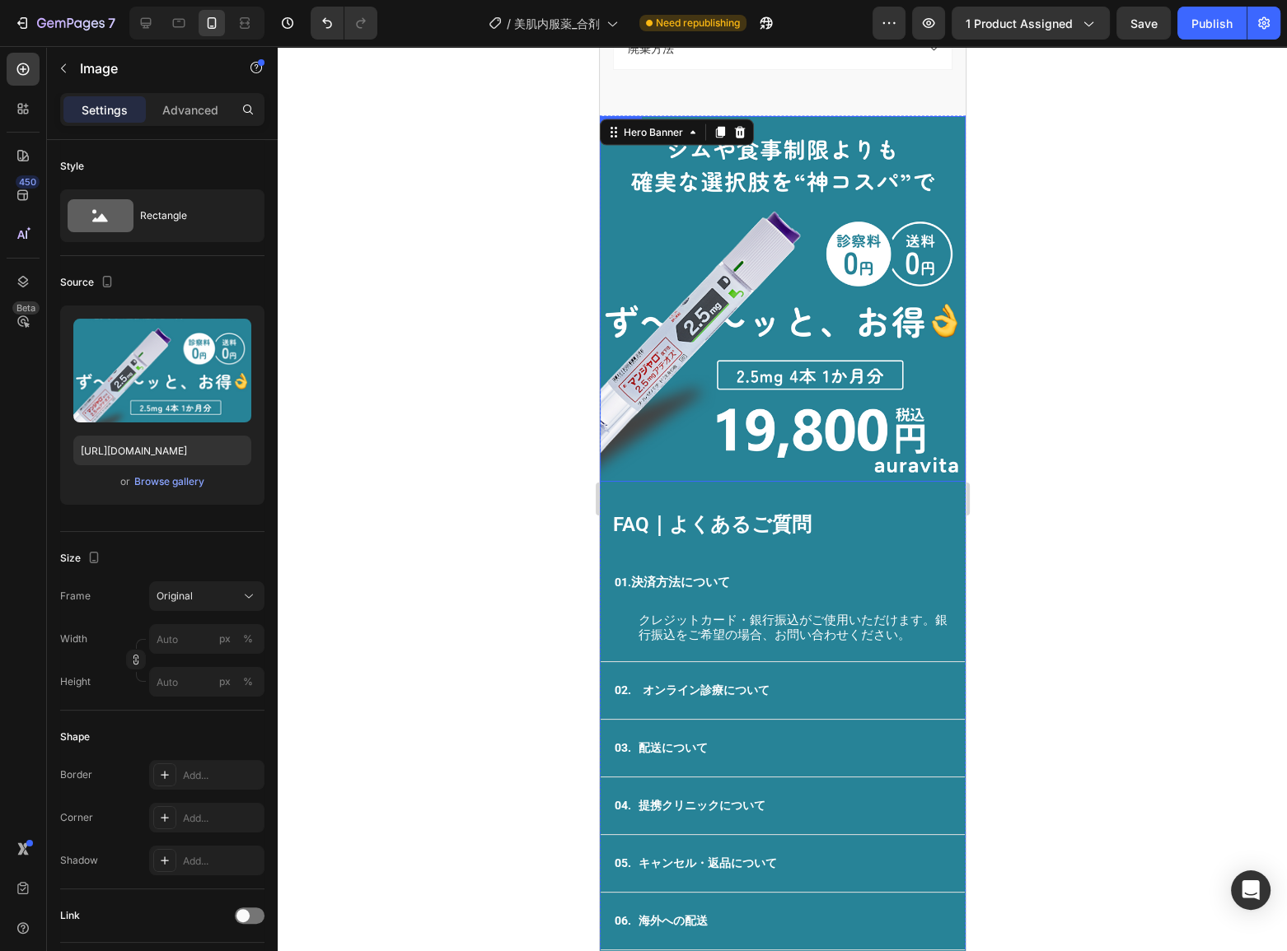
click at [720, 410] on img at bounding box center [782, 299] width 366 height 366
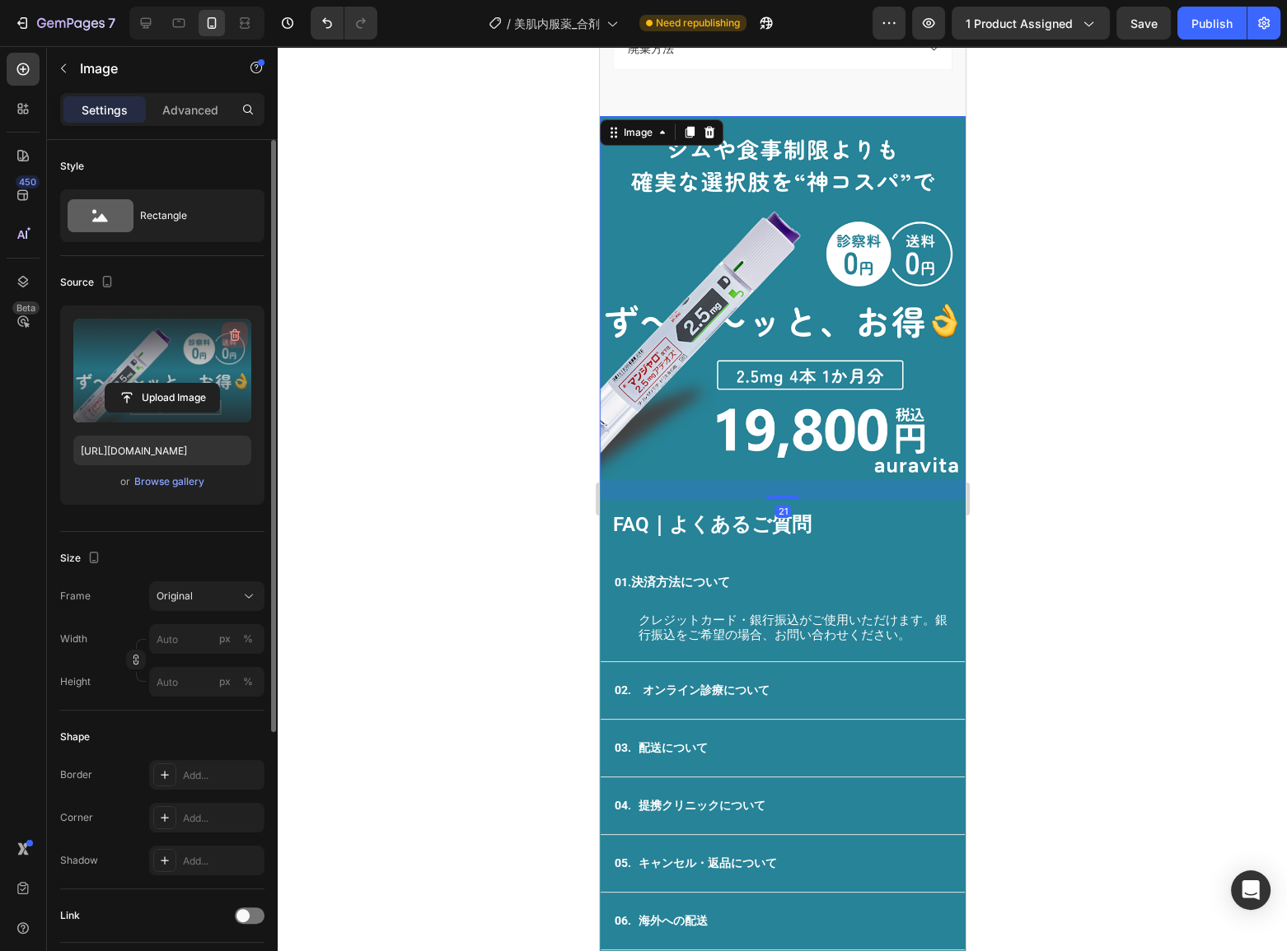
click at [233, 330] on icon "button" at bounding box center [235, 336] width 11 height 12
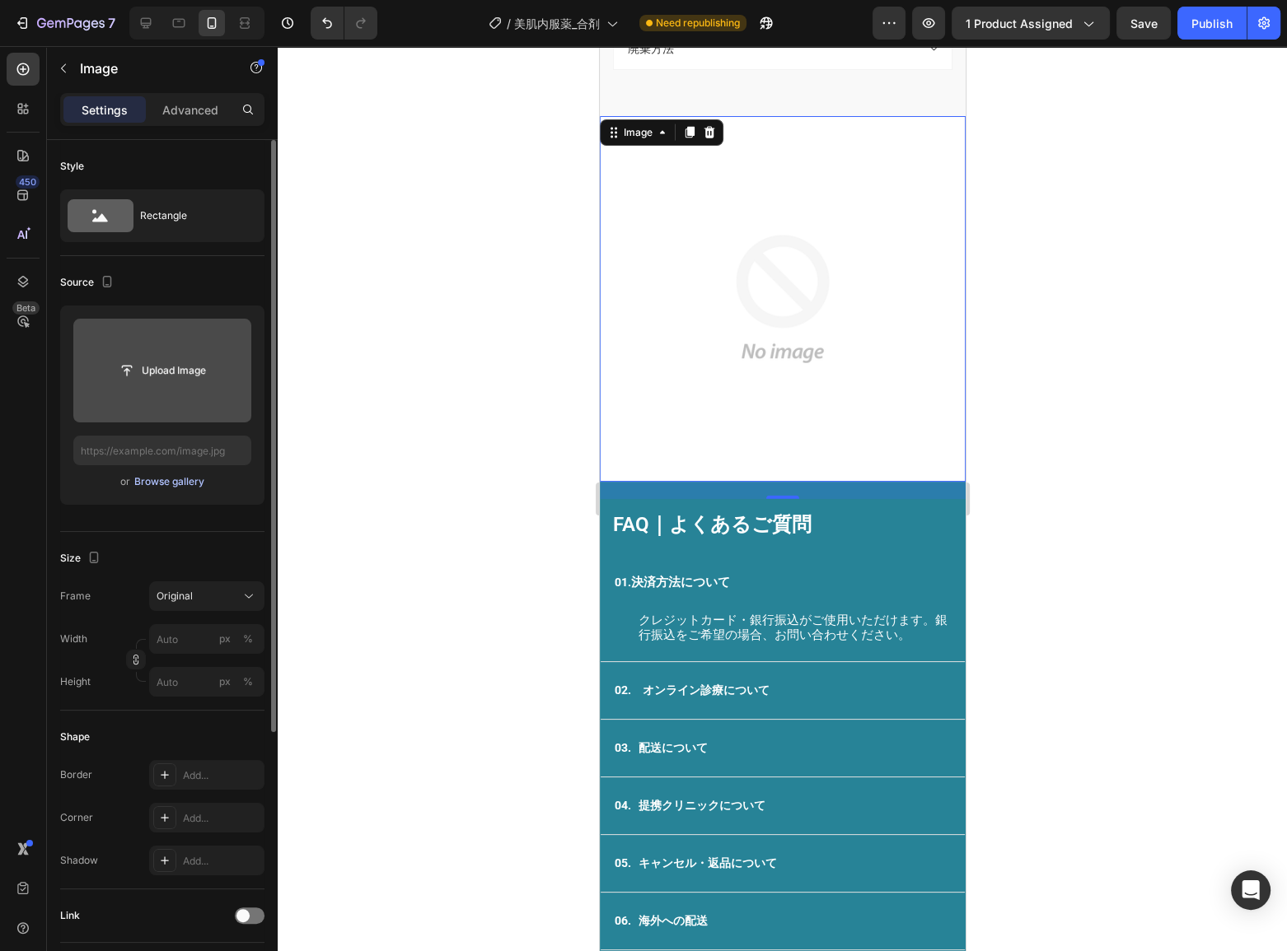
click at [163, 487] on div "Browse gallery" at bounding box center [169, 482] width 70 height 15
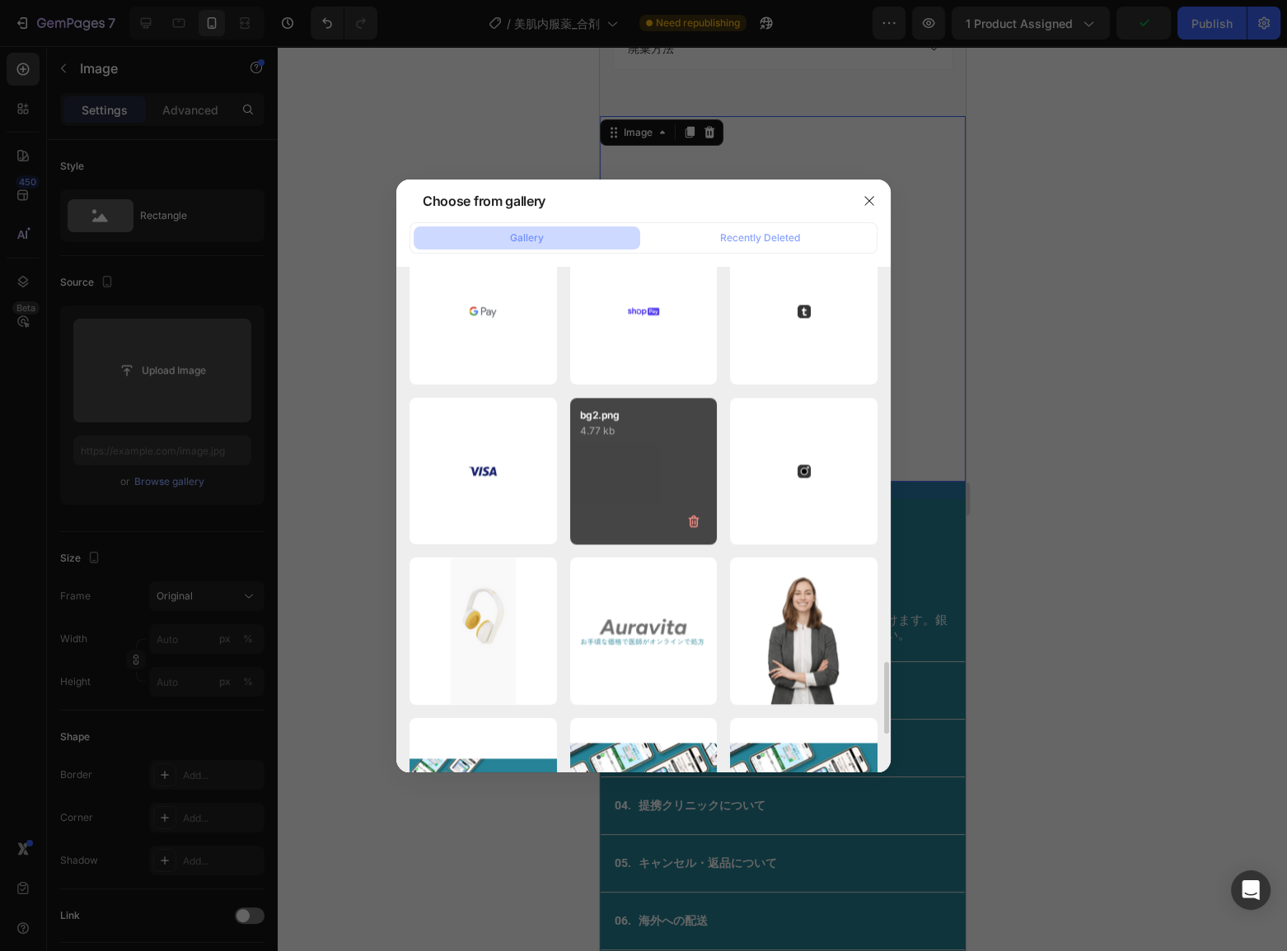
scroll to position [3144, 0]
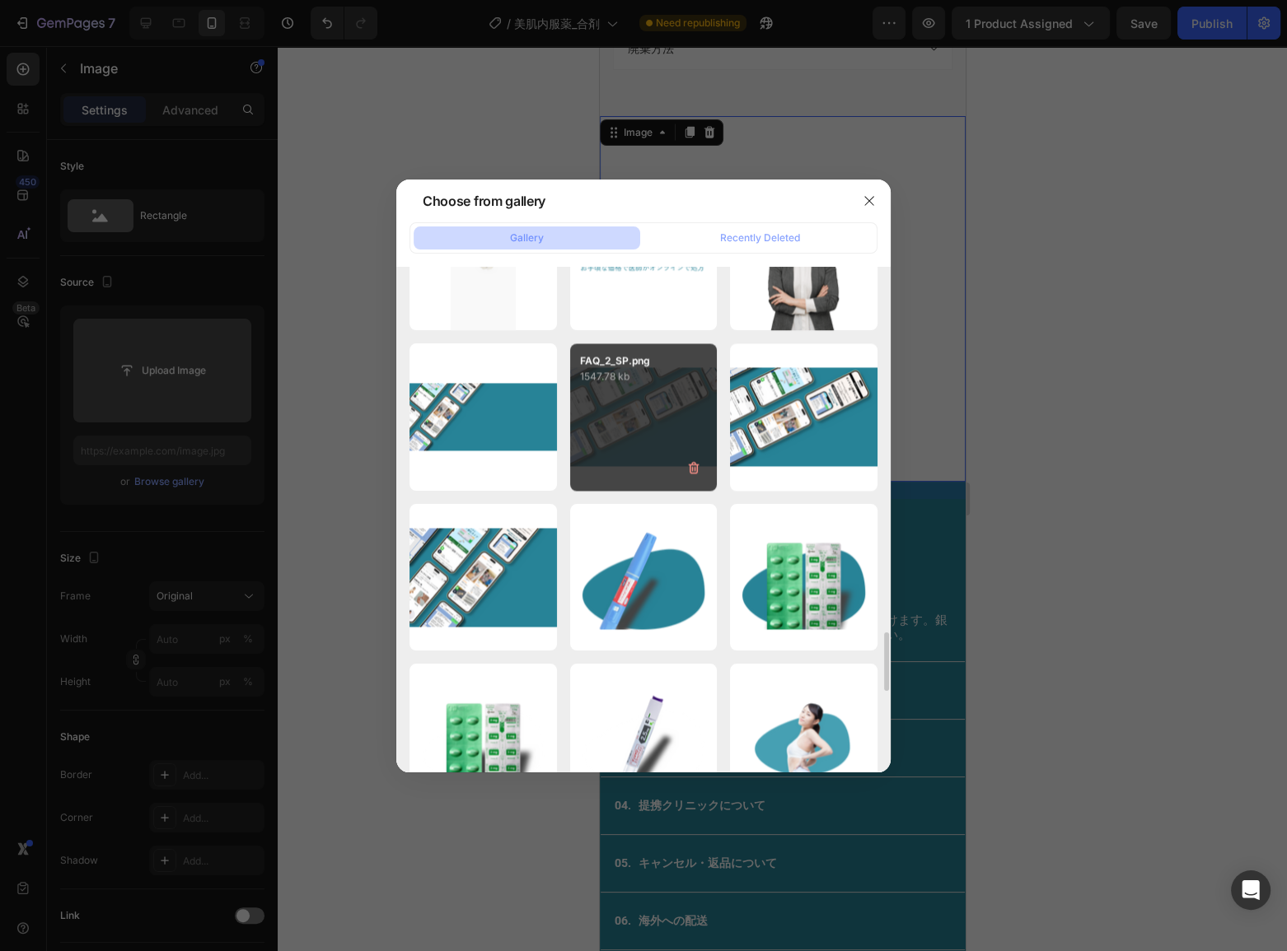
click at [610, 435] on div "FAQ_2_SP.png 1547.78 kb" at bounding box center [643, 417] width 147 height 147
type input "[URL][DOMAIN_NAME]"
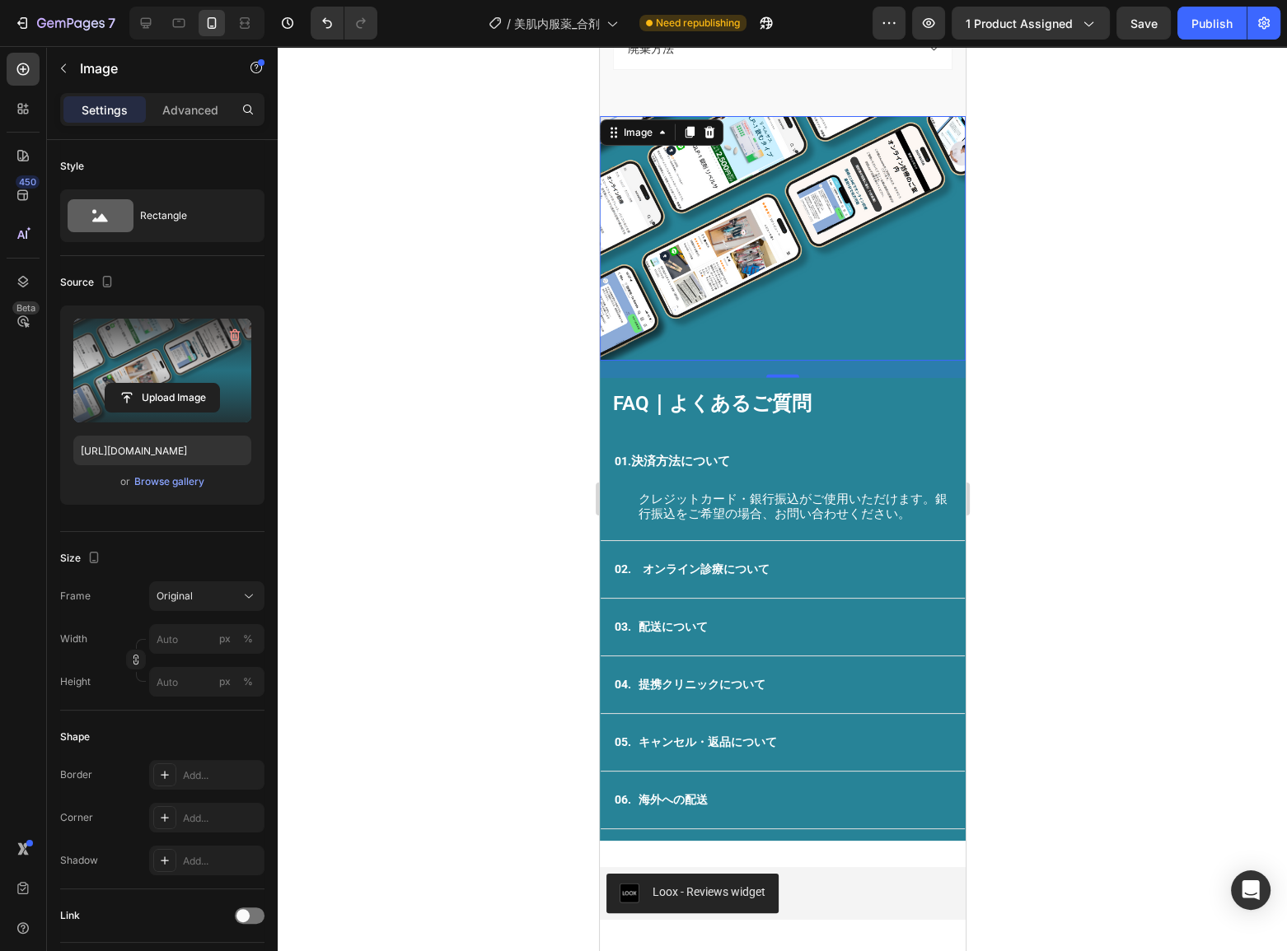
scroll to position [3674, 0]
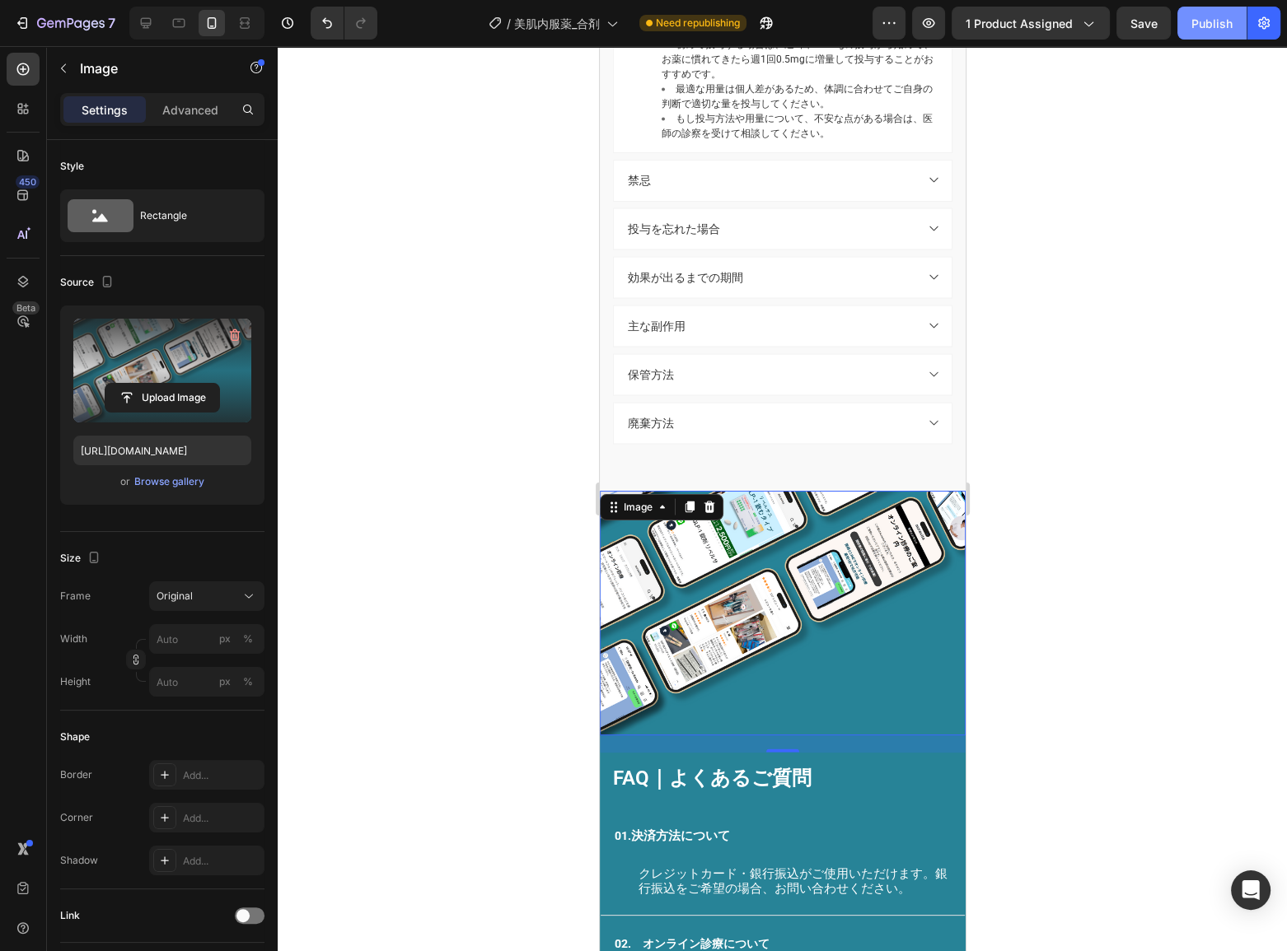
click at [1196, 31] on div "Publish" at bounding box center [1211, 23] width 41 height 17
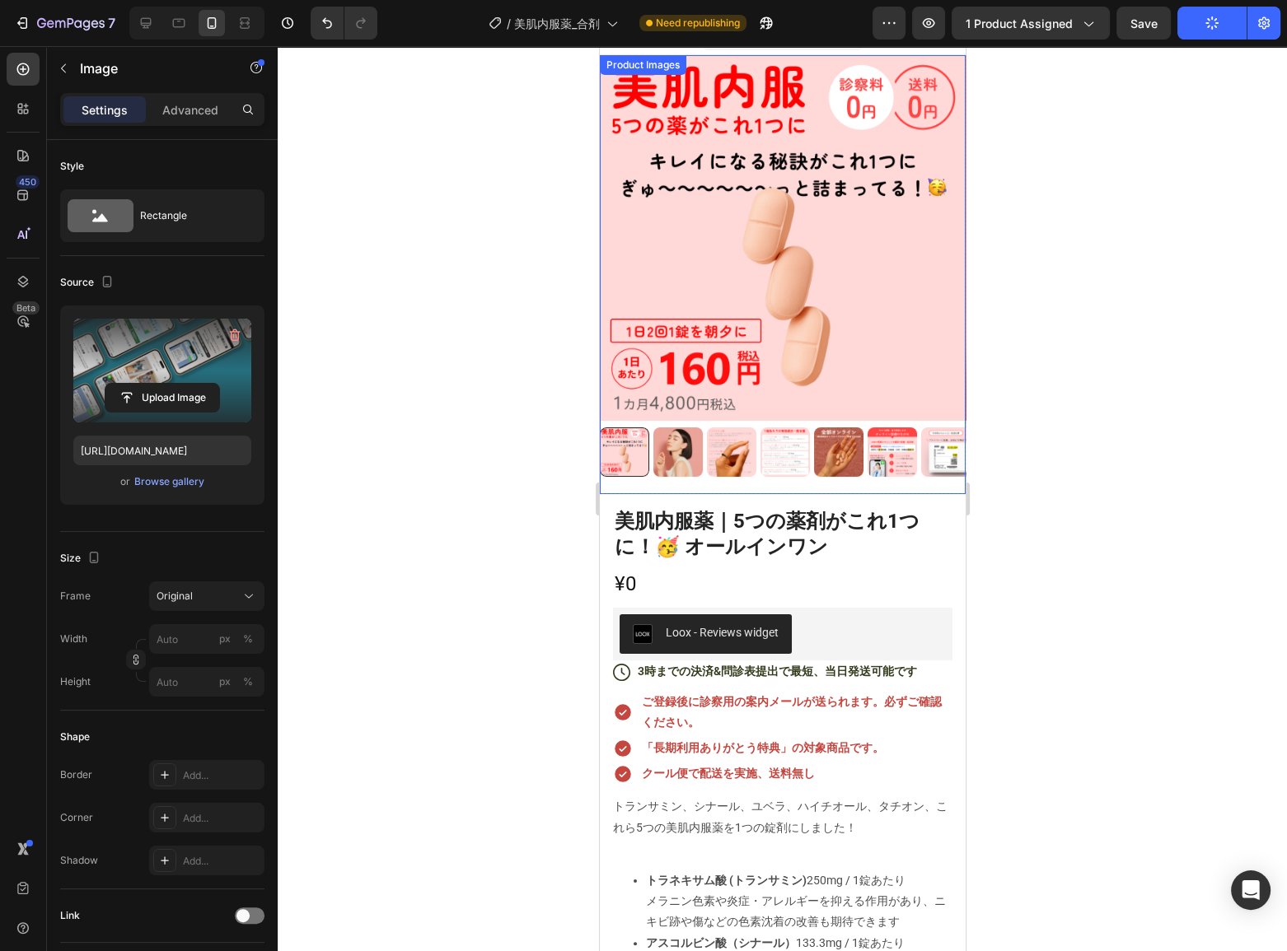
scroll to position [0, 0]
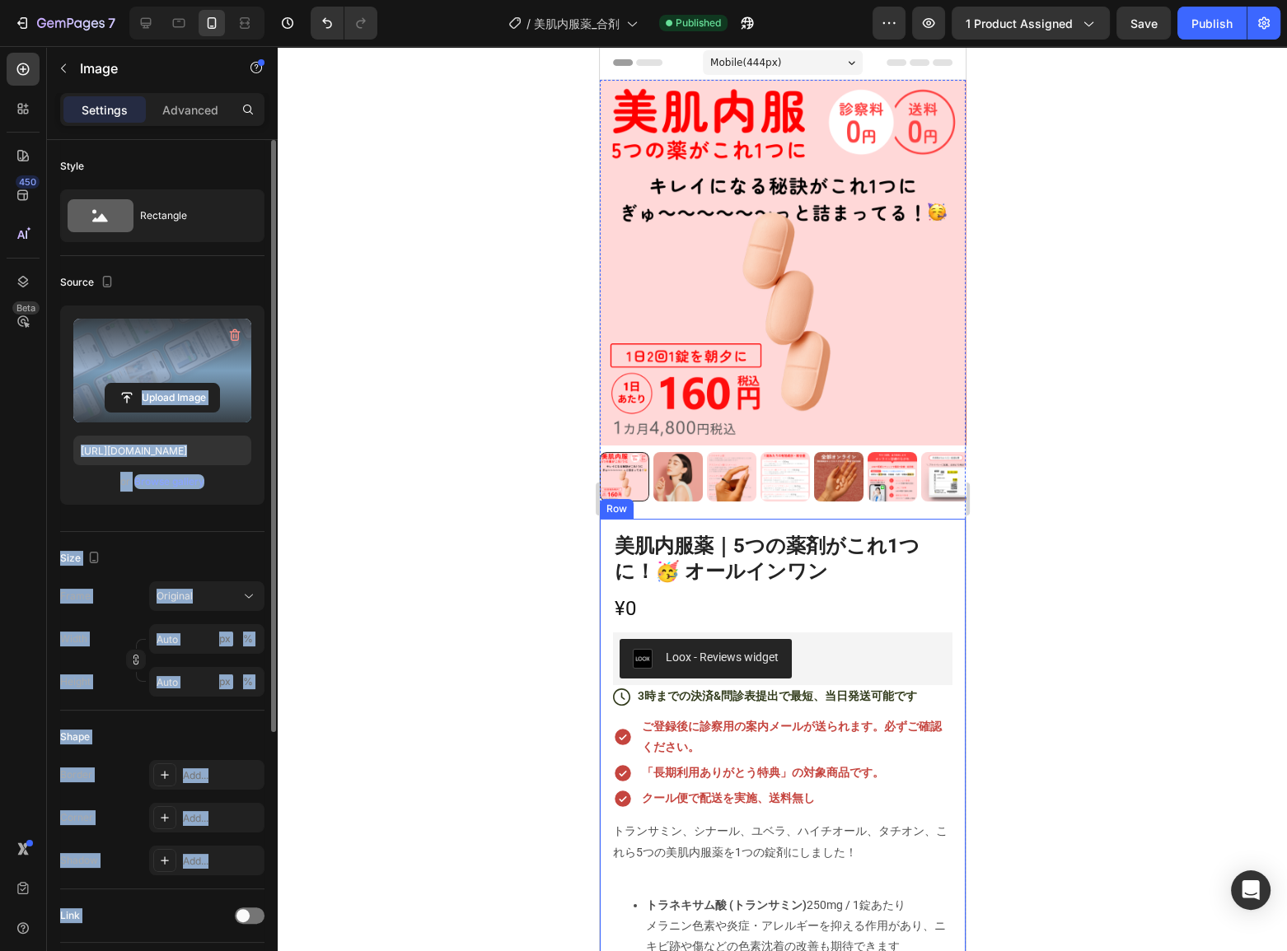
drag, startPoint x: 1031, startPoint y: 469, endPoint x: 193, endPoint y: 277, distance: 859.5
click at [249, 0] on div "7 Version history / 美肌内服薬_合剤 Published Preview 1 product assigned Save Publish …" at bounding box center [643, 0] width 1287 height 0
